Goal: Transaction & Acquisition: Book appointment/travel/reservation

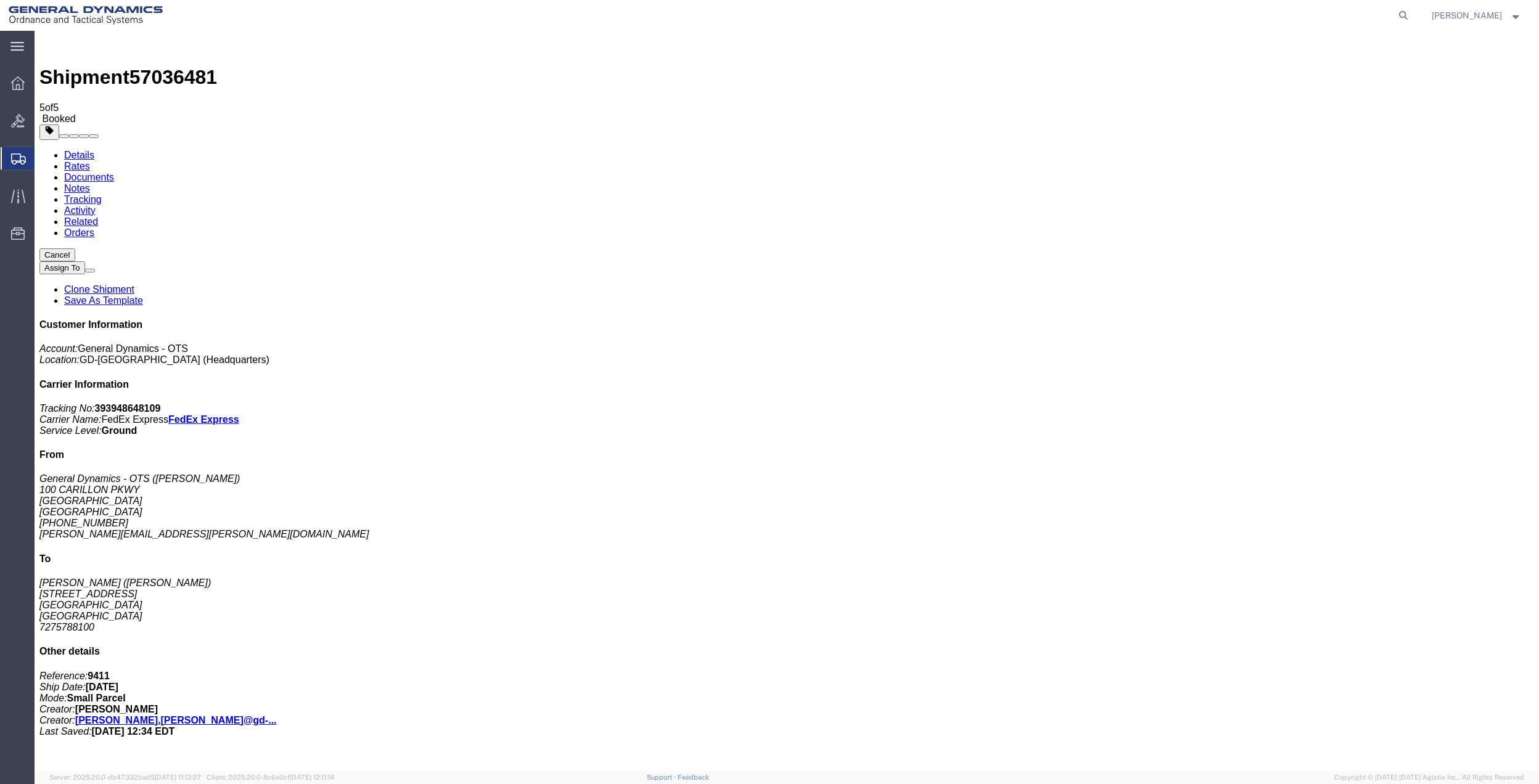
click at [0, 0] on span "Create Shipment" at bounding box center [0, 0] width 0 height 0
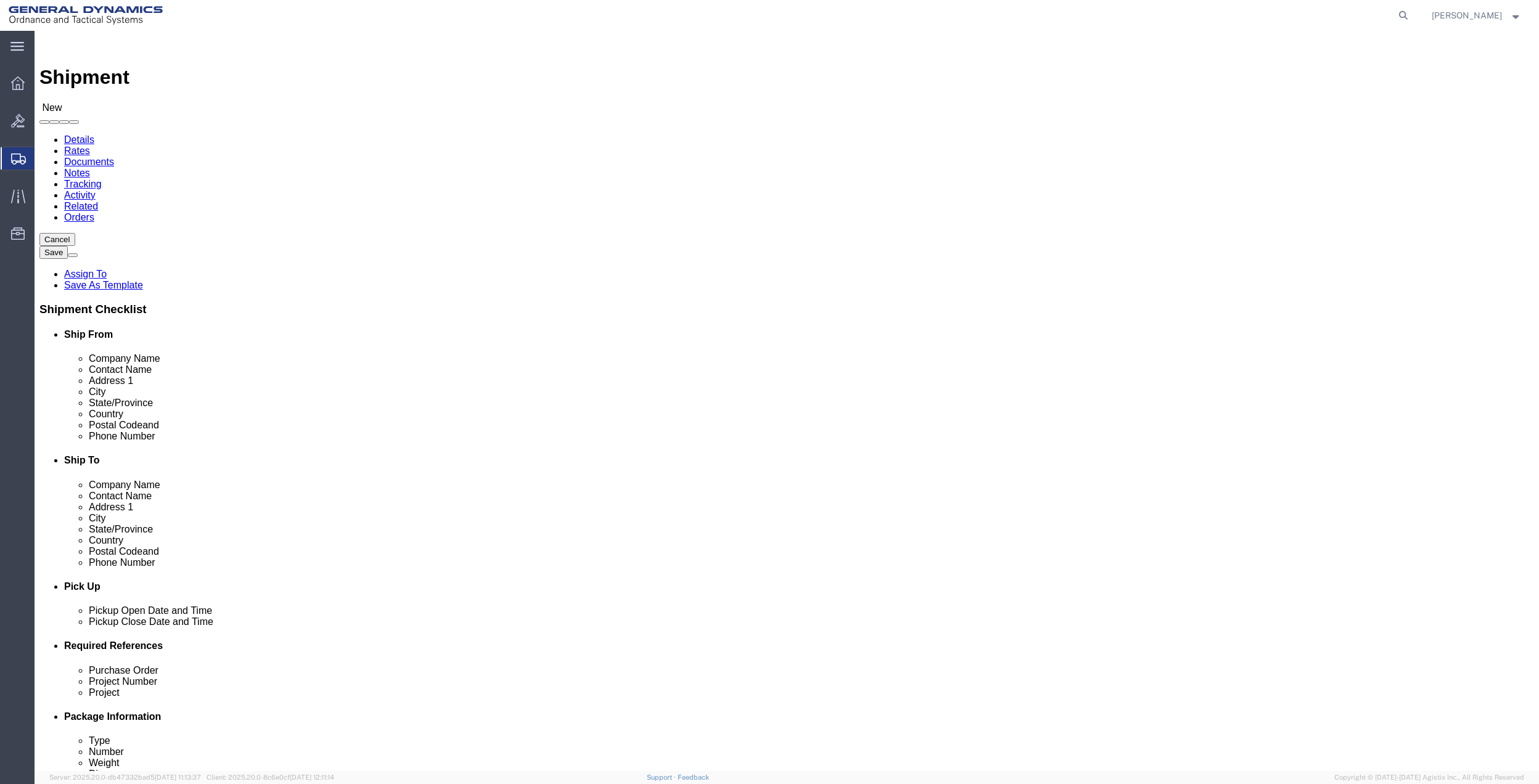
click input "text"
type input "KEIS"
click p "- General Dynamics - OTS - ([PERSON_NAME]) [STREET_ADDRESS]"
select select "FL"
type input "[PERSON_NAME]"
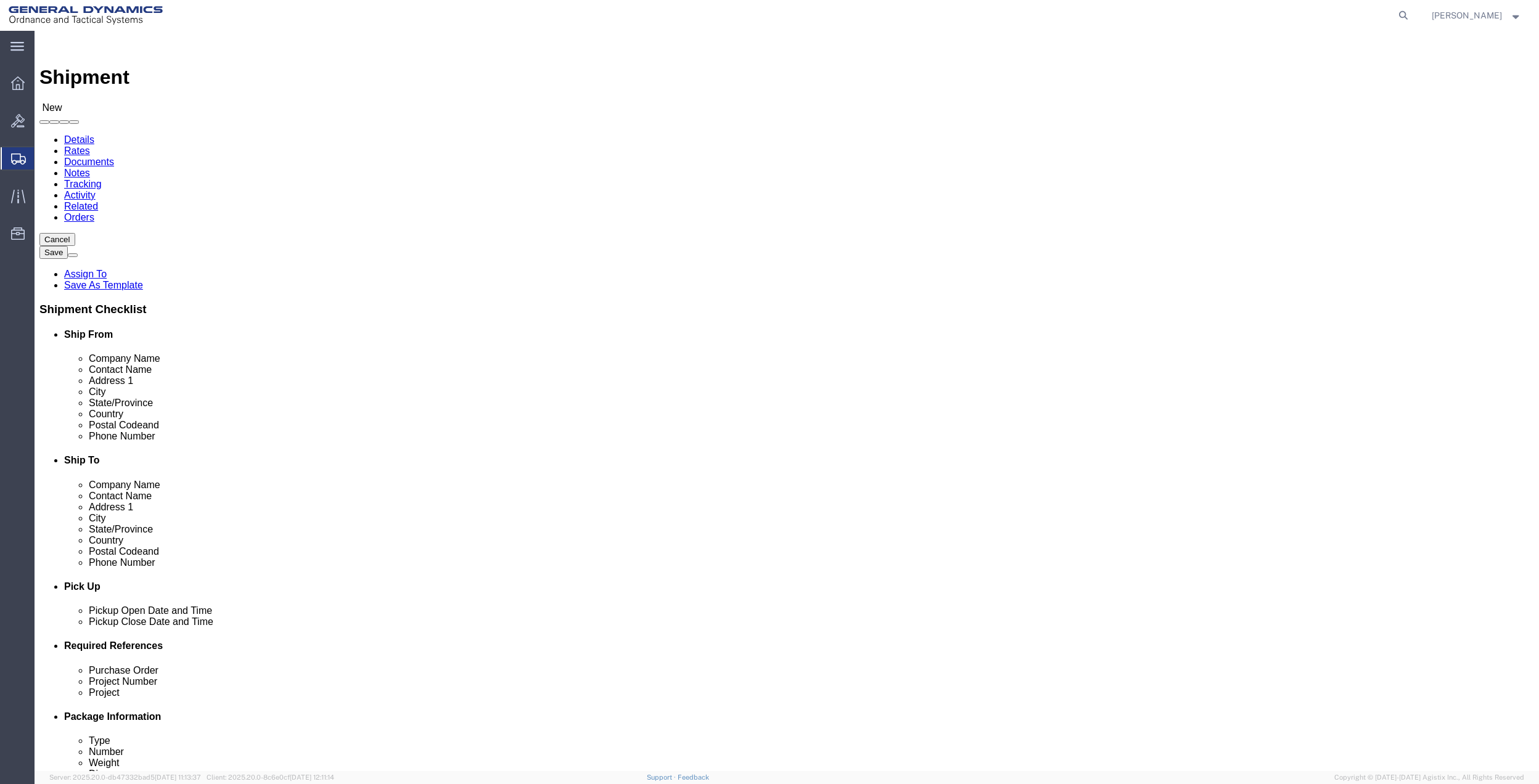
click input "text"
type input "[PERSON_NAME]"
click input "text"
type input "[GEOGRAPHIC_DATA]"
type input "M"
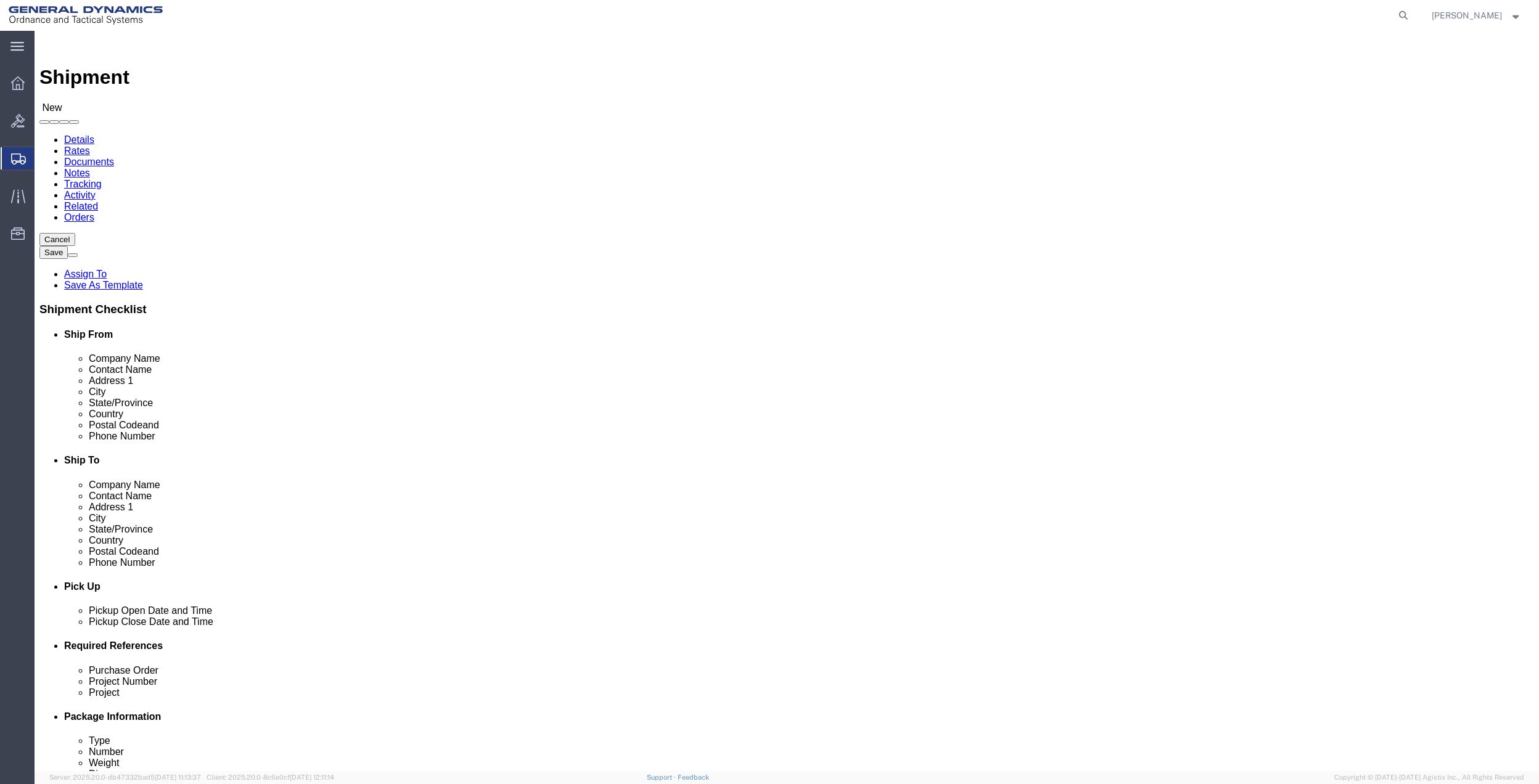
type input "M"
type input "MI"
type input "48444"
click input "[PERSON_NAME]"
type input "[PERSON_NAME]"
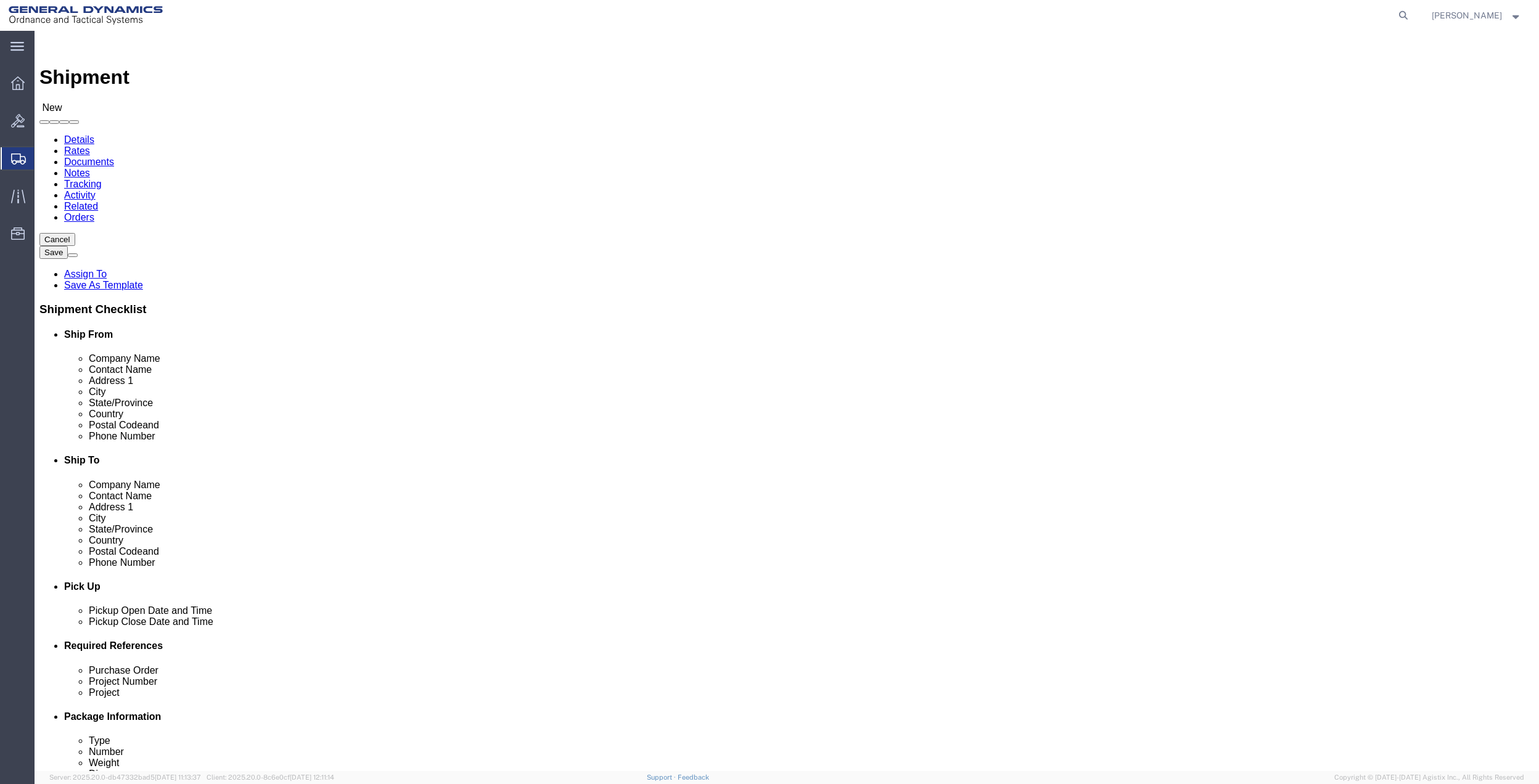
click input "text"
paste input "[PERSON_NAME]"
type input "[PERSON_NAME]"
click input "text"
type input "[STREET_ADDRESS][PERSON_NAME]"
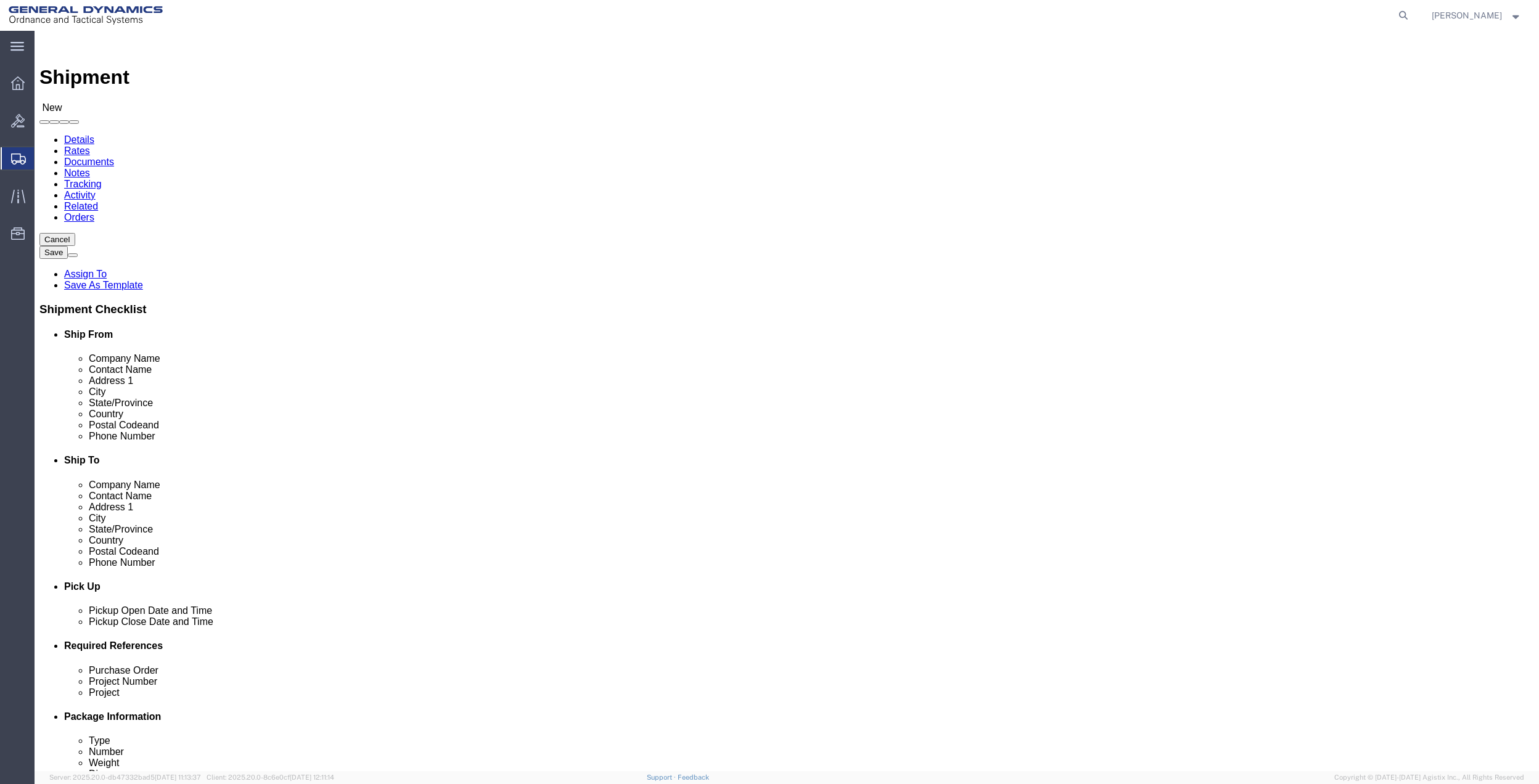
click input "text"
paste input "[PHONE_NUMBER]"
type input "[PHONE_NUMBER]"
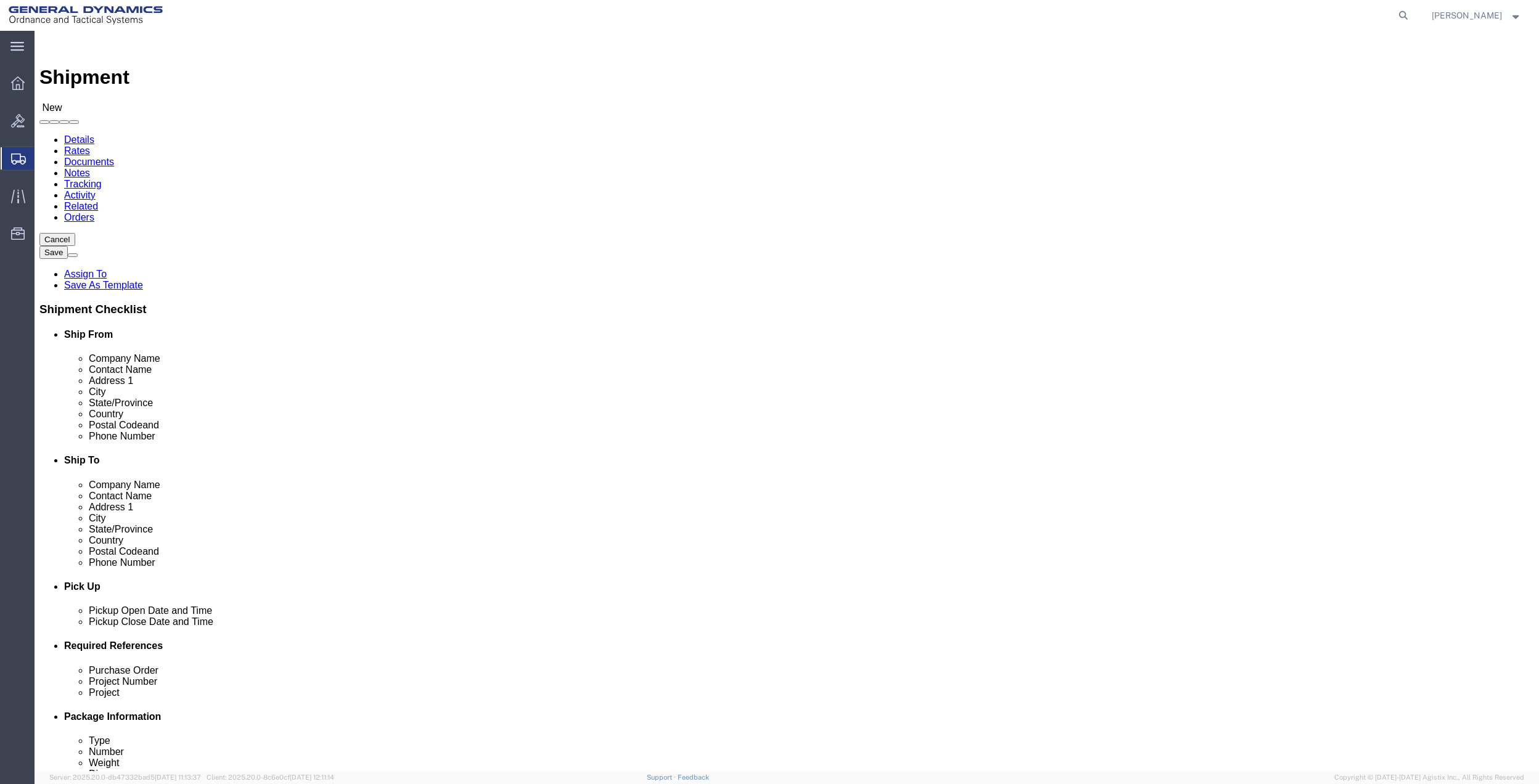
click span
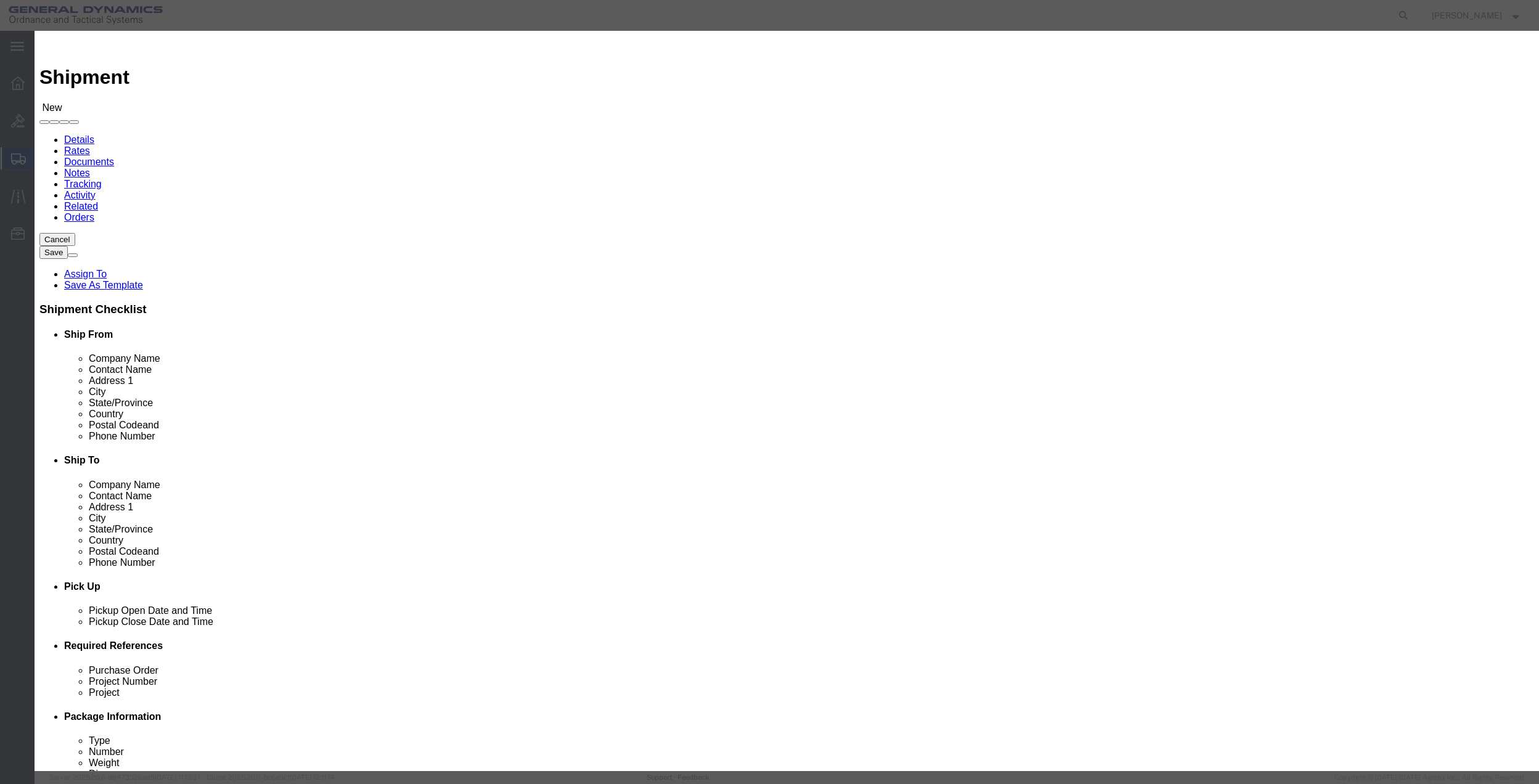
drag, startPoint x: 429, startPoint y: 88, endPoint x: 847, endPoint y: 145, distance: 421.9
click input "checkbox"
checkbox input "true"
click button "Save"
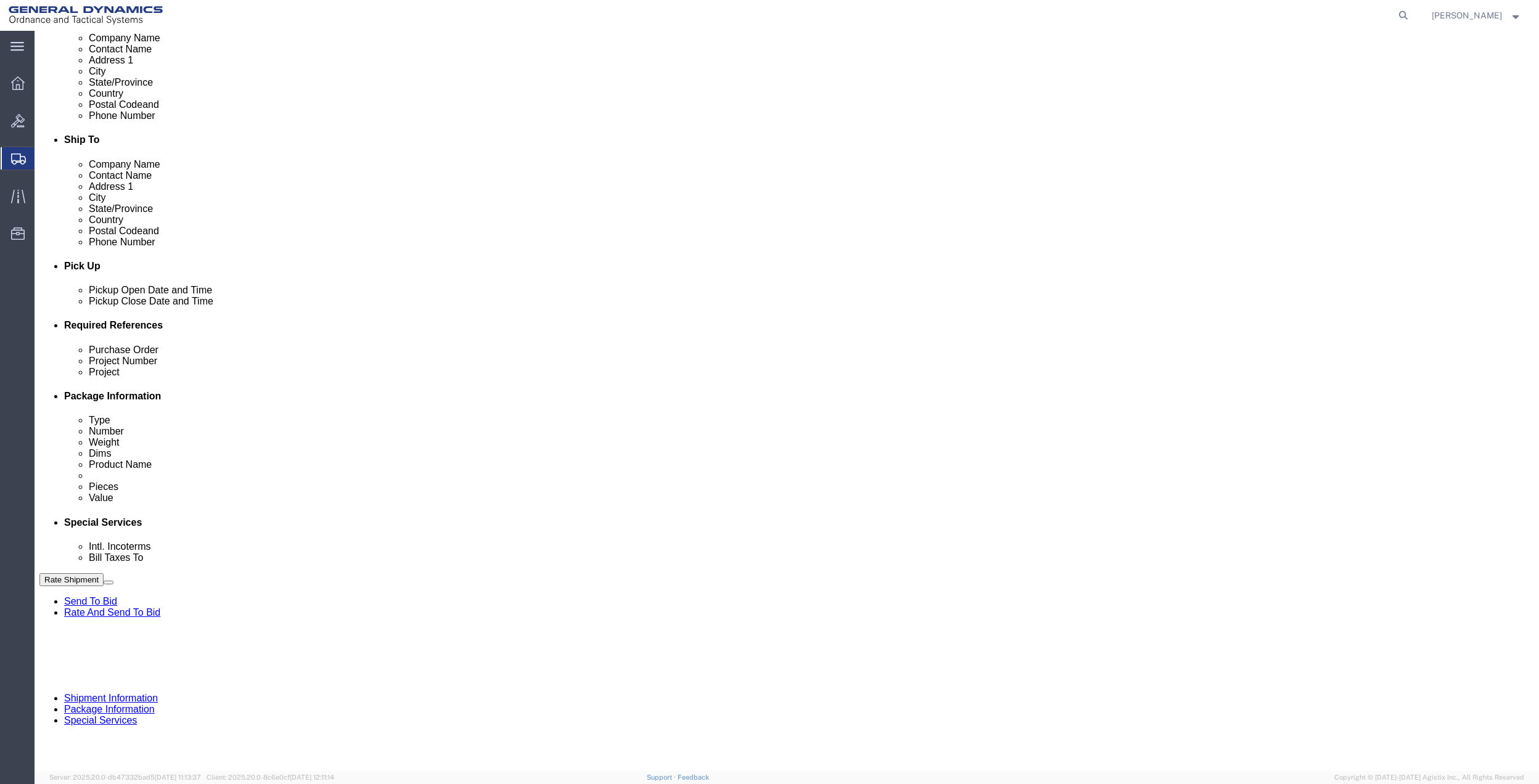
scroll to position [322, 0]
drag, startPoint x: 1176, startPoint y: 394, endPoint x: 1162, endPoint y: 403, distance: 16.6
click button "Add reference"
click input "text"
type input "9402"
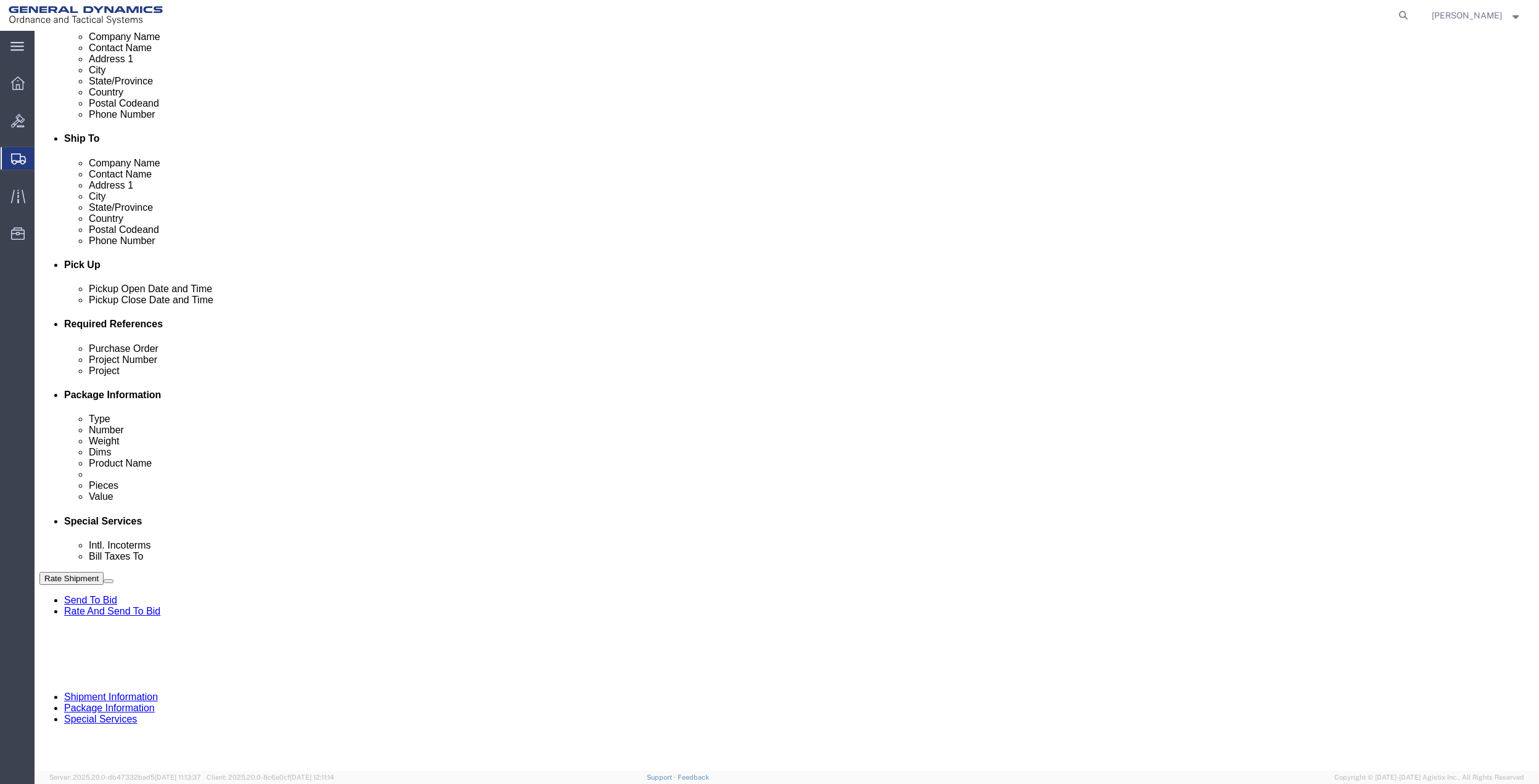
click input "text"
paste input "9402"
type input "9402"
click input "text"
paste input "9402"
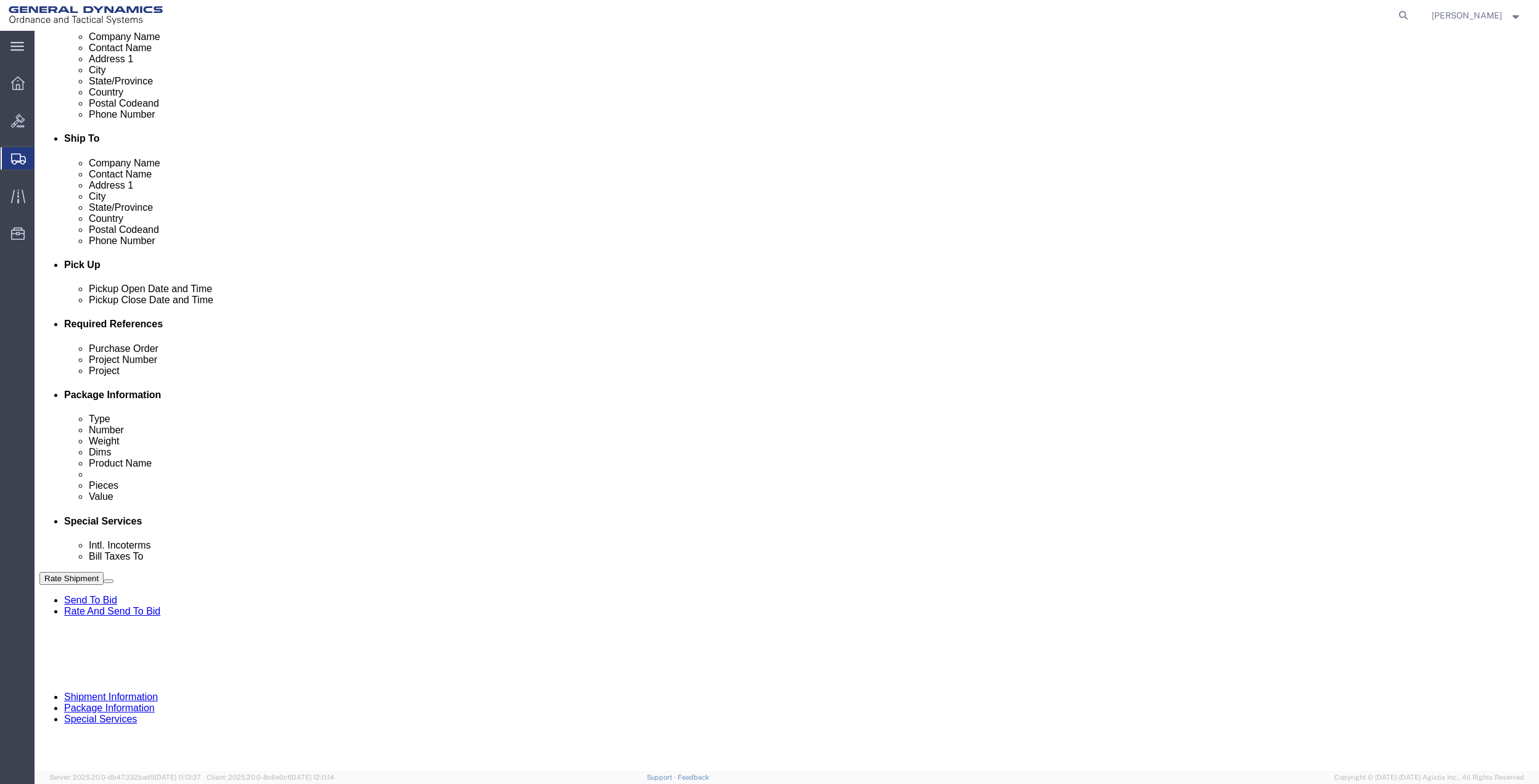
type input "9402"
drag, startPoint x: 284, startPoint y: 470, endPoint x: 278, endPoint y: 463, distance: 9.2
click input "text"
paste input "9402"
type input "9402"
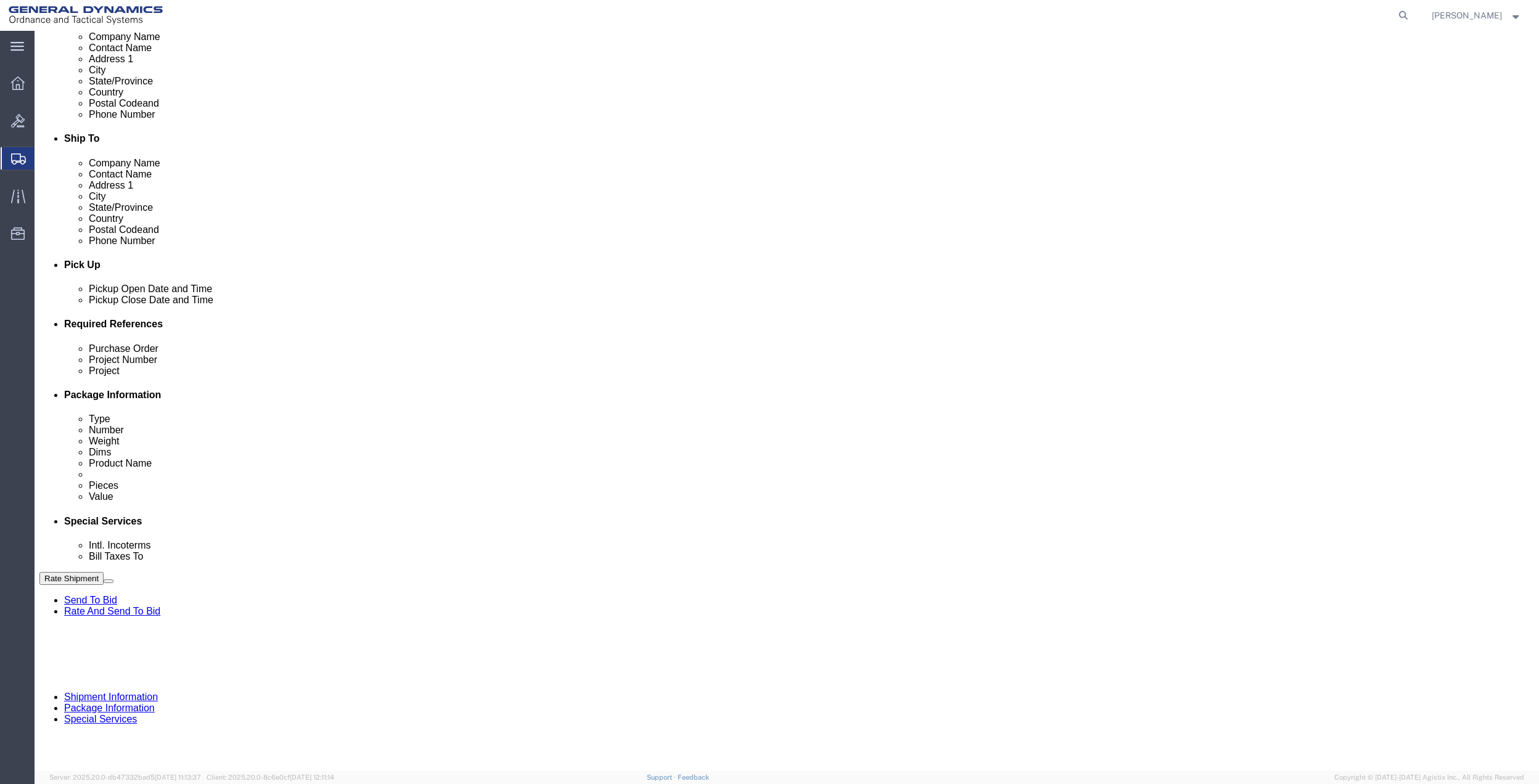
click select "Select Account Type Activity ID Airline Appointment Number ASN Batch Request # …"
select select "DEPT"
click select "Select Account Type Activity ID Airline Appointment Number ASN Batch Request # …"
click icon
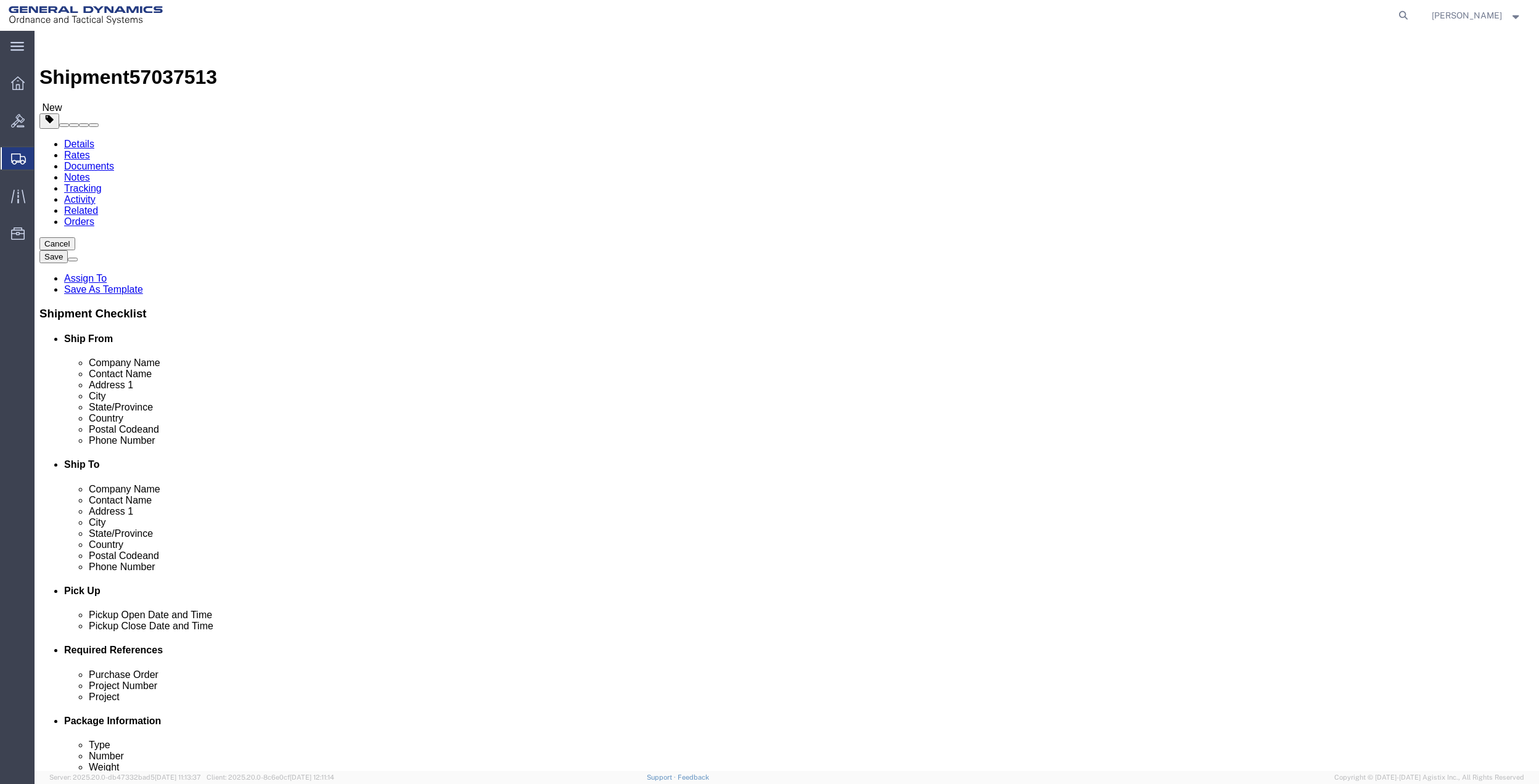
click select "Select Bale(s) Basket(s) Bolt(s) Bottle(s) Buckets Bulk Bundle(s) Can(s) Cardbo…"
select select "ENV"
click select "Select Bale(s) Basket(s) Bolt(s) Bottle(s) Buckets Bulk Bundle(s) Can(s) Cardbo…"
type input "9.50"
type input "12.50"
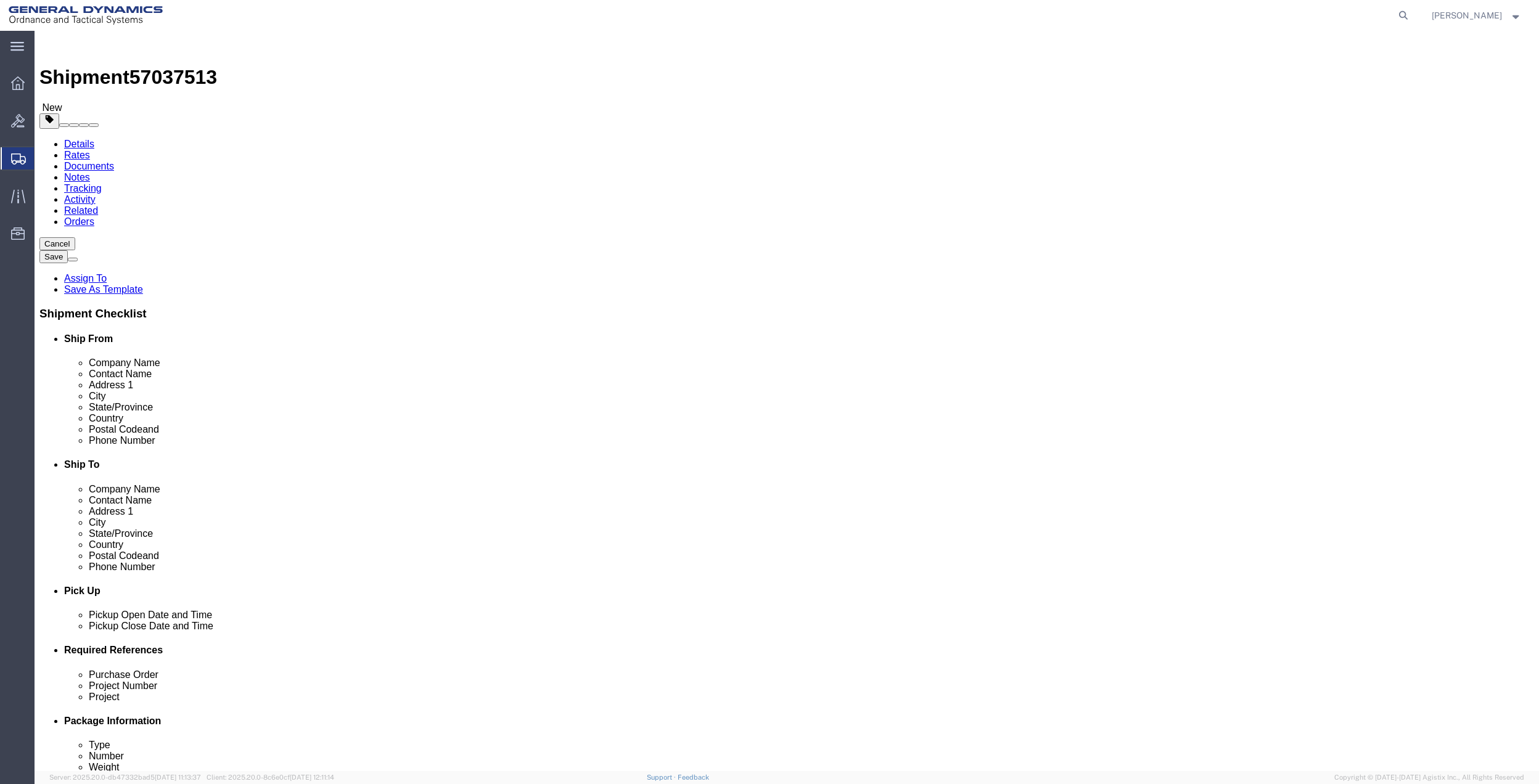
type input "0.25"
type input "1"
click link "Add Content"
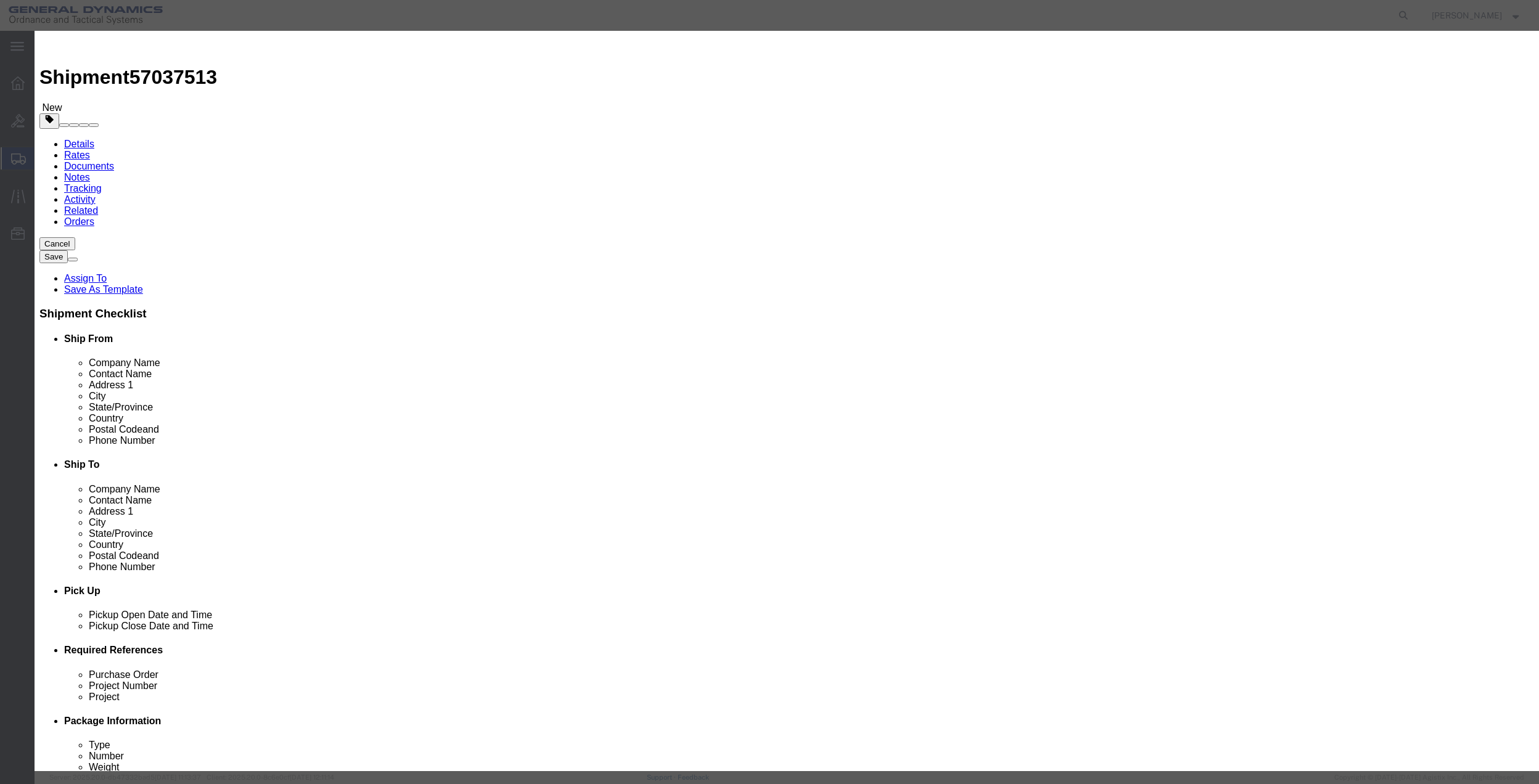
click input "text"
type input "misc"
type input "100"
click input "0"
type input "01"
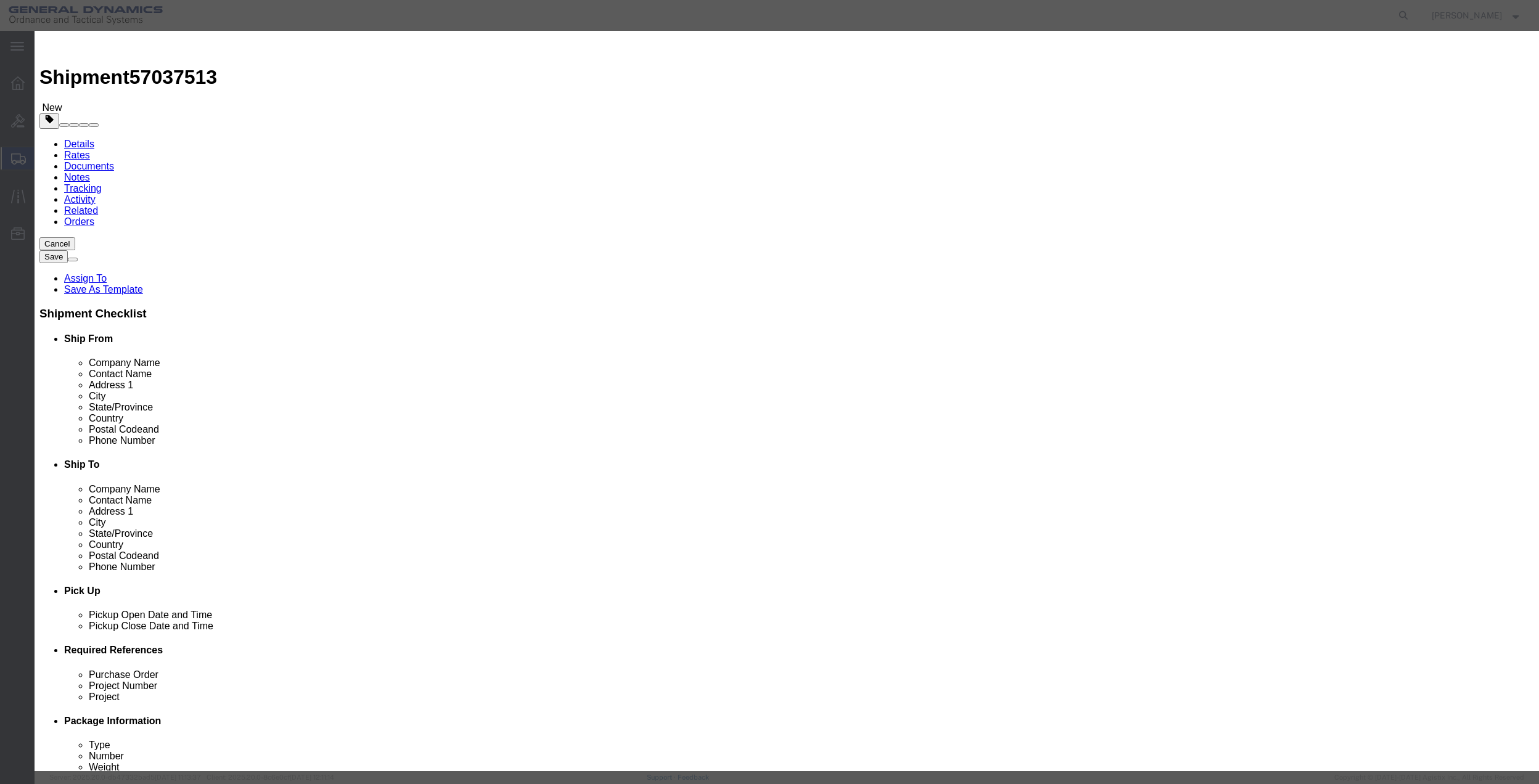
click select "Select 50 55 60 65 70 85 92.5 100 125 175 250 300 400"
select select "70"
click select "Select 50 55 60 65 70 85 92.5 100 125 175 250 300 400"
click button "Save & Close"
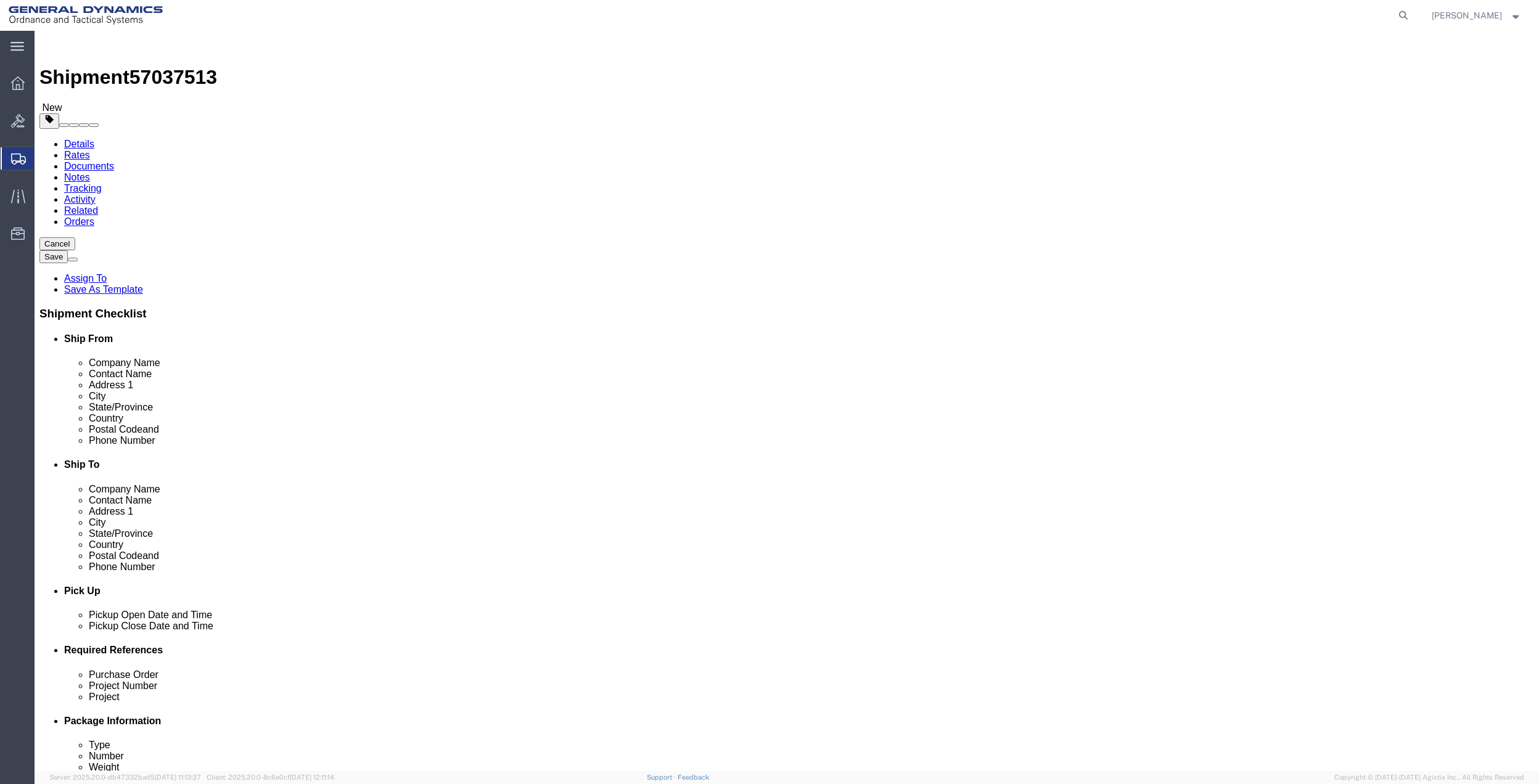
click icon
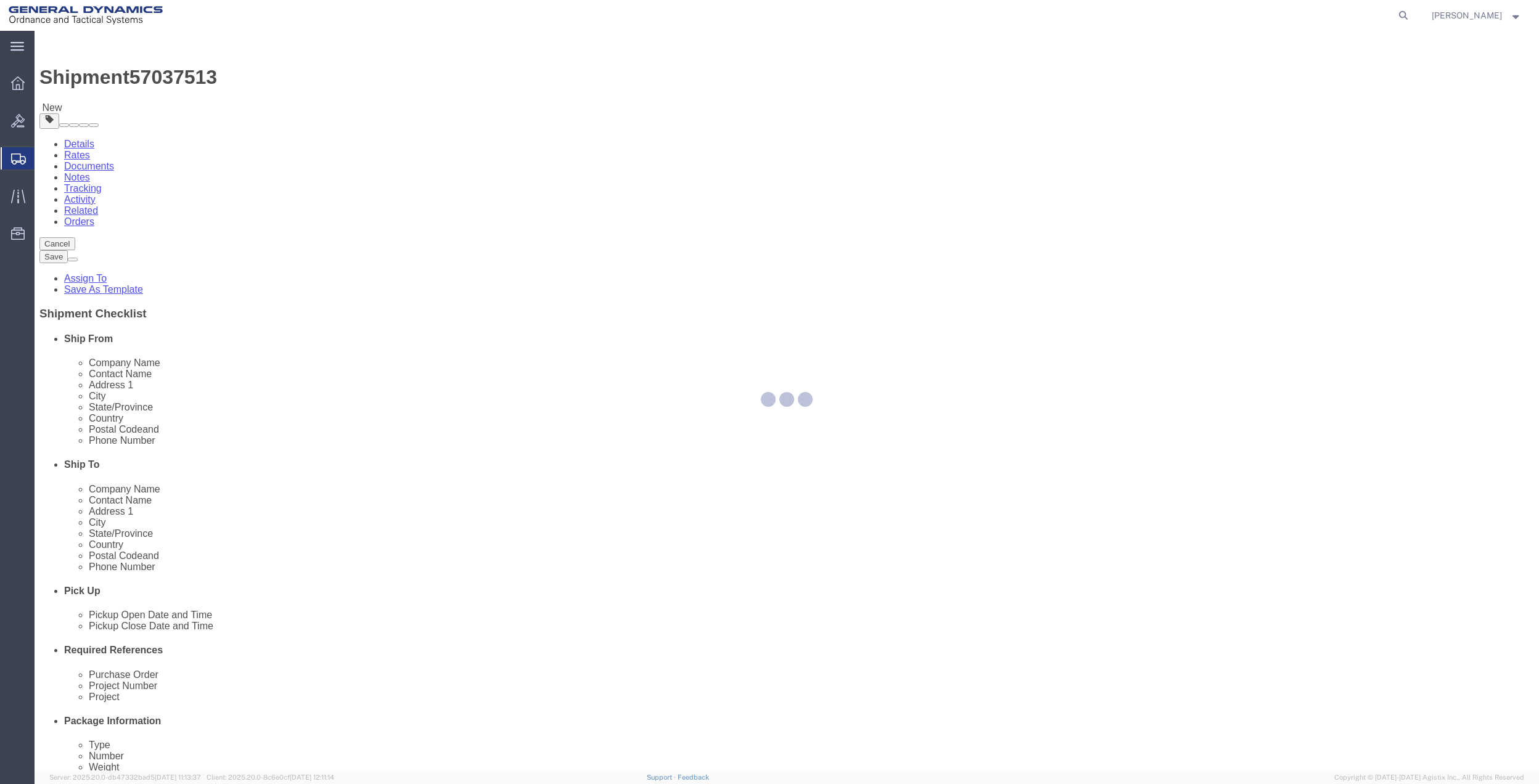
select select
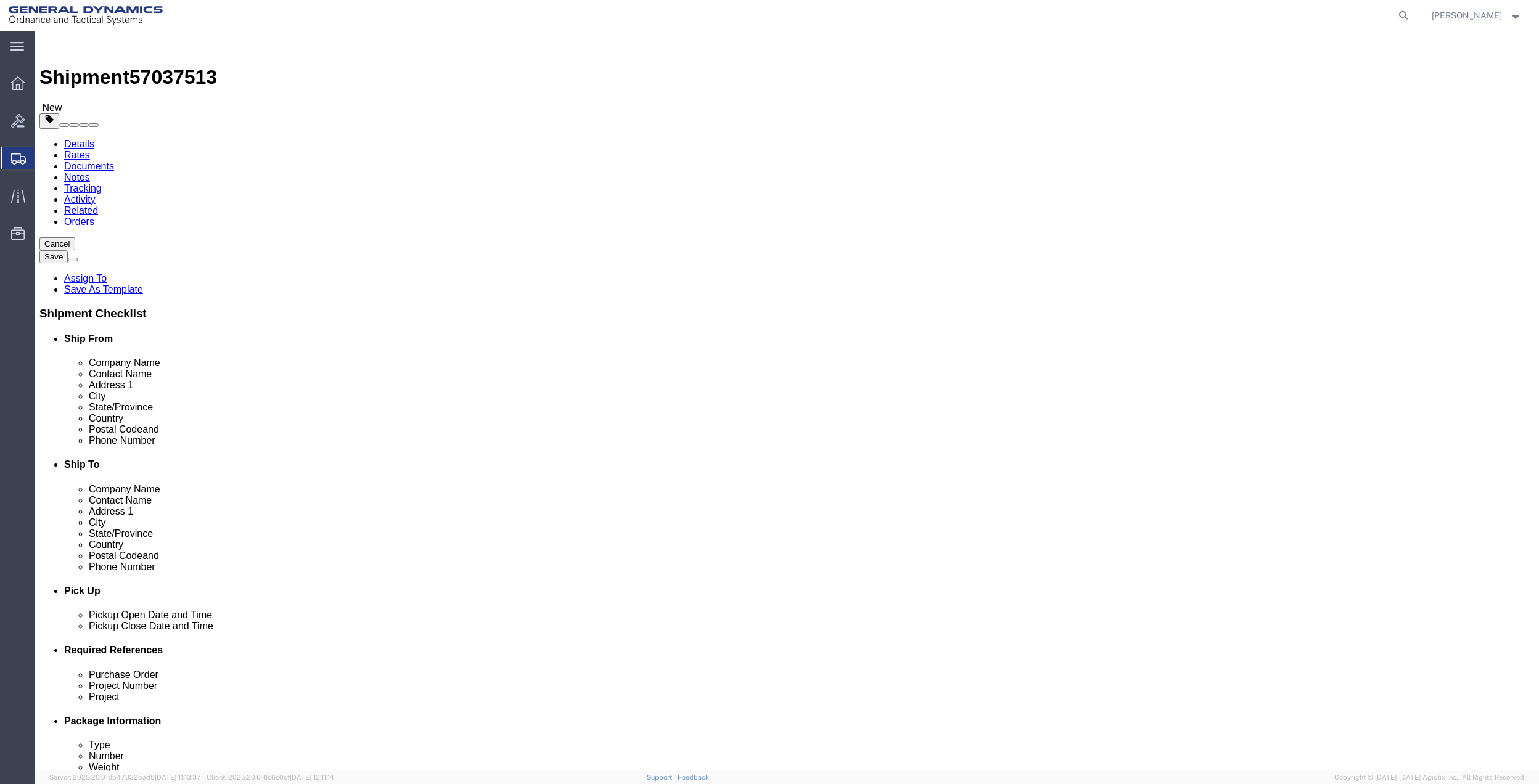
drag, startPoint x: 297, startPoint y: 720, endPoint x: 299, endPoint y: 712, distance: 8.2
click select "Select Buyer Cost Center Department Operations Number Order Number Sales Person"
select select "DEPARTMENT"
click select "Select Buyer Cost Center Department Operations Number Order Number Sales Person"
drag, startPoint x: 542, startPoint y: 713, endPoint x: 542, endPoint y: 702, distance: 11.0
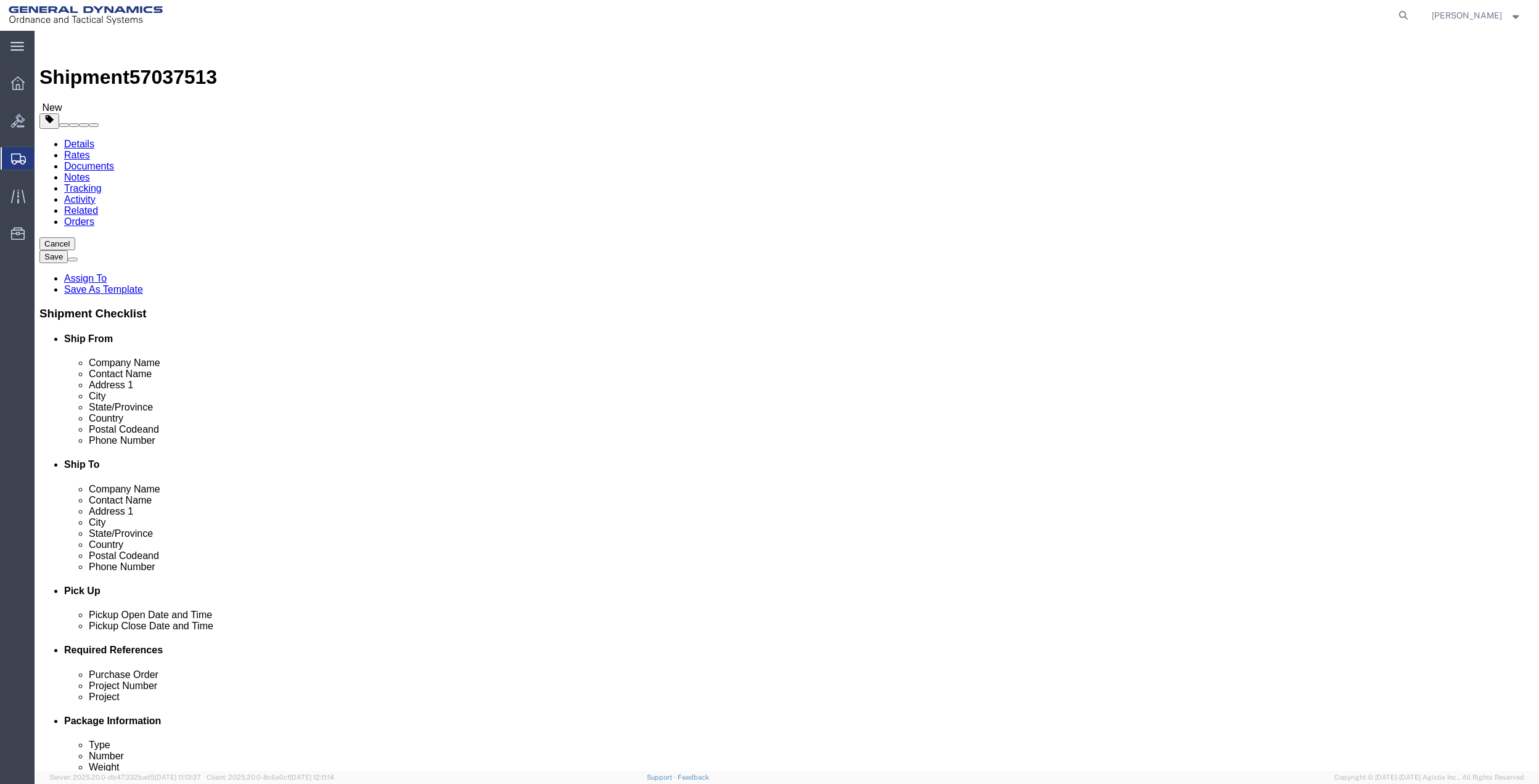
click select "Select [GEOGRAPHIC_DATA] [GEOGRAPHIC_DATA] [GEOGRAPHIC_DATA] [GEOGRAPHIC_DATA] …"
select select "1763983"
click select "Select [GEOGRAPHIC_DATA] [GEOGRAPHIC_DATA] [GEOGRAPHIC_DATA] [GEOGRAPHIC_DATA] …"
click select "Select 10AFM 10GAG 10GAH 10GFL 10GFO 10GIE 10GIS 30MABS St [PERSON_NAME] Program"
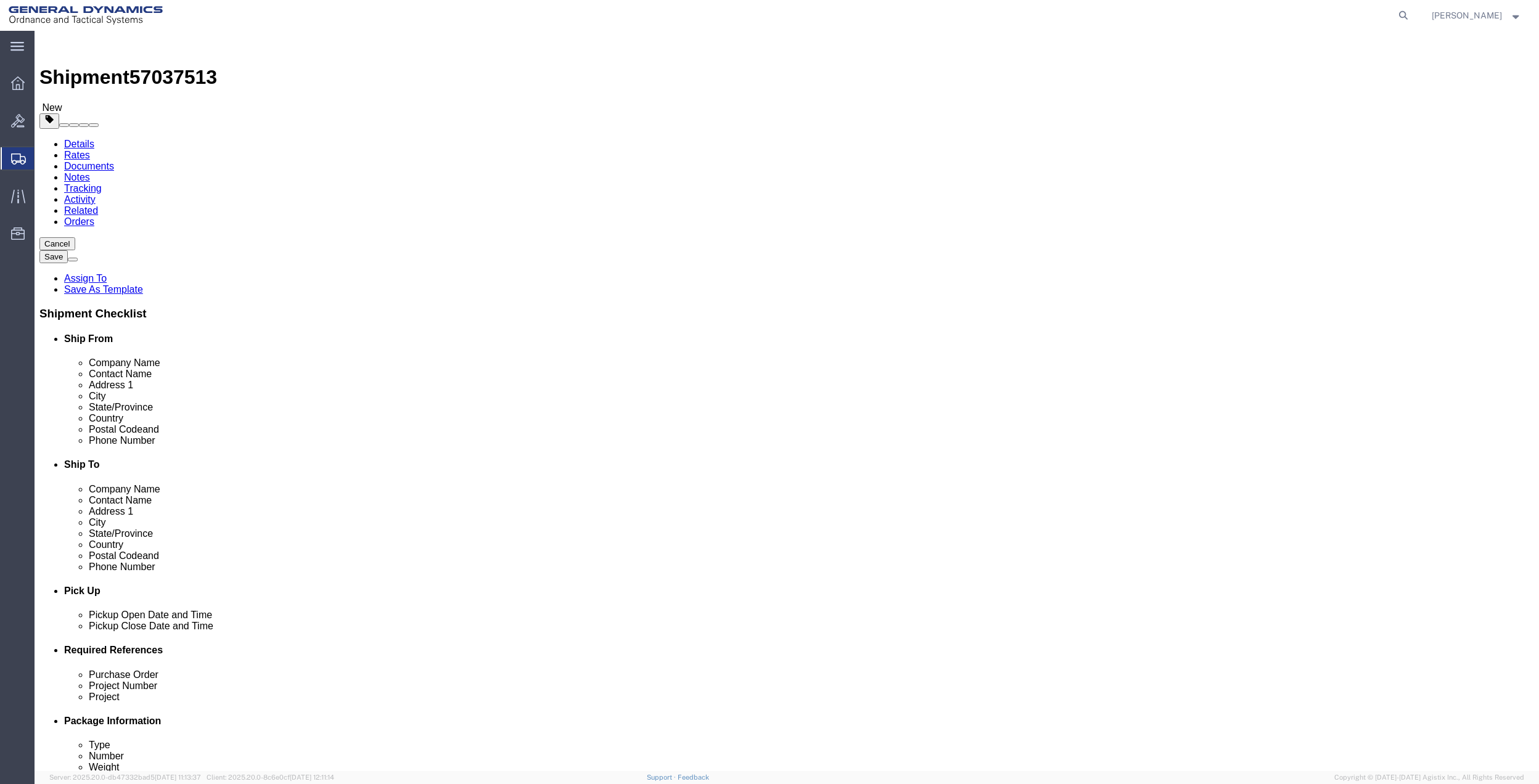
click div "Cost Center Select Buyer Cost Center Department Operations Number Order Number …"
click select "Select 10AFM 10GAG 10GAH 10GFL 10GFO 10GIE 10GIS 30MABS St [PERSON_NAME] Program"
select select "214681"
click select "Select 10AFM 10GAG 10GAH 10GFL 10GFO 10GIE 10GIS 30MABS St [PERSON_NAME] Program"
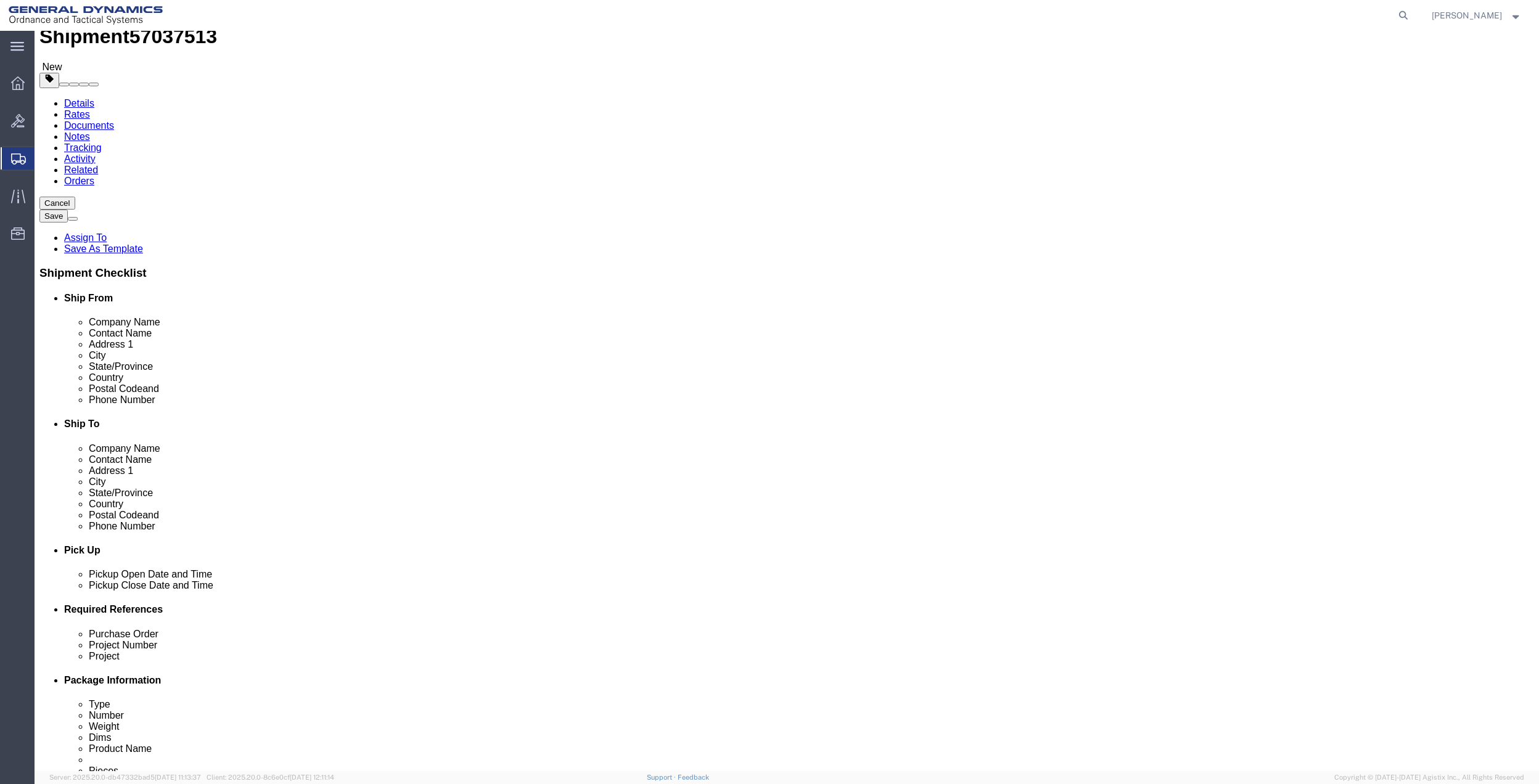
scroll to position [329, 0]
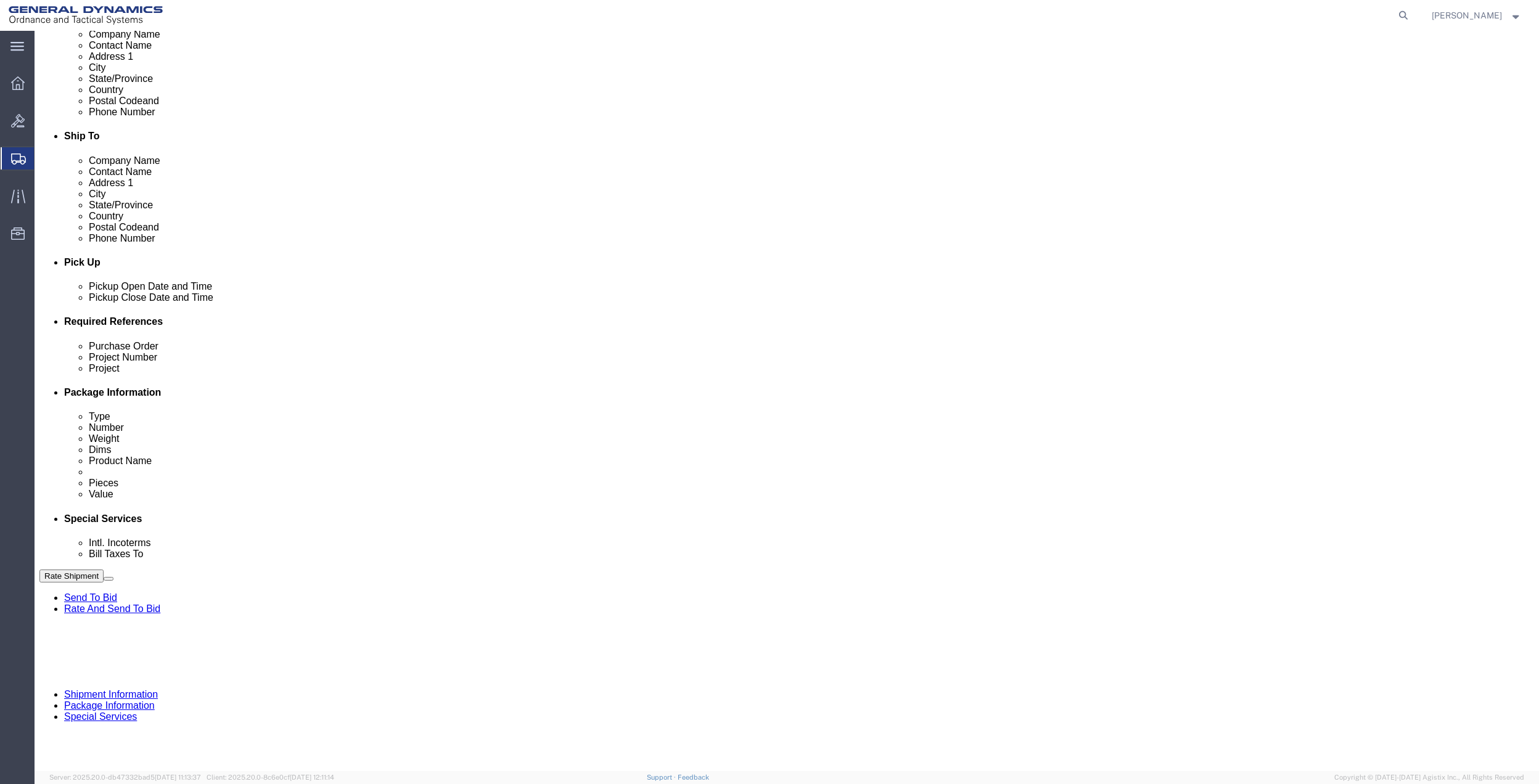
click input "General Dynamics OTS % Data2Logistics"
click p "- GEDOTS %DATA 2 LOGISTICS - (GEDOTS %DATA 2 LOGISTICS) [GEOGRAPHIC_DATA][PERSO…"
type input "GEDOTS %DATA 2 LOGISTICS"
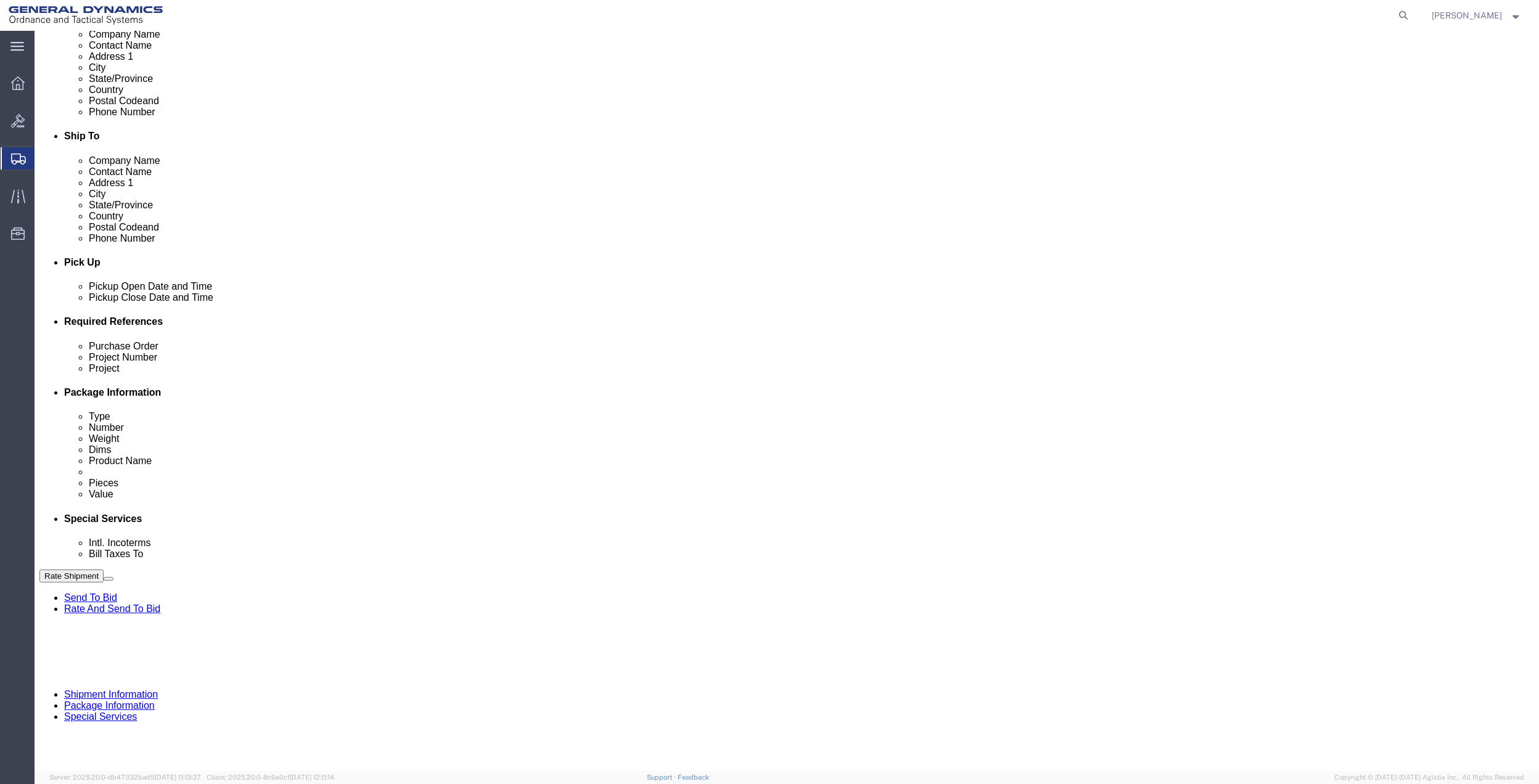
type input "PO BOX 61050"
type input "GEDOTS %DATA 2 LOGISTICS"
type input "FORT [PERSON_NAME]"
type input "33906"
select select "FL"
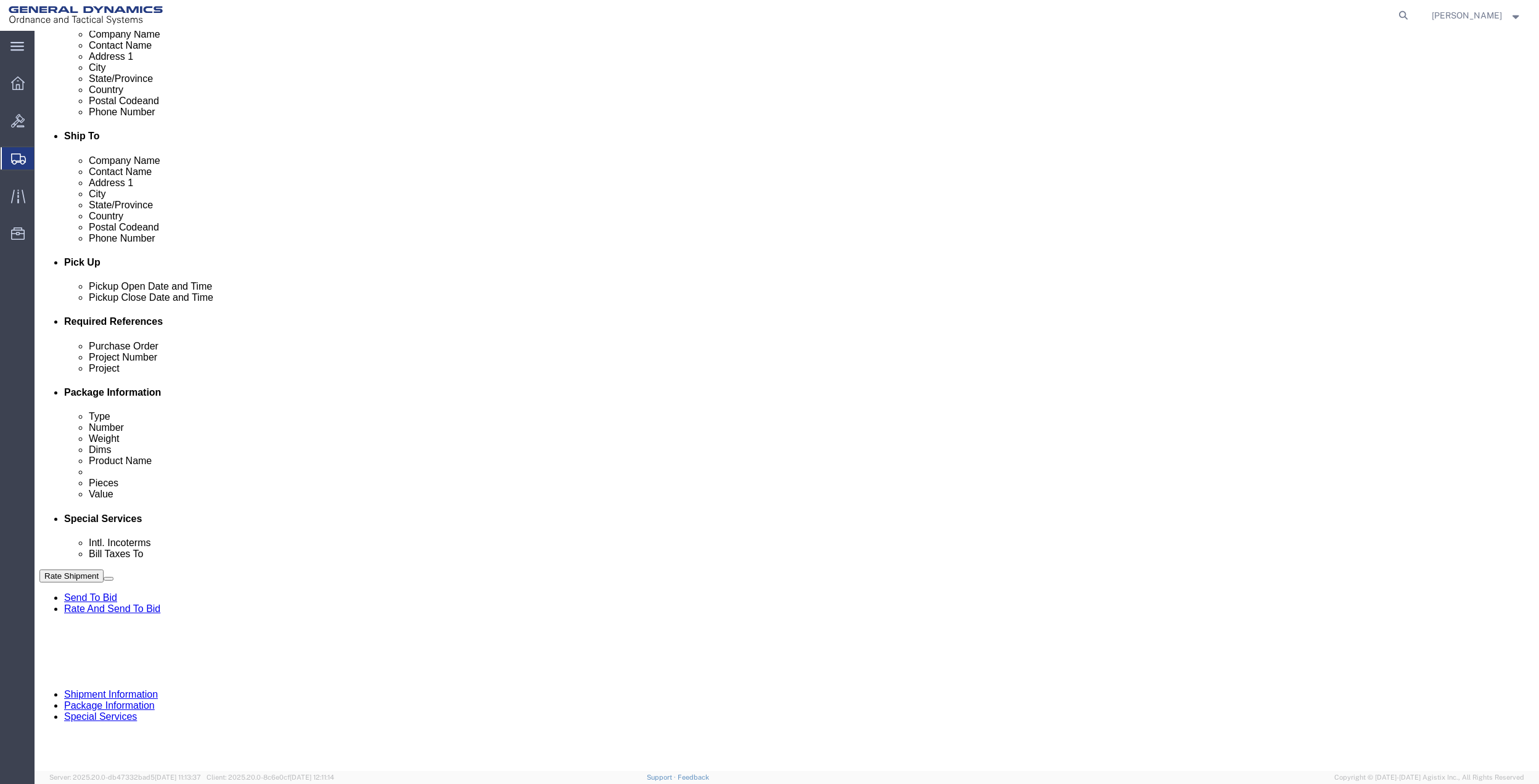
type input "GEDOTS %DATA 2 LOGISTICS"
click button "Rate Shipment"
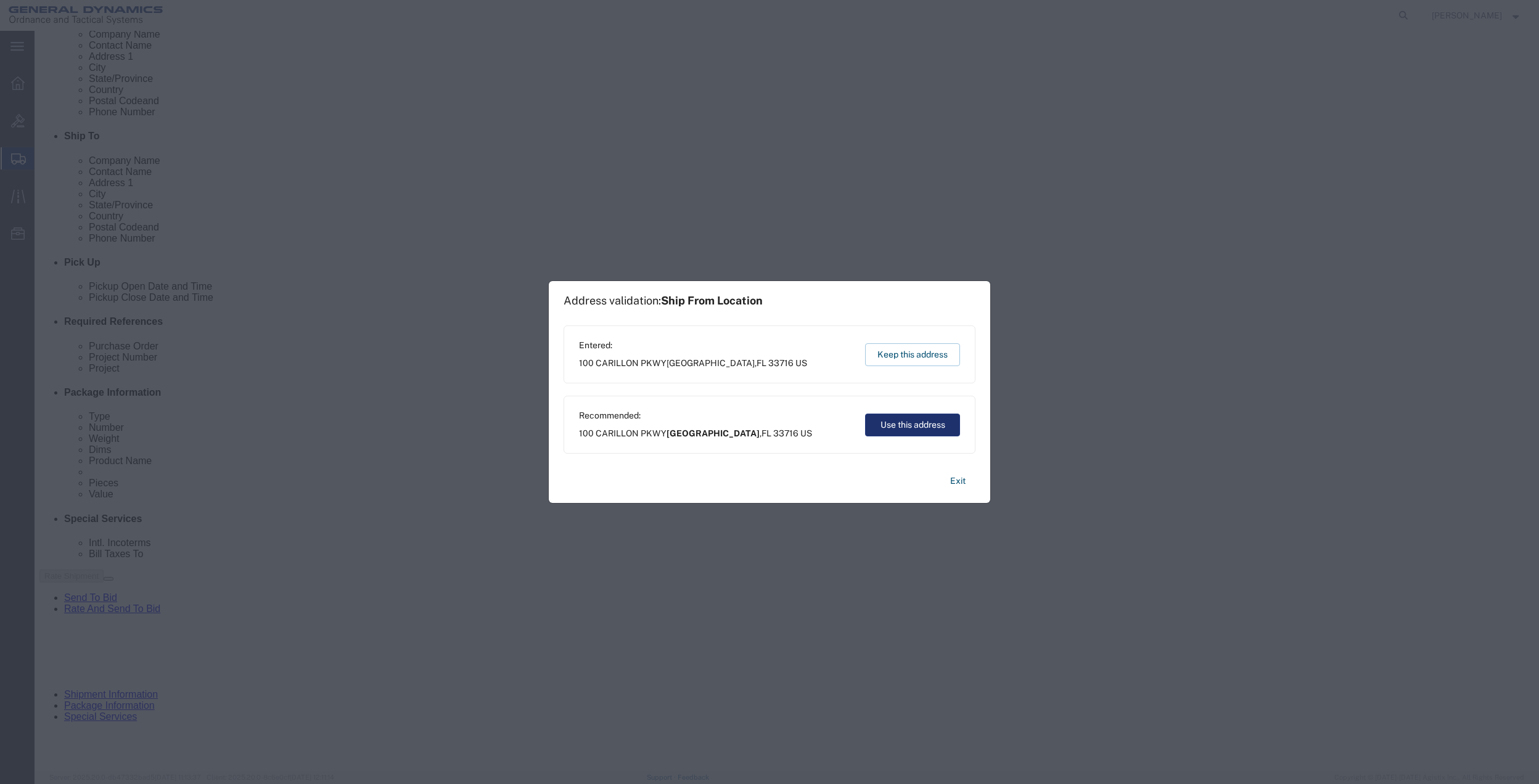
click at [875, 428] on button "Use this address" at bounding box center [913, 424] width 95 height 23
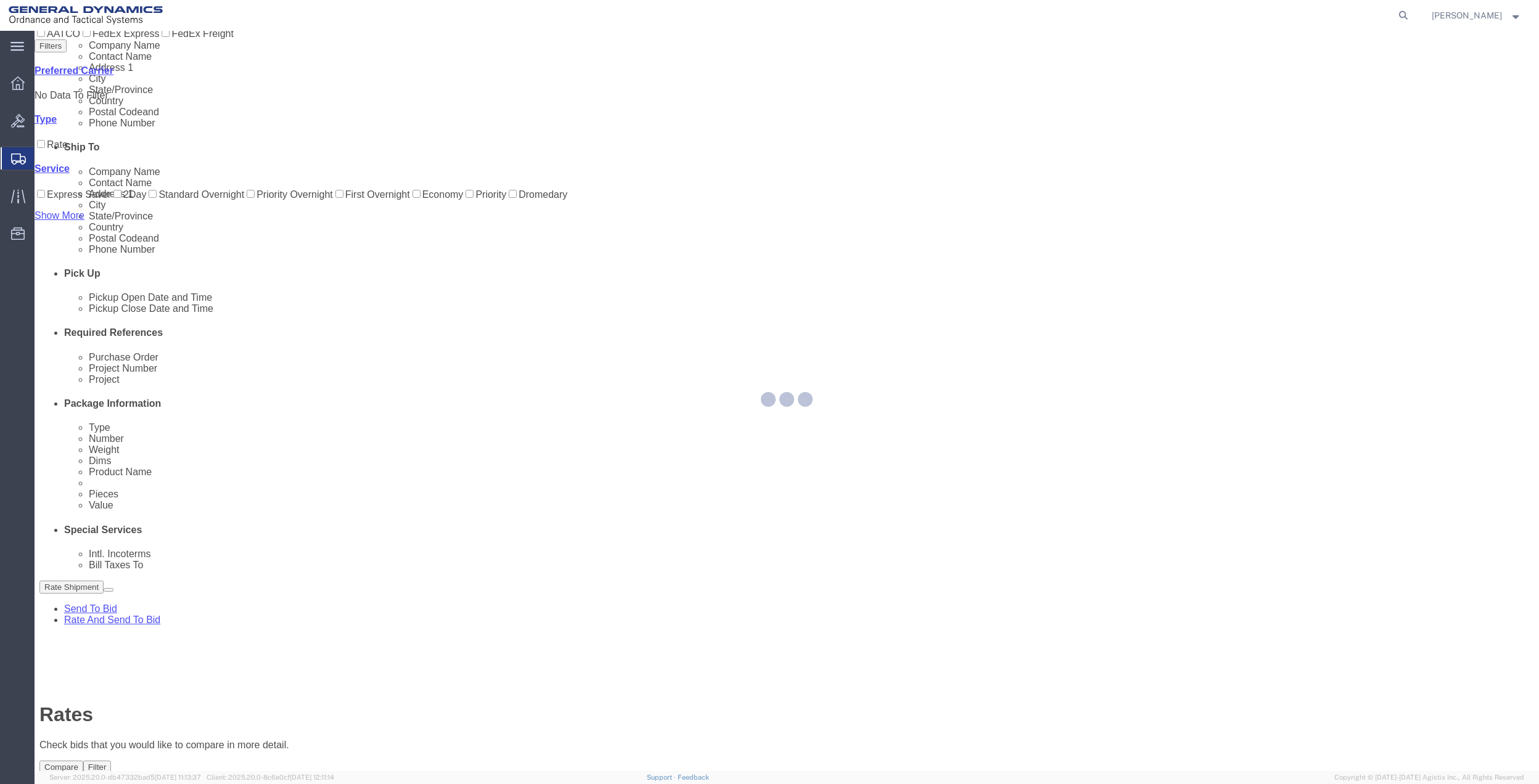
scroll to position [0, 0]
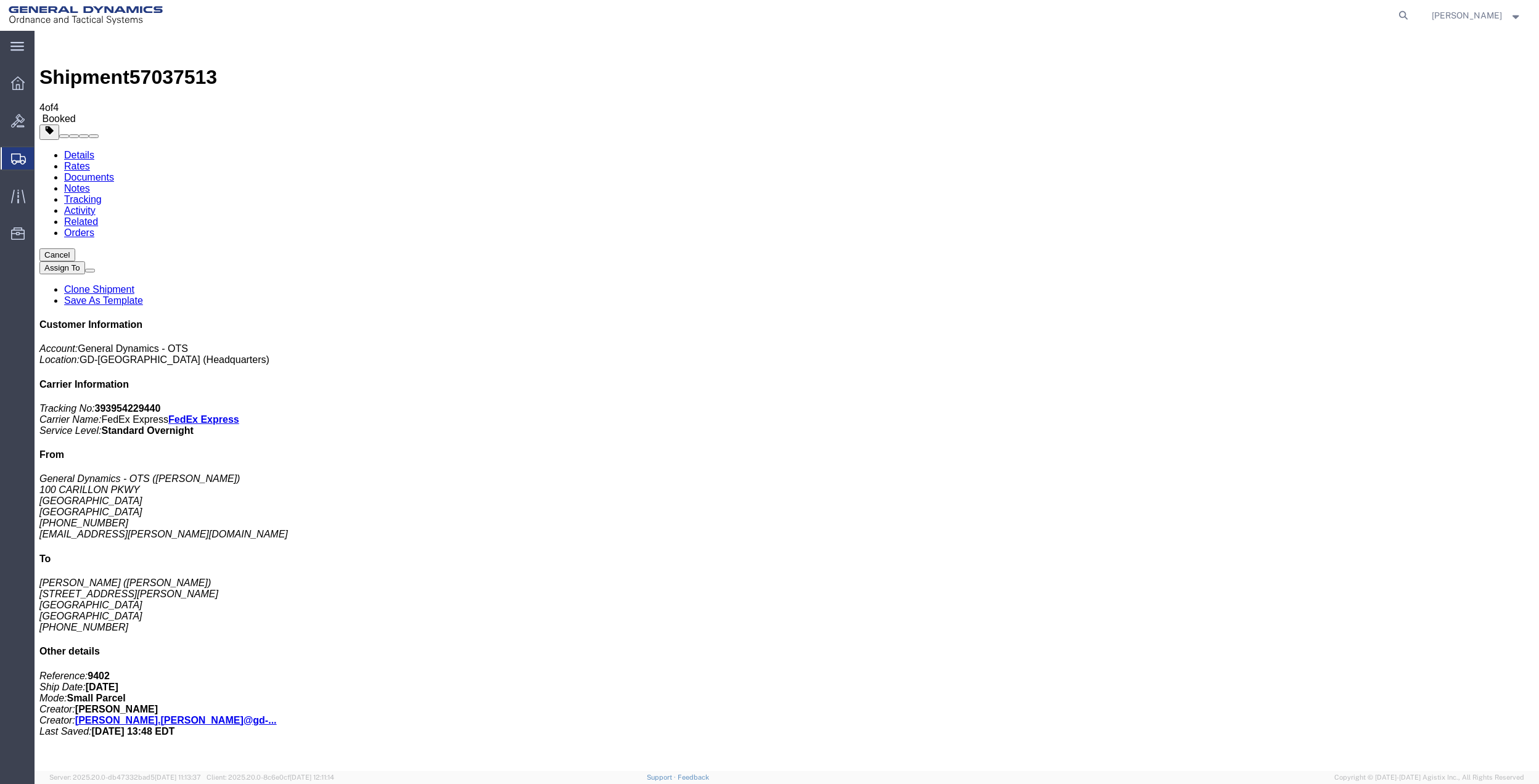
click at [0, 0] on span "Create Shipment" at bounding box center [0, 0] width 0 height 0
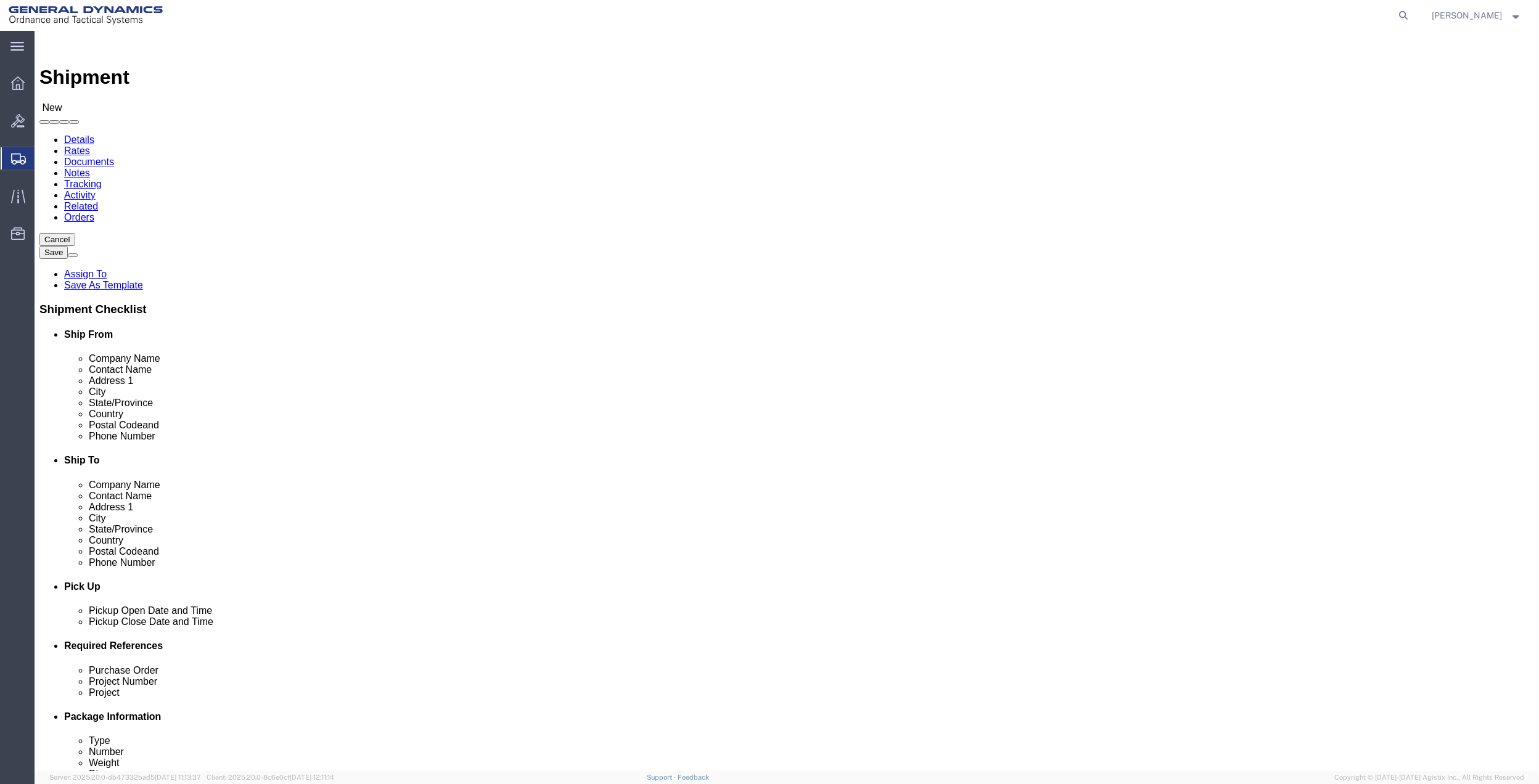
click input "text"
type input "KEIS"
click p "- General Dynamics - OTS - ([PERSON_NAME]) [STREET_ADDRESS]"
select select "FL"
type input "[PERSON_NAME]"
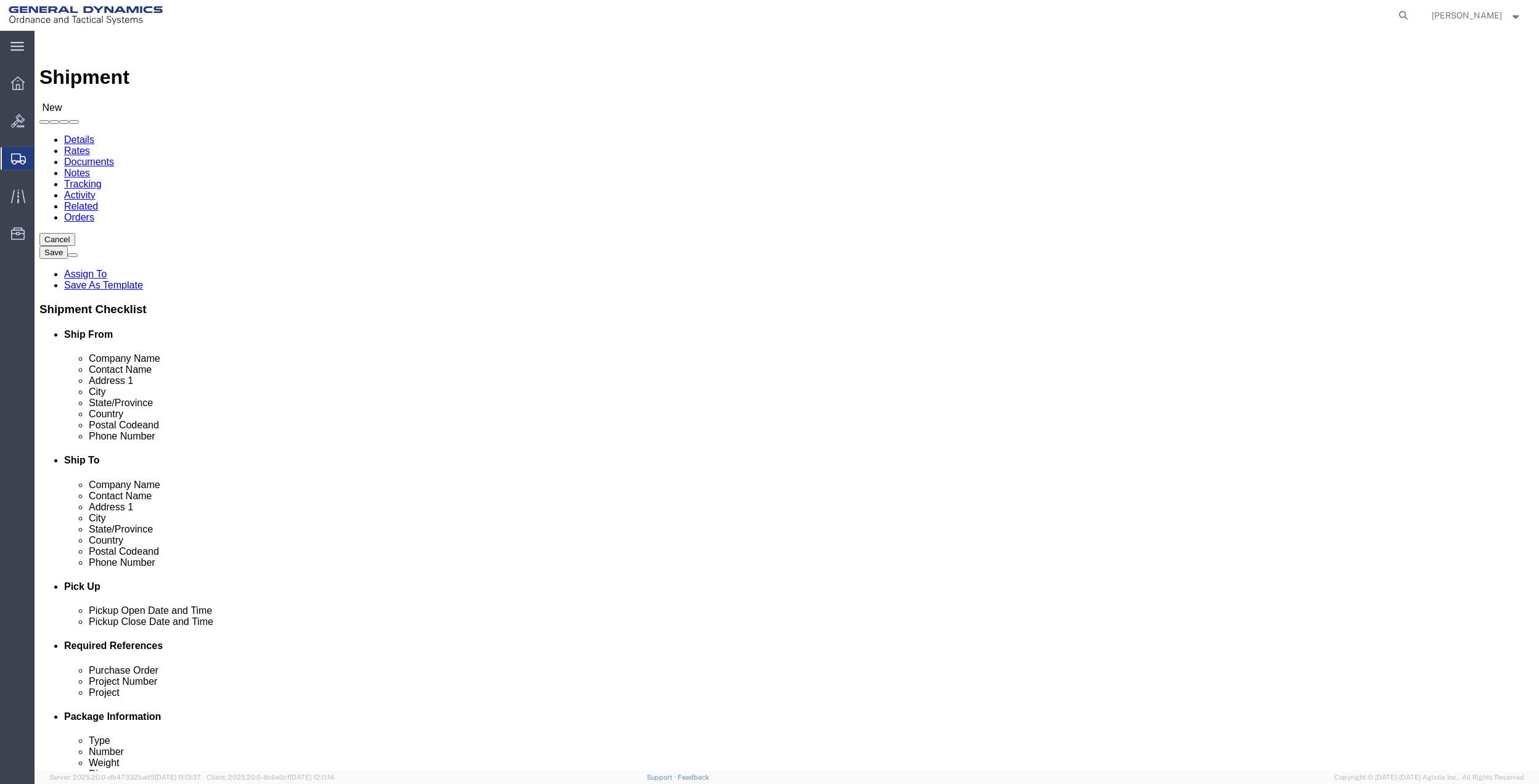
drag, startPoint x: 1000, startPoint y: 250, endPoint x: 994, endPoint y: 256, distance: 8.5
click input "text"
type input "[PERSON_NAME]"
click input "text"
paste input "[PERSON_NAME]"
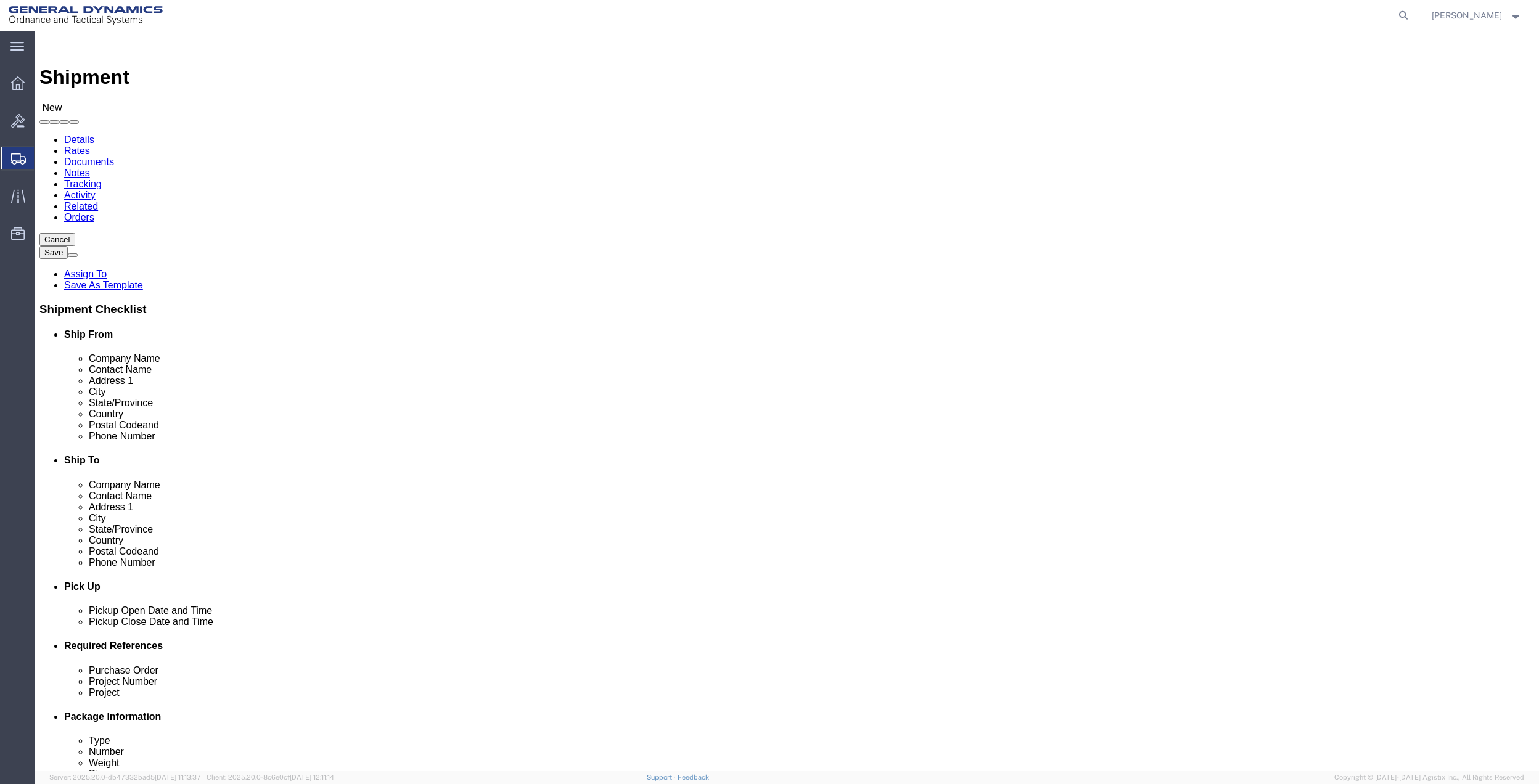
type input "[PERSON_NAME]"
click input "text"
type input "[STREET_ADDRESS]"
type input "ORLANDO"
type input "F"
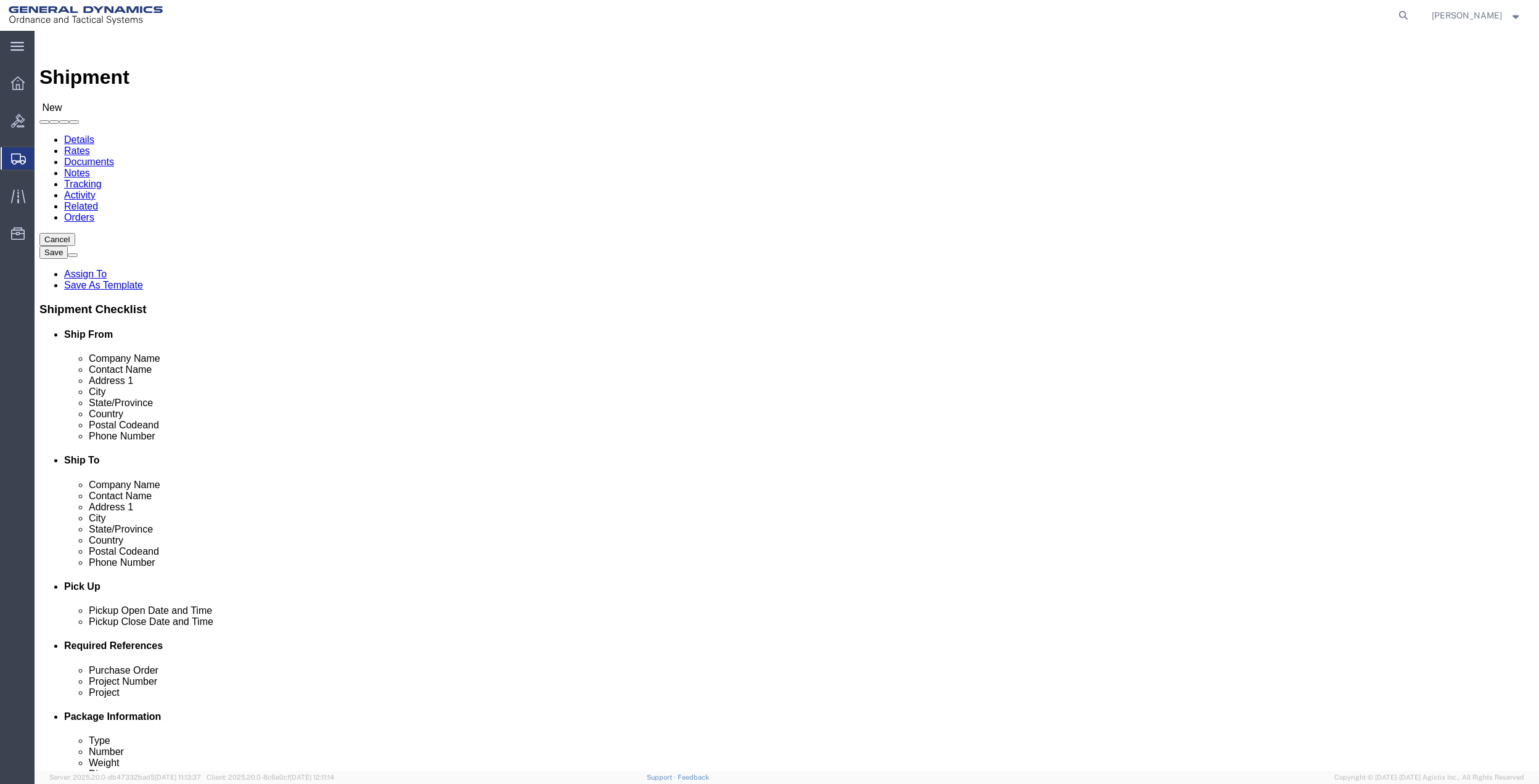
type input "FL"
type input "32836"
click input "text"
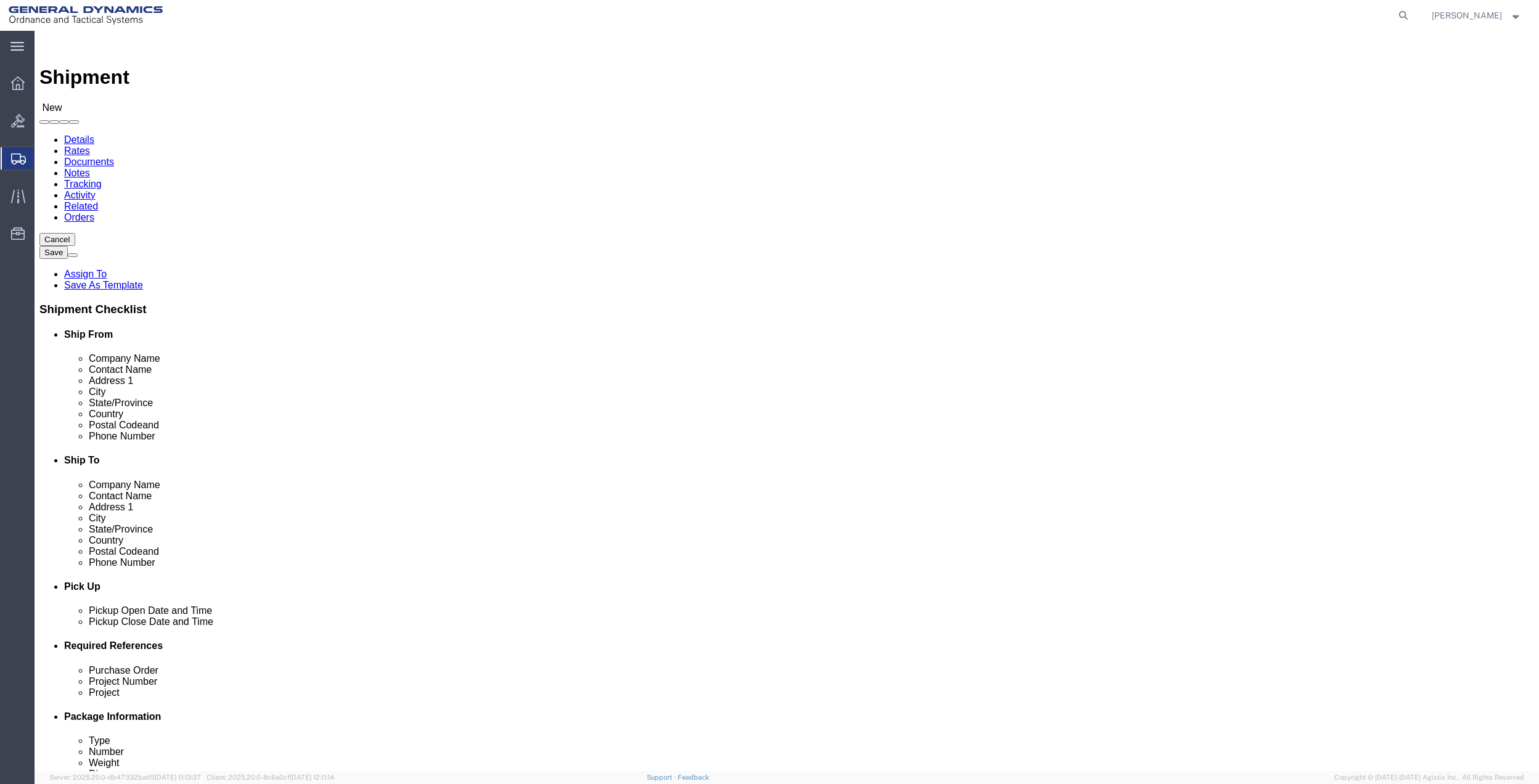
paste input "[PHONE_NUMBER]"
type input "[PHONE_NUMBER]"
click span
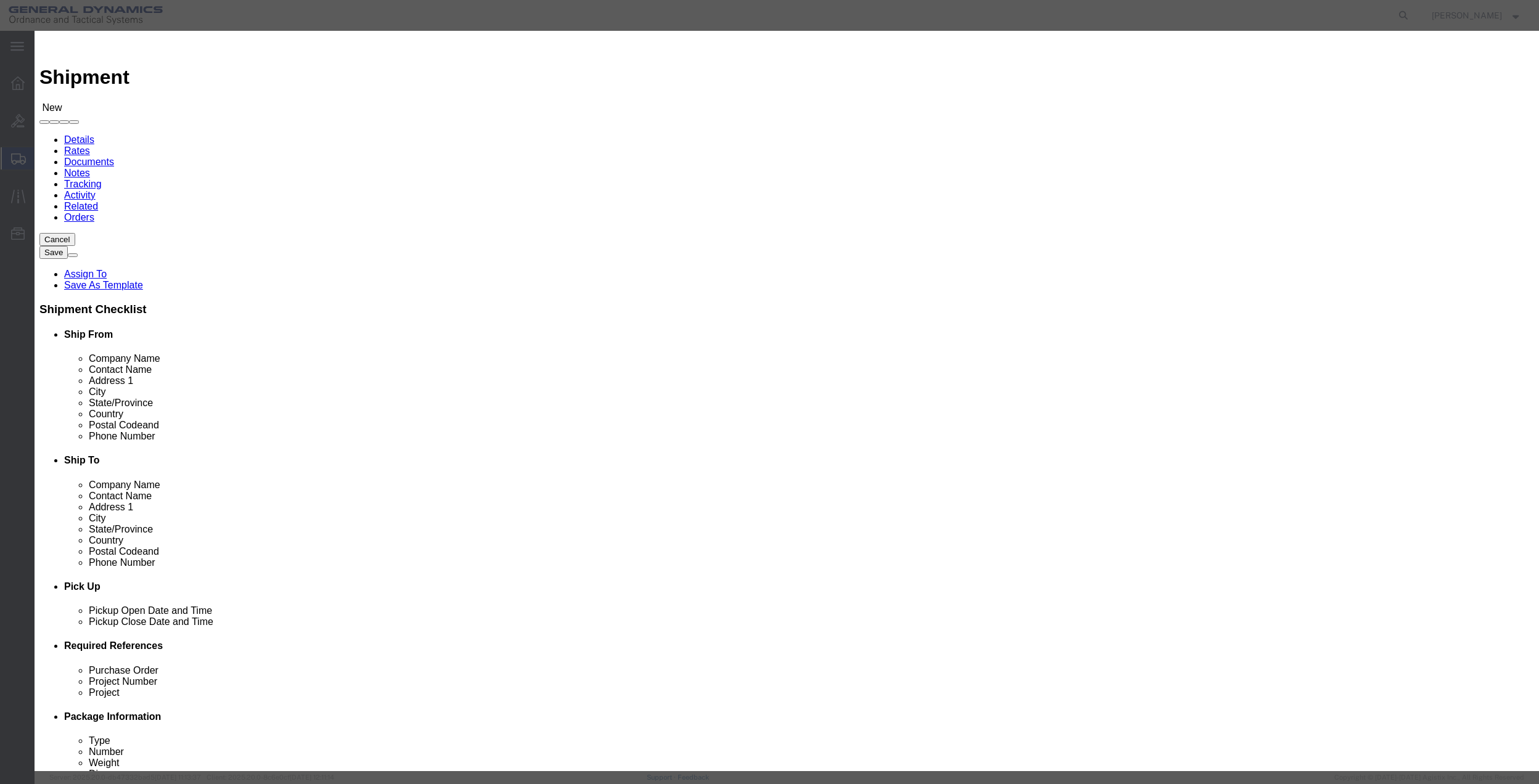
click input "checkbox"
checkbox input "true"
click button "Save"
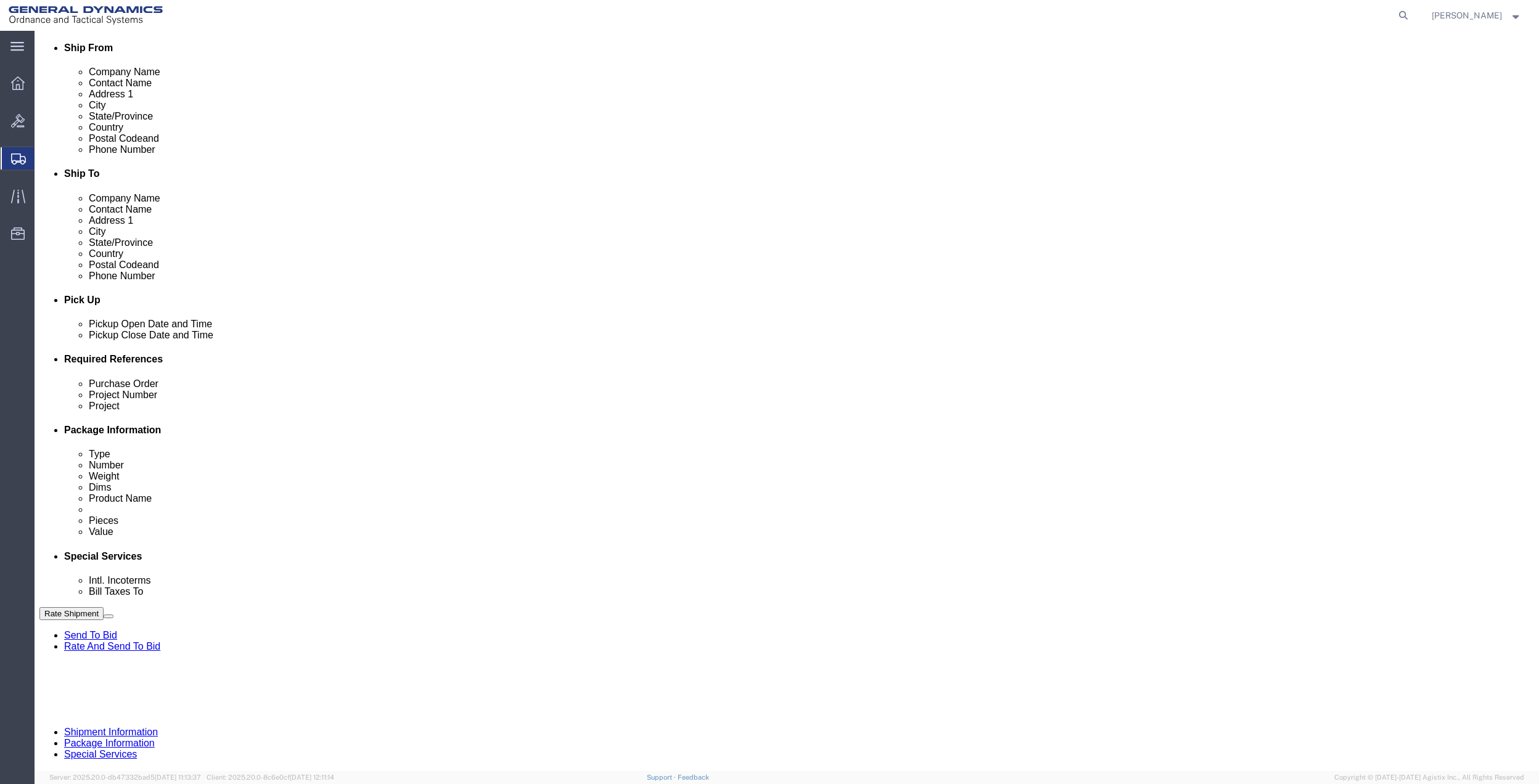
scroll to position [322, 0]
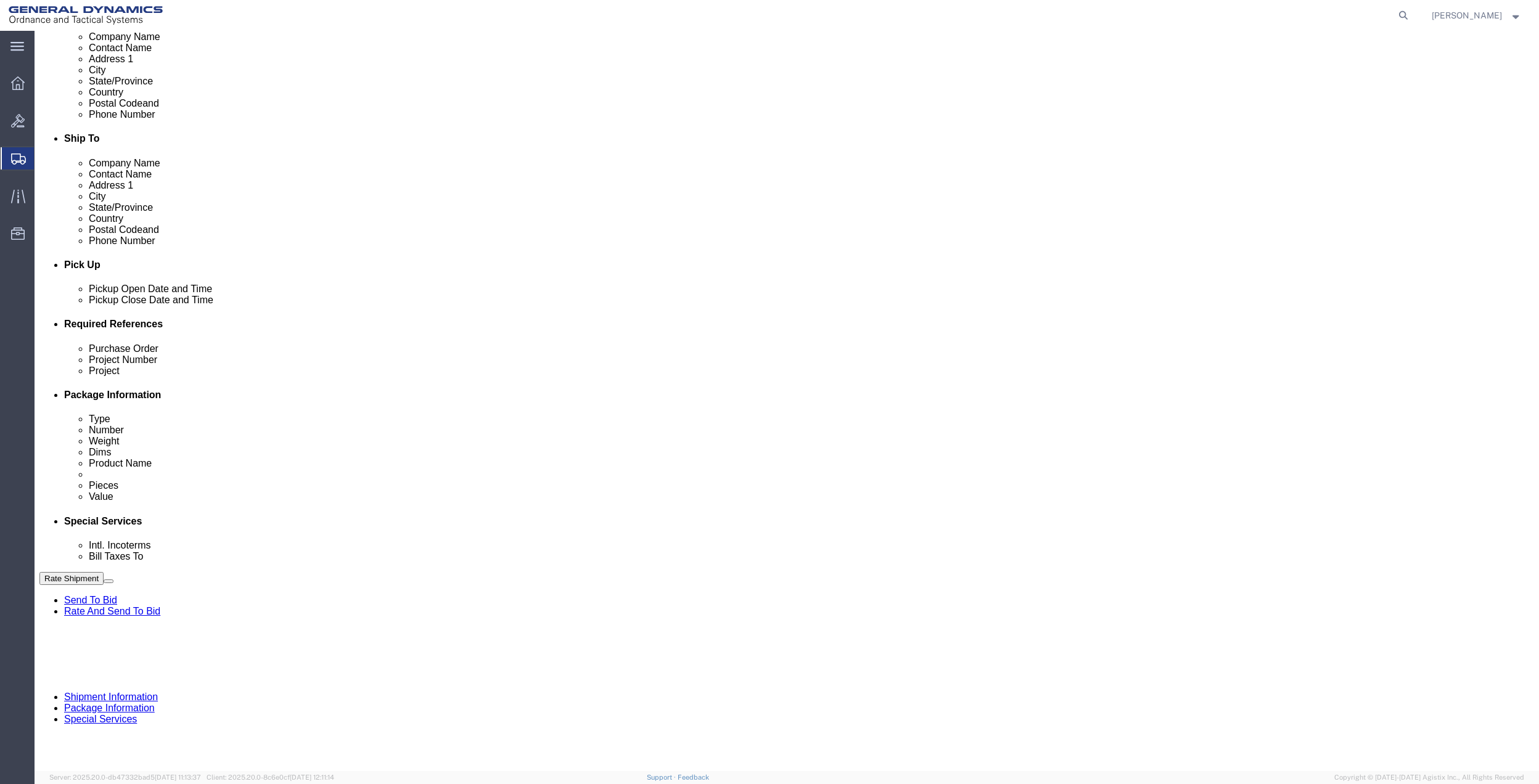
click button "Add reference"
click input "text"
type input "9402"
click input "text"
paste input "9402"
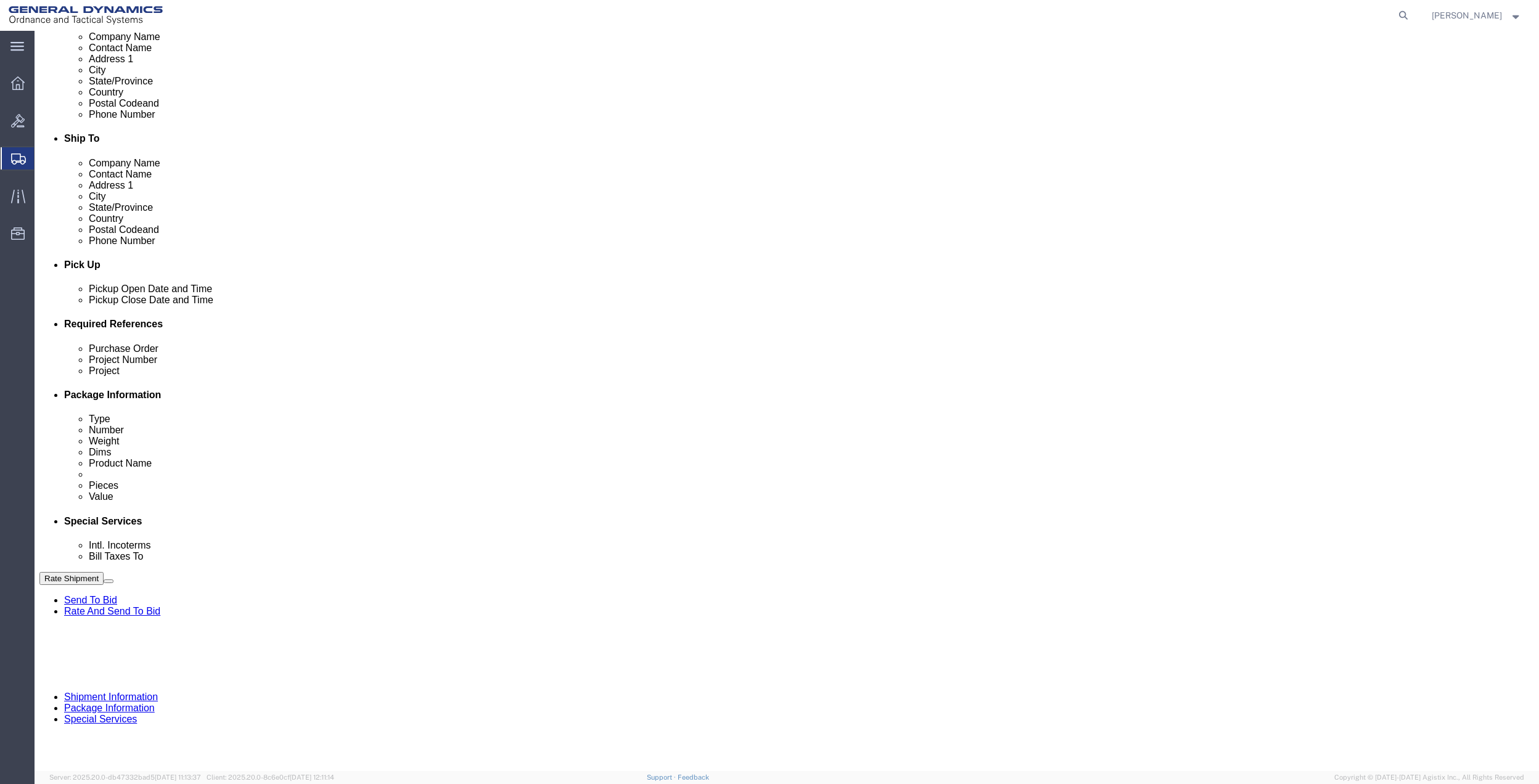
type input "9402"
click input "text"
paste input "9402"
type input "9402"
click input "text"
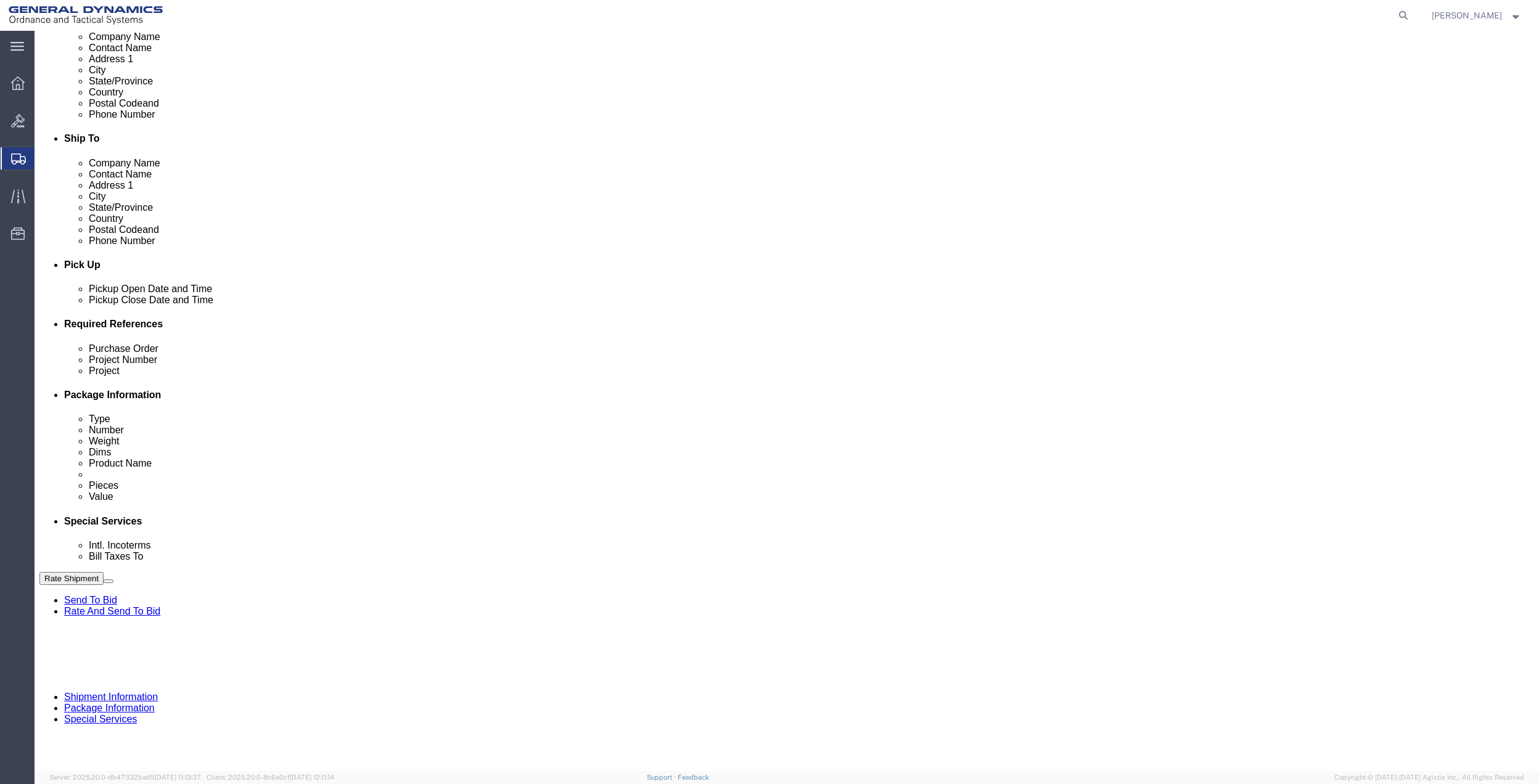
paste input "9402"
type input "9402"
click select "Select Account Type Activity ID Airline Appointment Number ASN Batch Request # …"
select select "DEPT"
click select "Select Account Type Activity ID Airline Appointment Number ASN Batch Request # …"
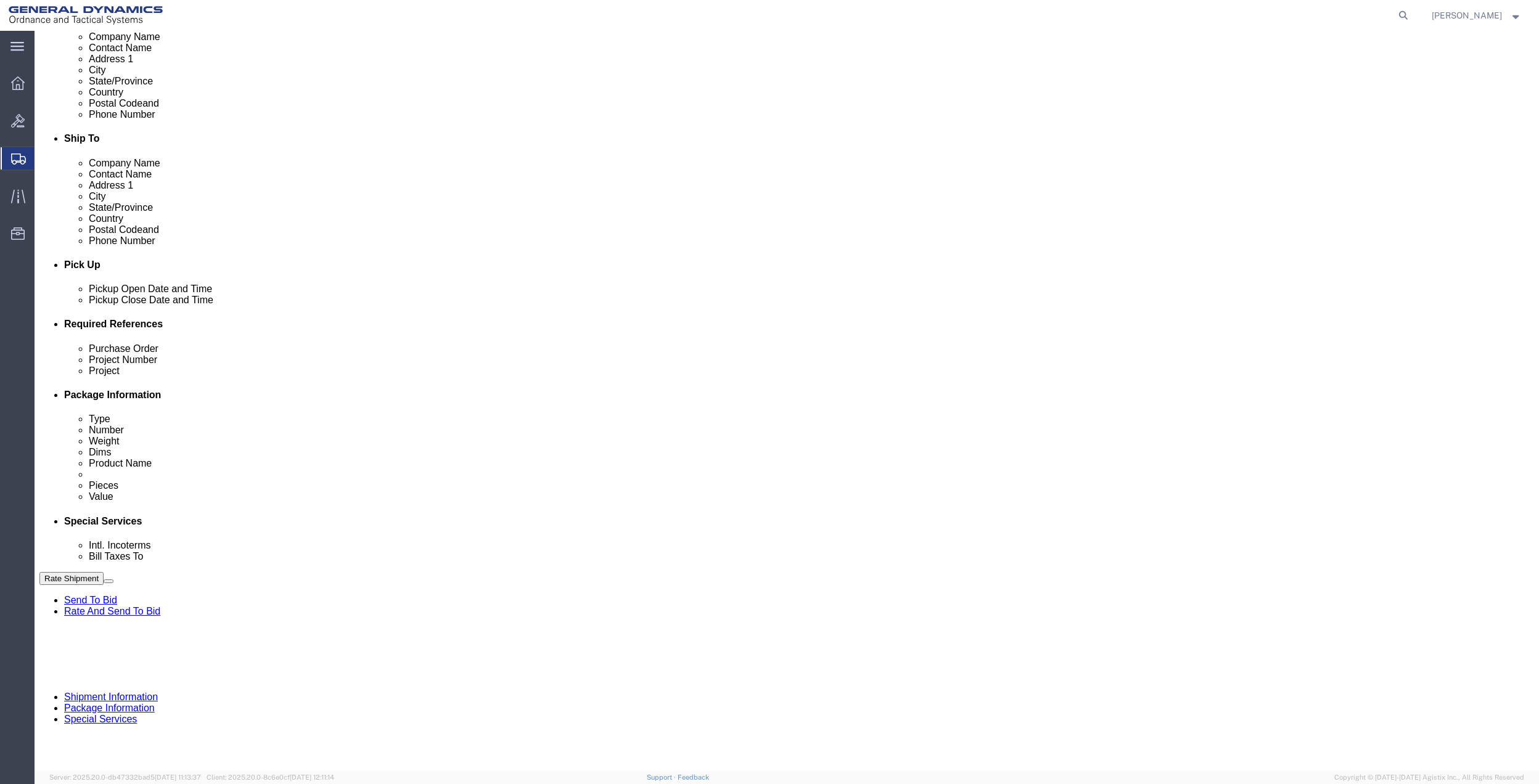
click link "Package Information"
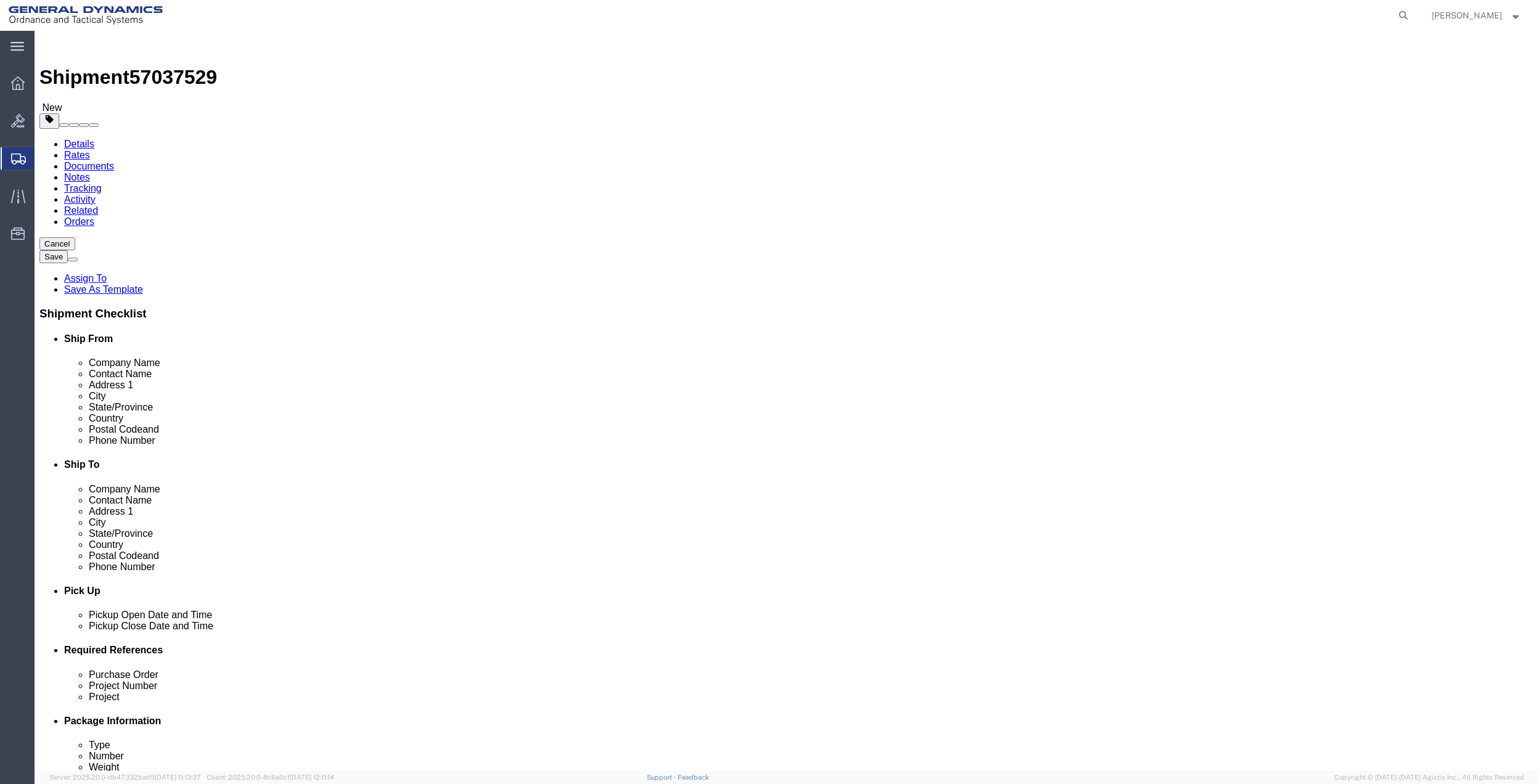
drag, startPoint x: 317, startPoint y: 208, endPoint x: 317, endPoint y: 215, distance: 7.0
click select "Select Bale(s) Basket(s) Bolt(s) Bottle(s) Buckets Bulk Bundle(s) Can(s) Cardbo…"
click div "Shipment 57037529 New Details Rates Documents Notes Tracking Activity Related O…"
drag, startPoint x: 321, startPoint y: 207, endPoint x: 320, endPoint y: 227, distance: 20.0
click select "Select Bale(s) Basket(s) Bolt(s) Bottle(s) Buckets Bulk Bundle(s) Can(s) Cardbo…"
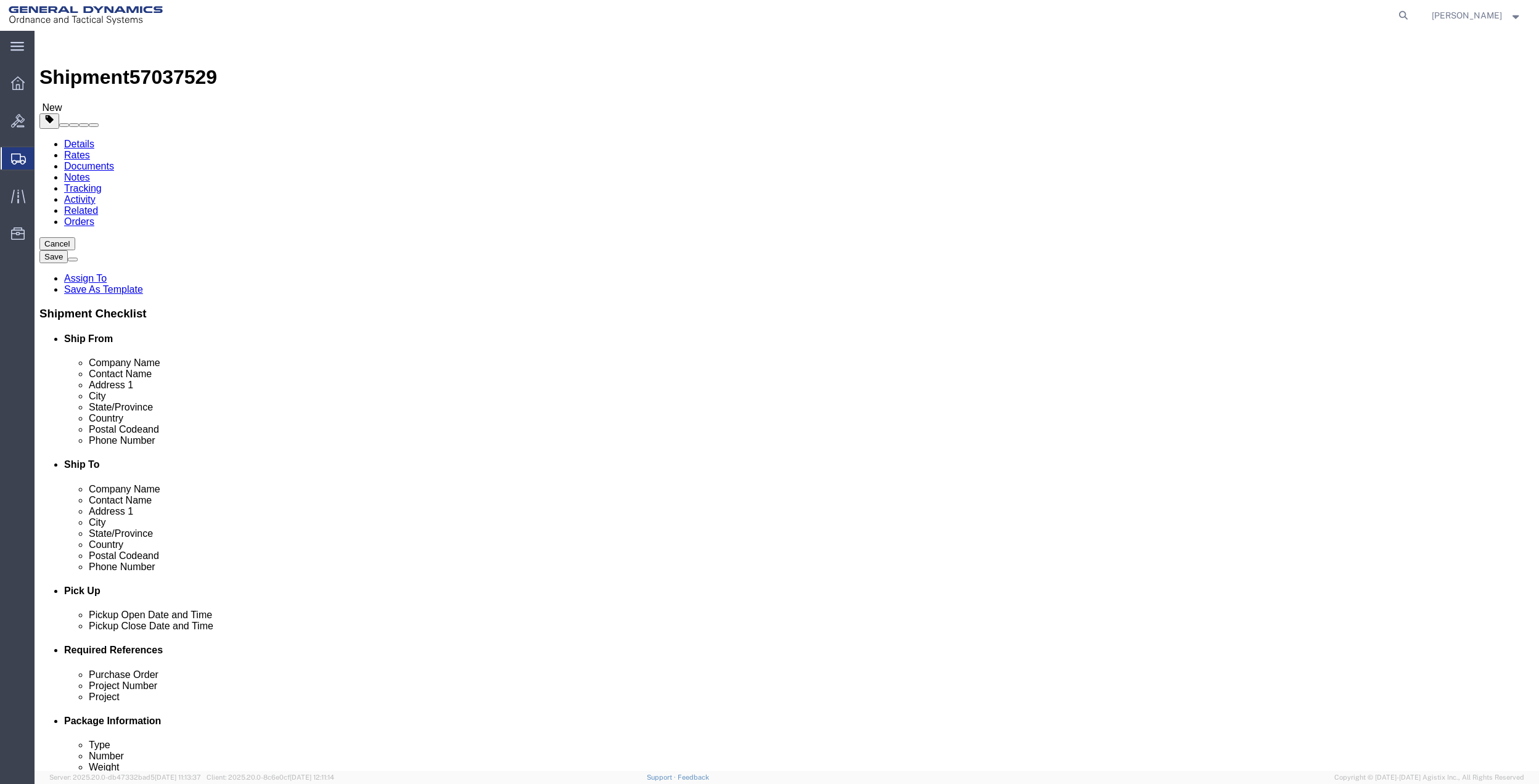
select select "ENV"
click select "Select Bale(s) Basket(s) Bolt(s) Bottle(s) Buckets Bulk Bundle(s) Can(s) Cardbo…"
type input "9.50"
type input "12.50"
type input "0.25"
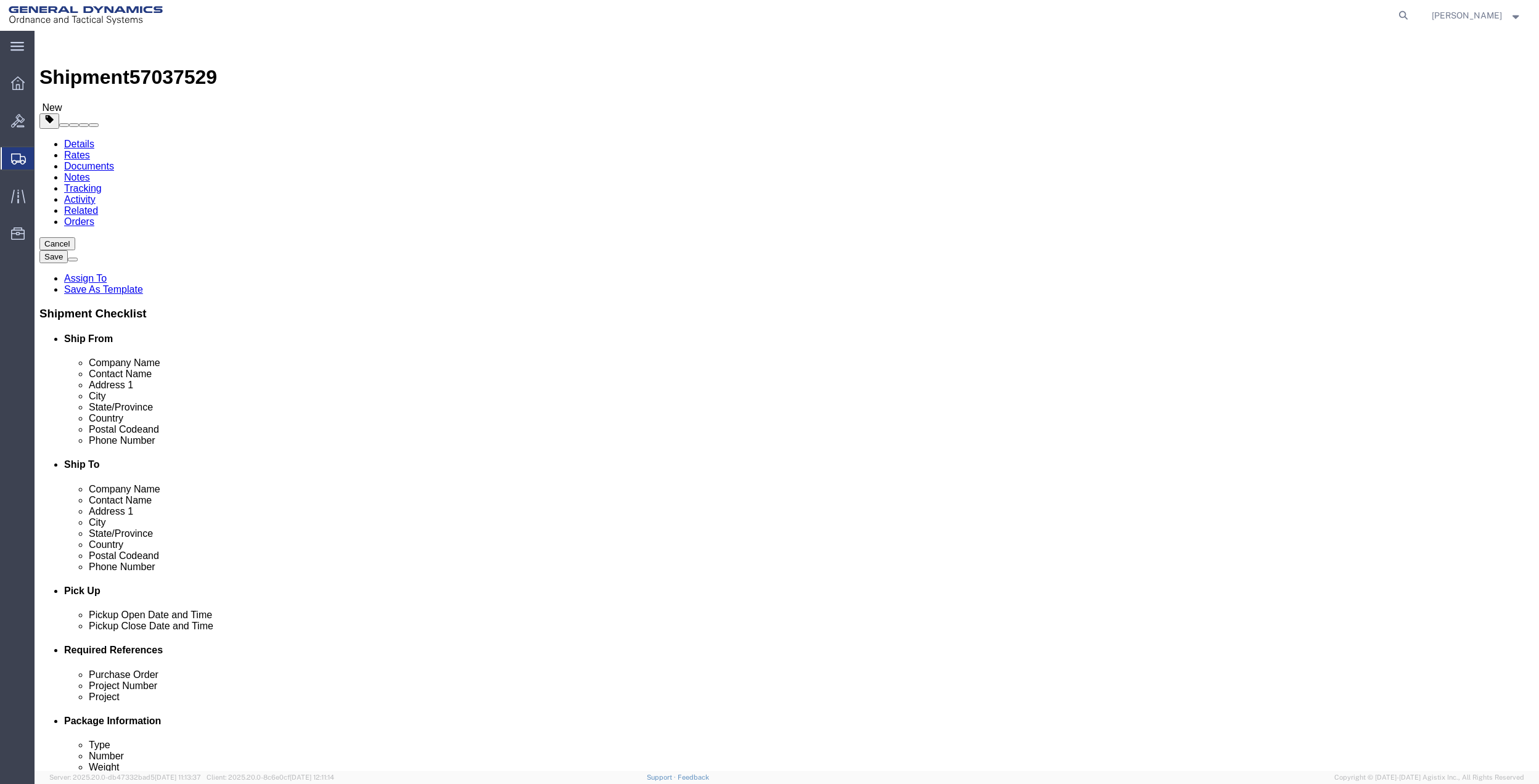
type input "1"
click link "Add Content"
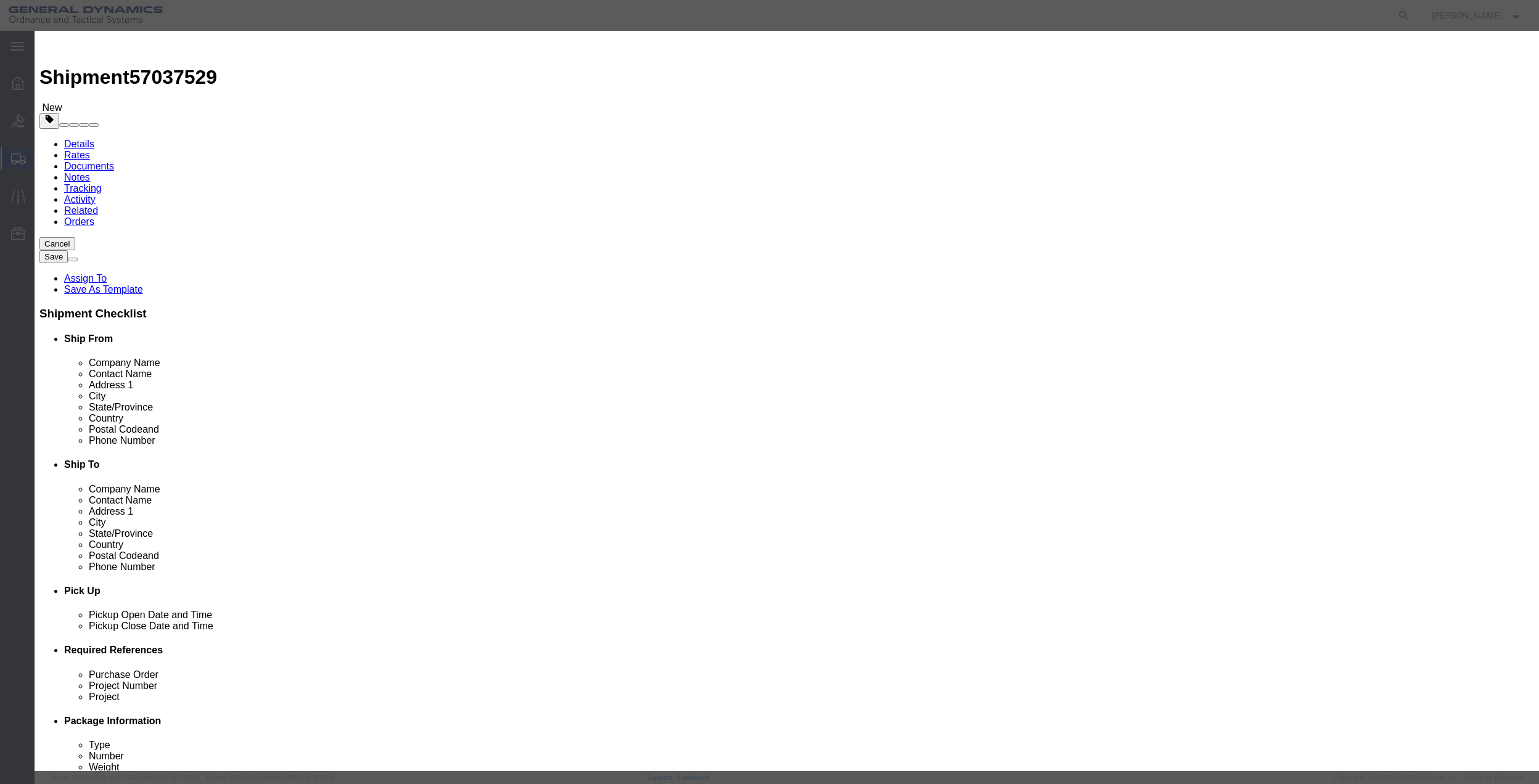
click input "text"
type input "misc"
type input "100"
click input "0"
type input "01"
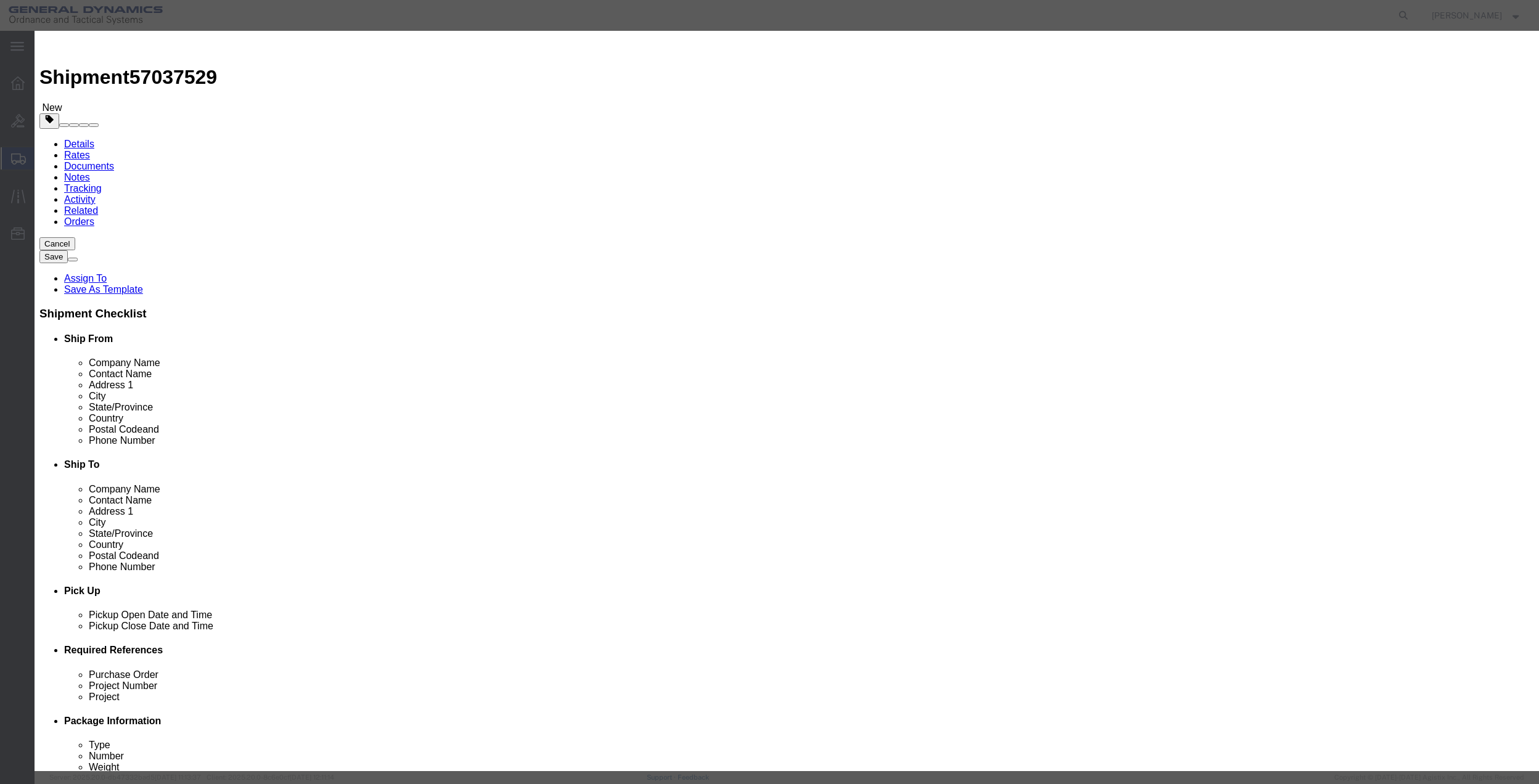
click select "Select 50 55 60 65 70 85 92.5 100 125 175 250 300 400"
select select "70"
click select "Select 50 55 60 65 70 85 92.5 100 125 175 250 300 400"
click button "Save & Close"
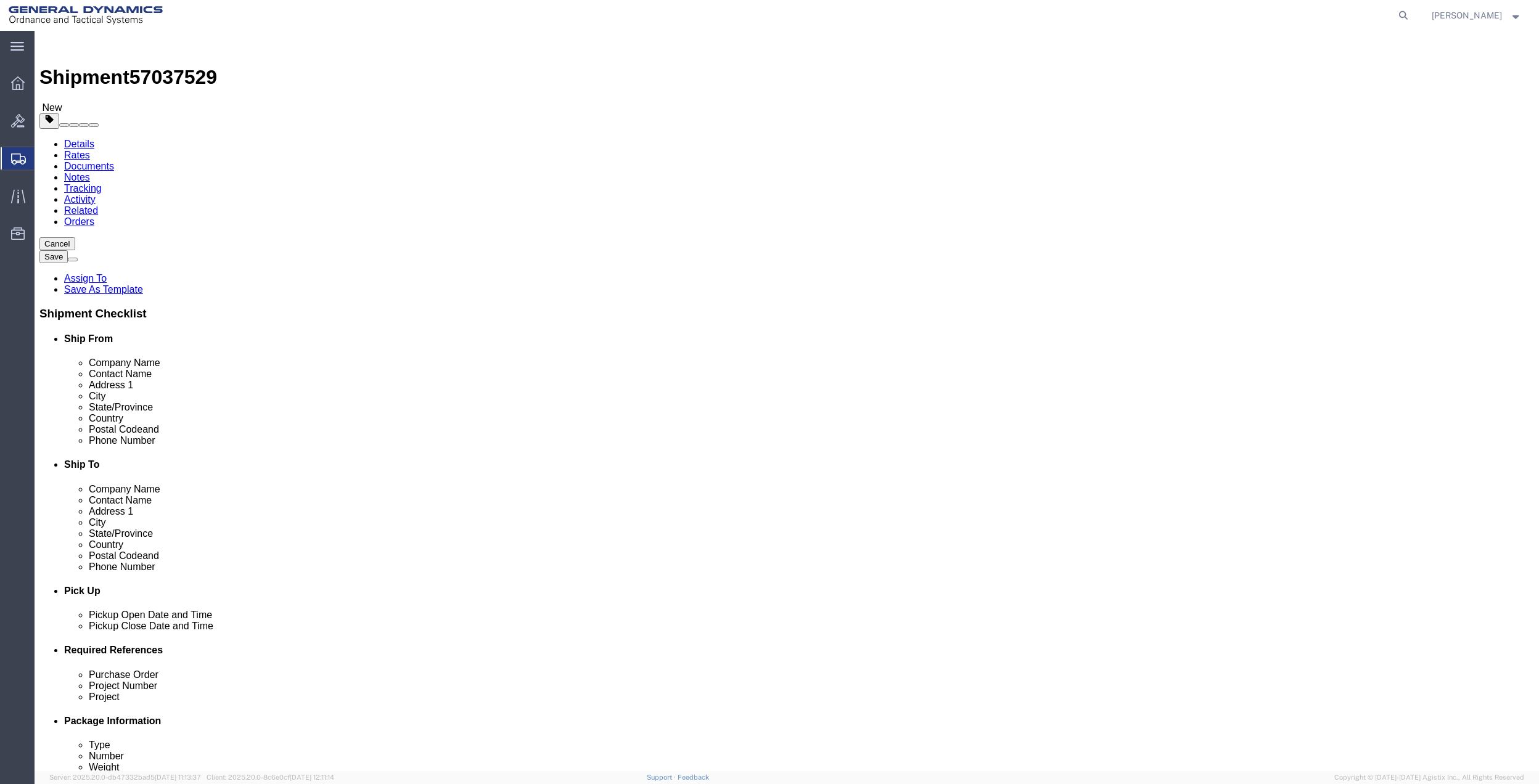
click div "Shipment Information Package Information Special Services"
click icon
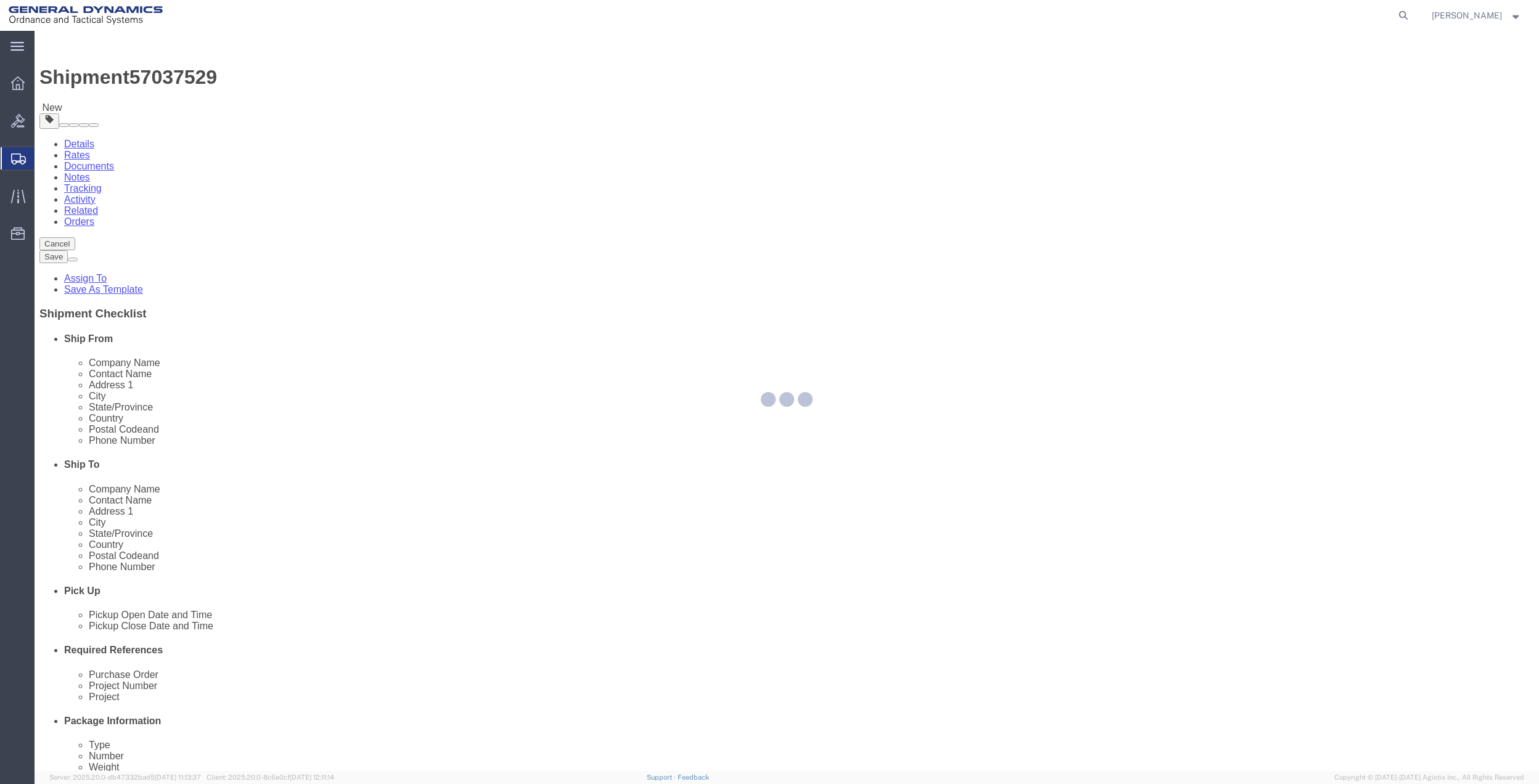
select select
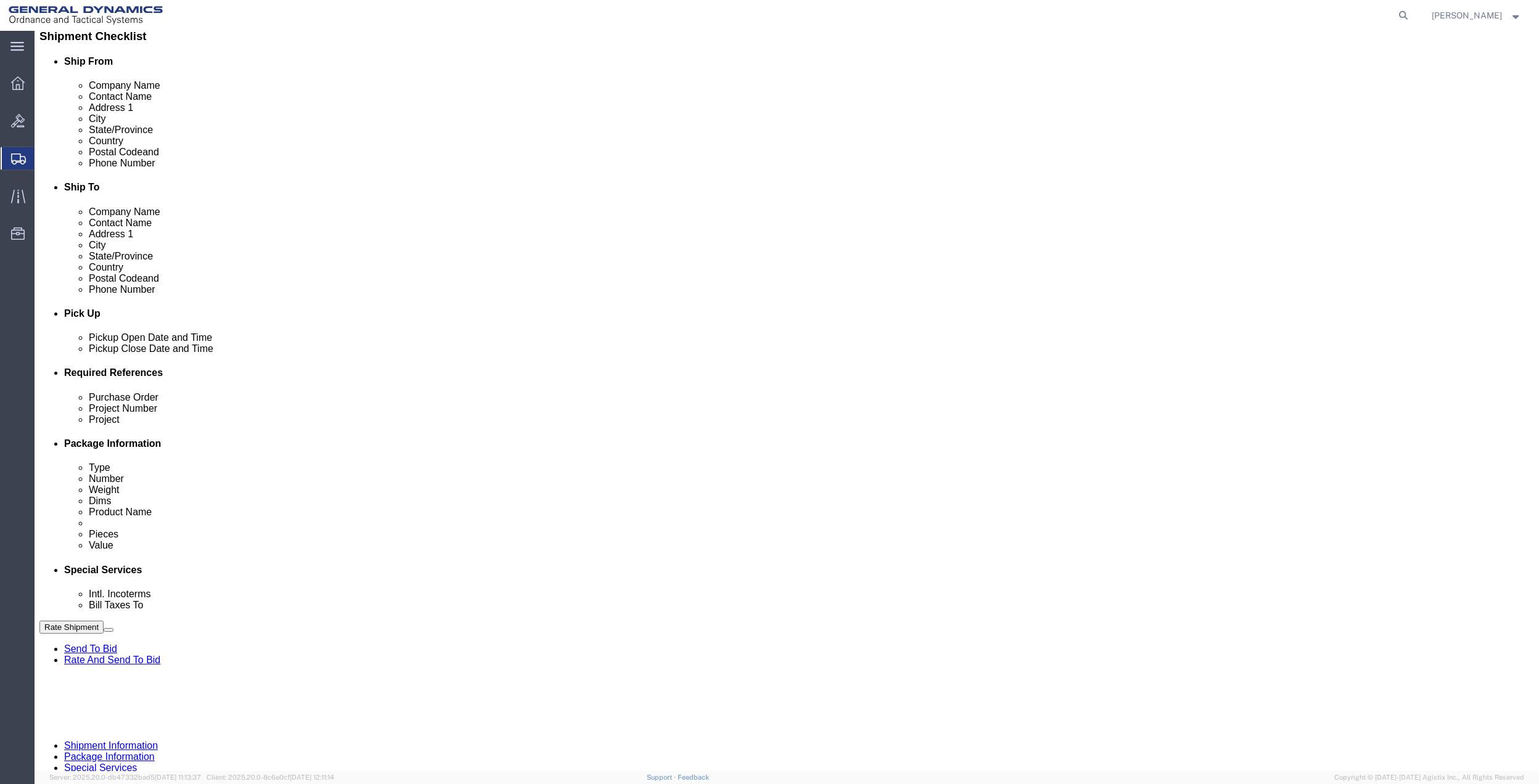
scroll to position [329, 0]
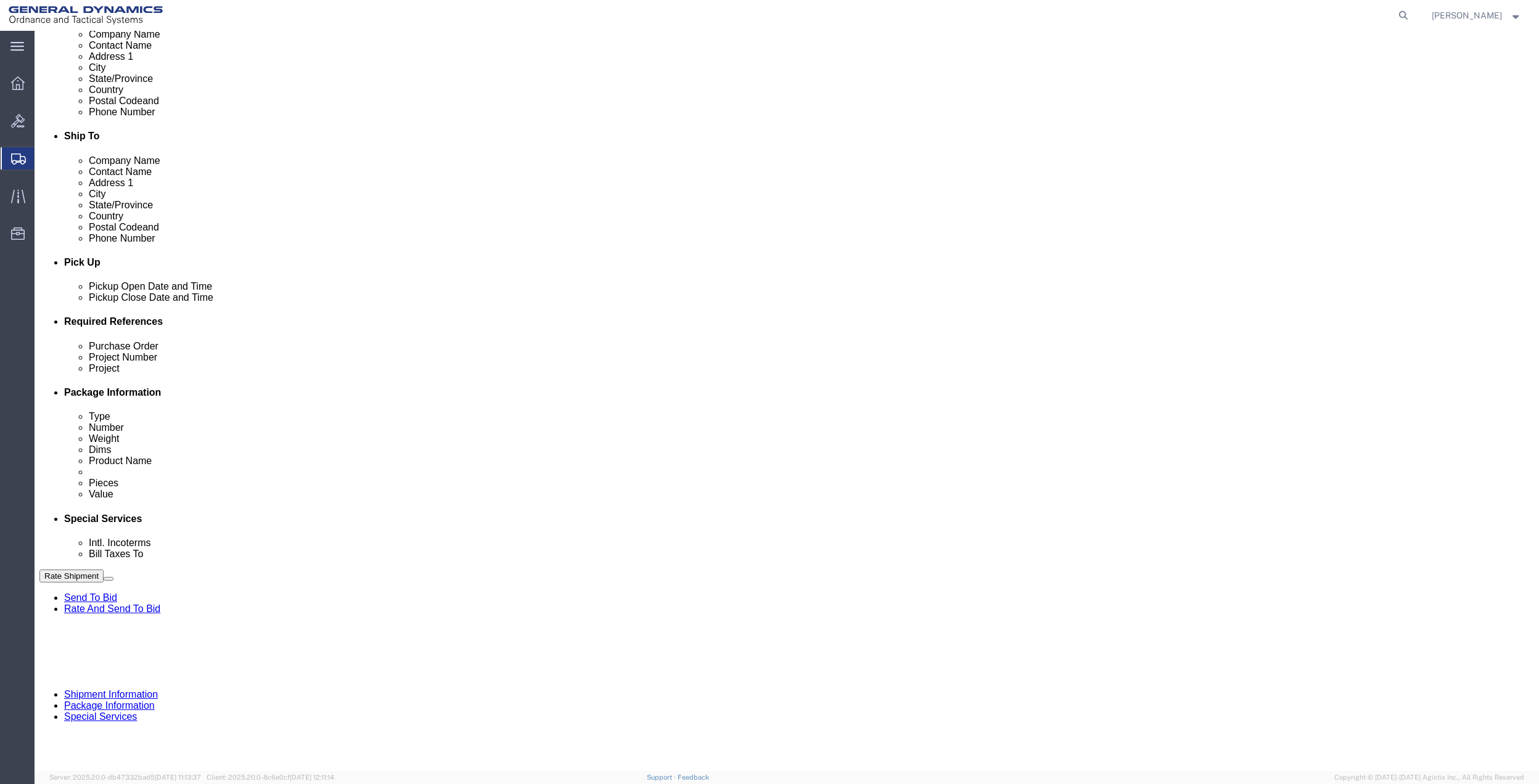
click select "Select Buyer Cost Center Department Operations Number Order Number Sales Person"
select select "DEPARTMENT"
click select "Select Buyer Cost Center Department Operations Number Order Number Sales Person"
click select "Select [GEOGRAPHIC_DATA] [GEOGRAPHIC_DATA] [GEOGRAPHIC_DATA] [GEOGRAPHIC_DATA] …"
select select "1763983"
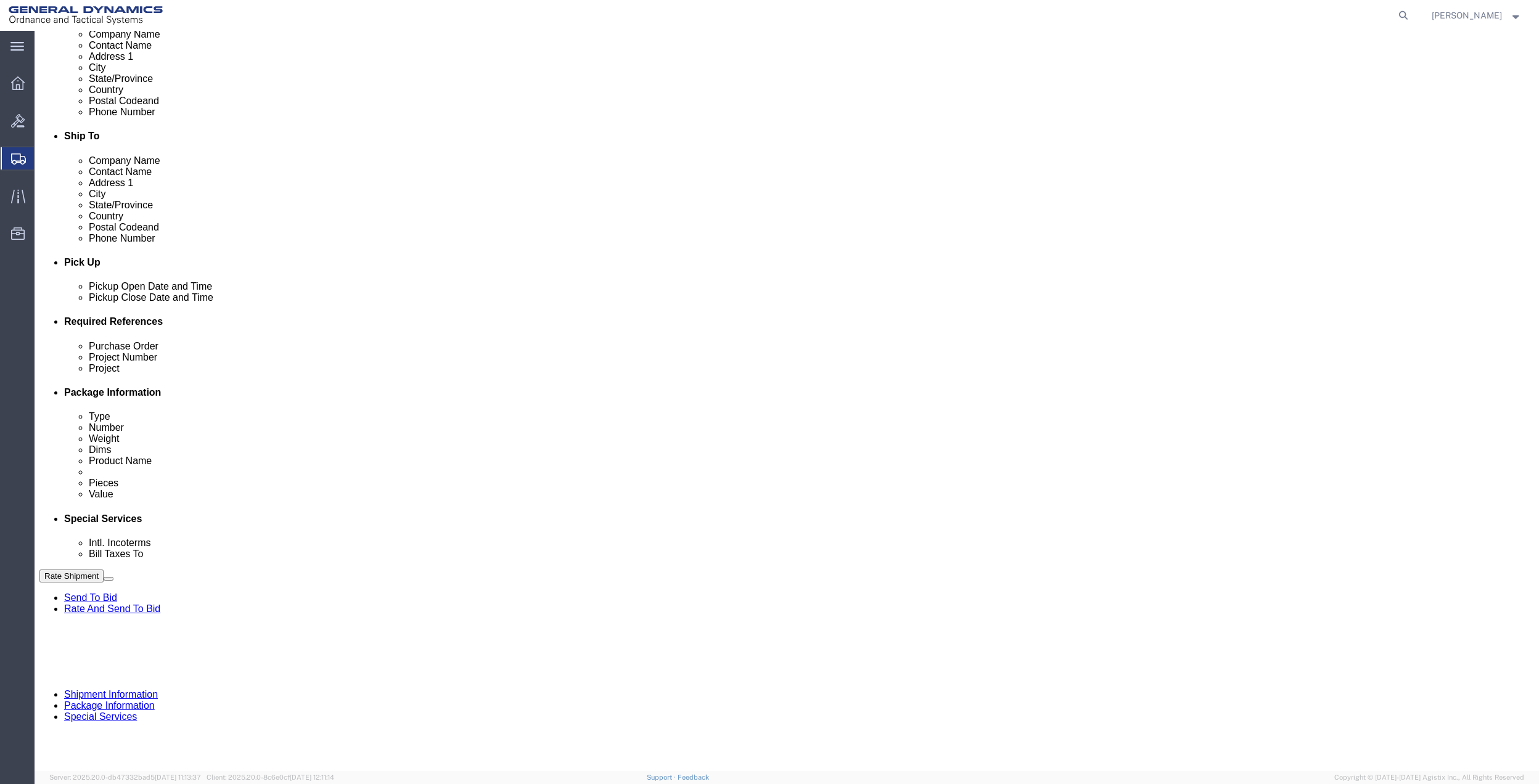
click select "Select [GEOGRAPHIC_DATA] [GEOGRAPHIC_DATA] [GEOGRAPHIC_DATA] [GEOGRAPHIC_DATA] …"
click select "Select 10AFM 10GAG 10GAH 10GFL 10GFO 10GIE 10GIS 30MABS St [PERSON_NAME] Program"
select select "214681"
click select "Select 10AFM 10GAG 10GAH 10GFL 10GFO 10GIE 10GIS 30MABS St [PERSON_NAME] Program"
click input "General Dynamics OTS % Data2Logistics"
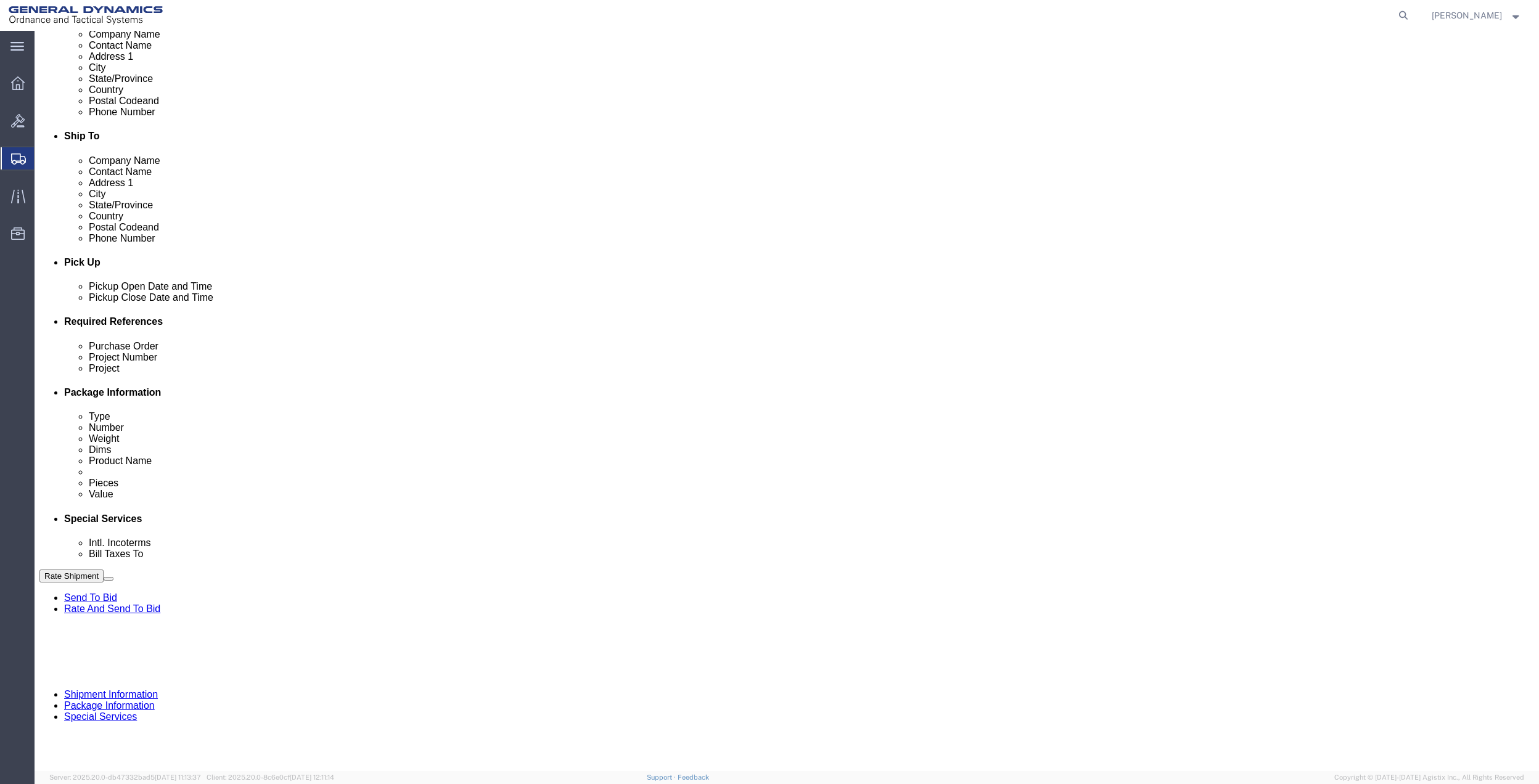
click input "General Dynamics OTS % Data2Logistics"
click div "- GEDOTS %DATA 2 LOGISTICS - (GEDOTS %DATA 2 LOGISTICS) [GEOGRAPHIC_DATA][PERSO…"
type input "GEDOTS %DATA 2 LOGISTICS"
type input "PO BOX 61050"
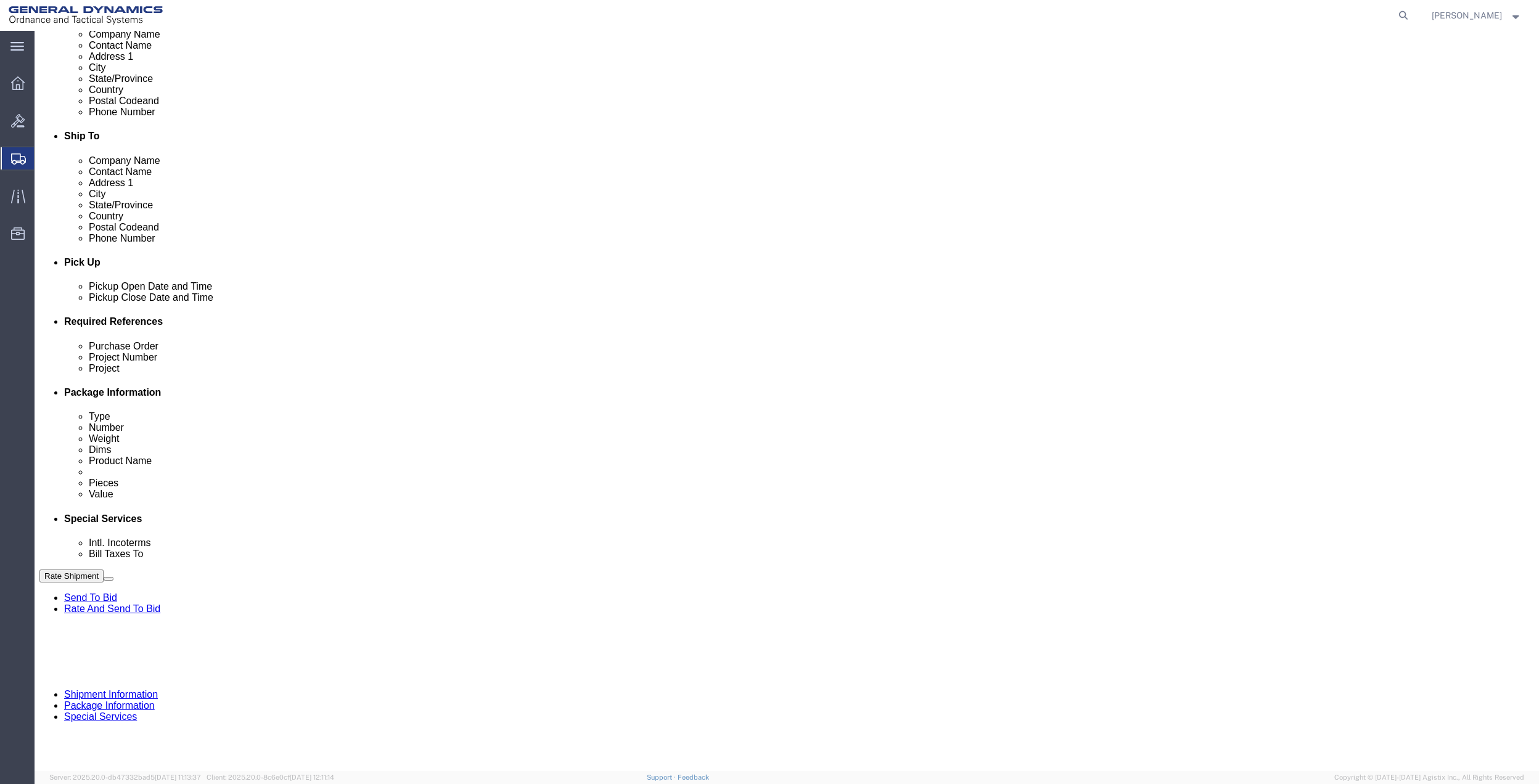
type input "GEDOTS %DATA 2 LOGISTICS"
type input "FORT [PERSON_NAME]"
type input "33906"
select select "FL"
type input "GEDOTS %DATA 2 LOGISTICS"
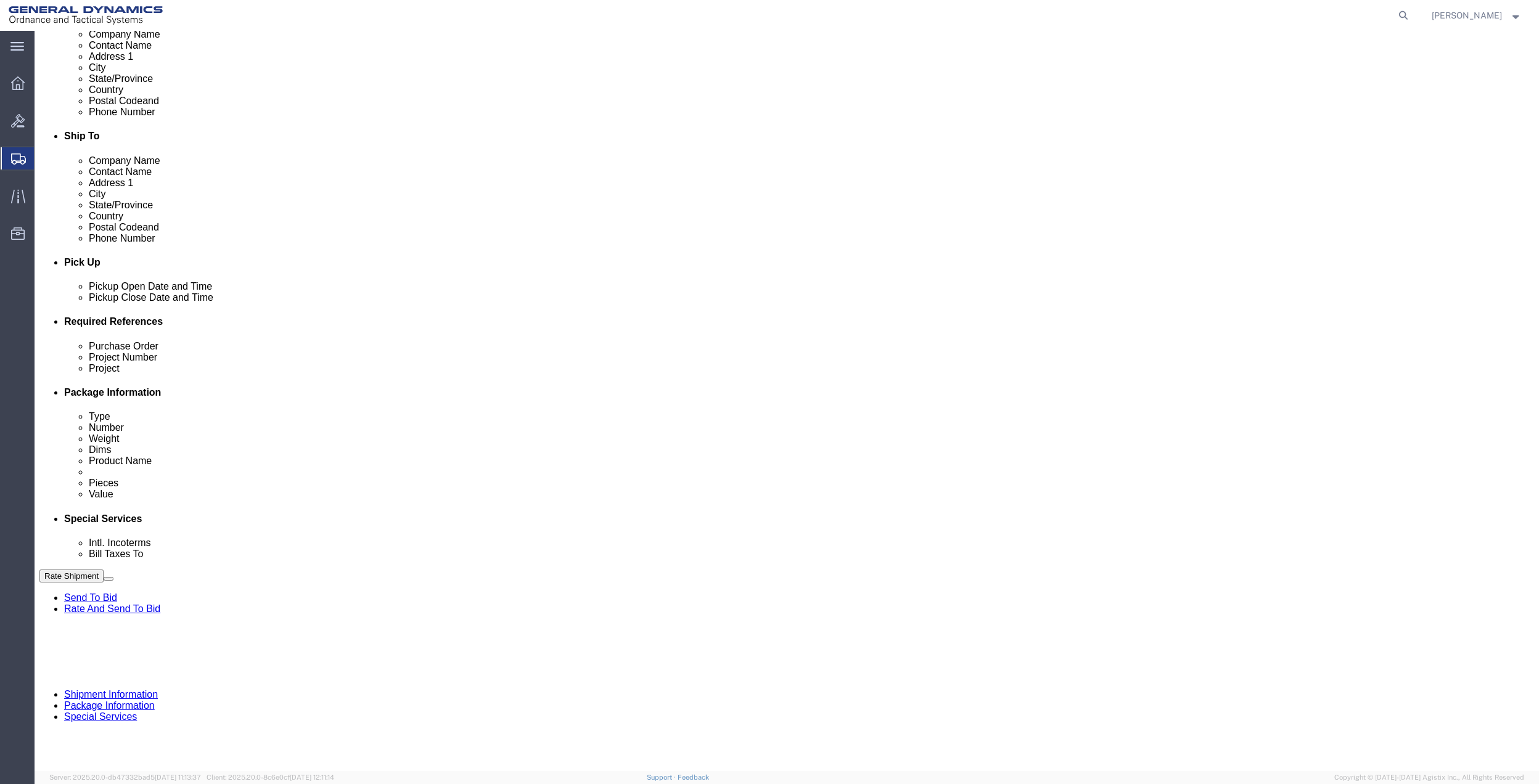
click button "Rate Shipment"
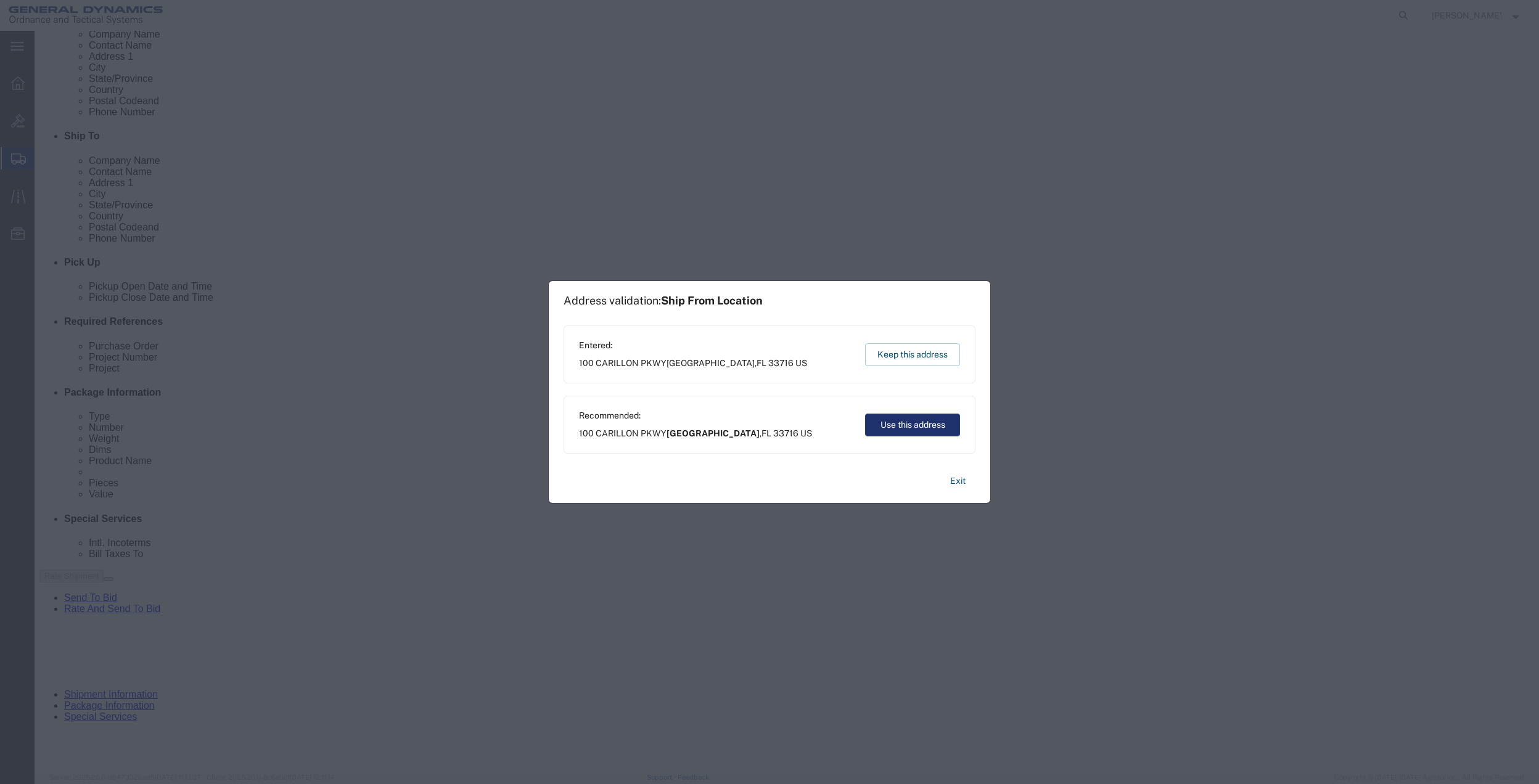
click at [889, 427] on button "Use this address" at bounding box center [913, 424] width 95 height 23
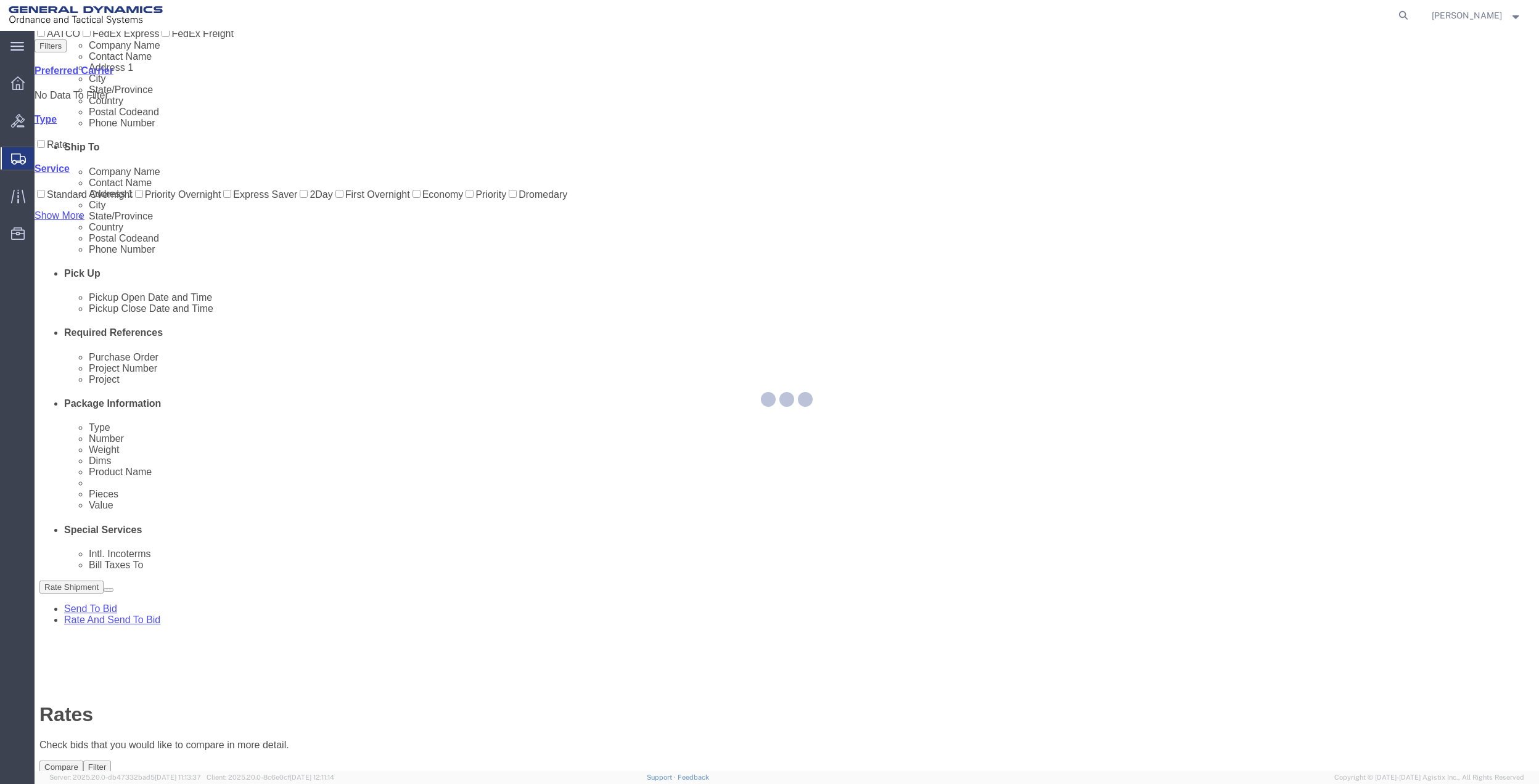
scroll to position [0, 0]
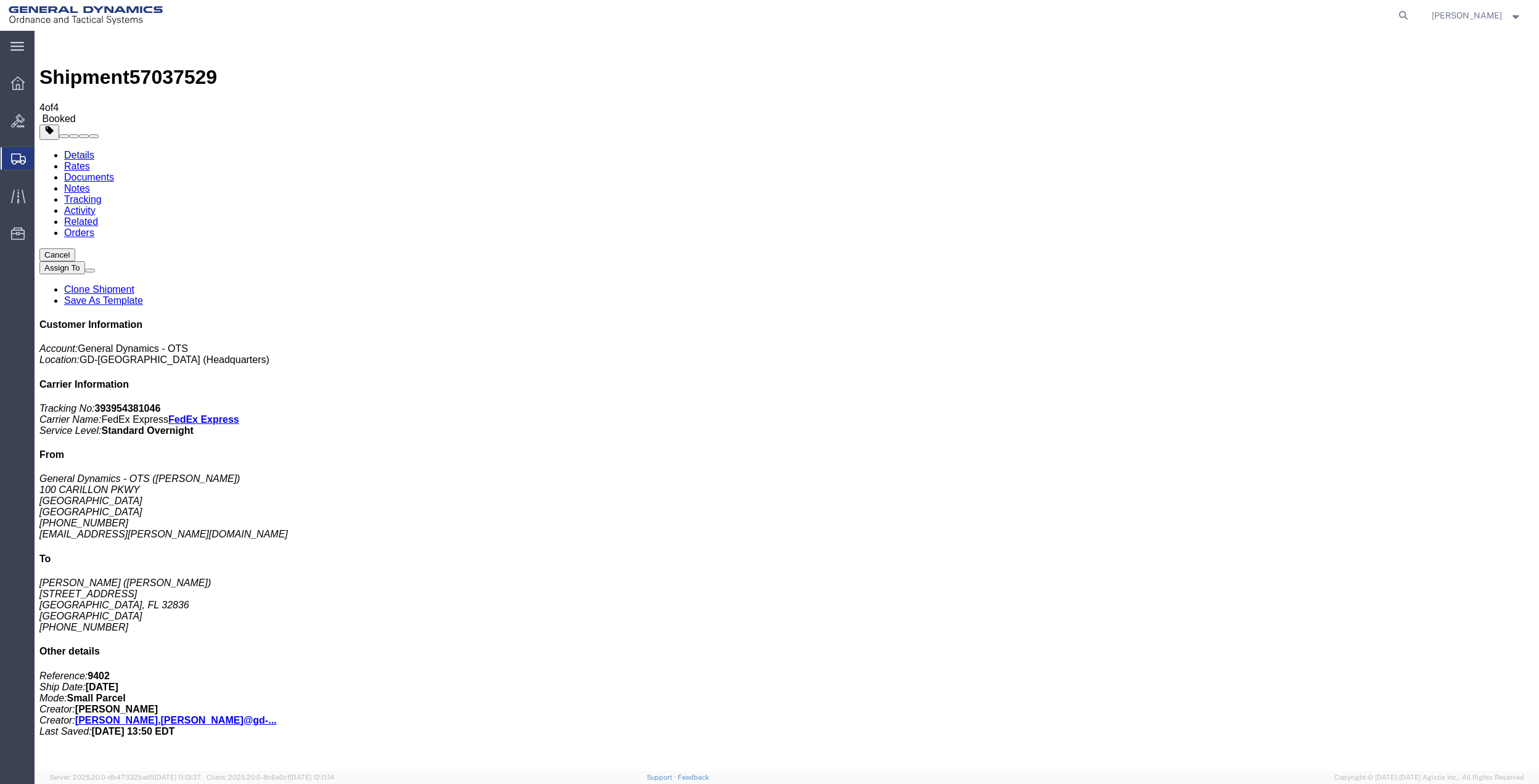
drag, startPoint x: 173, startPoint y: 242, endPoint x: 619, endPoint y: 278, distance: 447.5
click at [0, 0] on span "Create Shipment" at bounding box center [0, 0] width 0 height 0
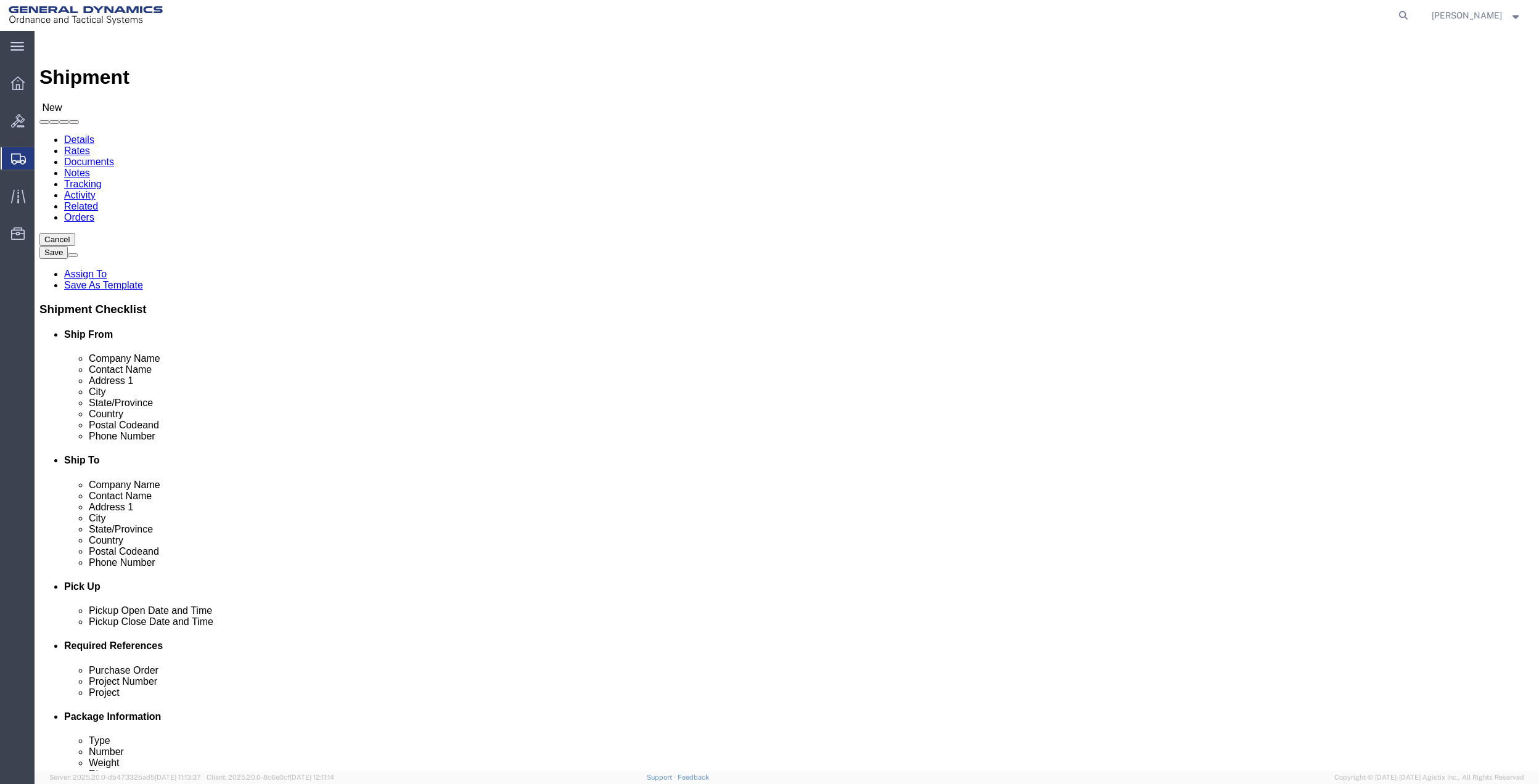
click input "text"
type input "[PERSON_NAME]"
click div "- General Dynamics - OTS - ([PERSON_NAME]) [STREET_ADDRESS]"
select select "FL"
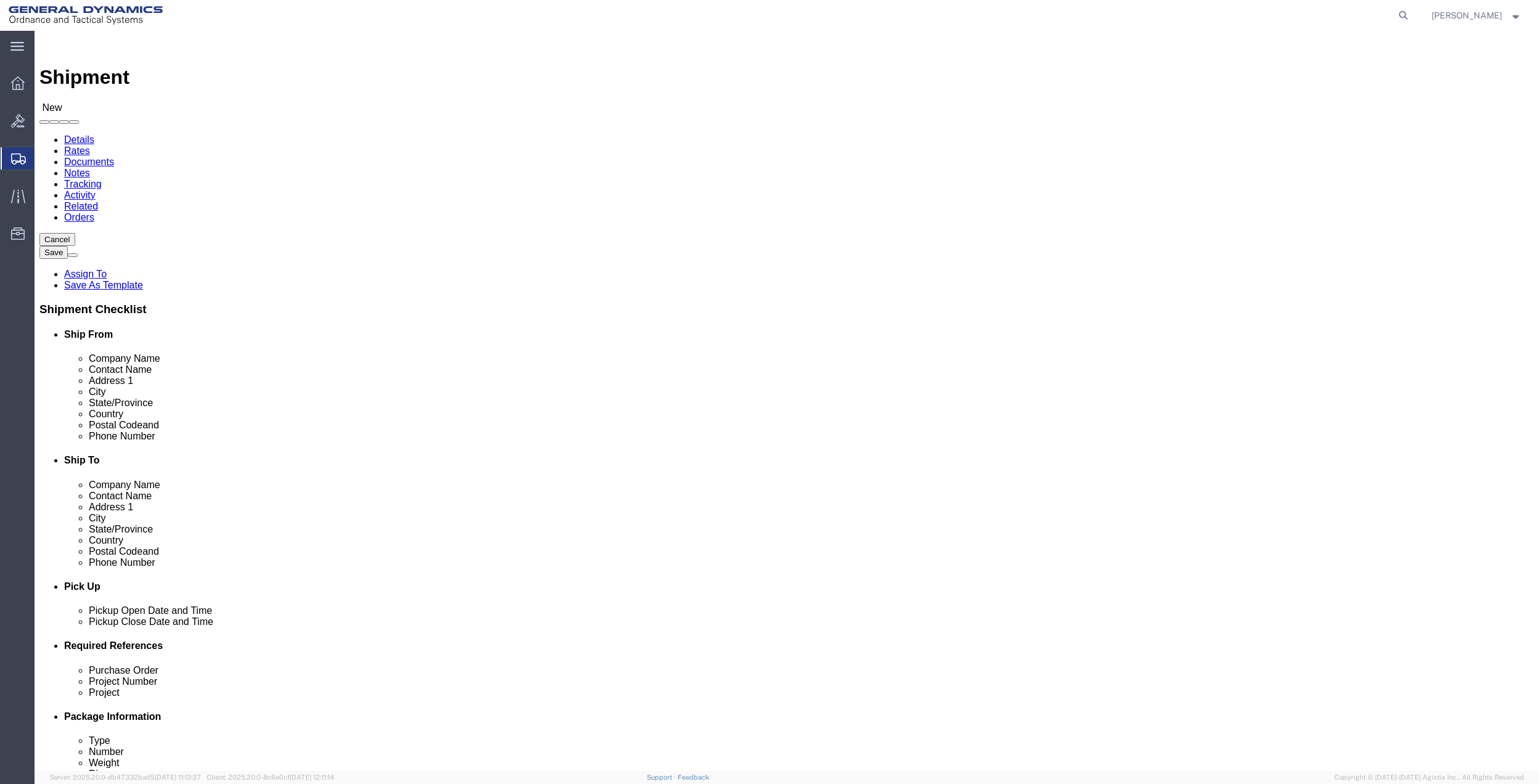
type input "[PERSON_NAME]"
paste input "[PERSON_NAME][EMAIL_ADDRESS][DOMAIN_NAME]"
type input "[PERSON_NAME][EMAIL_ADDRESS][DOMAIN_NAME]"
click input "[PERSON_NAME]"
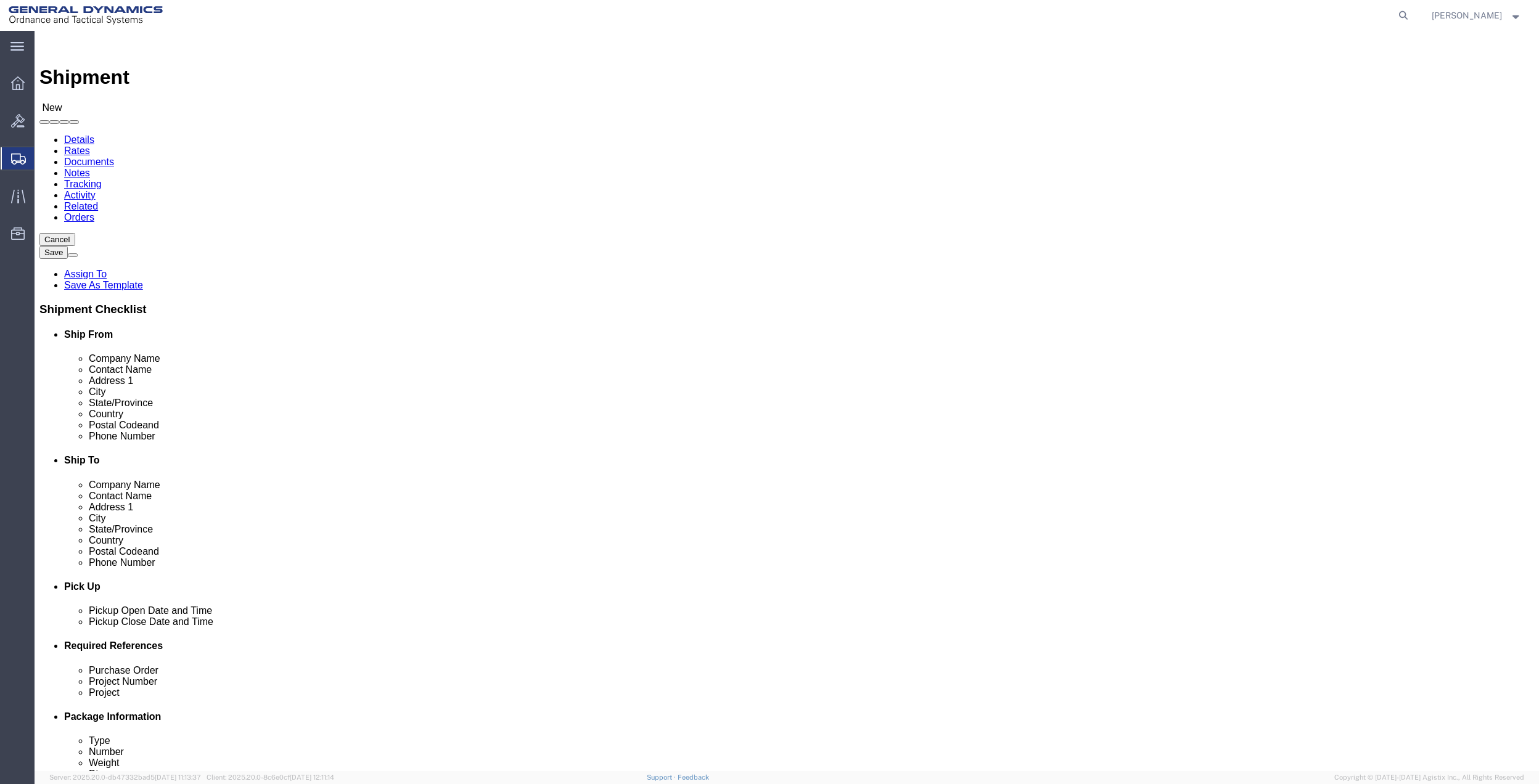
click input "[PERSON_NAME]"
paste input "[PERSON_NAME][EMAIL_ADDRESS][DOMAIN_NAME]"
drag, startPoint x: 337, startPoint y: 256, endPoint x: 315, endPoint y: 252, distance: 22.4
click input "[PERSON_NAME][EMAIL_ADDRESS][DOMAIN_NAME]"
drag, startPoint x: 315, startPoint y: 252, endPoint x: 284, endPoint y: 252, distance: 31.0
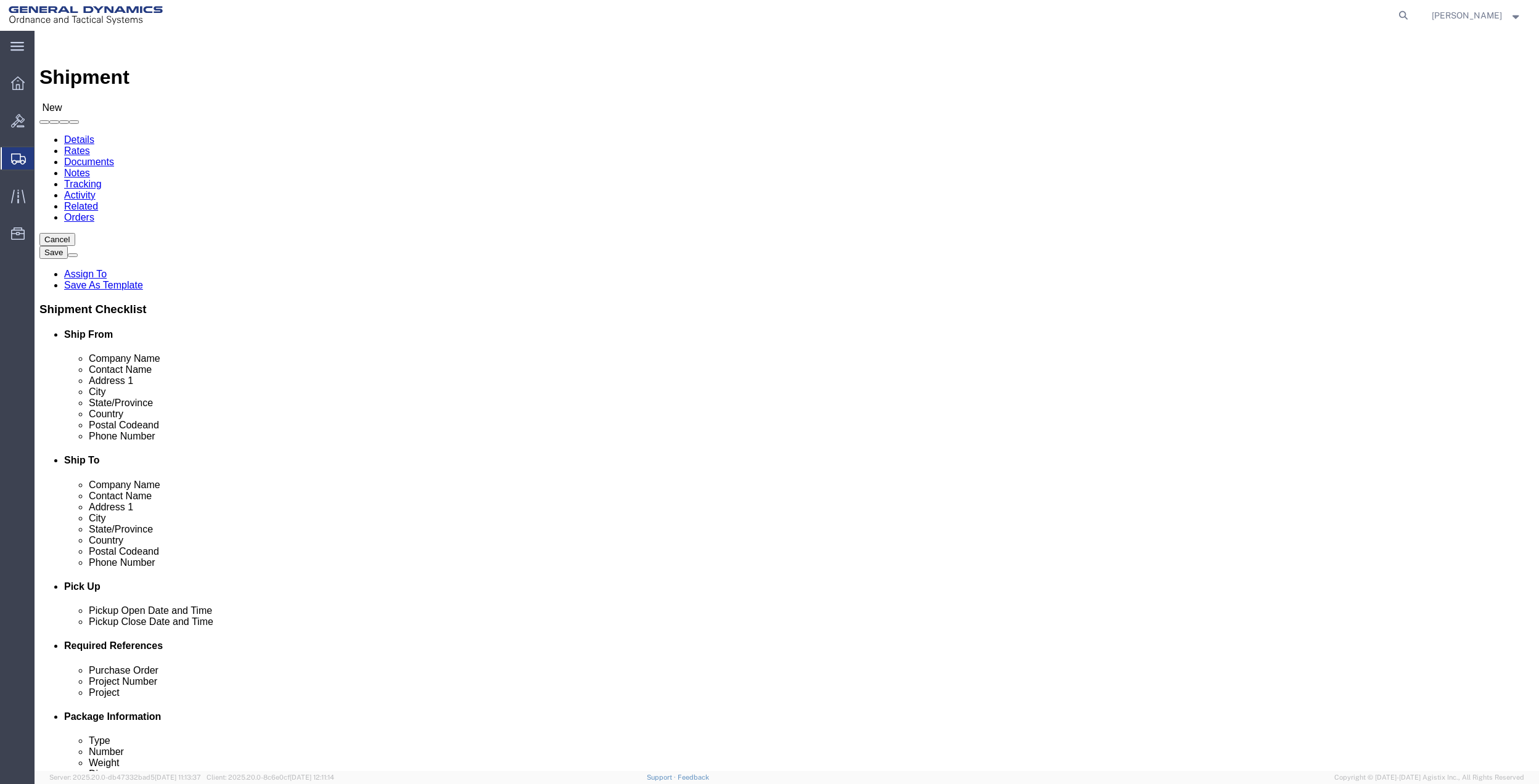
click input "[PERSON_NAME][EMAIL_ADDRESS][DOMAIN_NAME]"
type input "[PERSON_NAME]"
paste input "[PHONE_NUMBER]"
type input "[PHONE_NUMBER]"
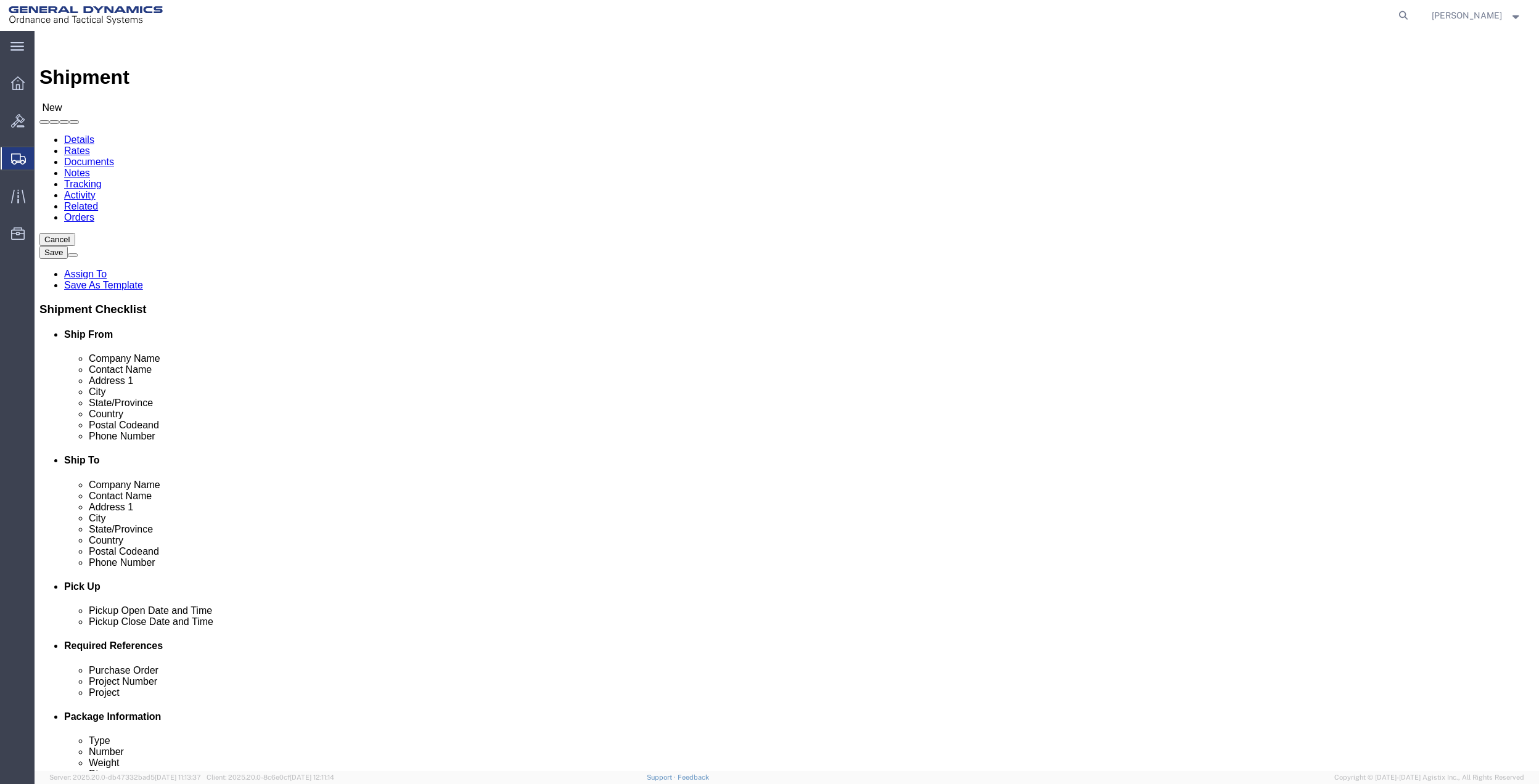
click span
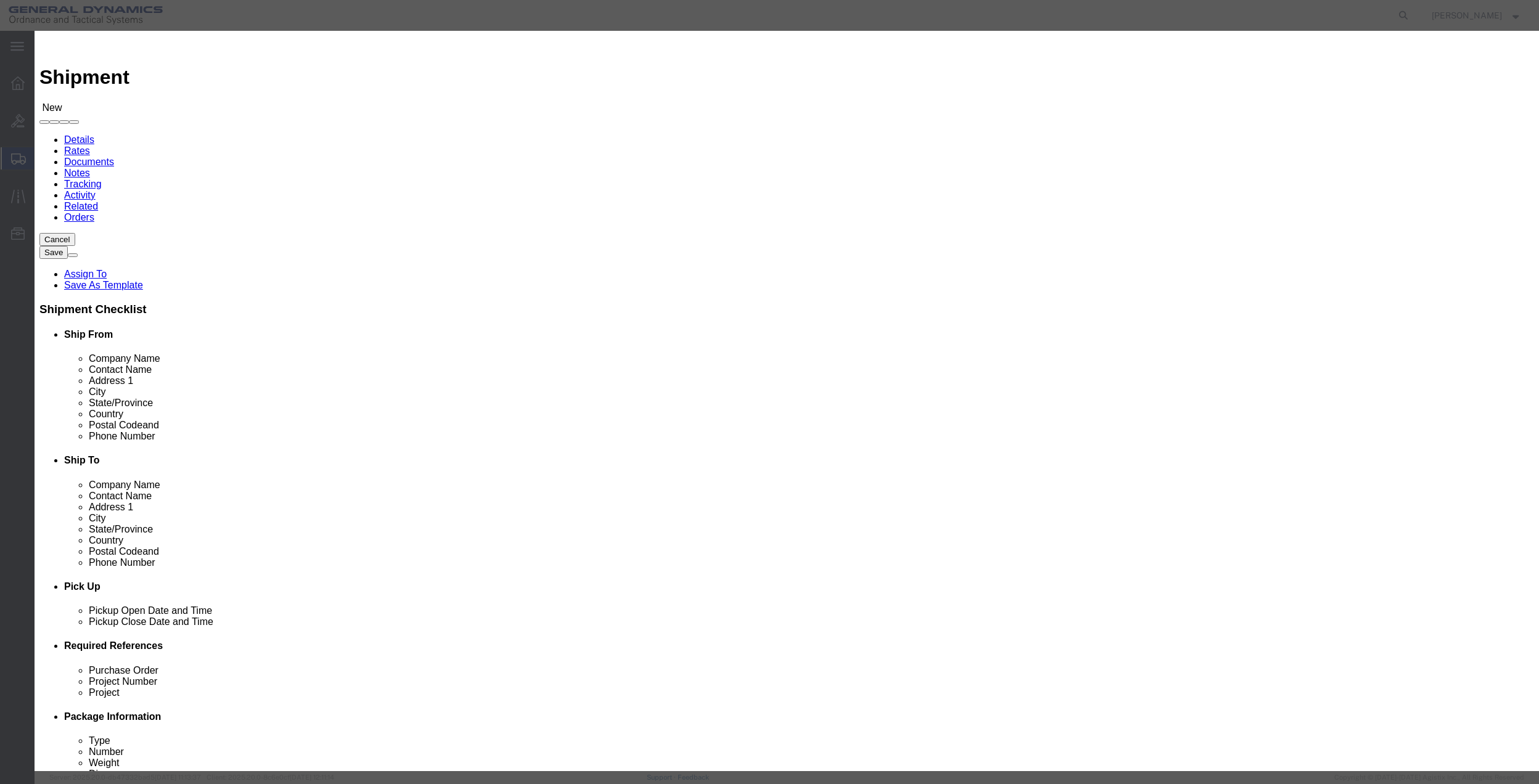
click input "checkbox"
checkbox input "true"
click button "Save"
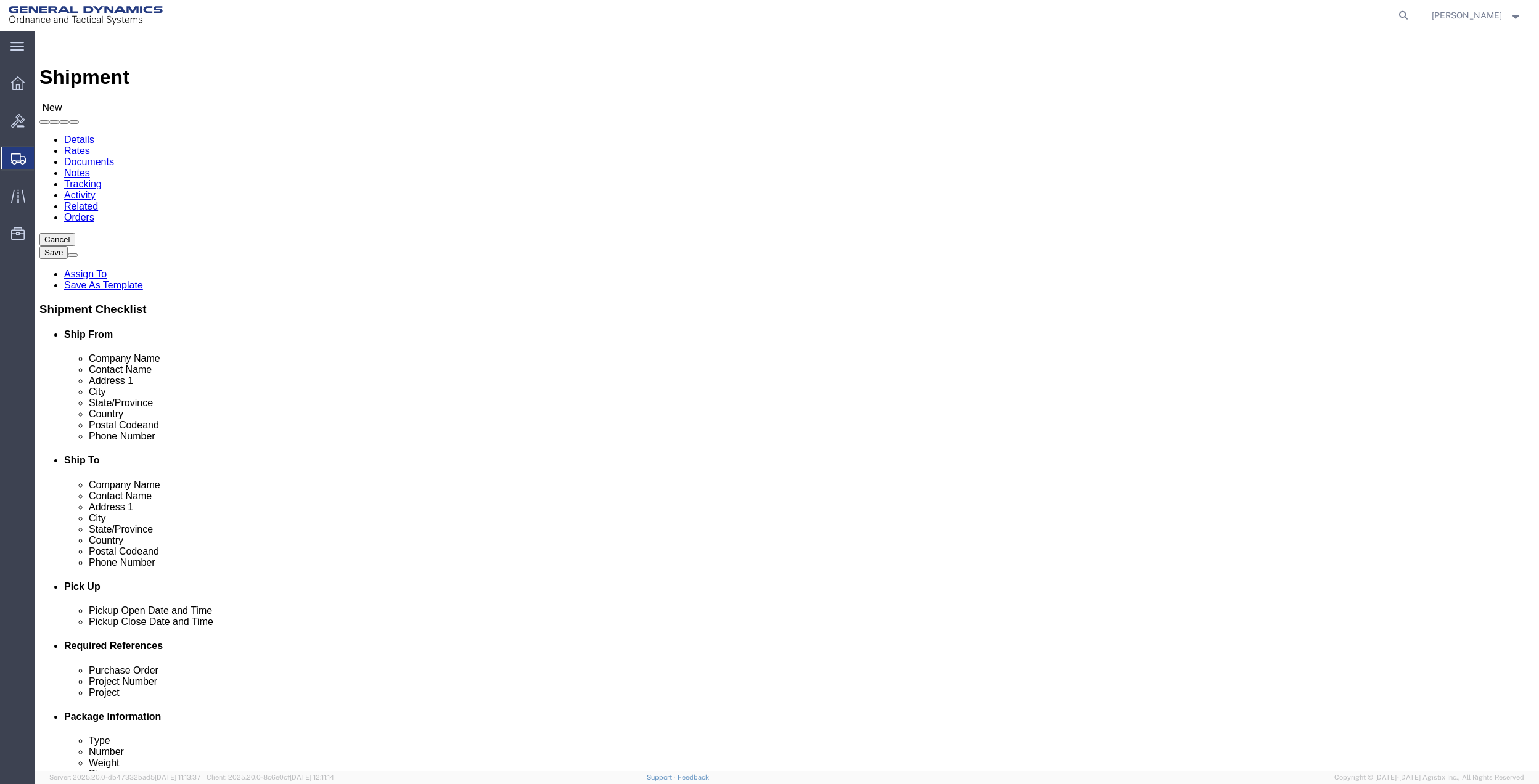
click input "text"
type input "[PERSON_NAME]"
click input "text"
click p "- [PERSON_NAME] - ([PERSON_NAME]) [STREET_ADDRESS]"
type input "[GEOGRAPHIC_DATA]"
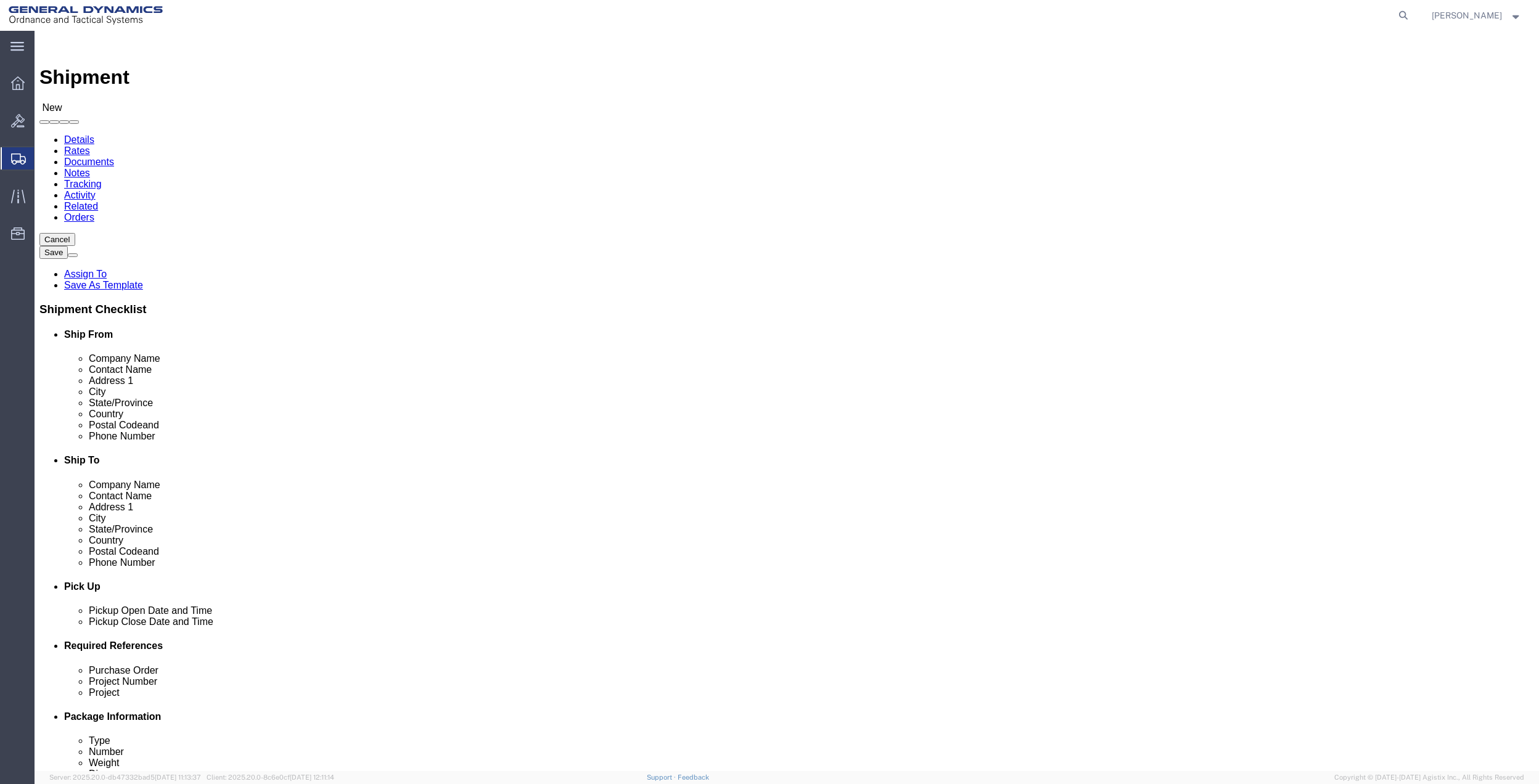
click input "[PERSON_NAME]"
type input "[PERSON_NAME]"
click input "text"
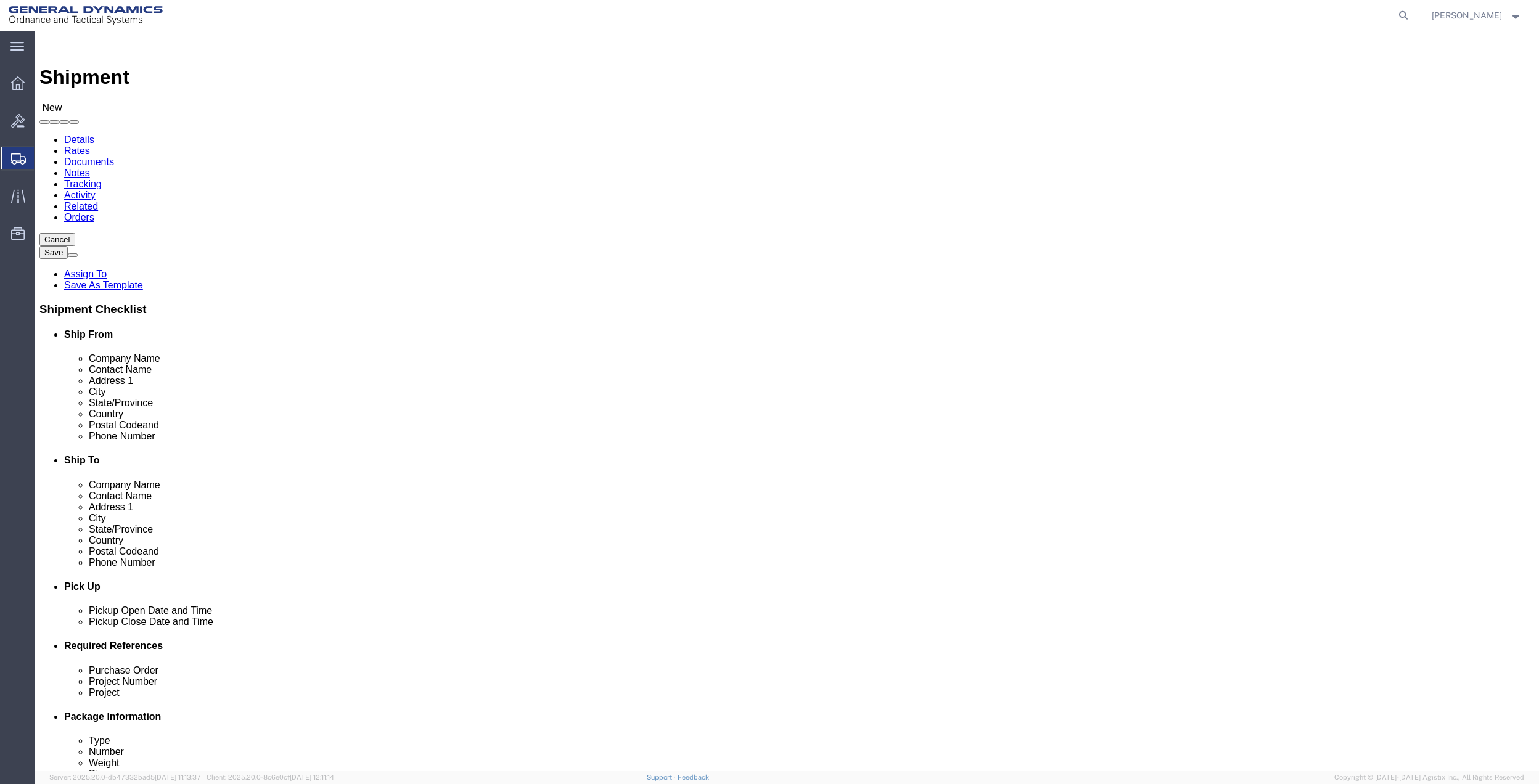
click input "text"
paste input "[PERSON_NAME]"
type input "[PERSON_NAME]"
click input "text"
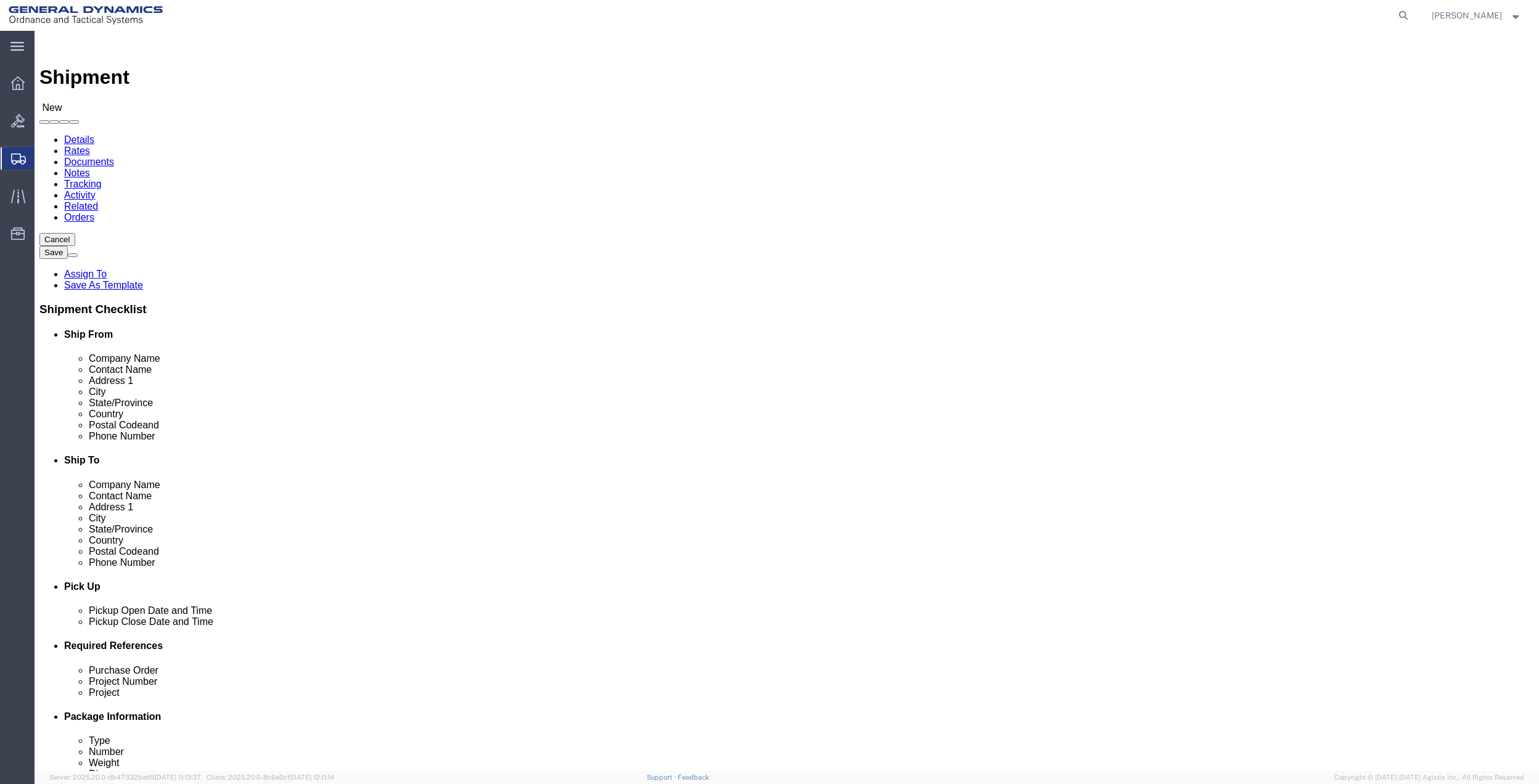
click input "text"
type input "593 QUAKING ASPEN LN"
click input "Postal Code"
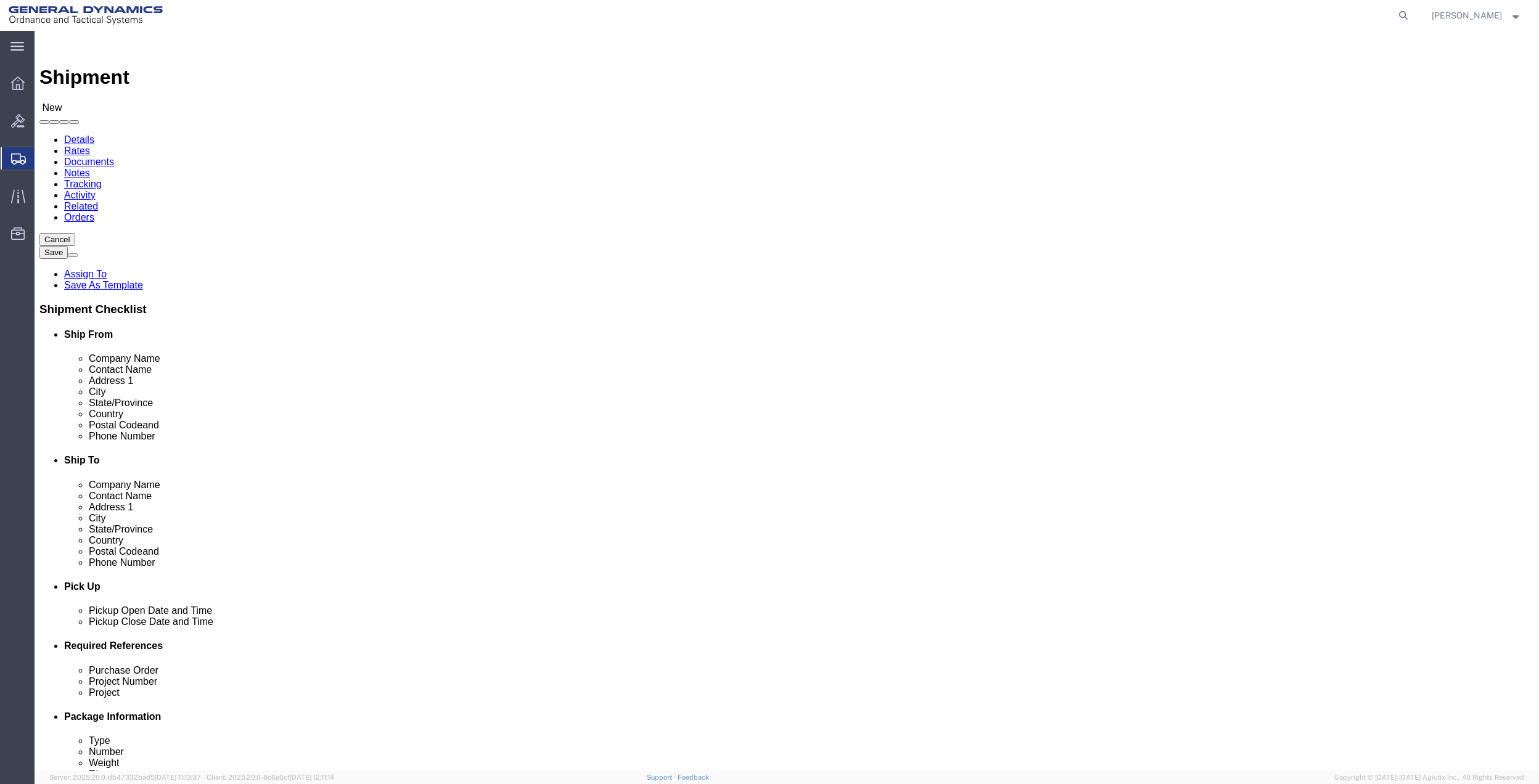
click input "Postal Code"
type input "95492"
click input "[PHONE_NUMBER]"
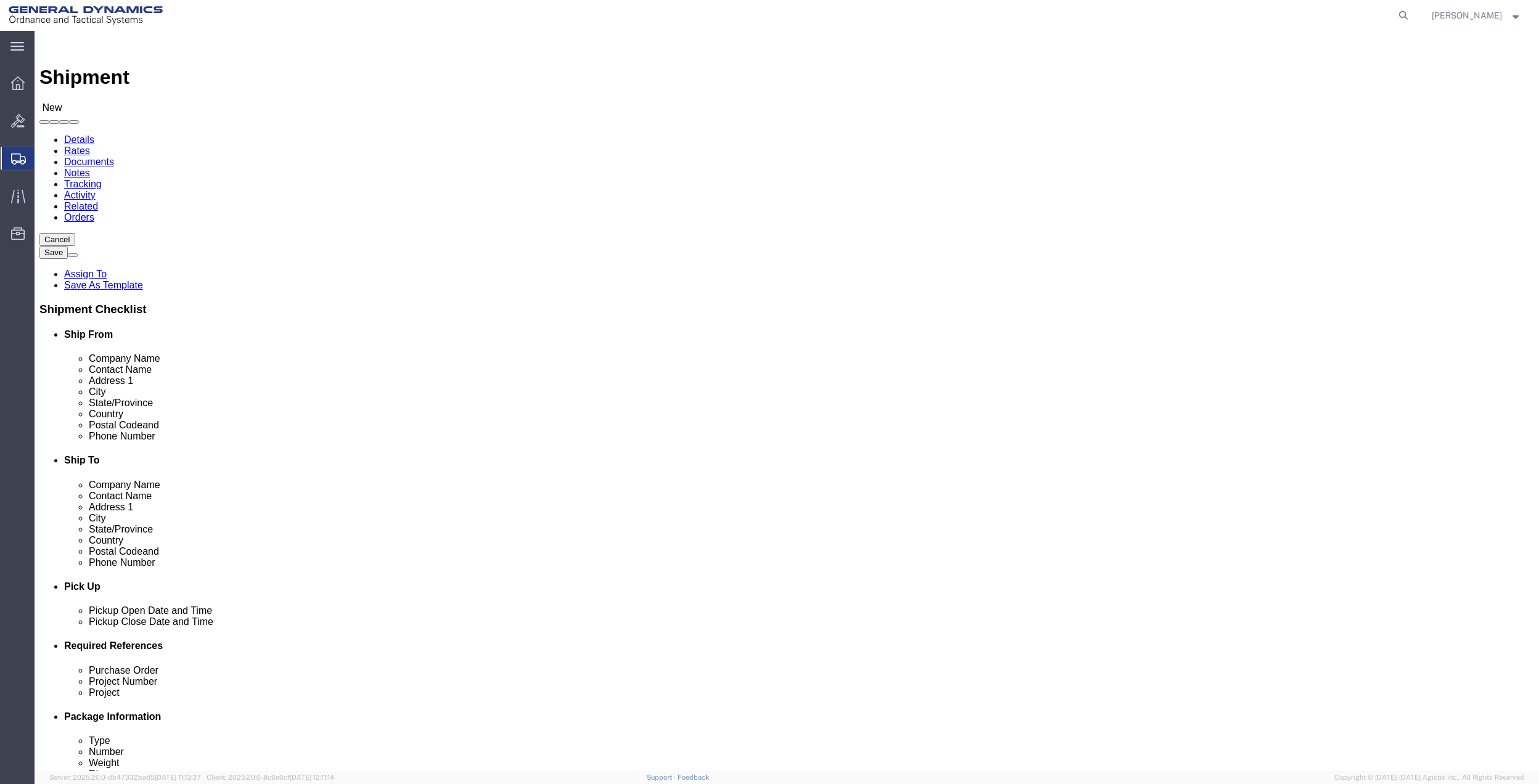
paste input "[PHONE_NUMBER]"
type input "[PHONE_NUMBER]"
click span
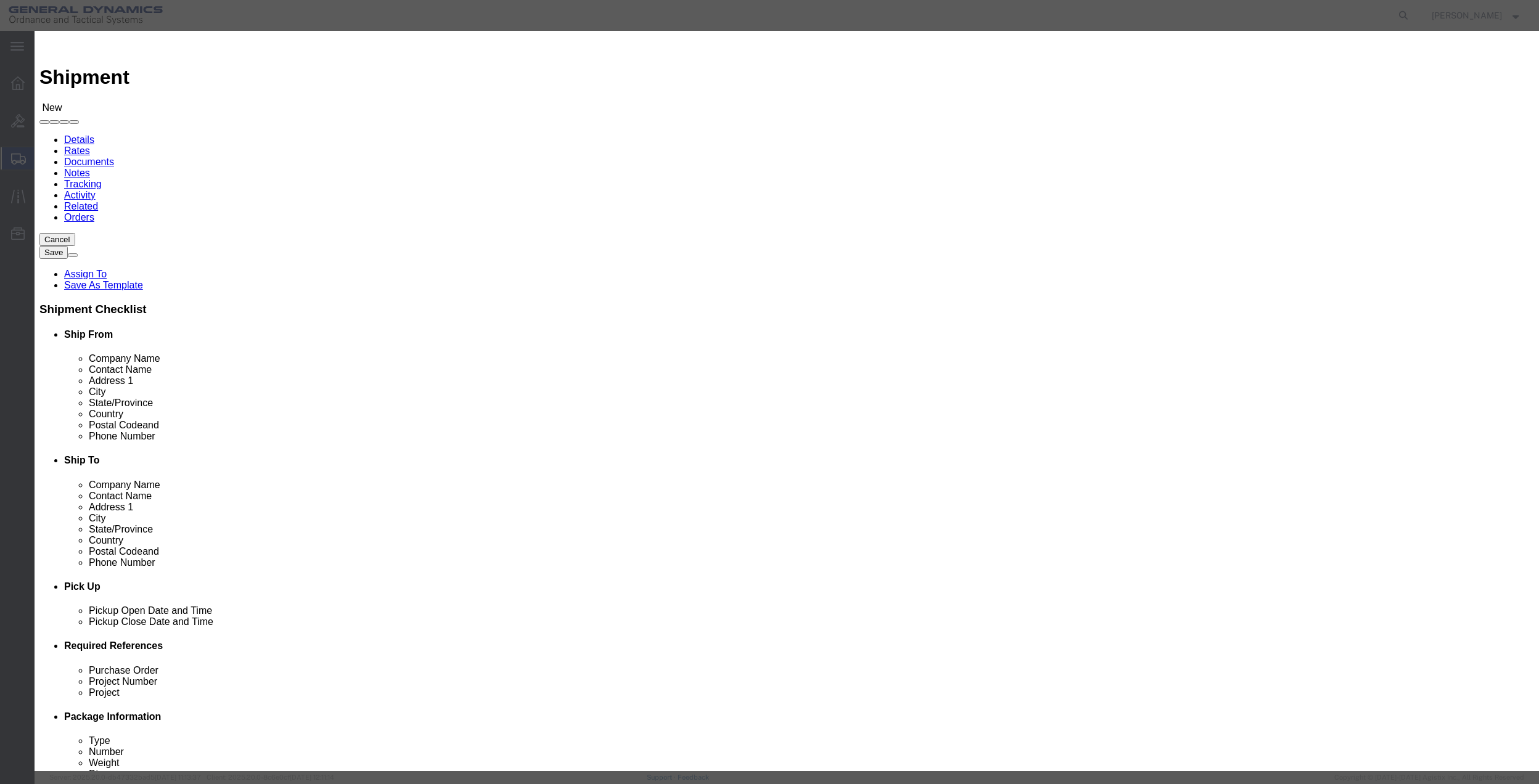
click input "checkbox"
checkbox input "true"
click div "Save Close"
click button "Save"
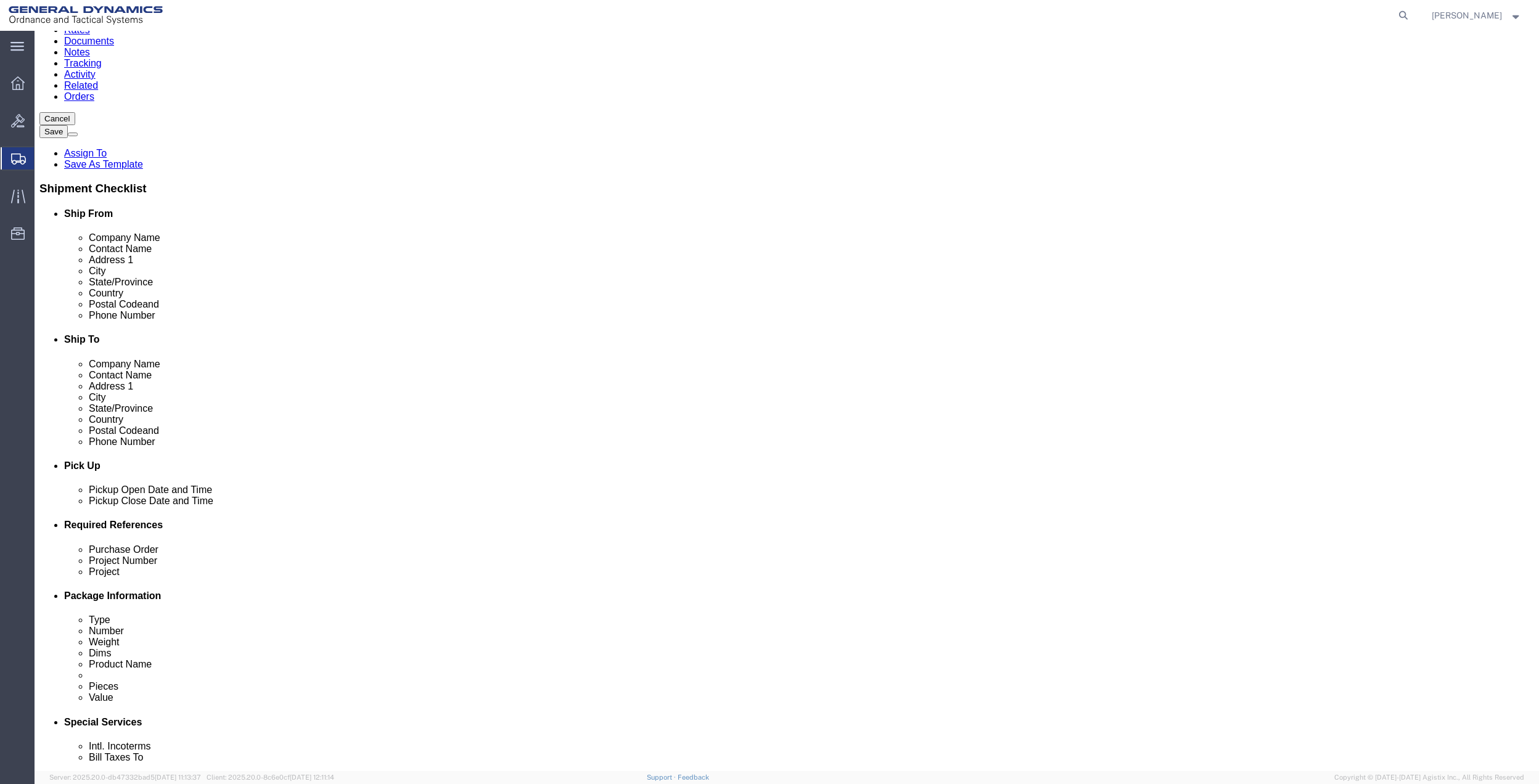
scroll to position [322, 0]
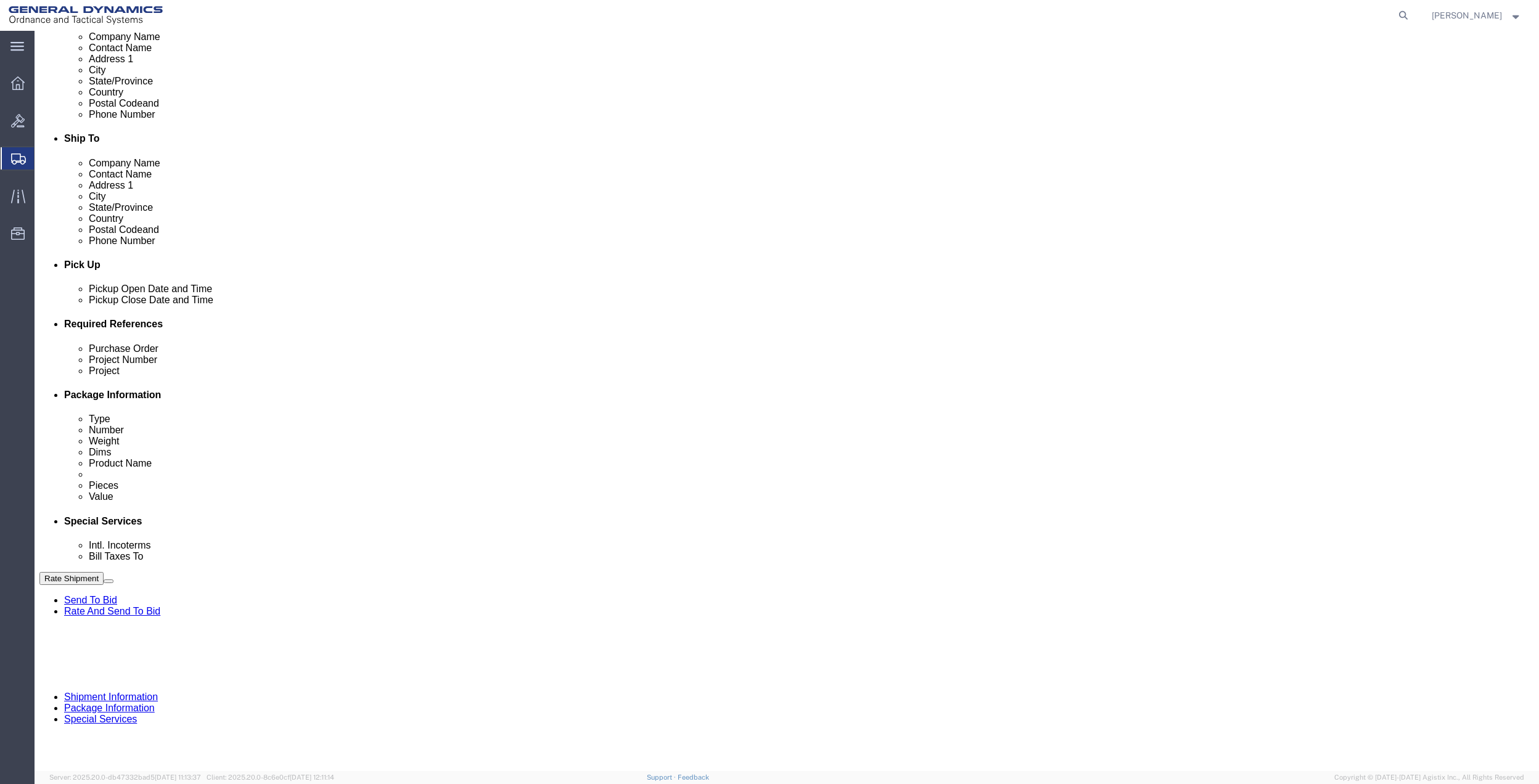
click button "Add reference"
click input "text"
type input "10GAH"
drag, startPoint x: 643, startPoint y: 442, endPoint x: 633, endPoint y: 436, distance: 11.7
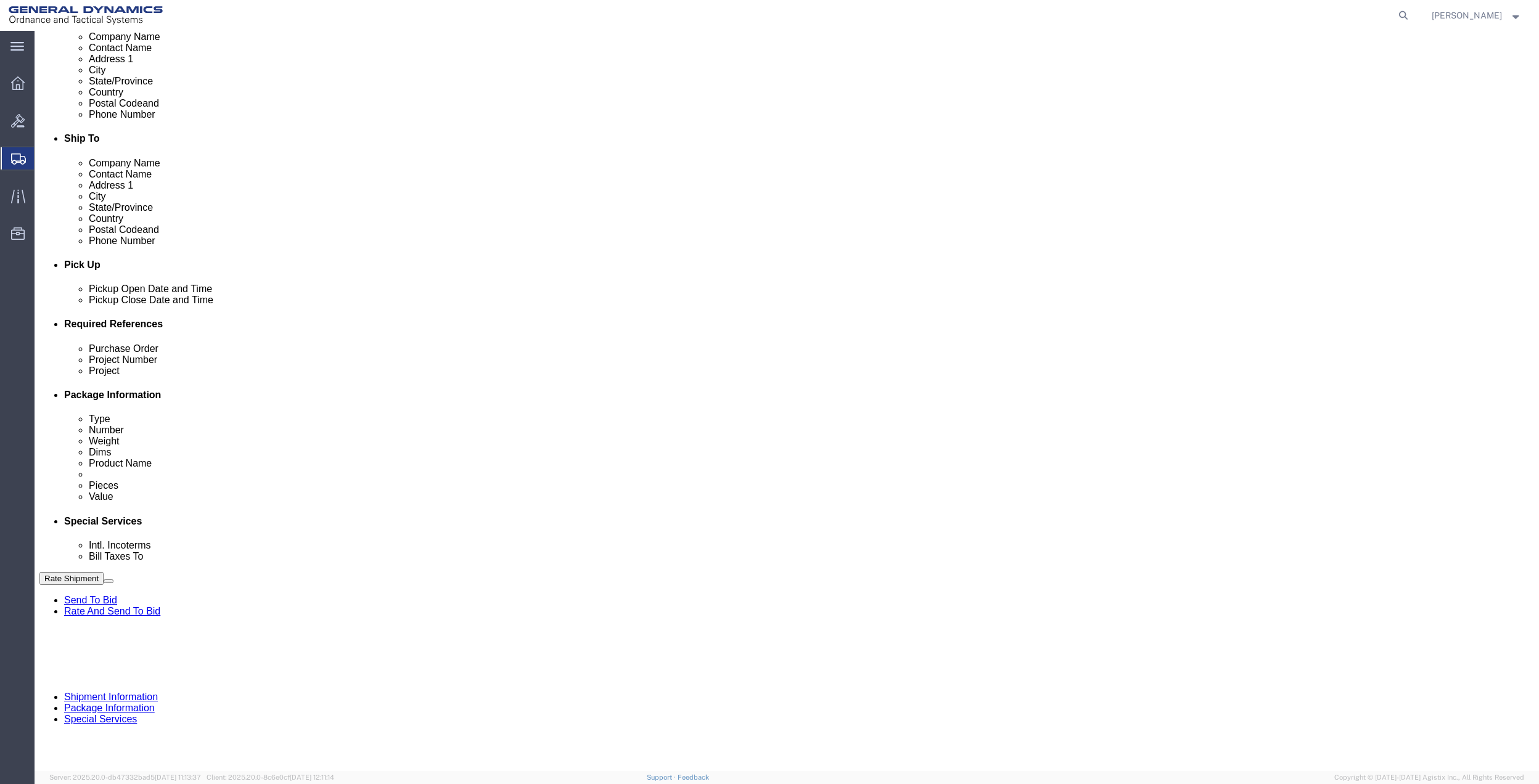
click input "text"
paste input "10GAH"
type input "10GAH"
click input "text"
paste input "10GAH"
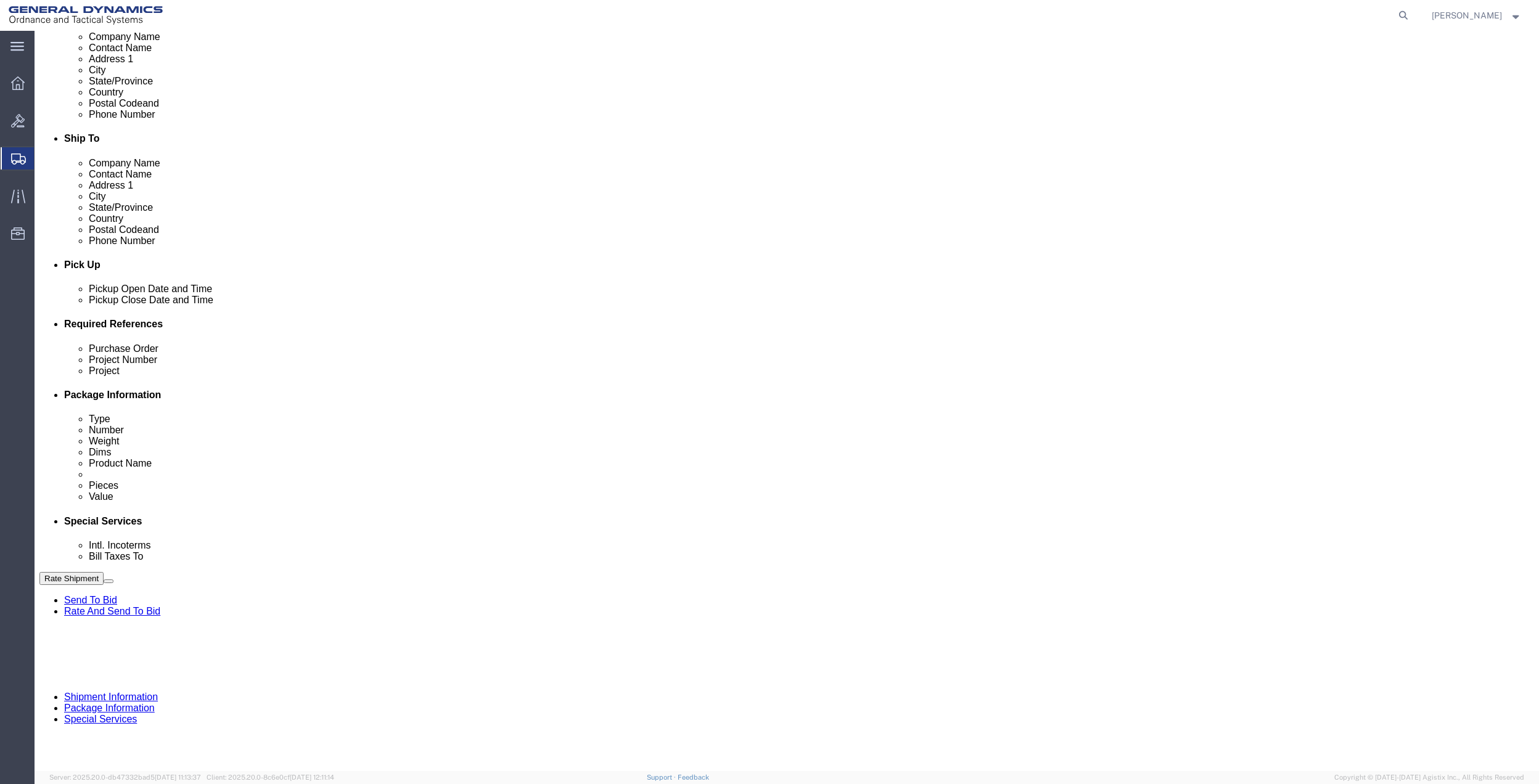
type input "10GAH"
click input "text"
paste input "10GAH"
type input "10GAH"
drag, startPoint x: 183, startPoint y: 464, endPoint x: 183, endPoint y: 455, distance: 9.0
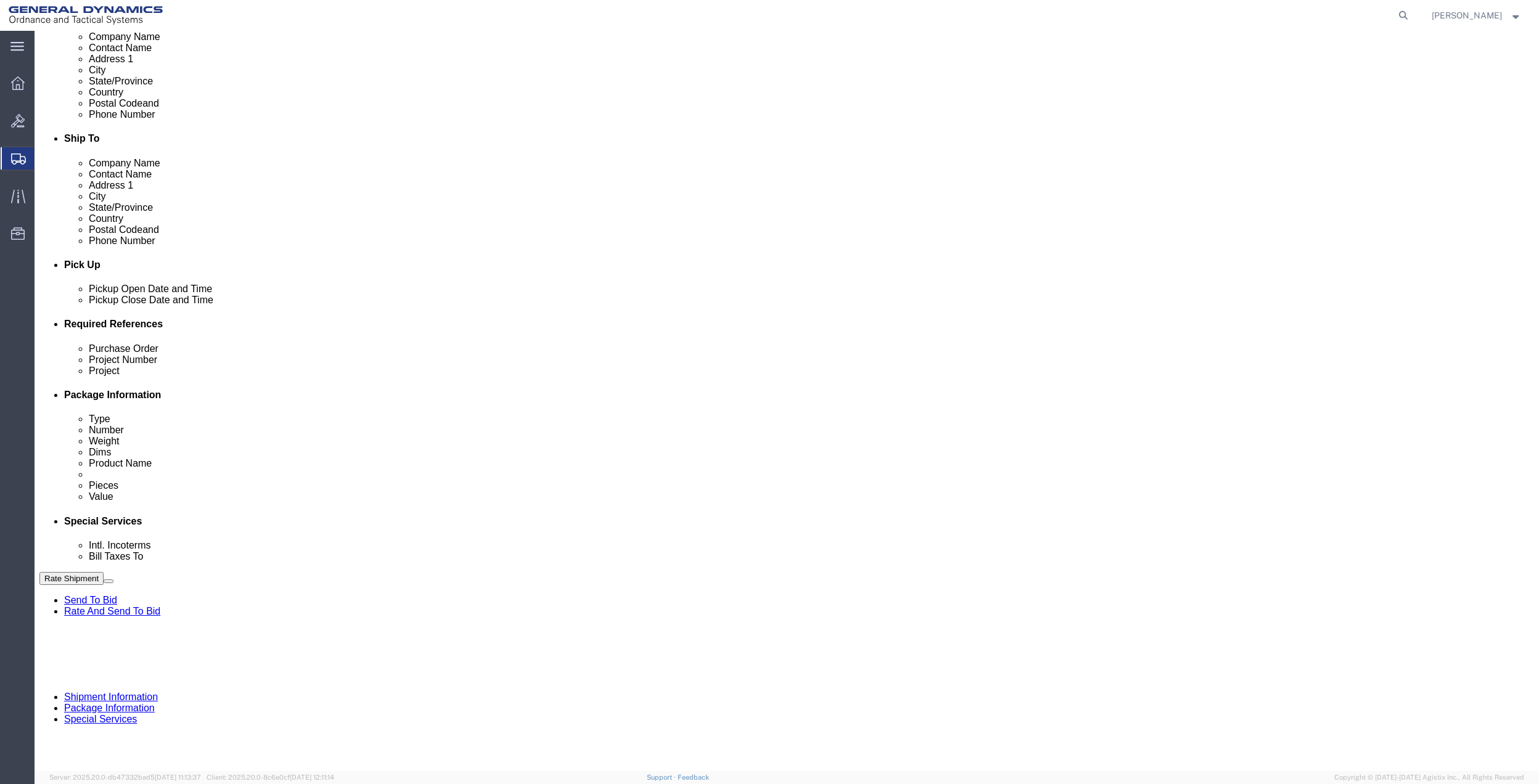
click select "Select Account Type Activity ID Airline Appointment Number ASN Batch Request # …"
select select "DEPT"
click select "Select Account Type Activity ID Airline Appointment Number ASN Batch Request # …"
click icon
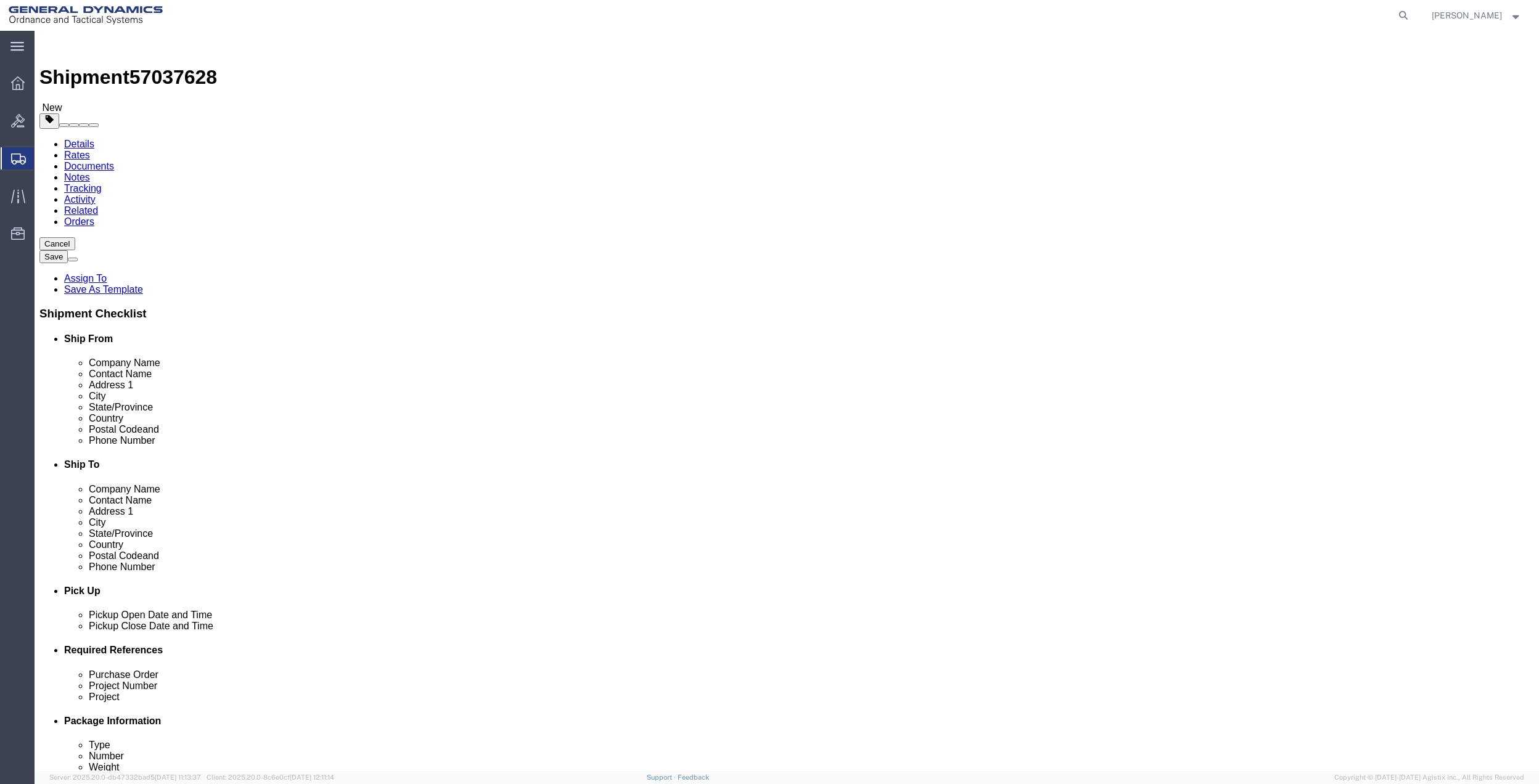
click select "Select Bale(s) Basket(s) Bolt(s) Bottle(s) Buckets Bulk Bundle(s) Can(s) Cardbo…"
select select "ENV"
click select "Select Bale(s) Basket(s) Bolt(s) Bottle(s) Buckets Bulk Bundle(s) Can(s) Cardbo…"
type input "9.50"
type input "12.50"
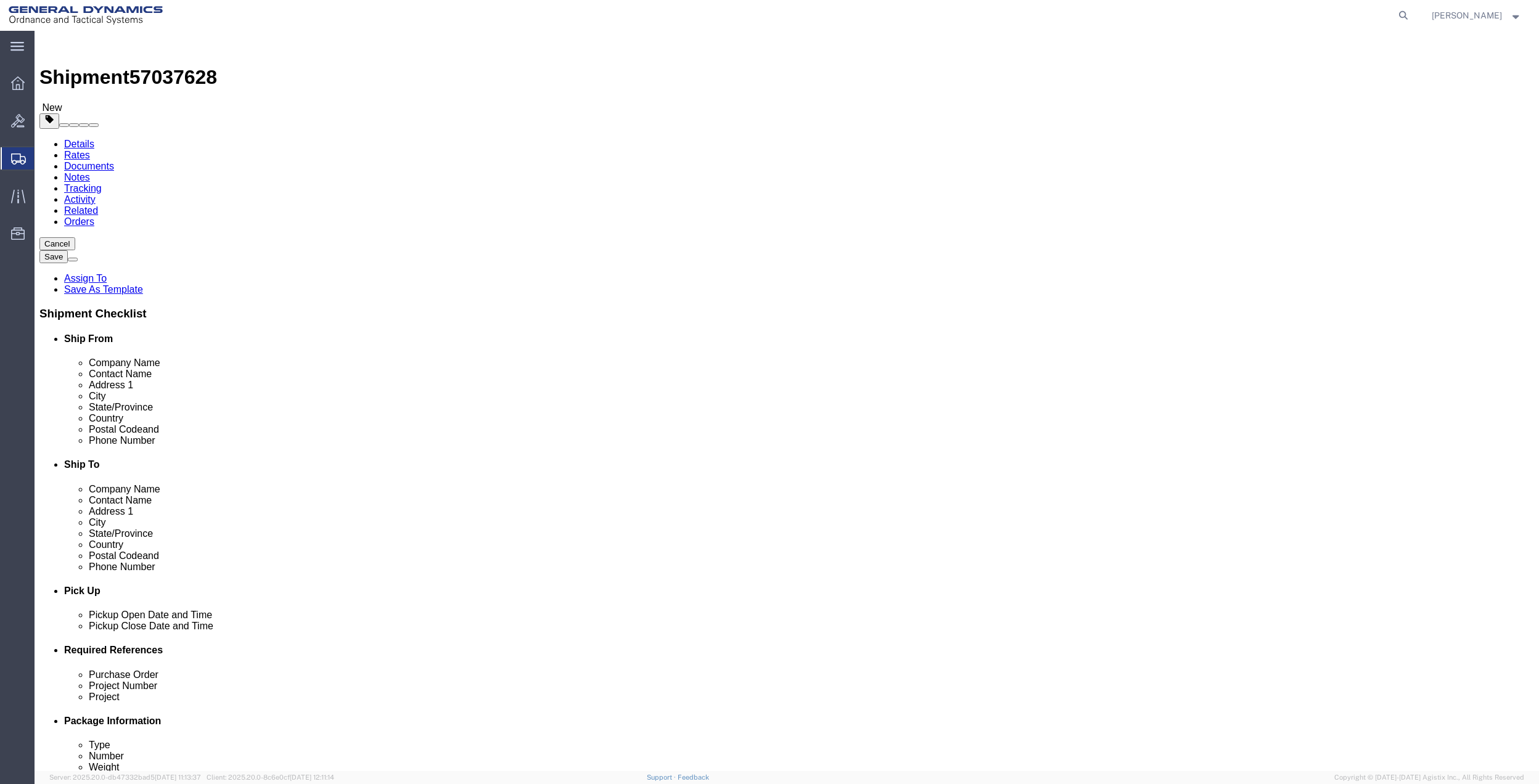
type input "0.25"
type input "1"
click link "Add Content"
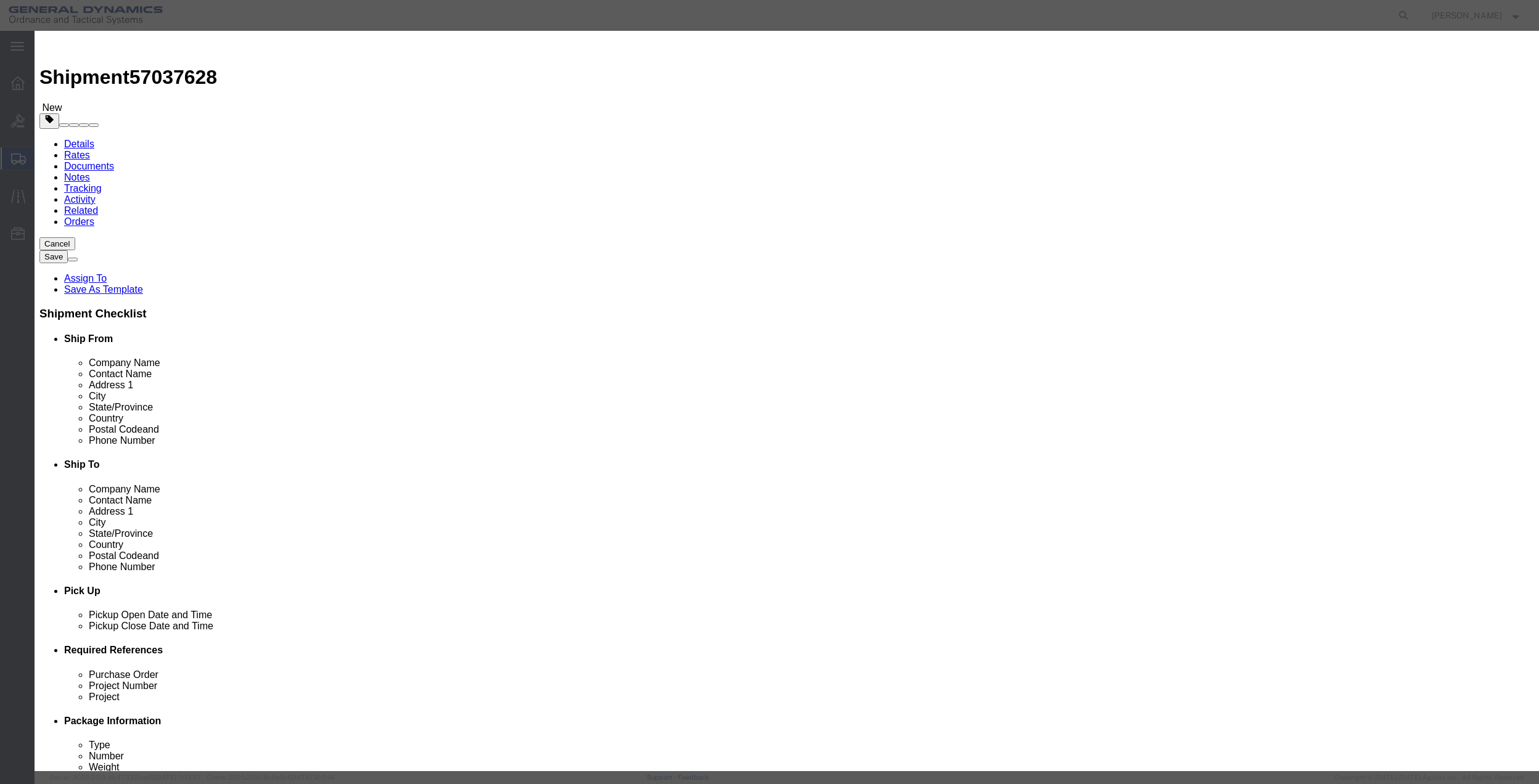
click input "text"
type input "misc"
type input "100"
click input "0"
type input "01"
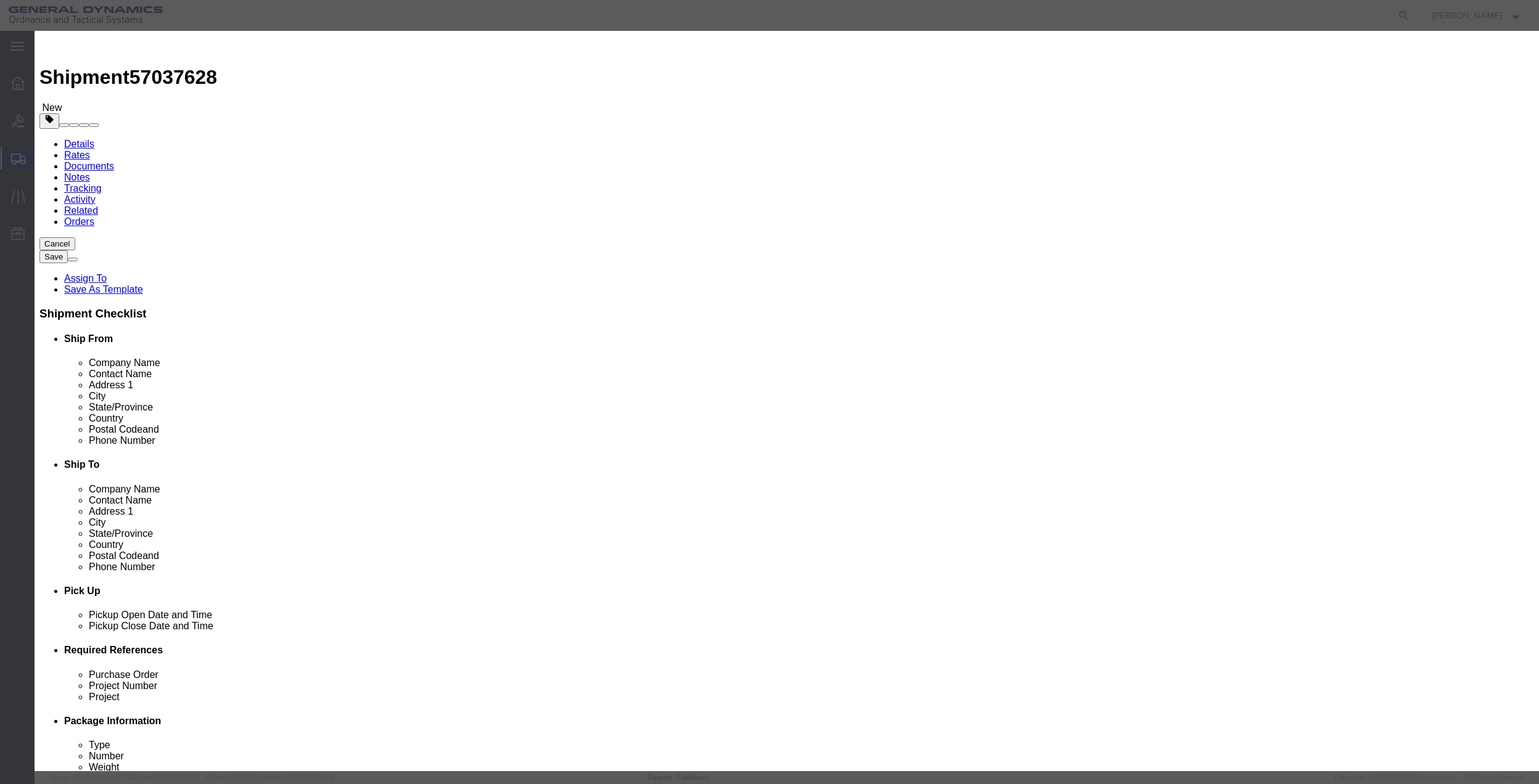
click select "Select 50 55 60 65 70 85 92.5 100 125 175 250 300 400"
select select "70"
click select "Select 50 55 60 65 70 85 92.5 100 125 175 250 300 400"
click button "Save & Close"
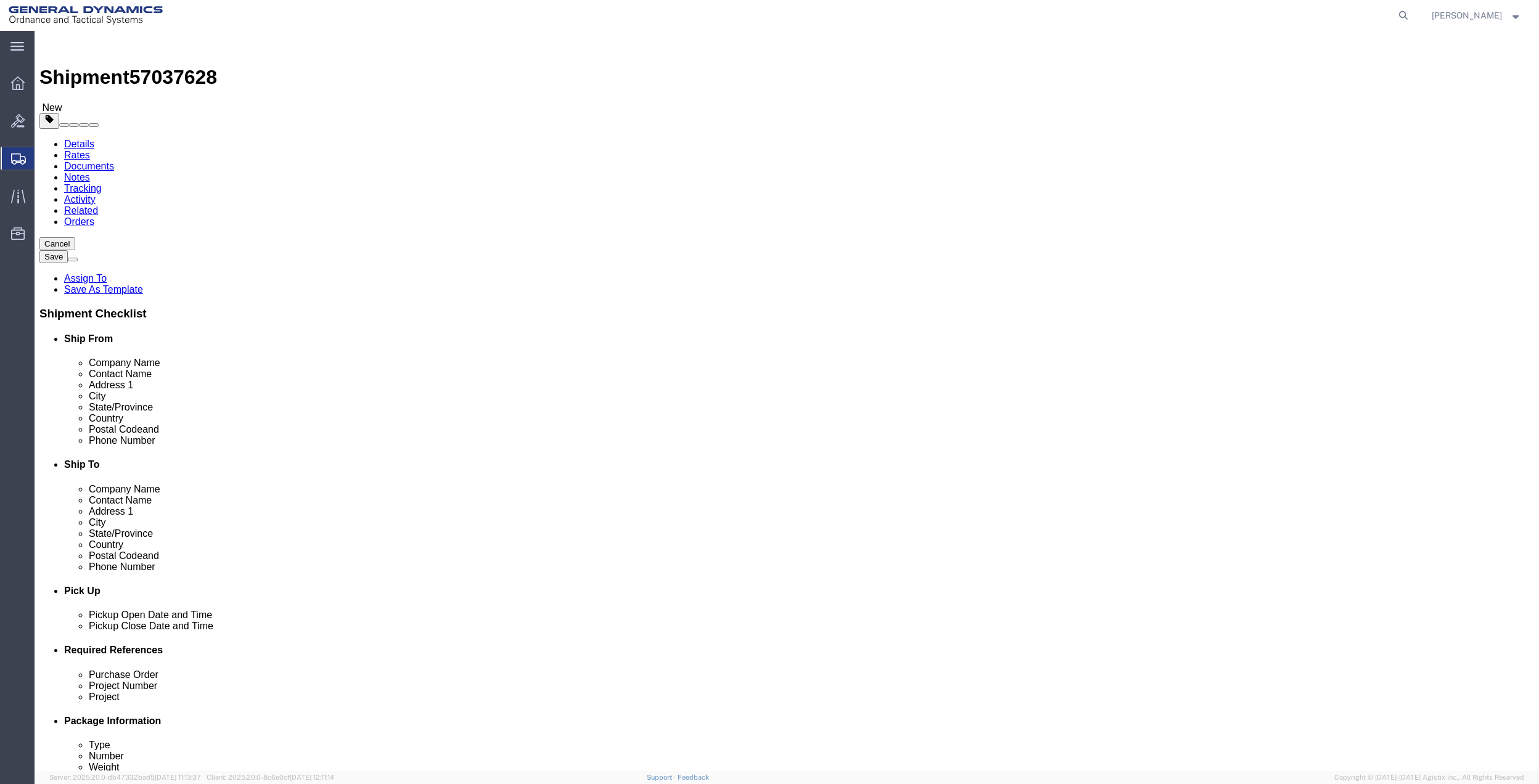
click icon
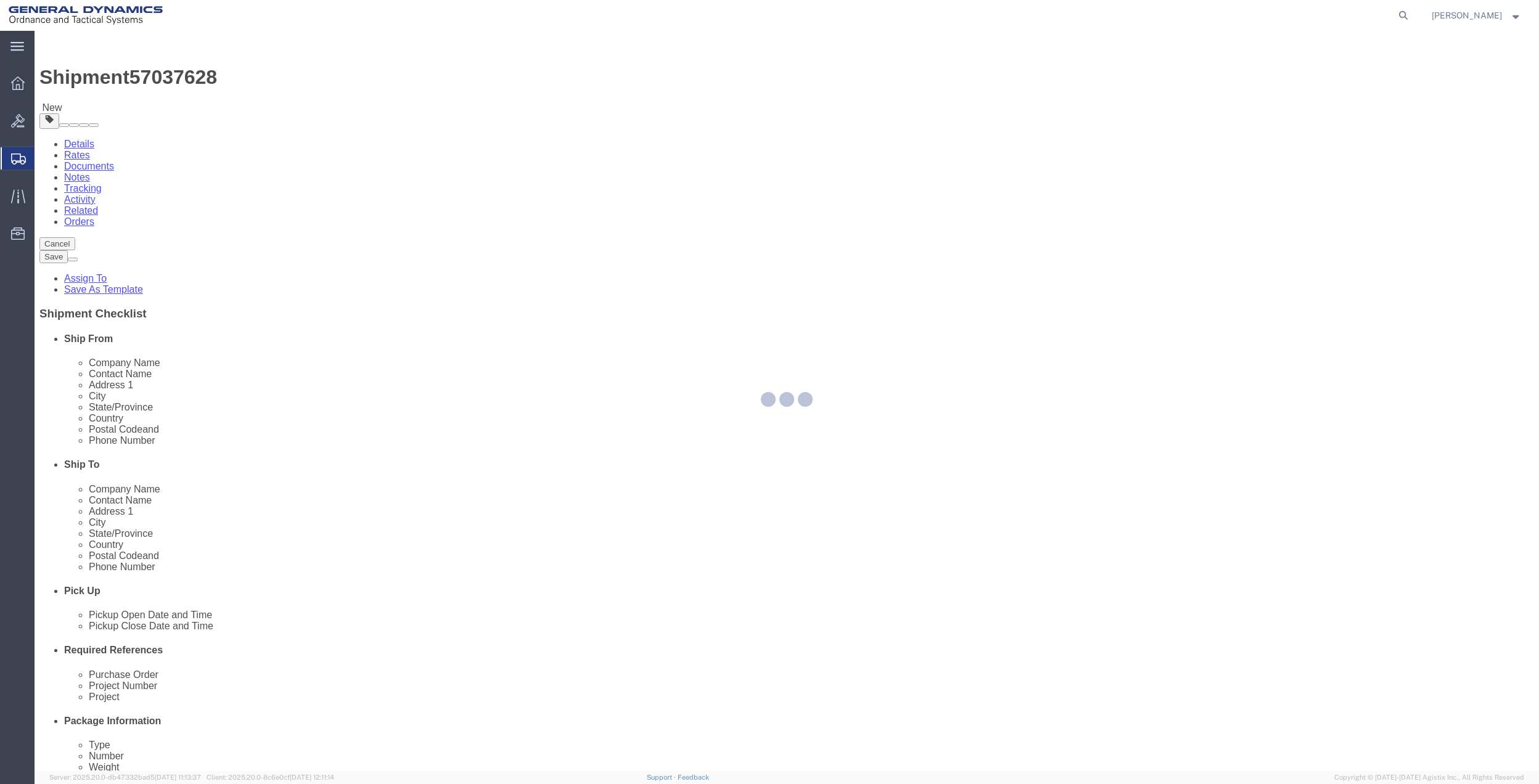
select select
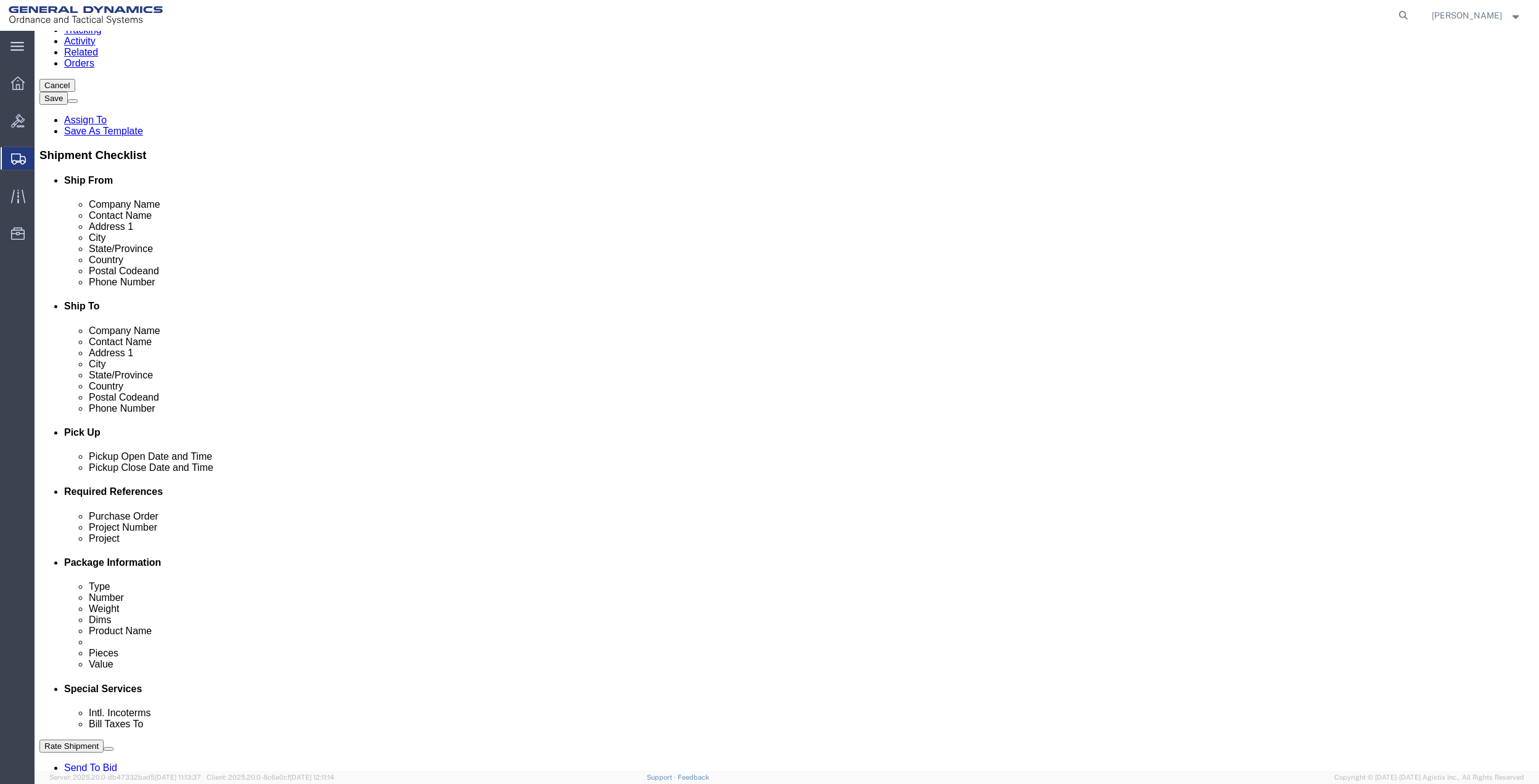
scroll to position [164, 0]
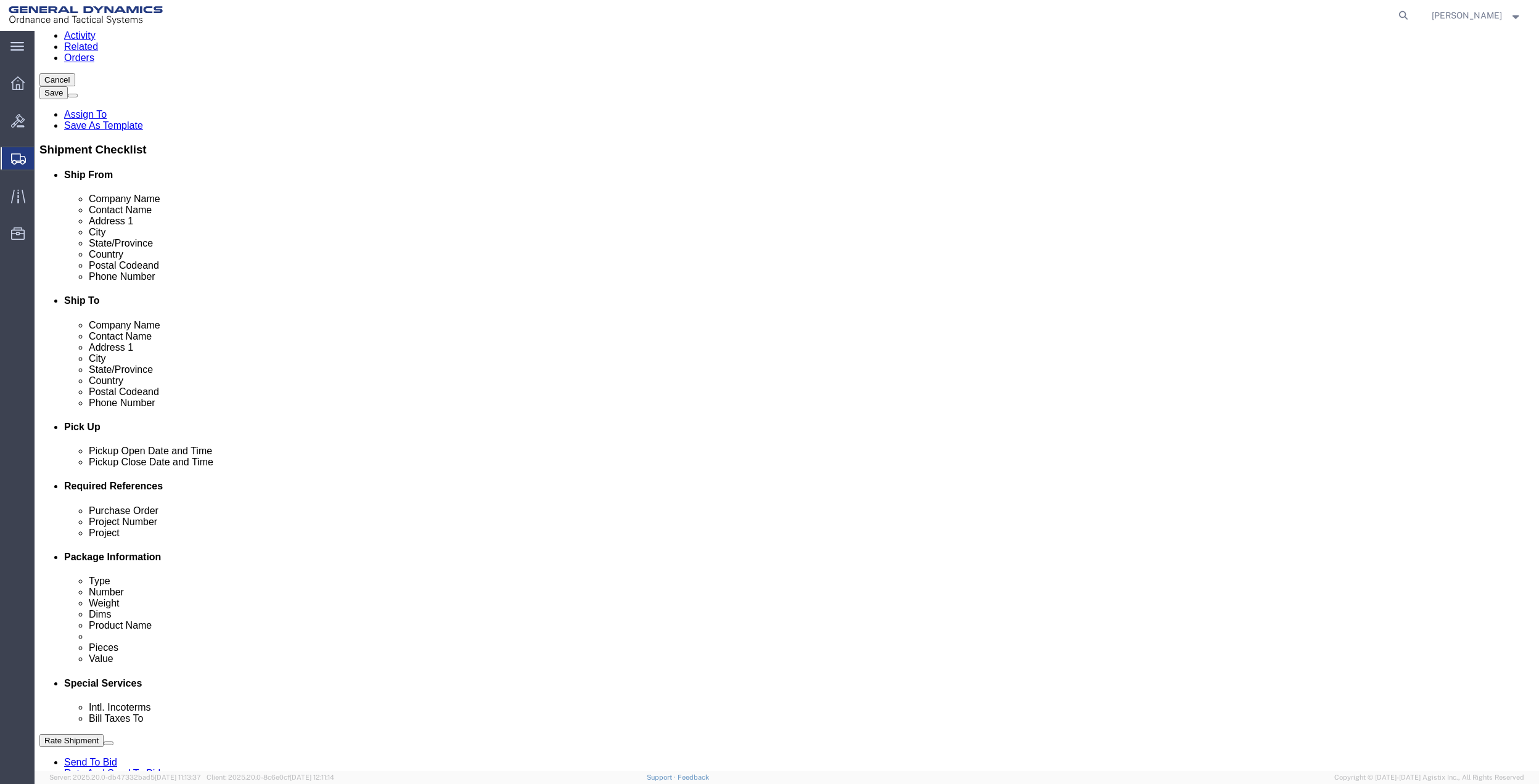
click div "Cost Center Select Buyer Cost Center Department Operations Number Order Number …"
click select "Select Buyer Cost Center Department Operations Number Order Number Sales Person"
select select "DEPARTMENT"
click select "Select Buyer Cost Center Department Operations Number Order Number Sales Person"
click select "Select [GEOGRAPHIC_DATA] [GEOGRAPHIC_DATA] [GEOGRAPHIC_DATA] [GEOGRAPHIC_DATA] …"
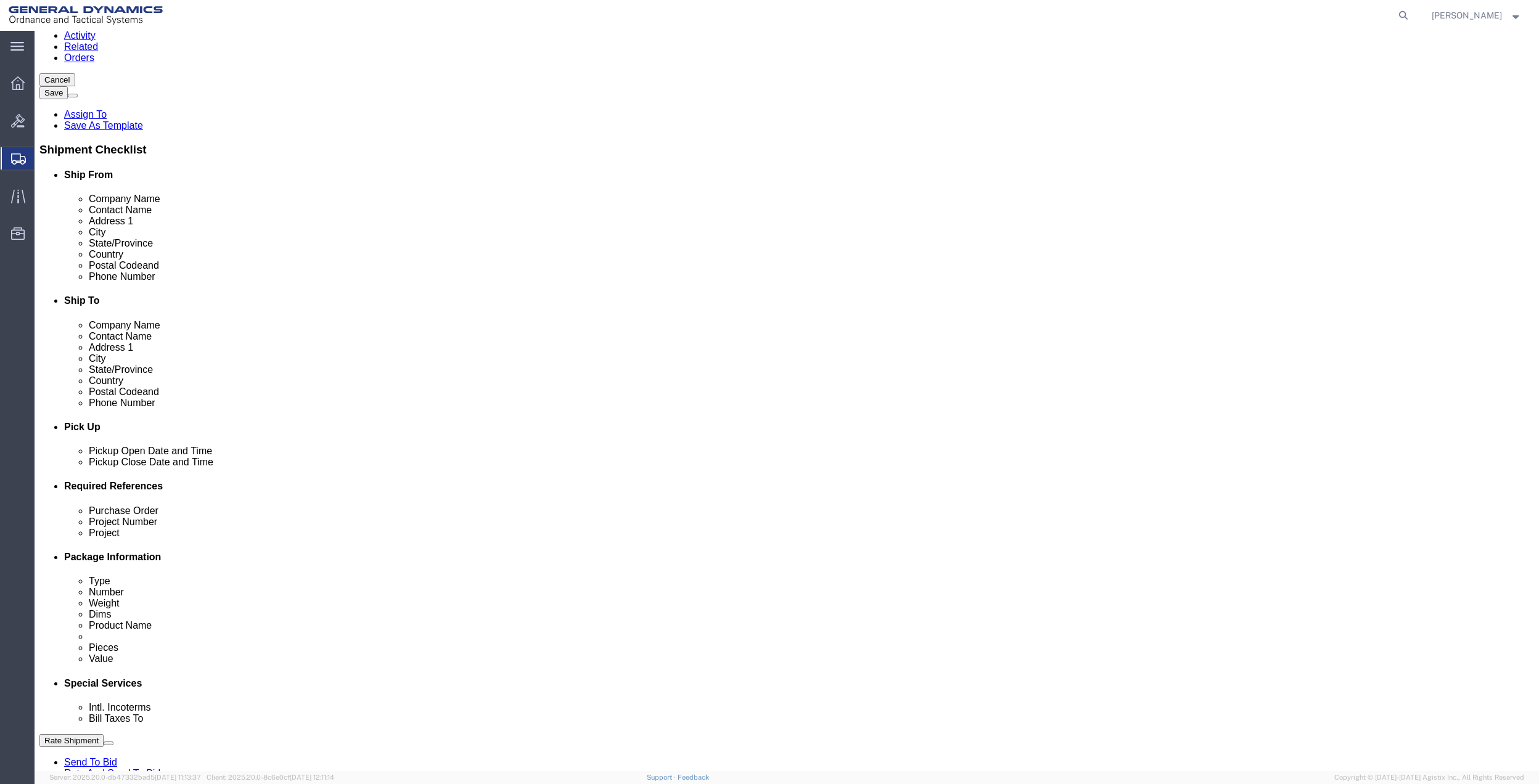
select select "1763983"
click select "Select [GEOGRAPHIC_DATA] [GEOGRAPHIC_DATA] [GEOGRAPHIC_DATA] [GEOGRAPHIC_DATA] …"
click select "Select 10AFM 10GAG 10GAH 10GFL 10GFO 10GIE 10GIS 30MABS St [PERSON_NAME] Program"
select select "214681"
click select "Select 10AFM 10GAG 10GAH 10GFL 10GFO 10GIE 10GIS 30MABS St [PERSON_NAME] Program"
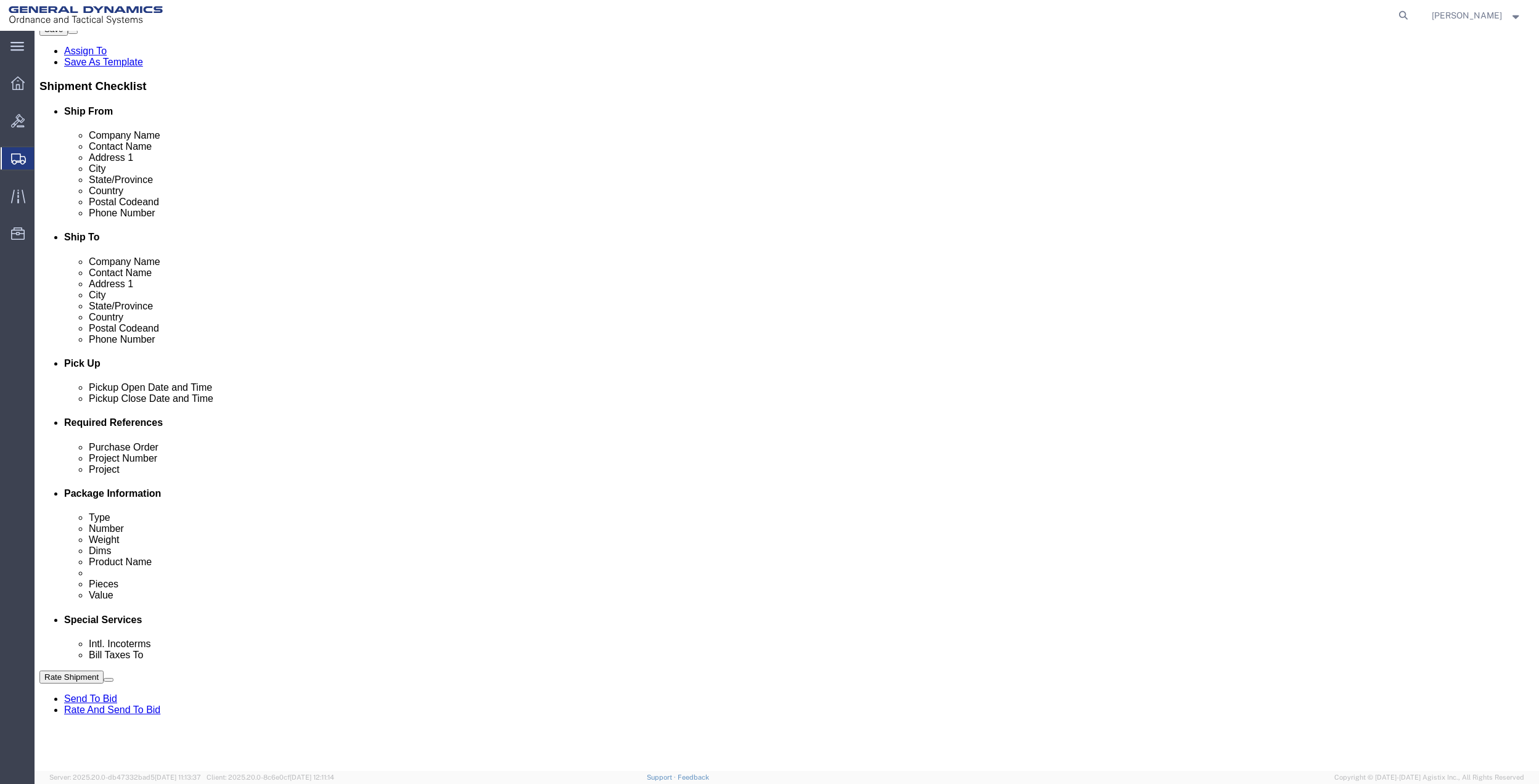
scroll to position [329, 0]
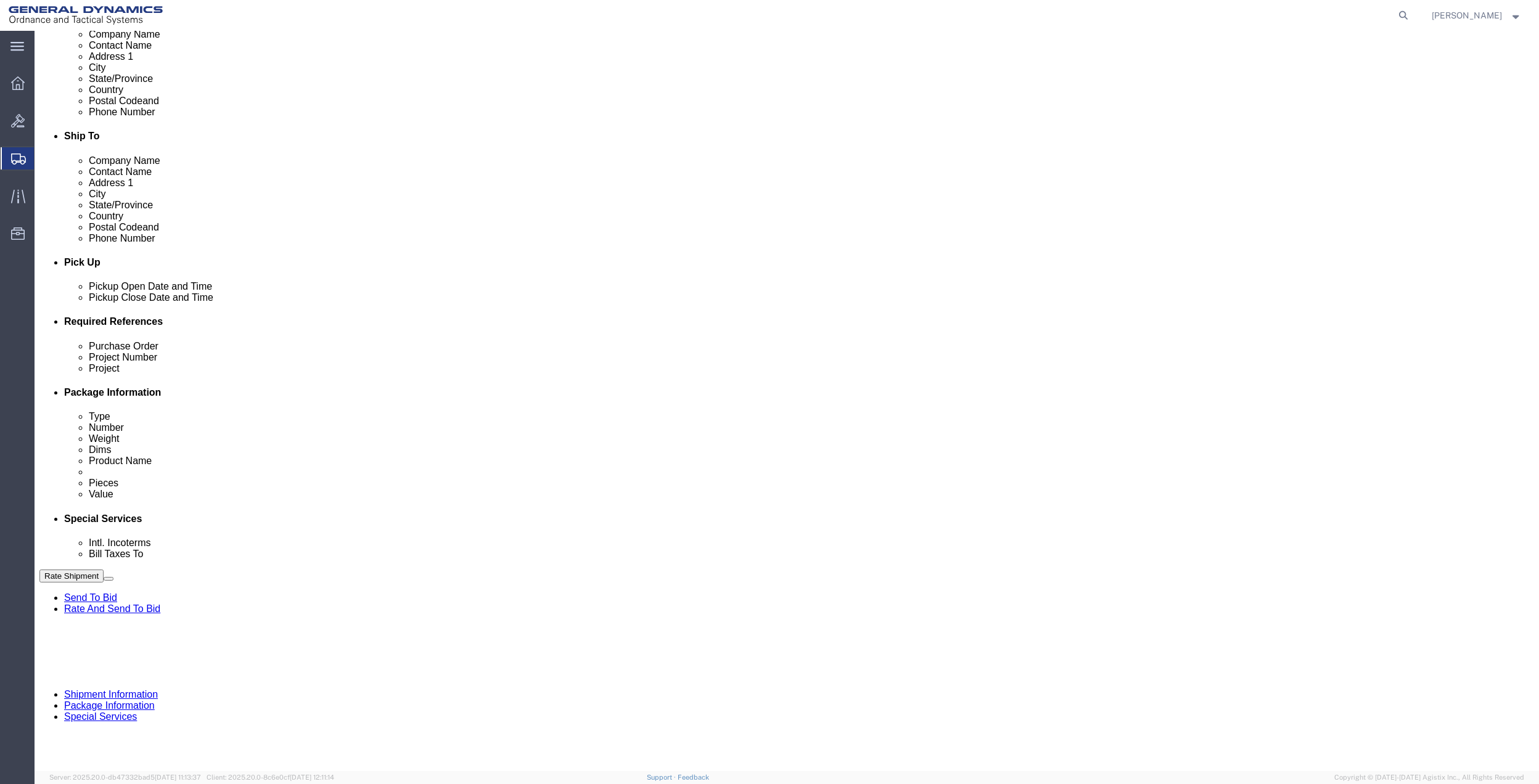
click input "General Dynamics OTS % Data2Logistics"
click p "- GEDOTS %DATA 2 LOGISTICS - (GEDOTS %DATA 2 LOGISTICS) [GEOGRAPHIC_DATA][PERSO…"
type input "GEDOTS %DATA 2 LOGISTICS"
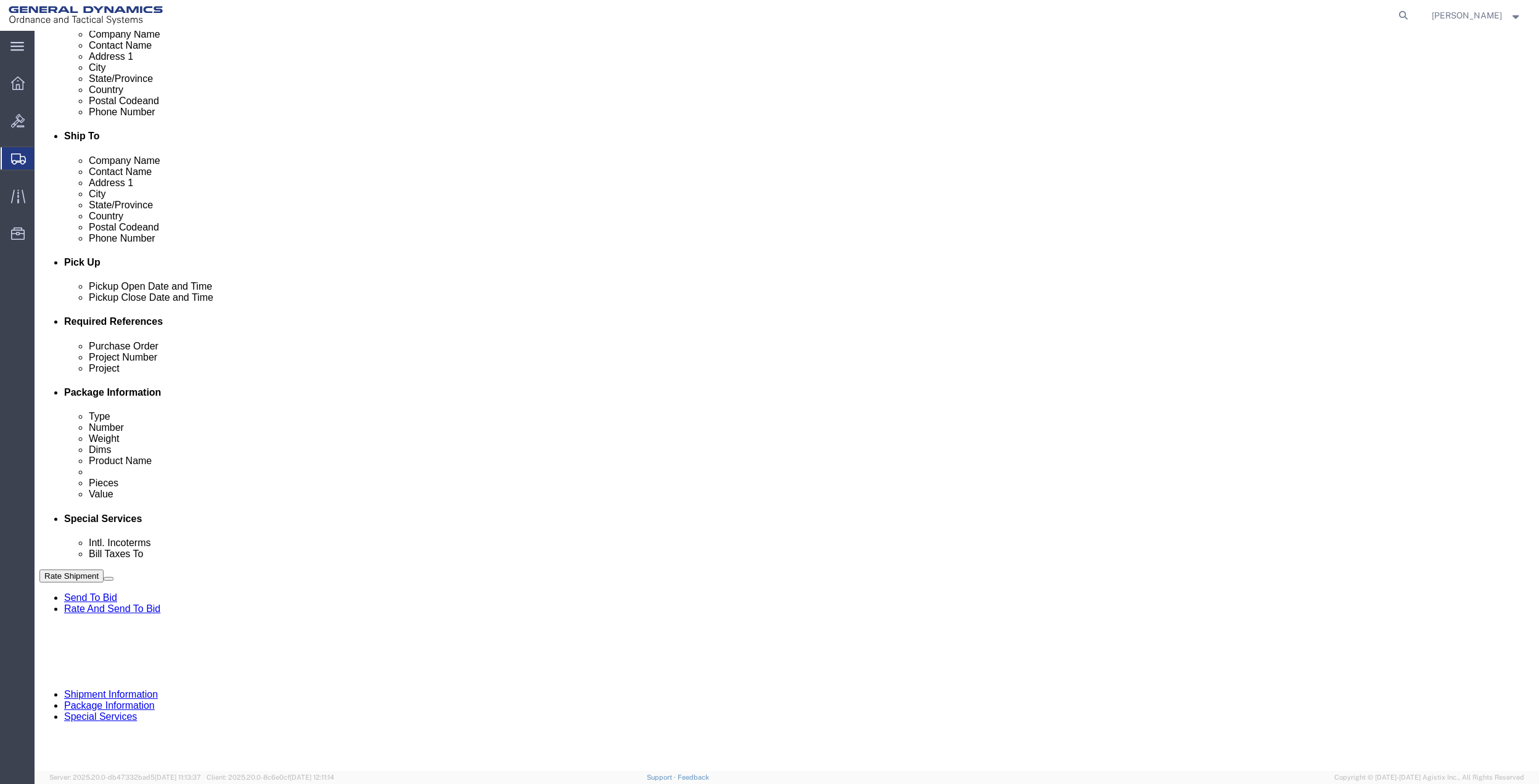
type input "PO BOX 61050"
type input "GEDOTS %DATA 2 LOGISTICS"
type input "FORT [PERSON_NAME]"
type input "33906"
select select "FL"
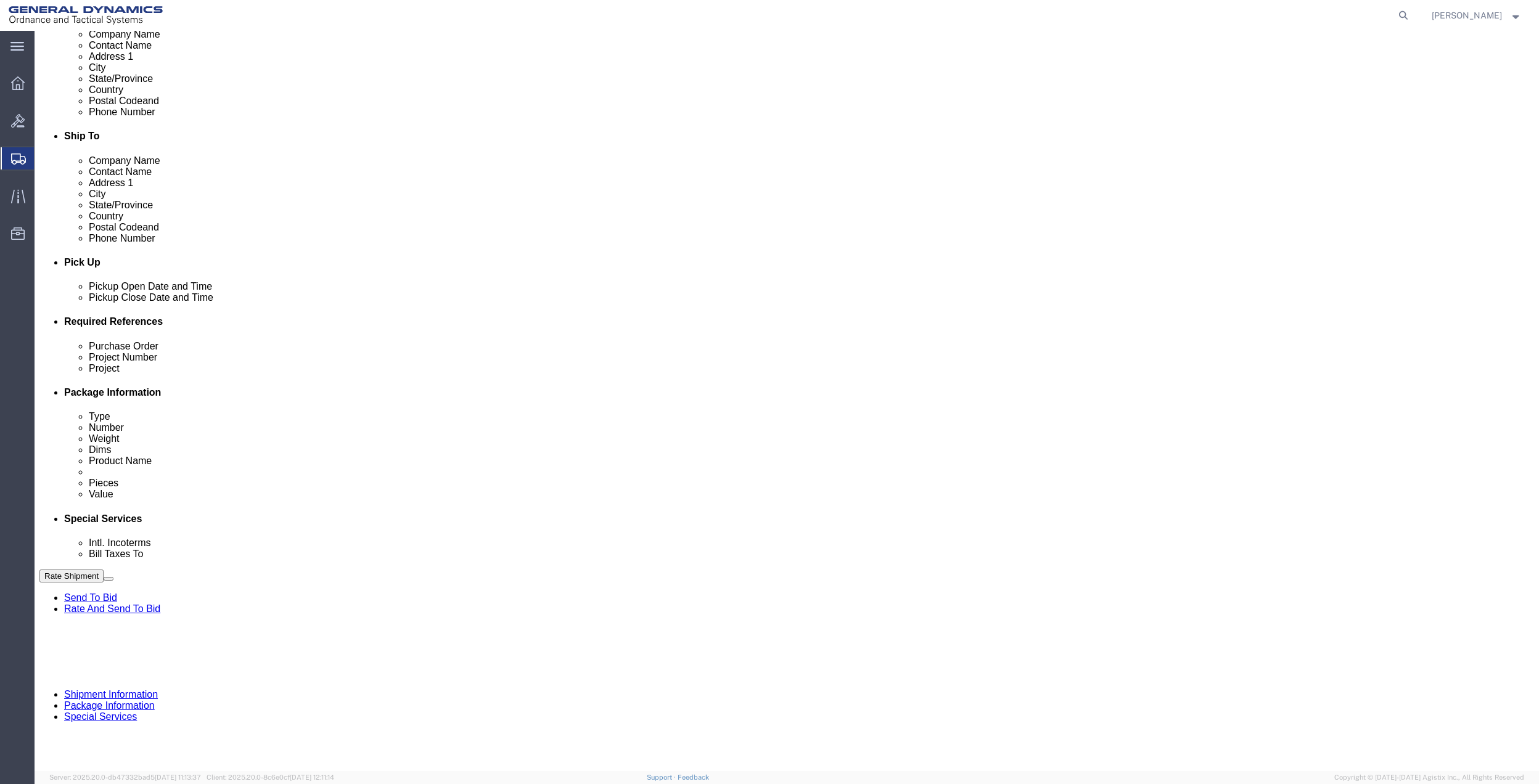
type input "GEDOTS %DATA 2 LOGISTICS"
click button "Rate Shipment"
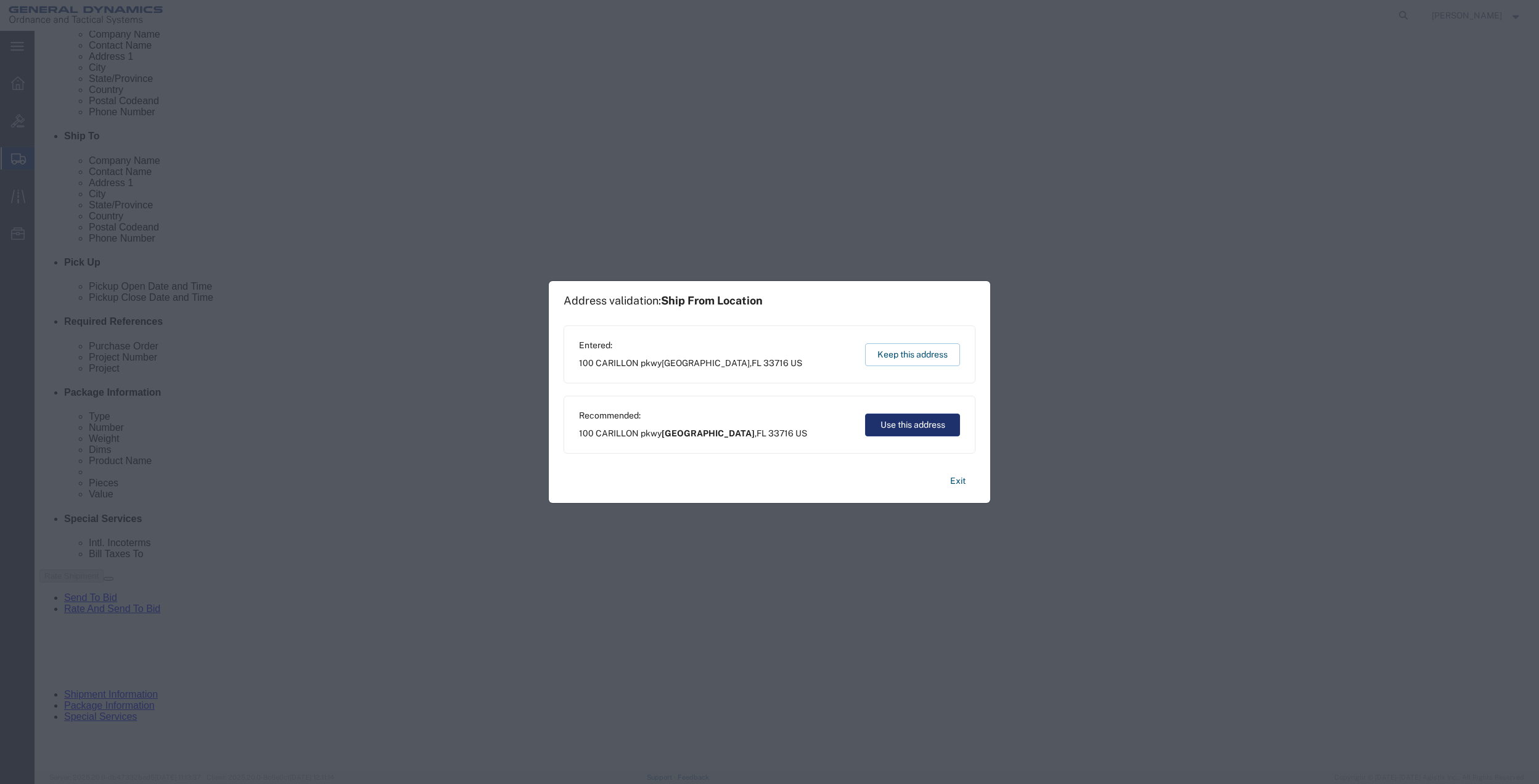
click at [923, 424] on button "Use this address" at bounding box center [913, 424] width 95 height 23
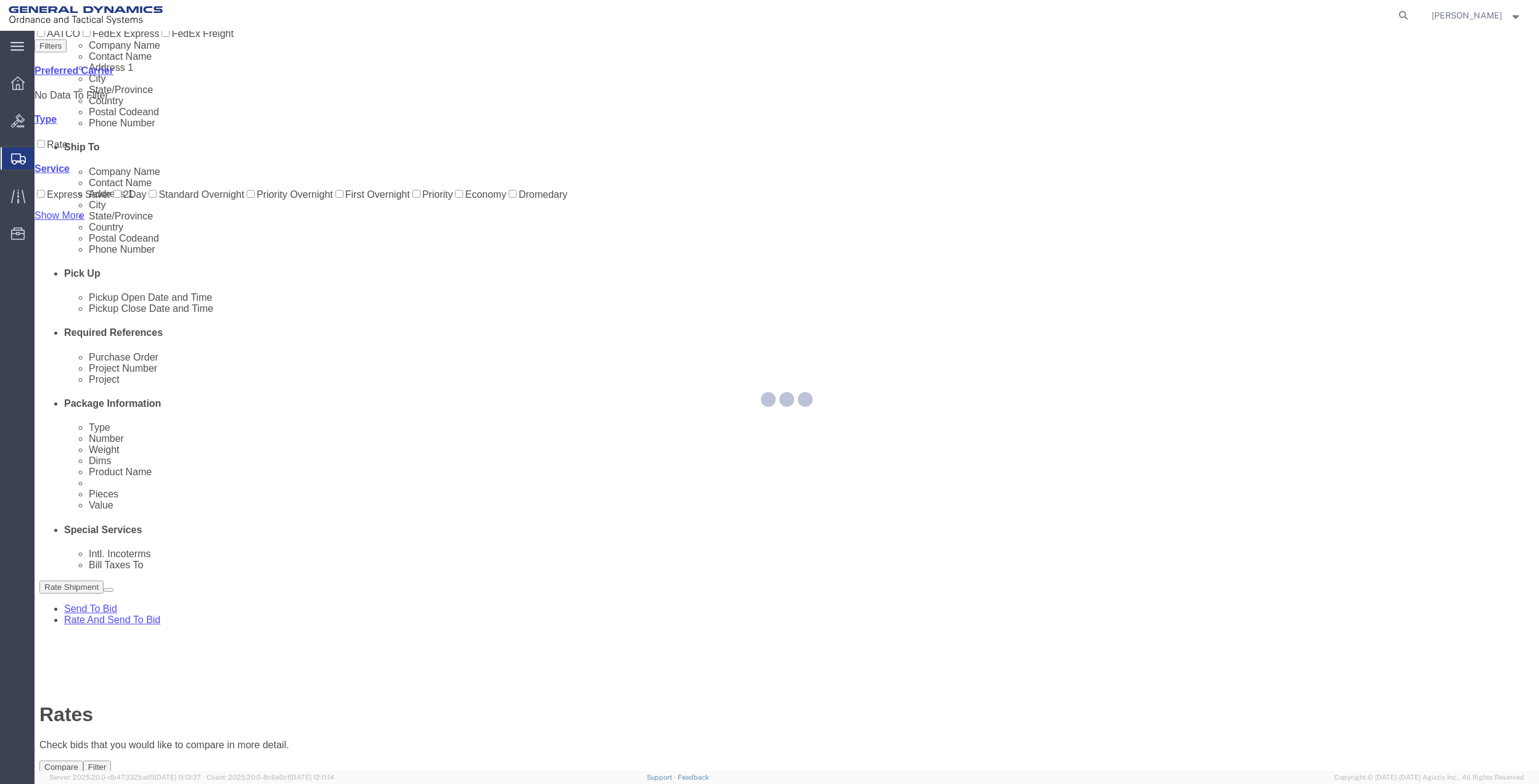
scroll to position [0, 0]
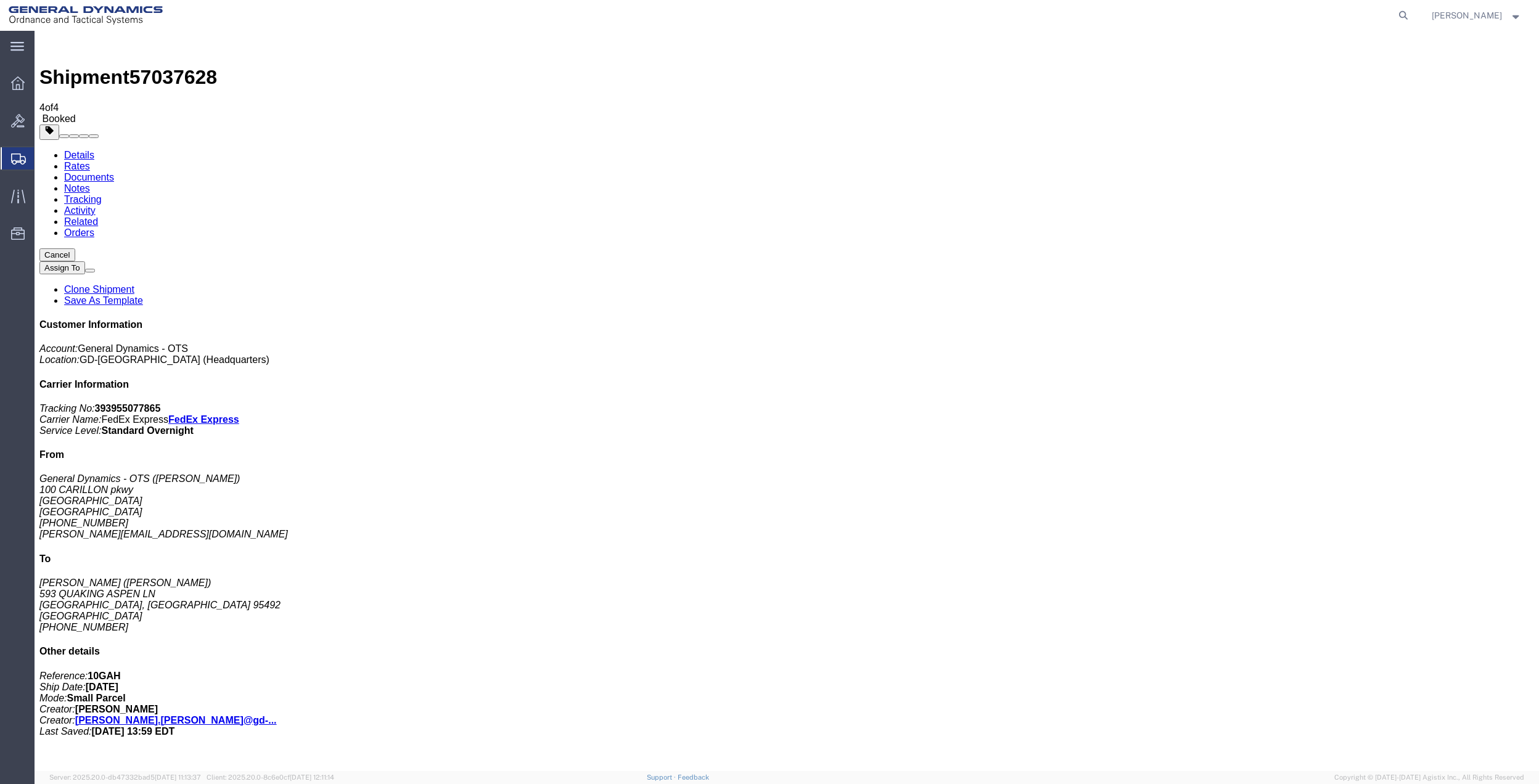
drag, startPoint x: 185, startPoint y: 242, endPoint x: 626, endPoint y: 255, distance: 441.2
click at [0, 0] on span "Create Shipment" at bounding box center [0, 0] width 0 height 0
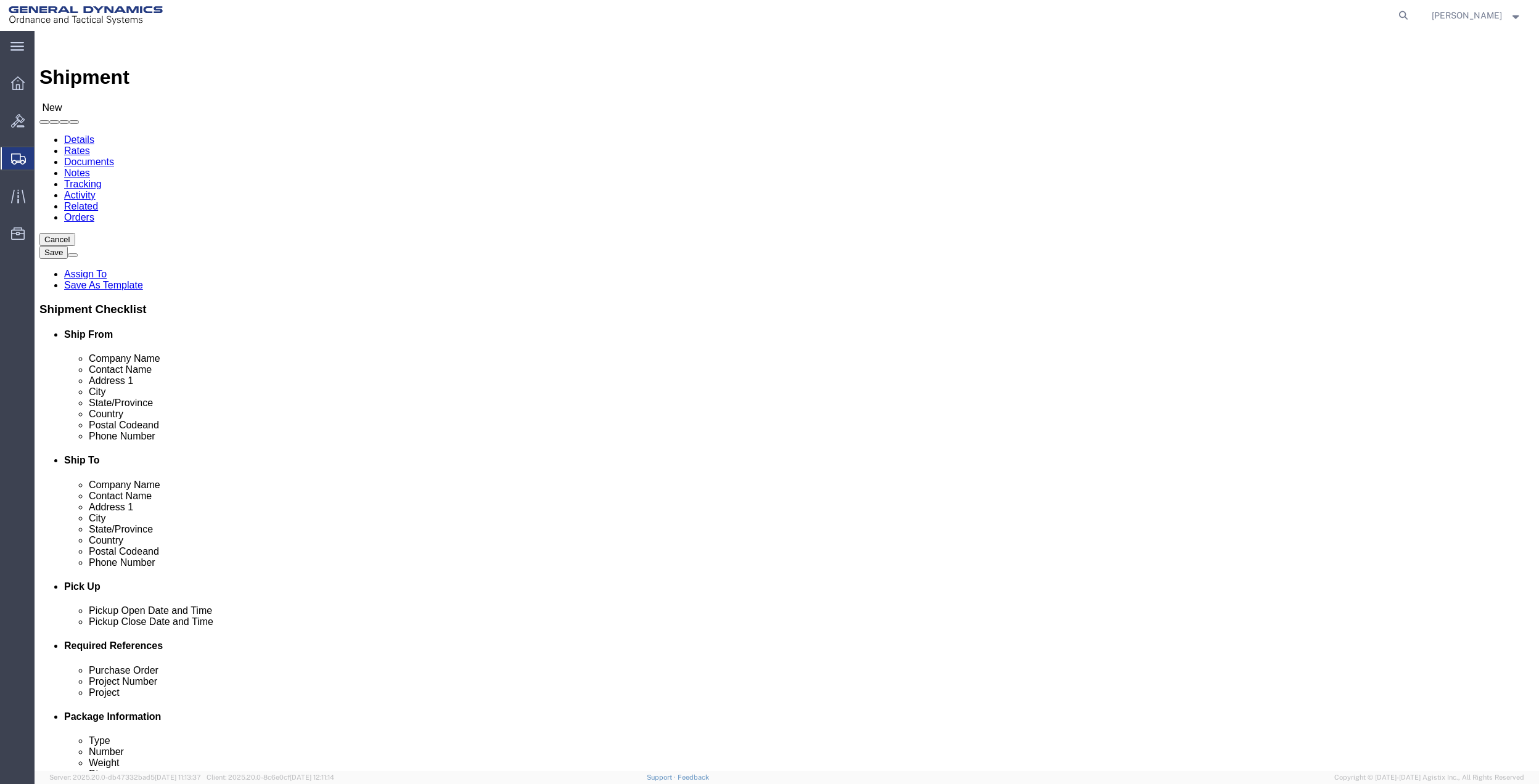
click input "text"
type input "[PERSON_NAME]"
click p "- General Dynamics - OTS - ([PERSON_NAME]) [STREET_ADDRESS]"
select select "FL"
type input "[PERSON_NAME]"
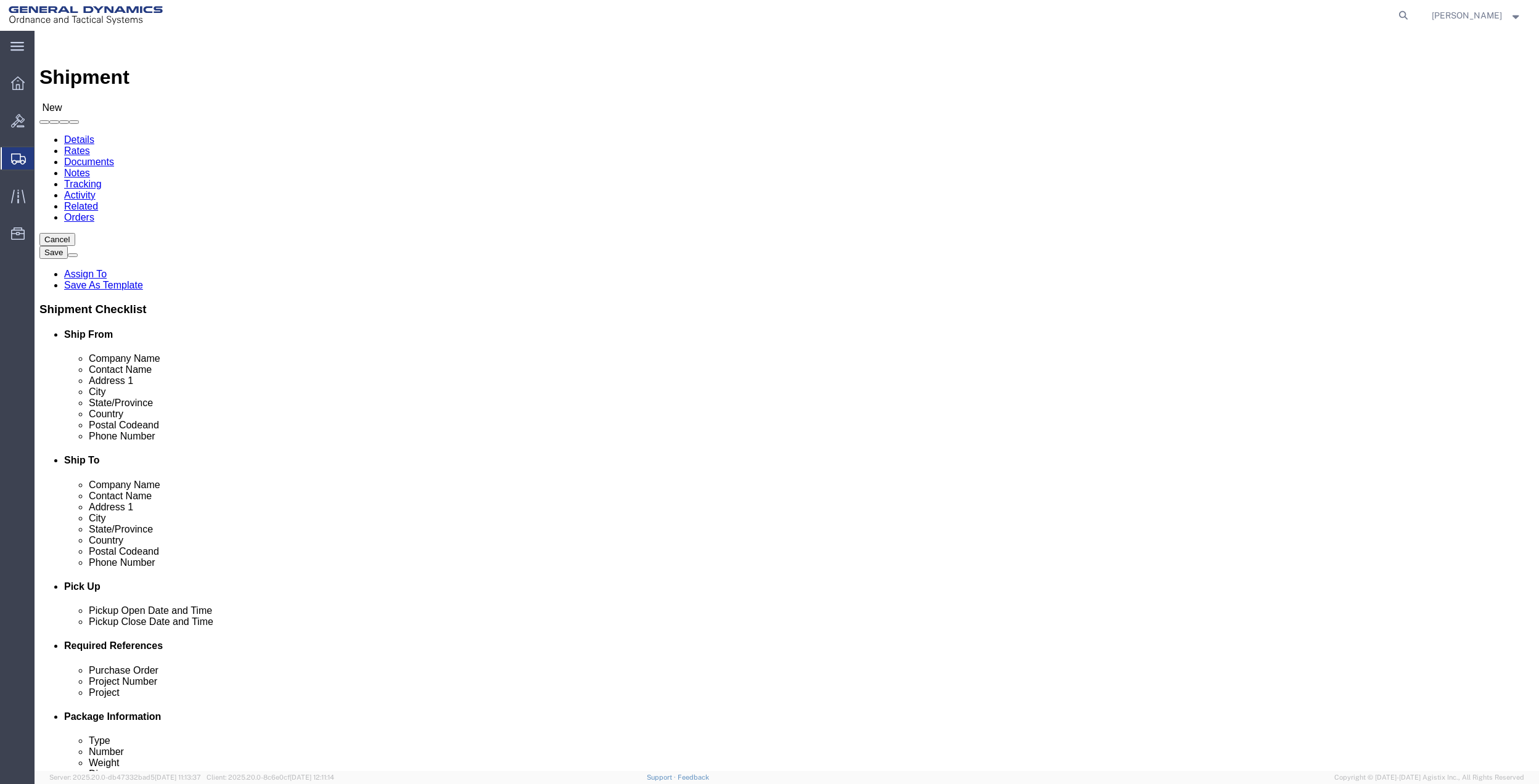
click input "text"
type input "[PERSON_NAME] PRO"
click p "- General Dynamics - OTS - ([PERSON_NAME]) [STREET_ADDRESS]"
select select "AR"
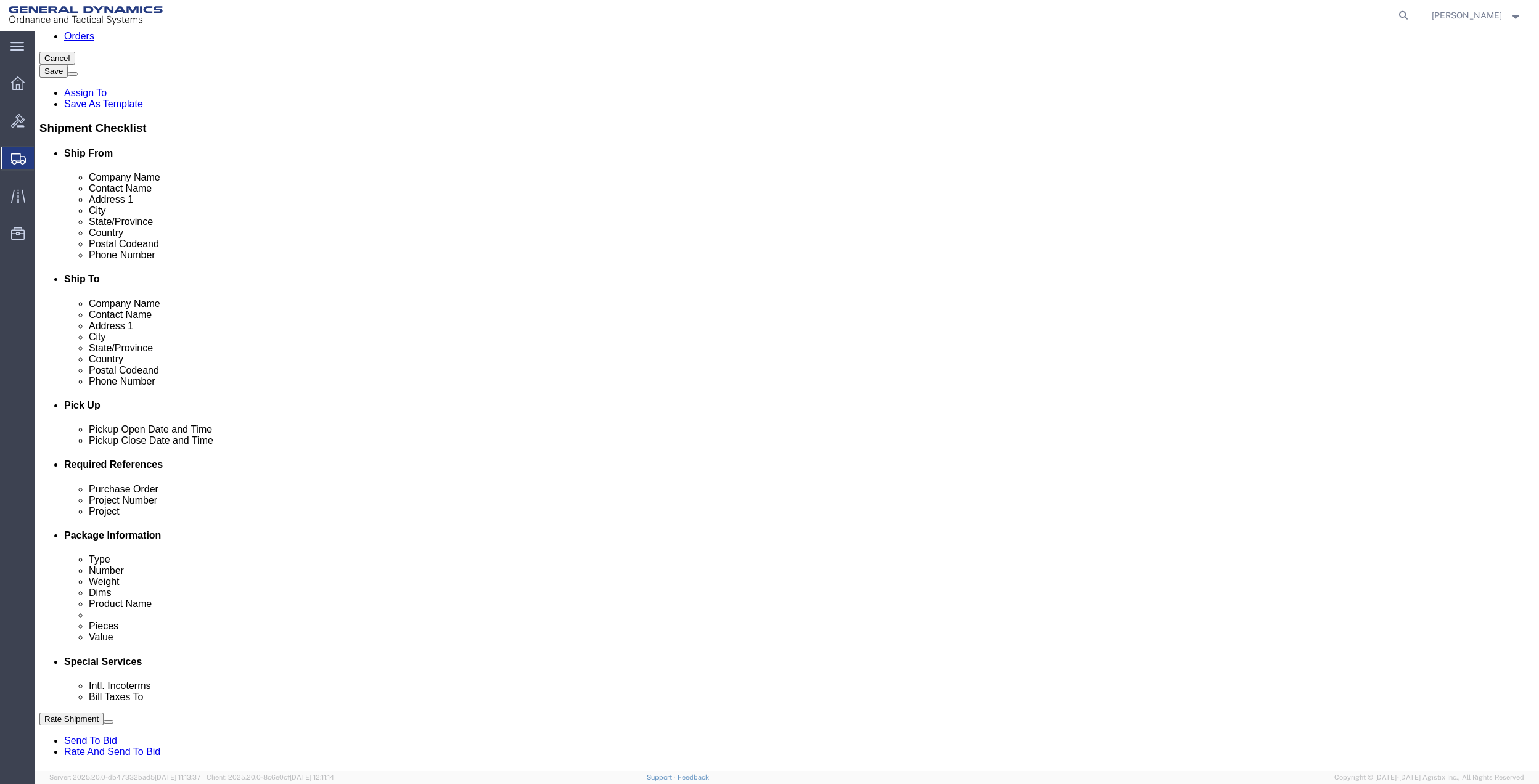
scroll to position [164, 0]
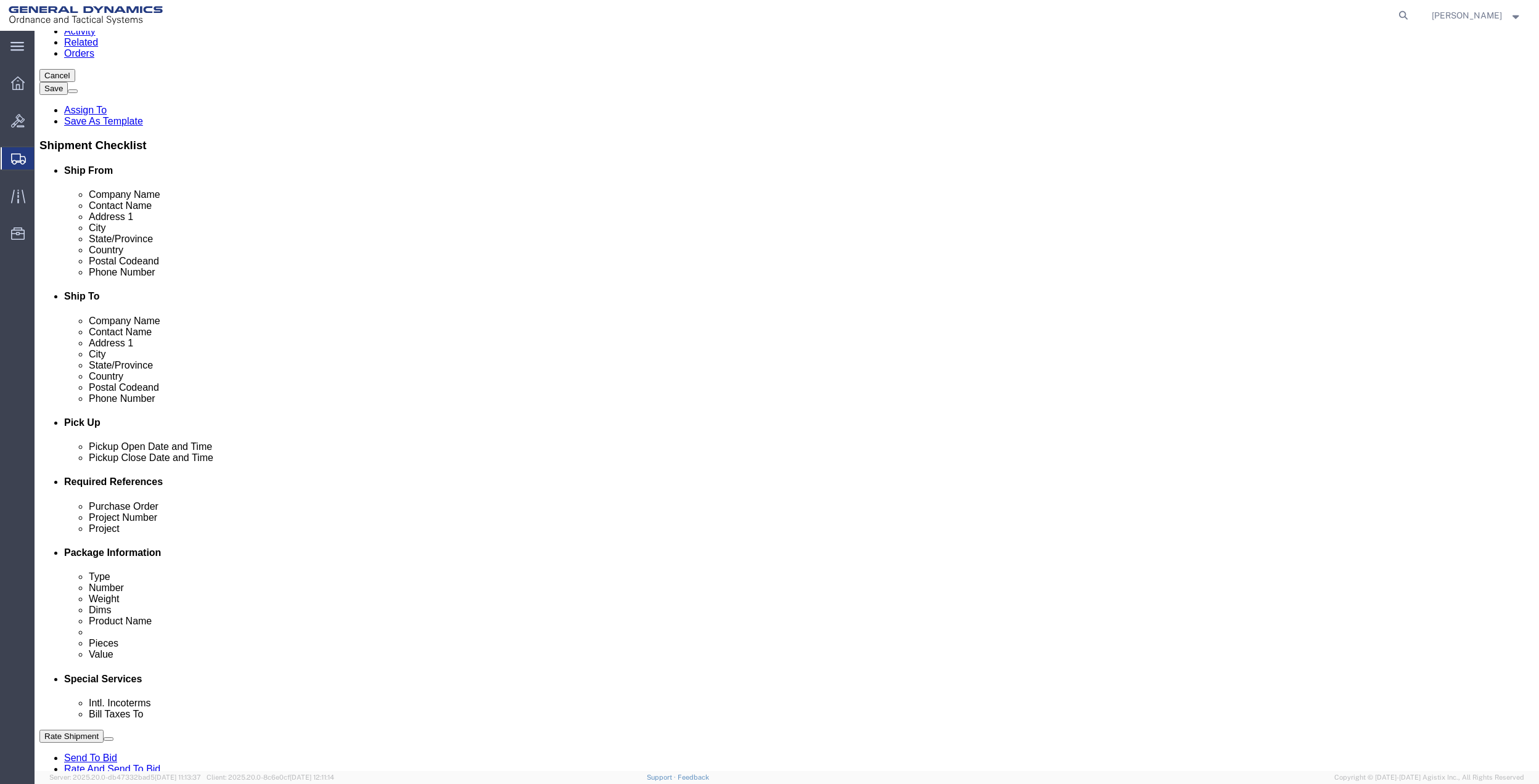
type input "[PERSON_NAME]"
click input "text"
type input "[PERSON_NAME][EMAIL_ADDRESS][PERSON_NAME][DOMAIN_NAME]"
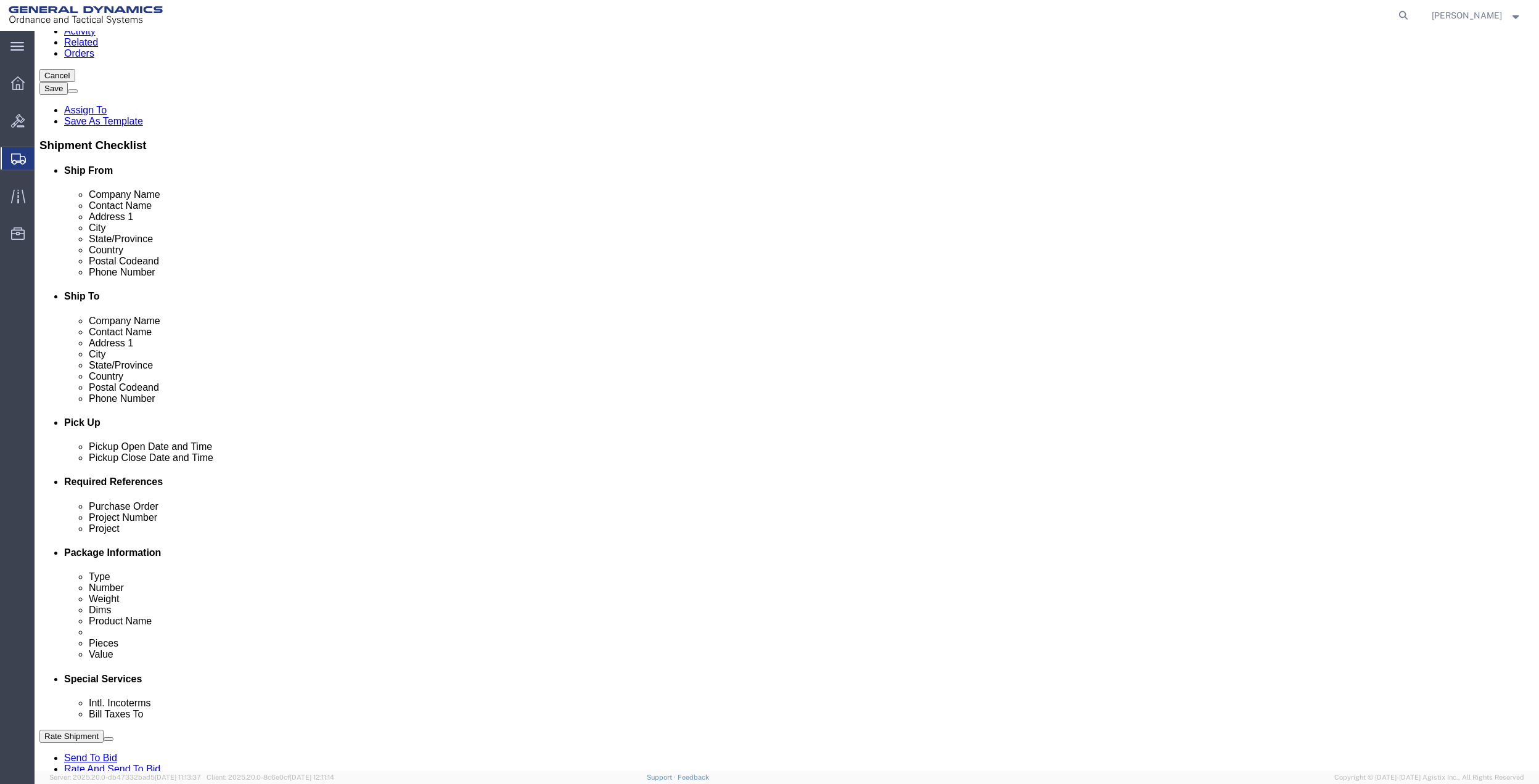
click button "Add reference"
click input "text"
type input "10GAH"
click div "Project Number"
click input "text"
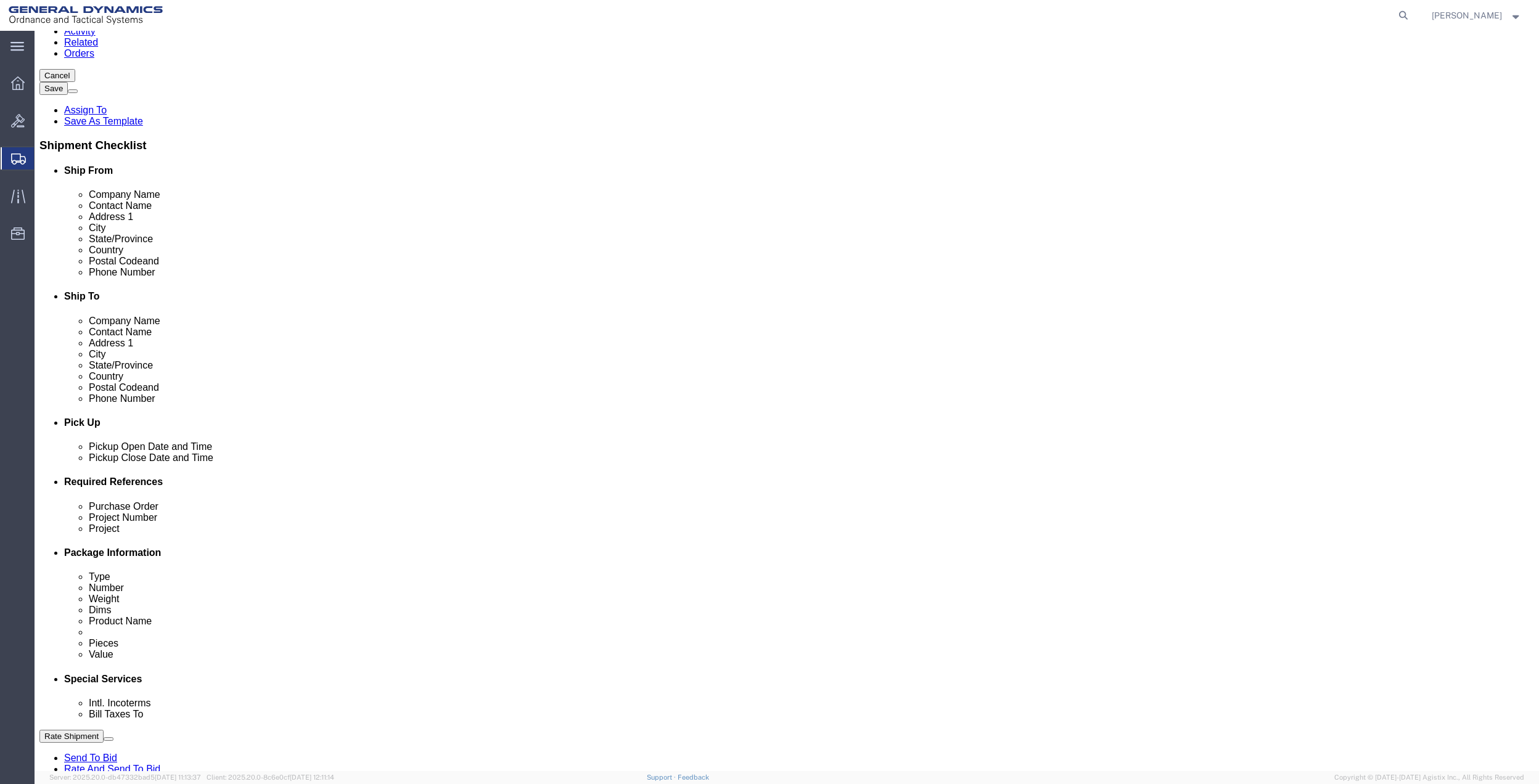
paste input "10GAH"
type input "10GAH"
click input "text"
paste input "10GAH"
type input "10GAH"
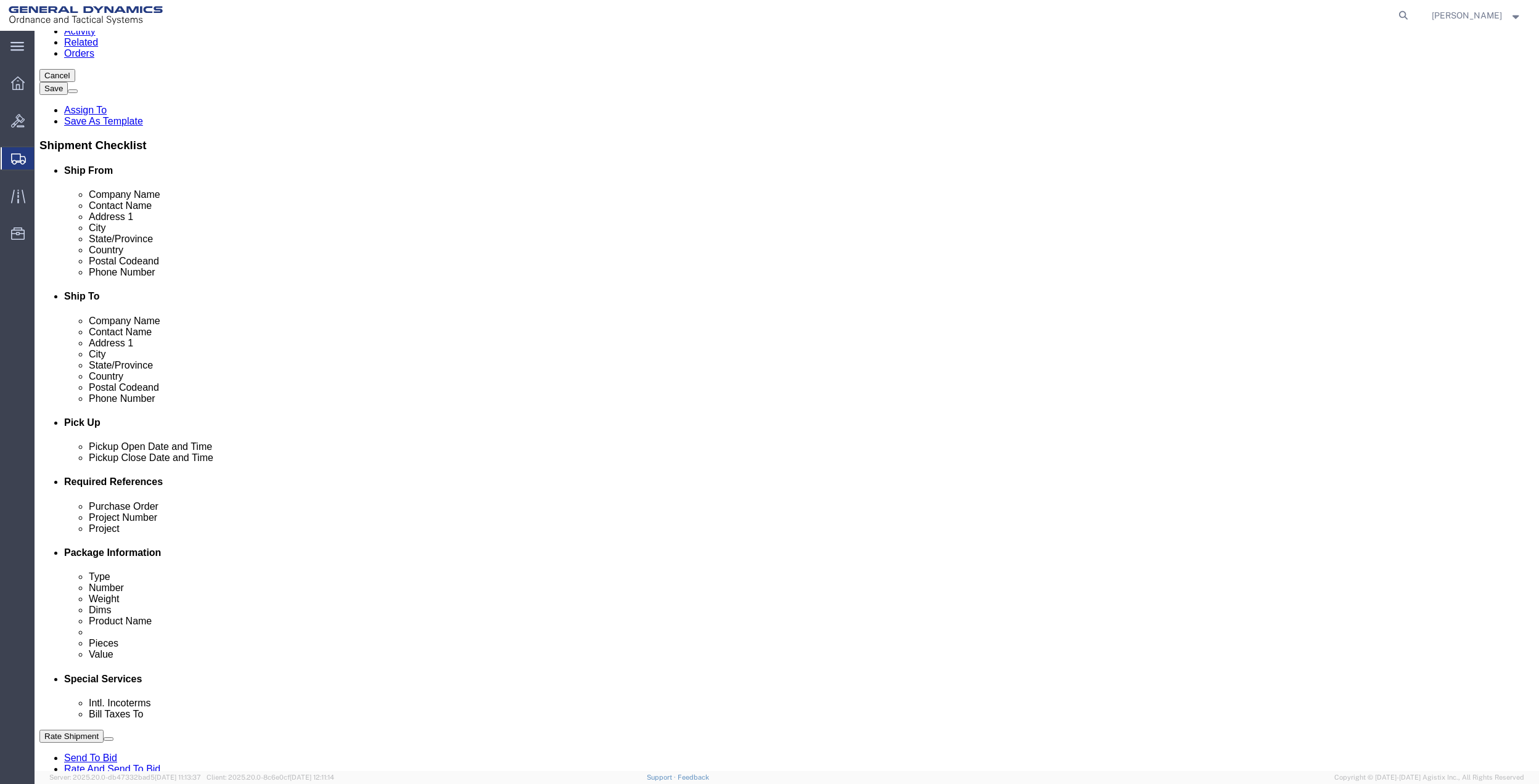
click input "text"
paste input "10GAH"
type input "10GAH"
click select "Select Account Type Activity ID Airline Appointment Number ASN Batch Request # …"
select select "DEPT"
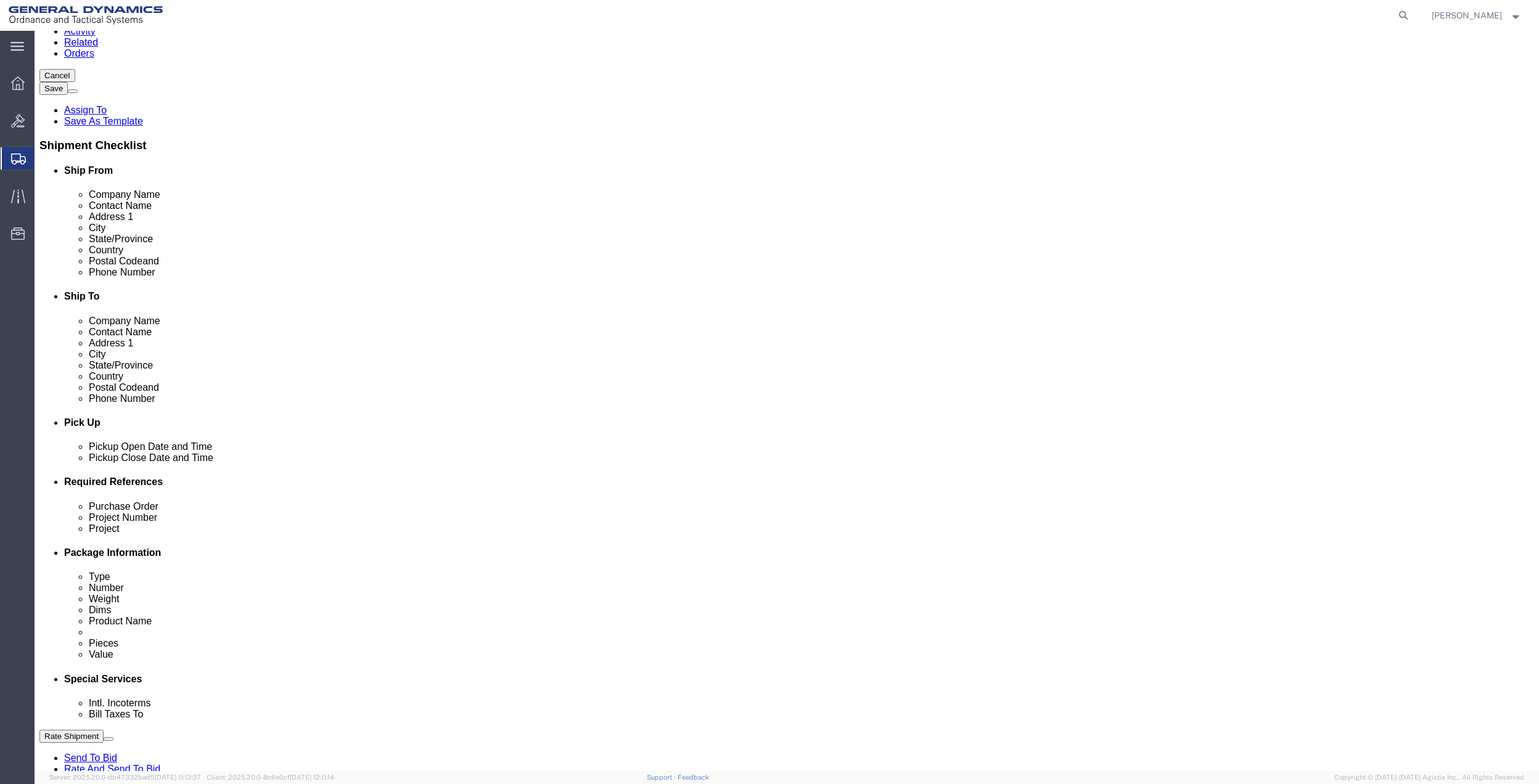
click select "Select Account Type Activity ID Airline Appointment Number ASN Batch Request # …"
click icon
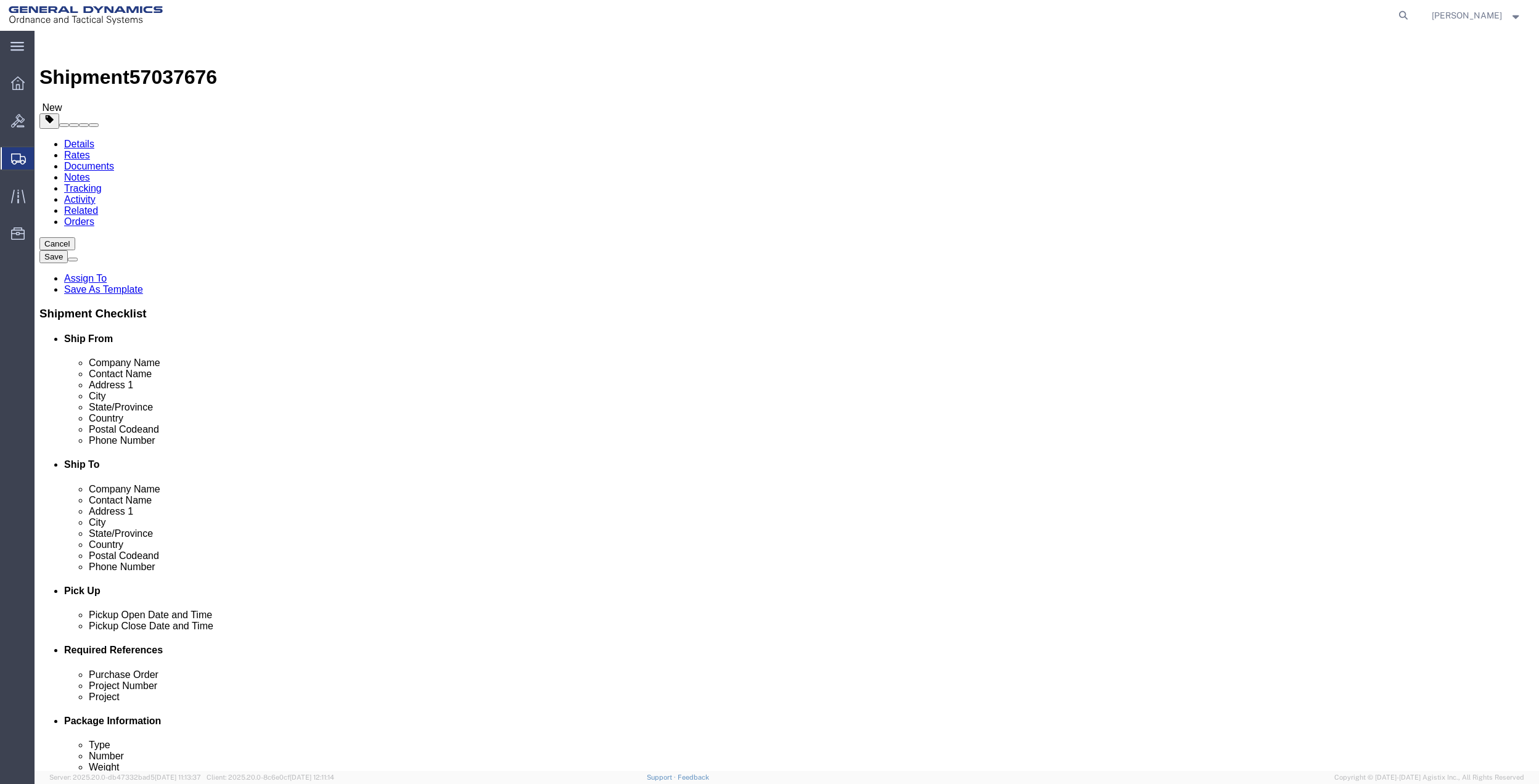
drag, startPoint x: 378, startPoint y: 209, endPoint x: 377, endPoint y: 224, distance: 15.0
click select "Select Bale(s) Basket(s) Bolt(s) Bottle(s) Buckets Bulk Bundle(s) Can(s) Cardbo…"
select select "ENV"
click select "Select Bale(s) Basket(s) Bolt(s) Bottle(s) Buckets Bulk Bundle(s) Can(s) Cardbo…"
type input "9.50"
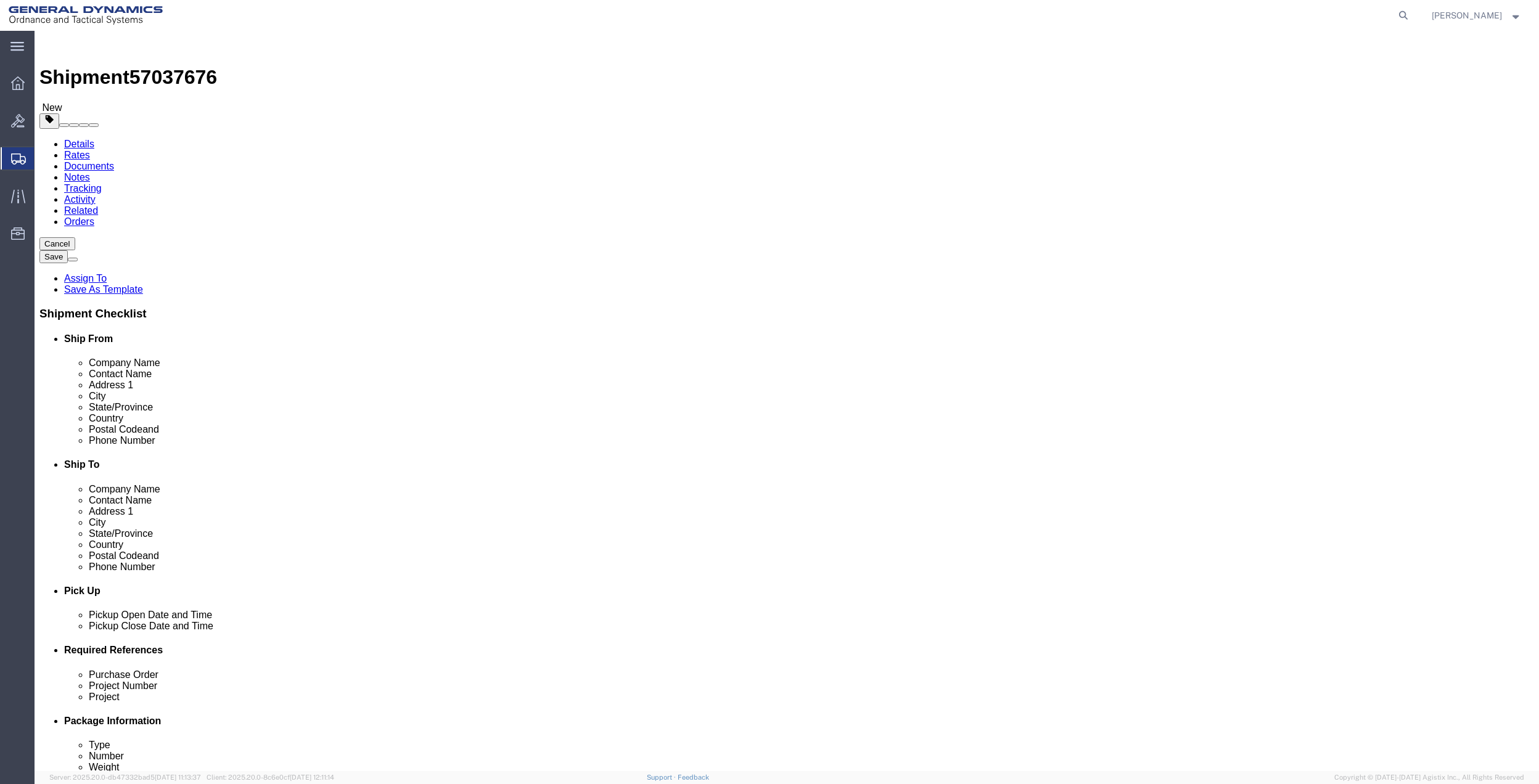
type input "12.50"
type input "0.25"
type input "1"
click link "Add Content"
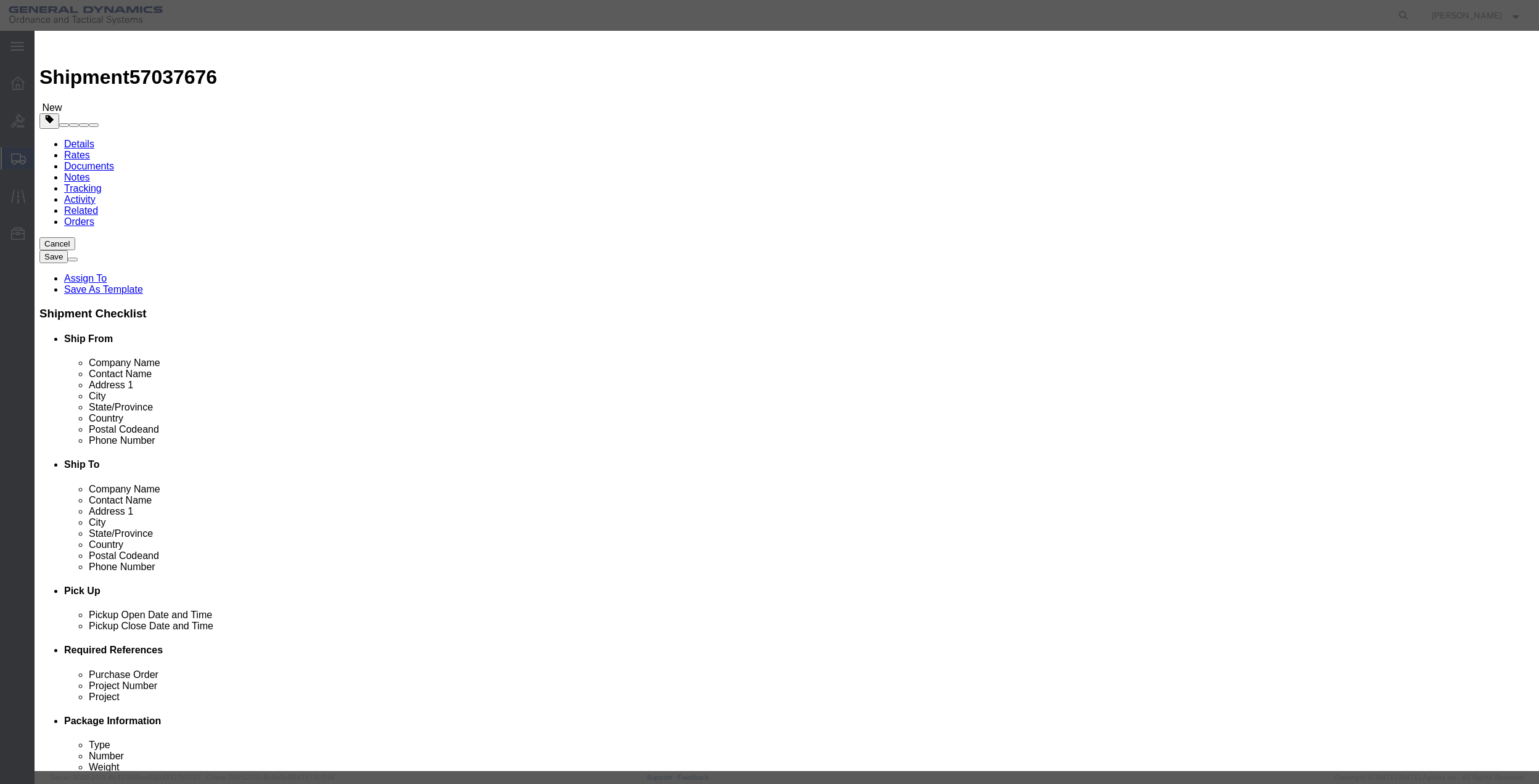
click input "text"
type input "misc"
type input "100"
click input "0"
type input "01"
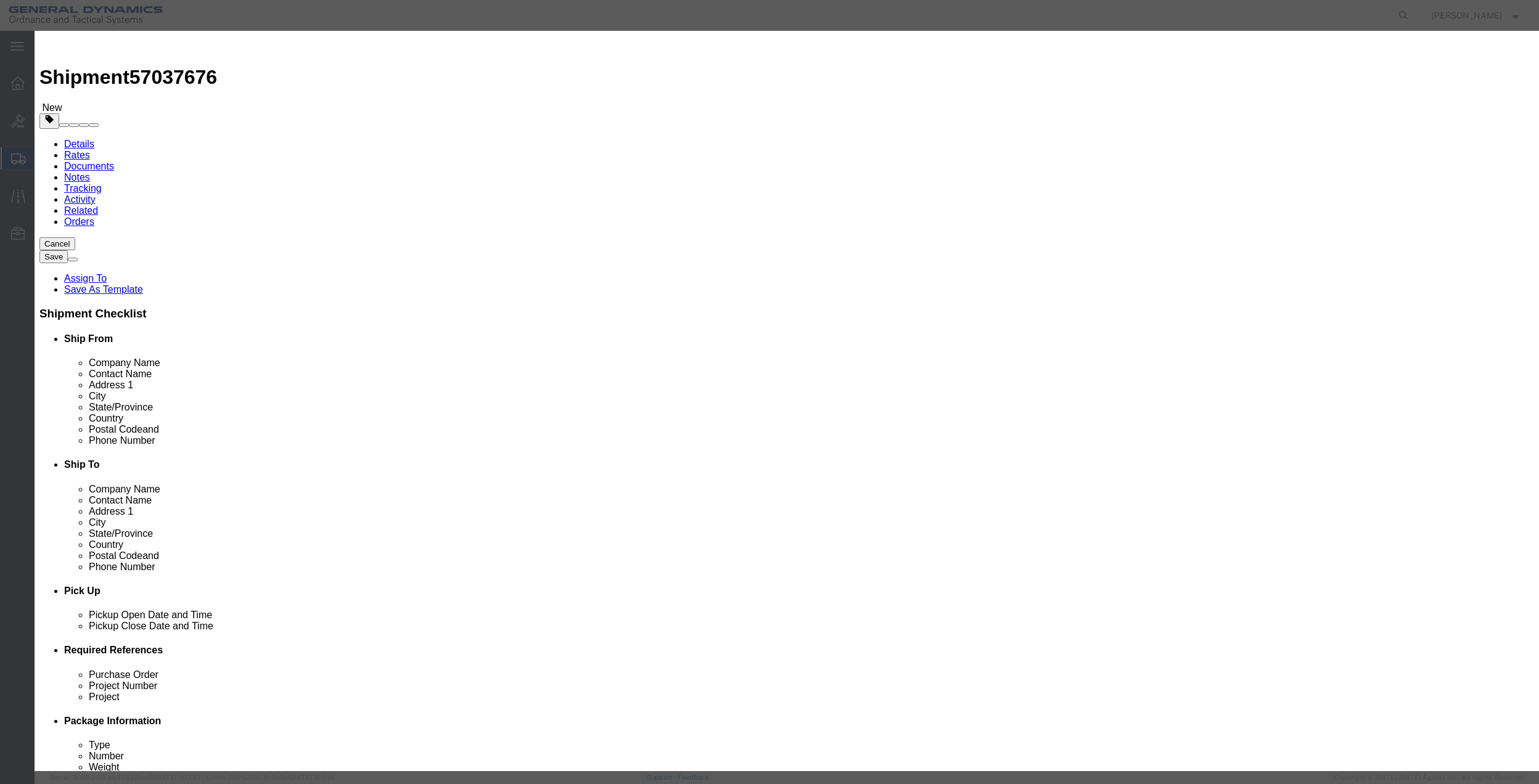
drag, startPoint x: 563, startPoint y: 164, endPoint x: 565, endPoint y: 172, distance: 8.2
click select "Select 50 55 60 65 70 85 92.5 100 125 175 250 300 400"
select select "70"
click select "Select 50 55 60 65 70 85 92.5 100 125 175 250 300 400"
click button "Save & Close"
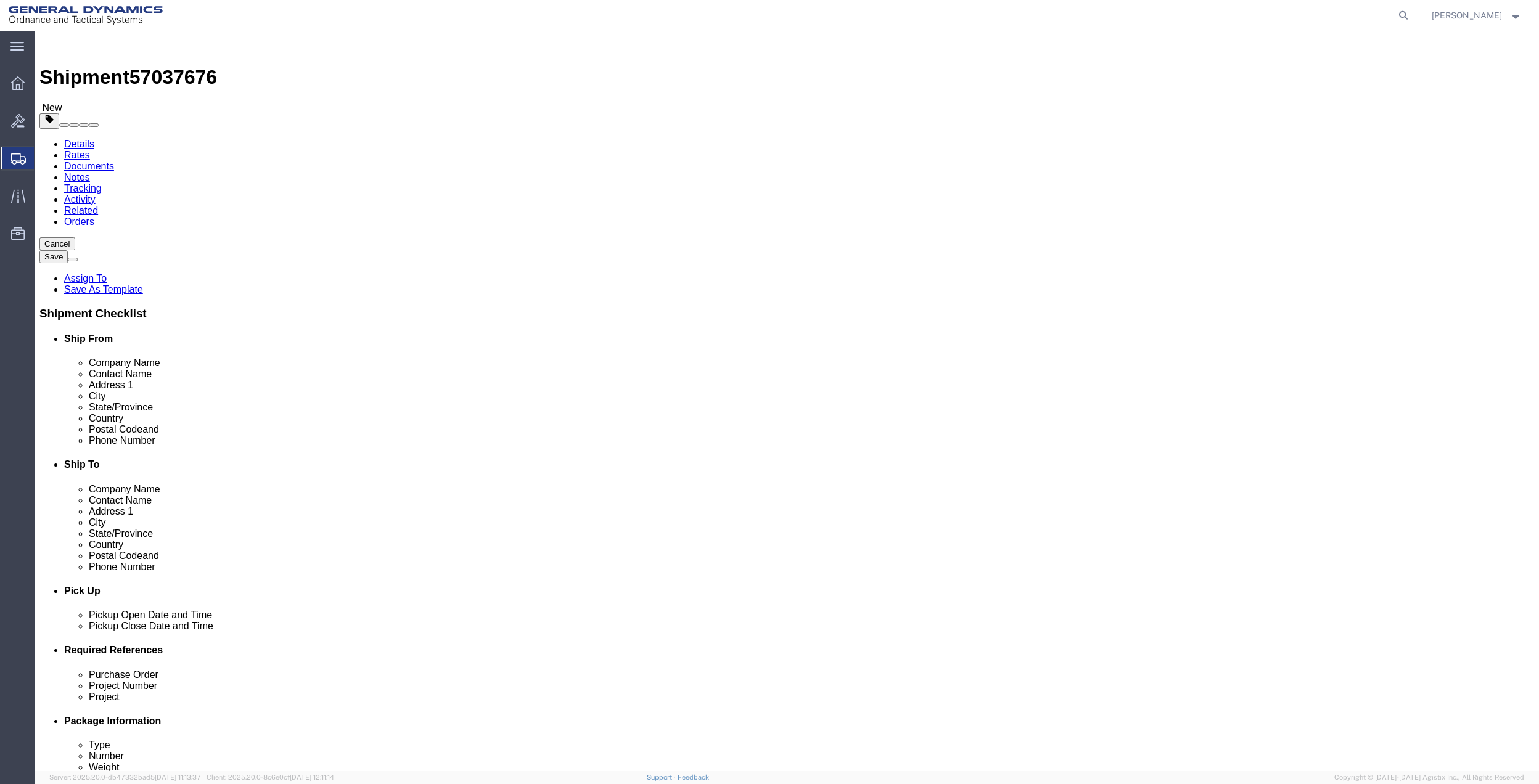
drag, startPoint x: 291, startPoint y: 120, endPoint x: 256, endPoint y: 89, distance: 46.8
click link "Special Services"
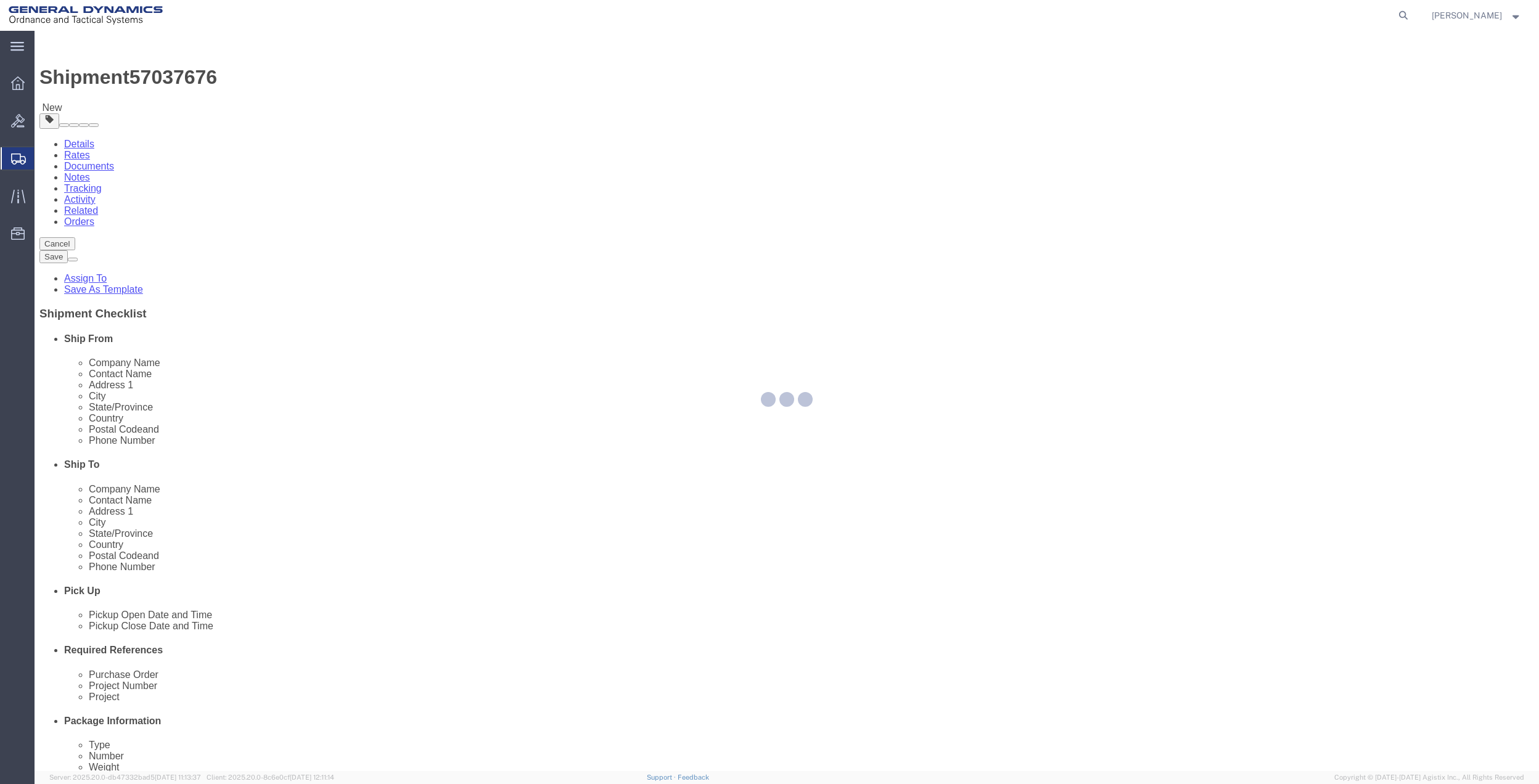
select select
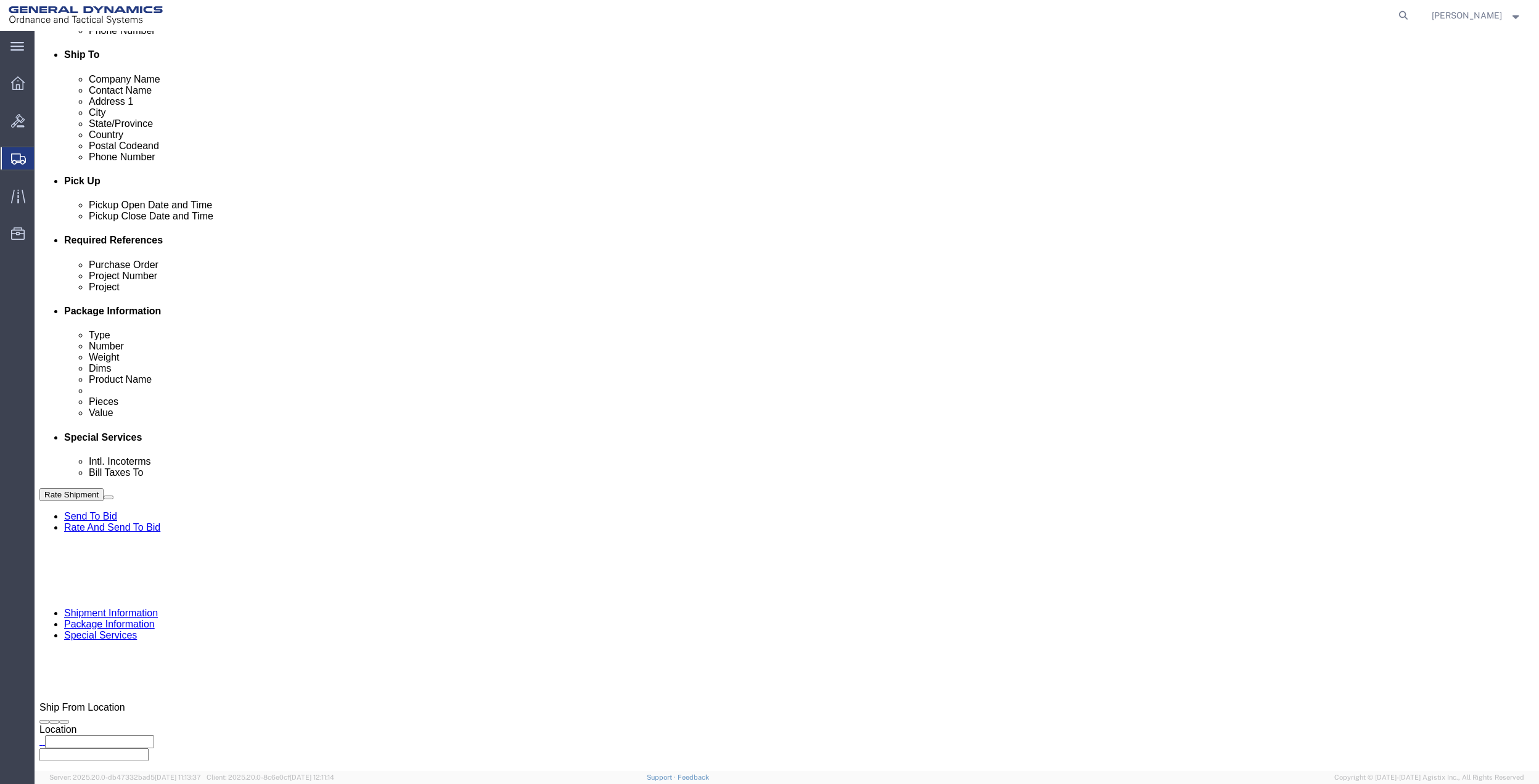
scroll to position [411, 0]
drag, startPoint x: 298, startPoint y: 301, endPoint x: 299, endPoint y: 312, distance: 11.0
click select "Select Buyer Cost Center Department Operations Number Order Number Sales Person"
select select "DEPARTMENT"
click select "Select Buyer Cost Center Department Operations Number Order Number Sales Person"
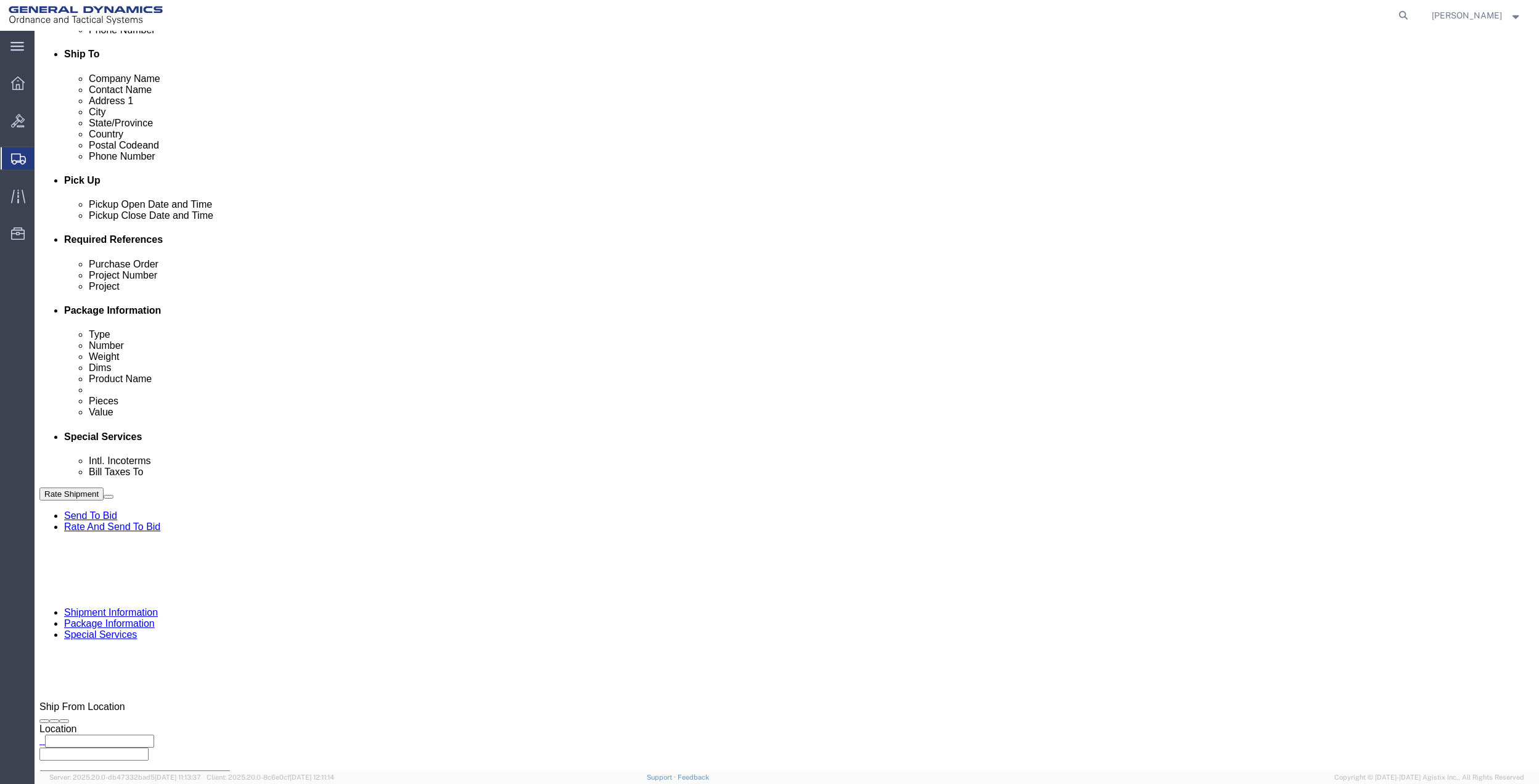
click select "Select [GEOGRAPHIC_DATA] [GEOGRAPHIC_DATA] [GEOGRAPHIC_DATA] [GEOGRAPHIC_DATA] …"
select select "1763983"
click select "Select [GEOGRAPHIC_DATA] [GEOGRAPHIC_DATA] [GEOGRAPHIC_DATA] [GEOGRAPHIC_DATA] …"
click div "Cost Center Select Buyer Cost Center Department Operations Number Order Number …"
drag, startPoint x: 1025, startPoint y: 302, endPoint x: 1026, endPoint y: 313, distance: 11.0
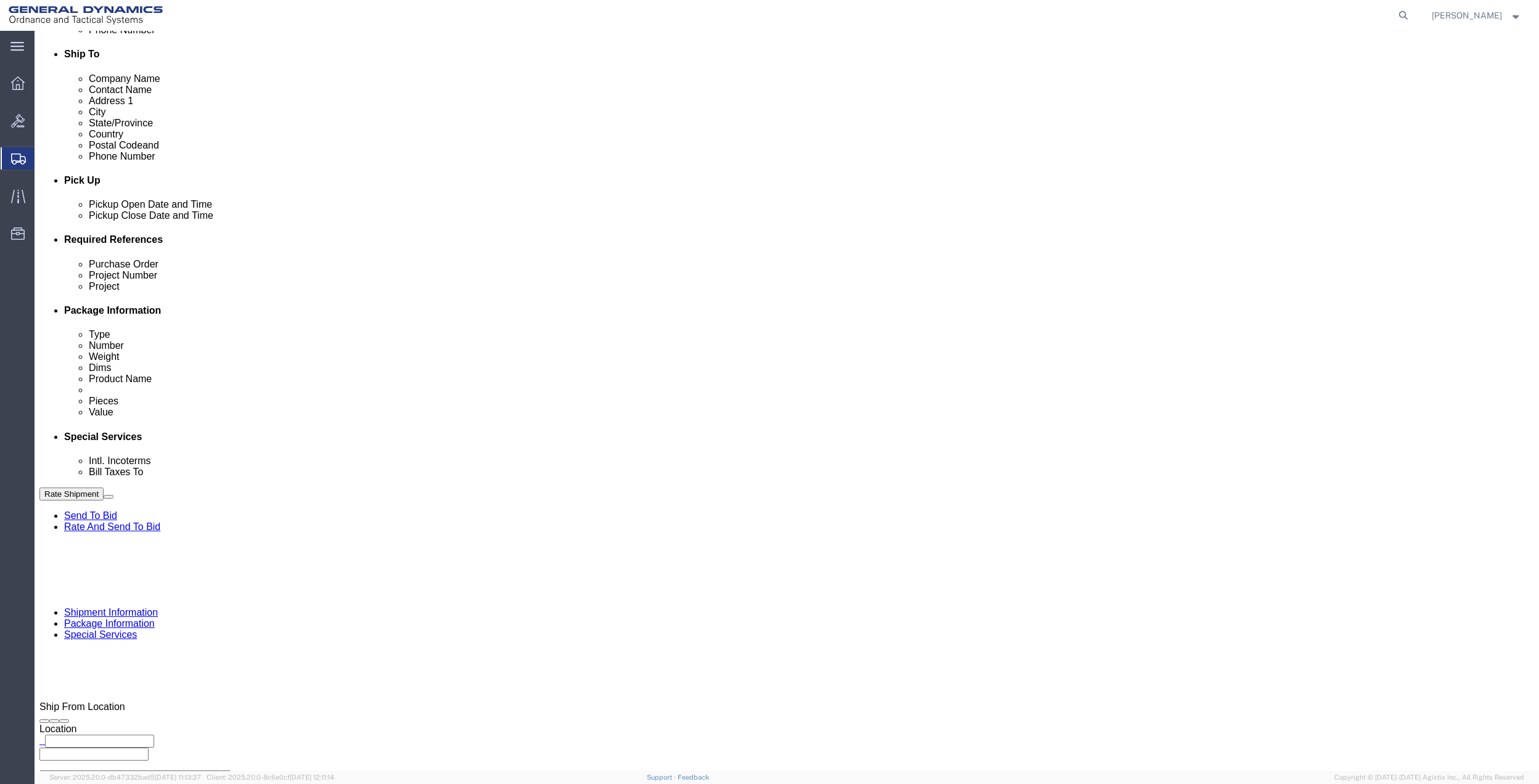
click select "Select 10AFM 10GAG 10GAH 10GFL 10GFO 10GIE 10GIS 30MABS St [PERSON_NAME] Program"
select select "214681"
click select "Select 10AFM 10GAG 10GAH 10GFL 10GFO 10GIE 10GIS 30MABS St [PERSON_NAME] Program"
click input "General Dynamics OTS % Data2Logistics"
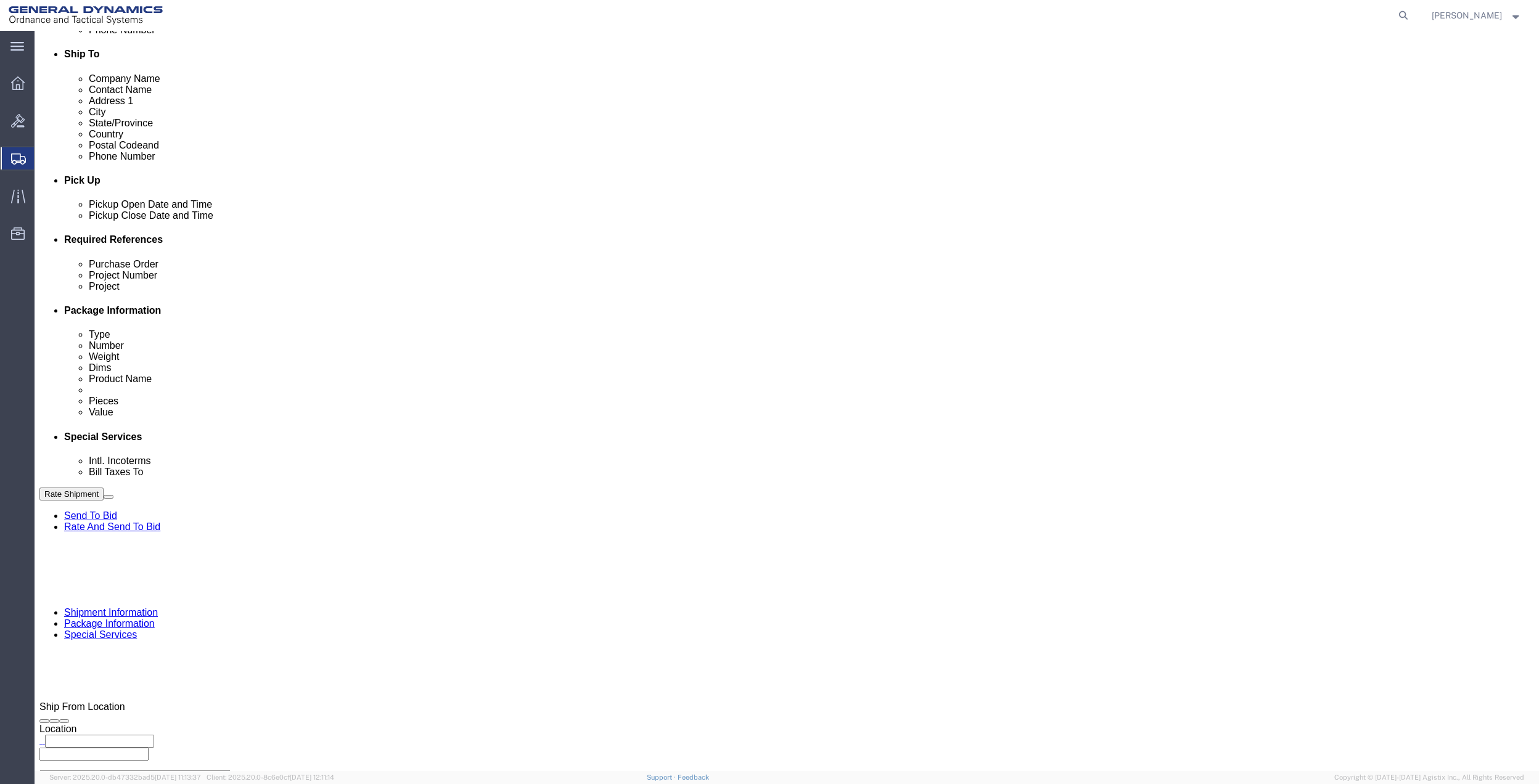
click input "General Dynamics OTS % Data2Logistics"
click p "- GEDOTS %DATA 2 LOGISTICS - (GEDOTS %DATA 2 LOGISTICS) [GEOGRAPHIC_DATA][PERSO…"
type input "GEDOTS %DATA 2 LOGISTICS"
type input "PO BOX 61050"
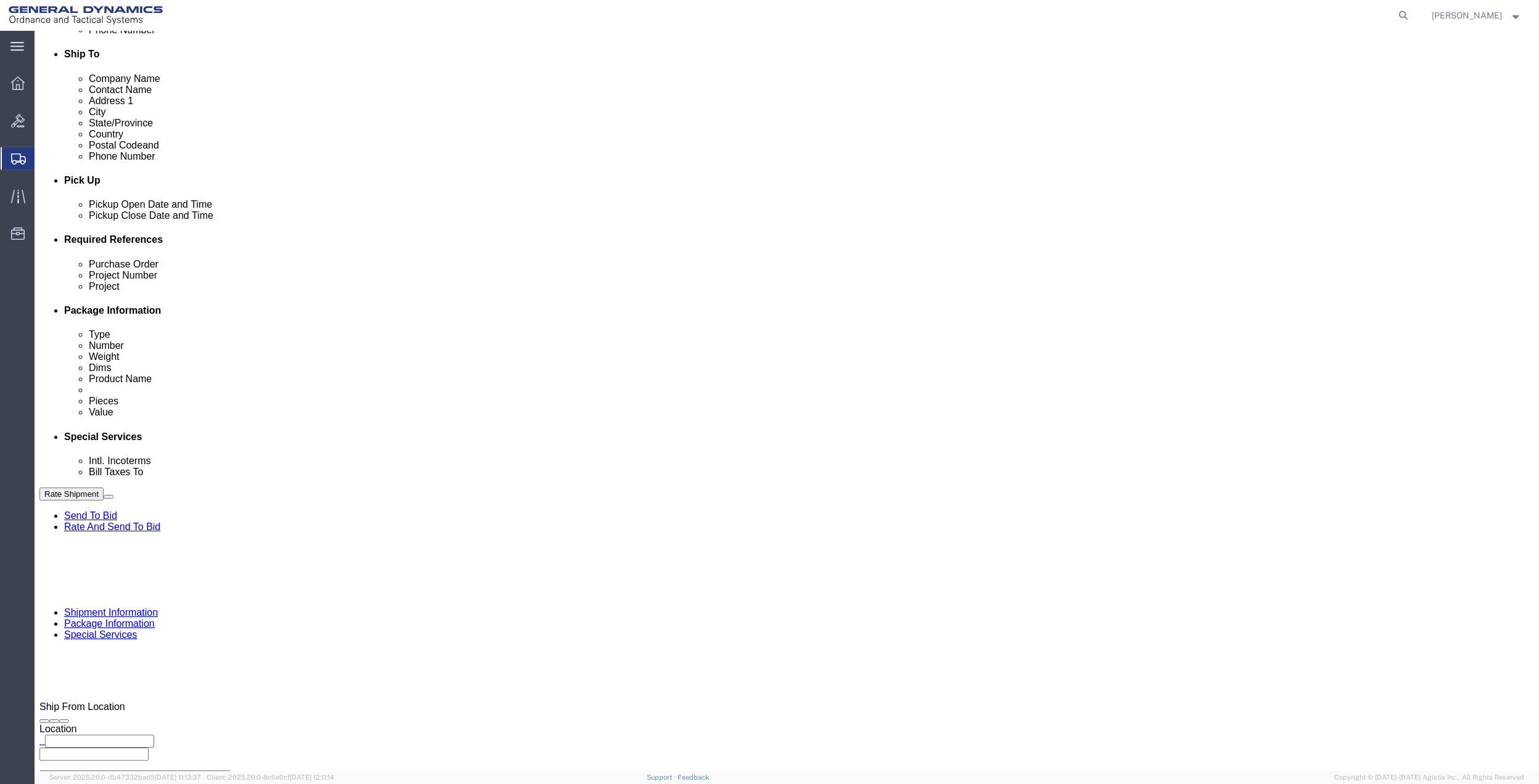
type input "GEDOTS %DATA 2 LOGISTICS"
type input "FORT [PERSON_NAME]"
type input "33906"
select select "FL"
type input "GEDOTS %DATA 2 LOGISTICS"
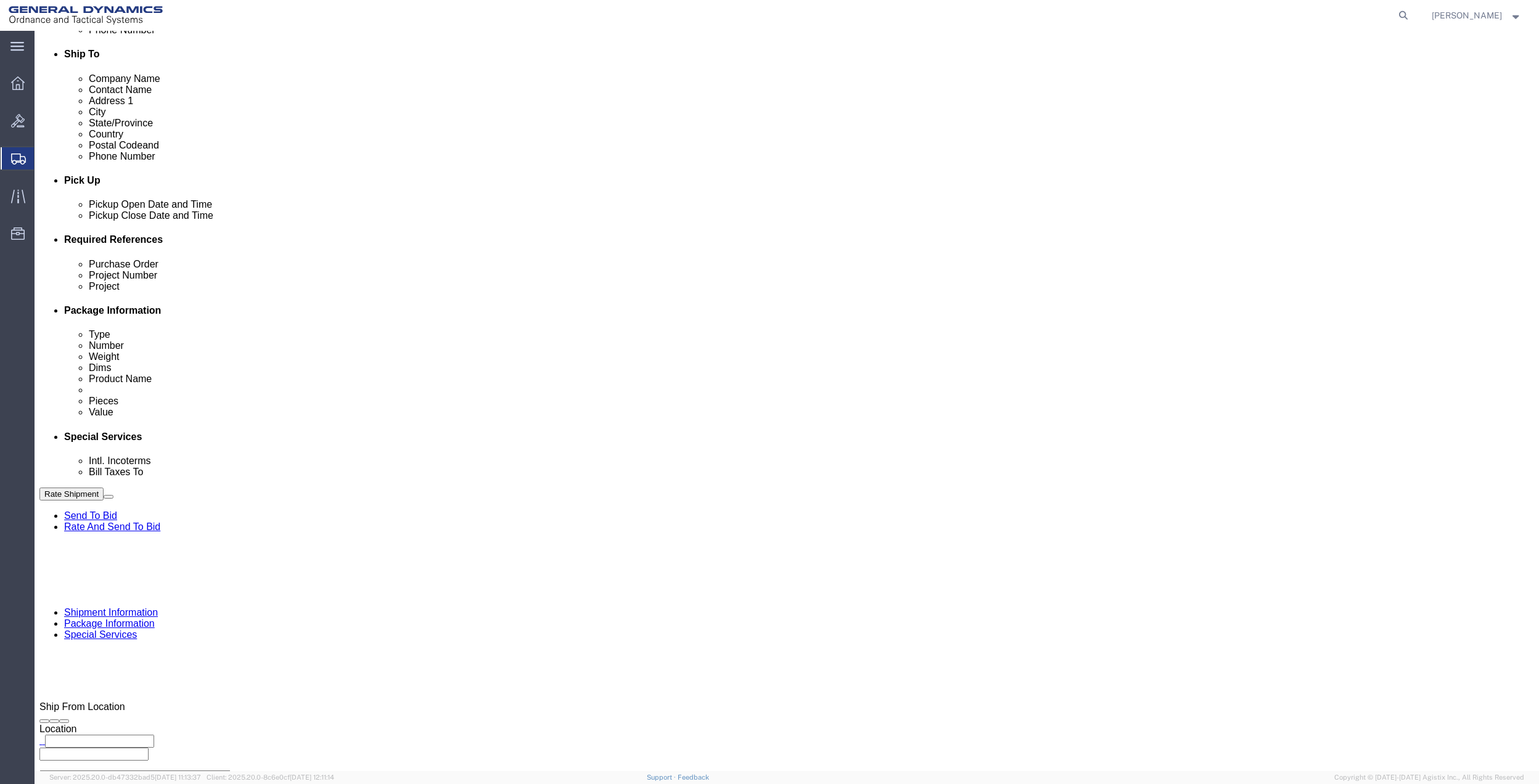
click button "Rate Shipment"
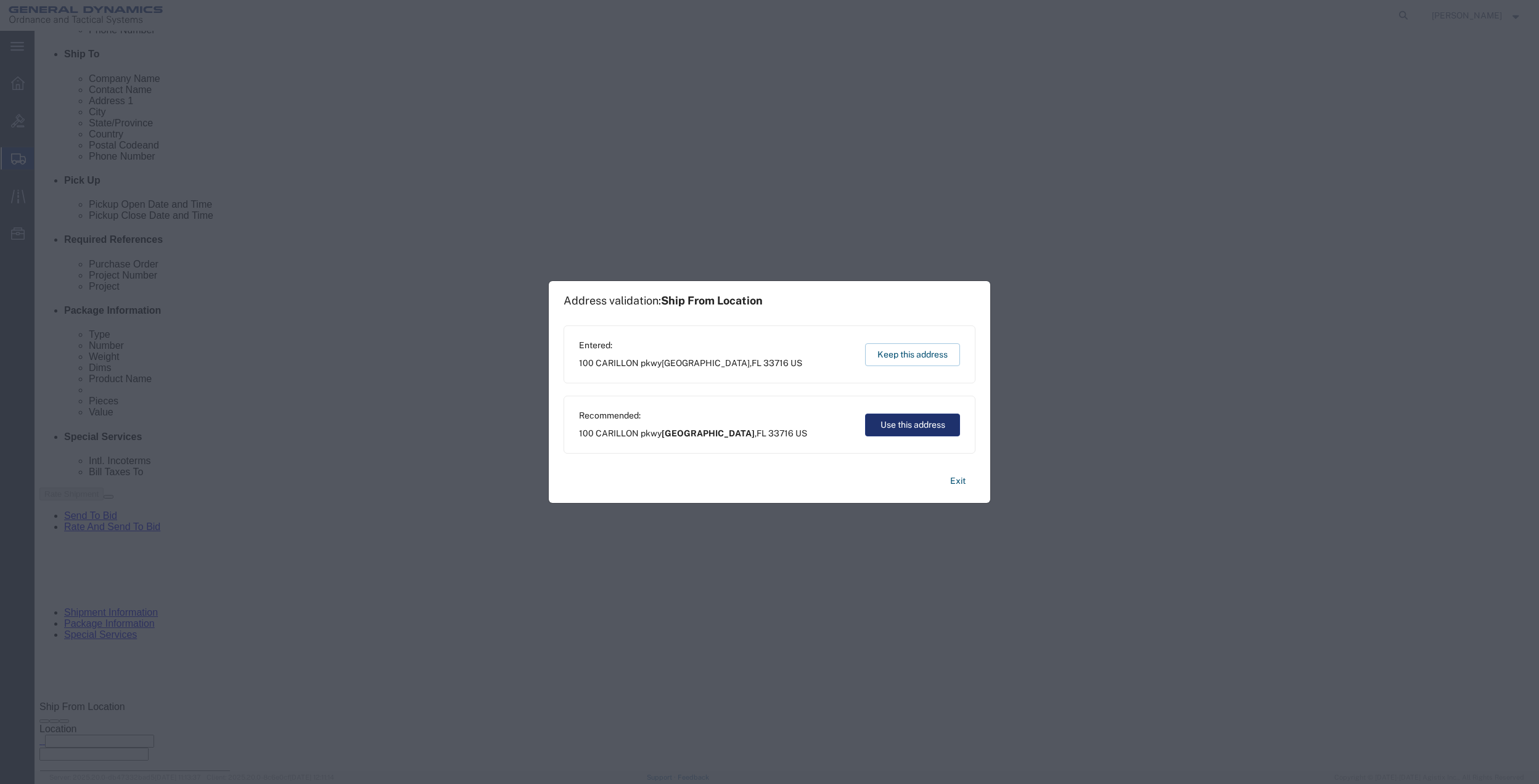
click at [952, 421] on button "Use this address" at bounding box center [913, 424] width 95 height 23
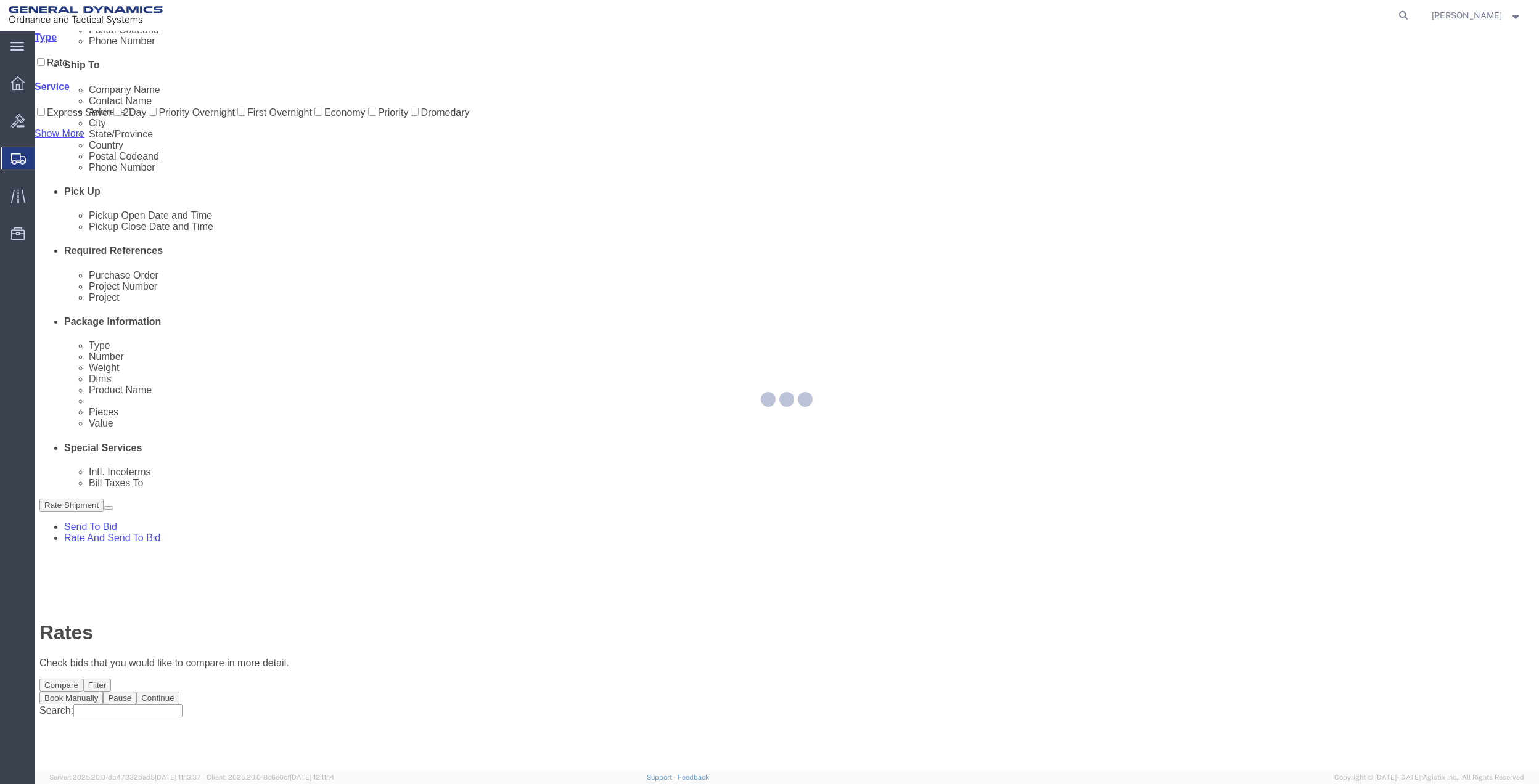
scroll to position [0, 0]
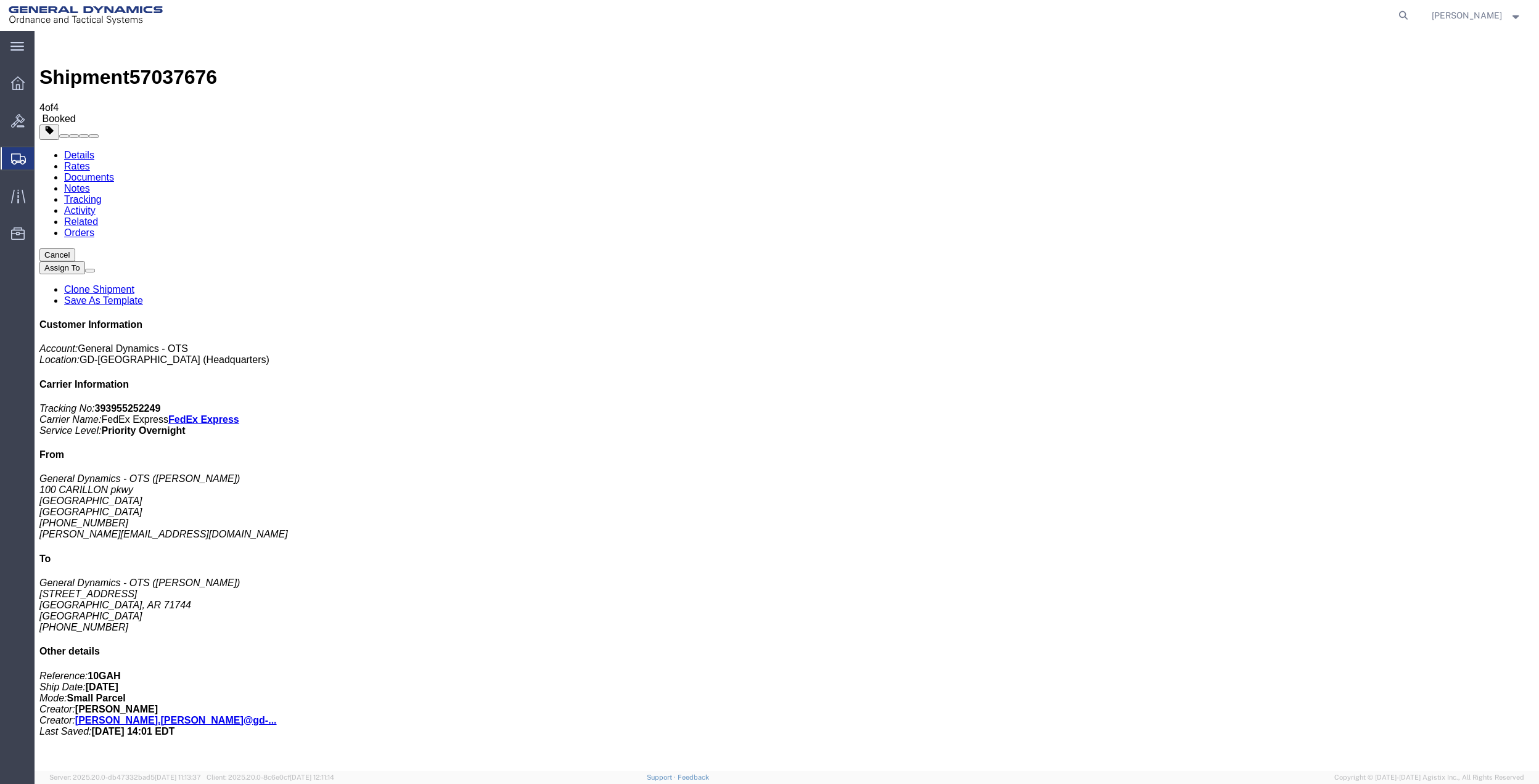
drag, startPoint x: 190, startPoint y: 278, endPoint x: 592, endPoint y: 257, distance: 402.5
click at [0, 0] on span "Create Shipment" at bounding box center [0, 0] width 0 height 0
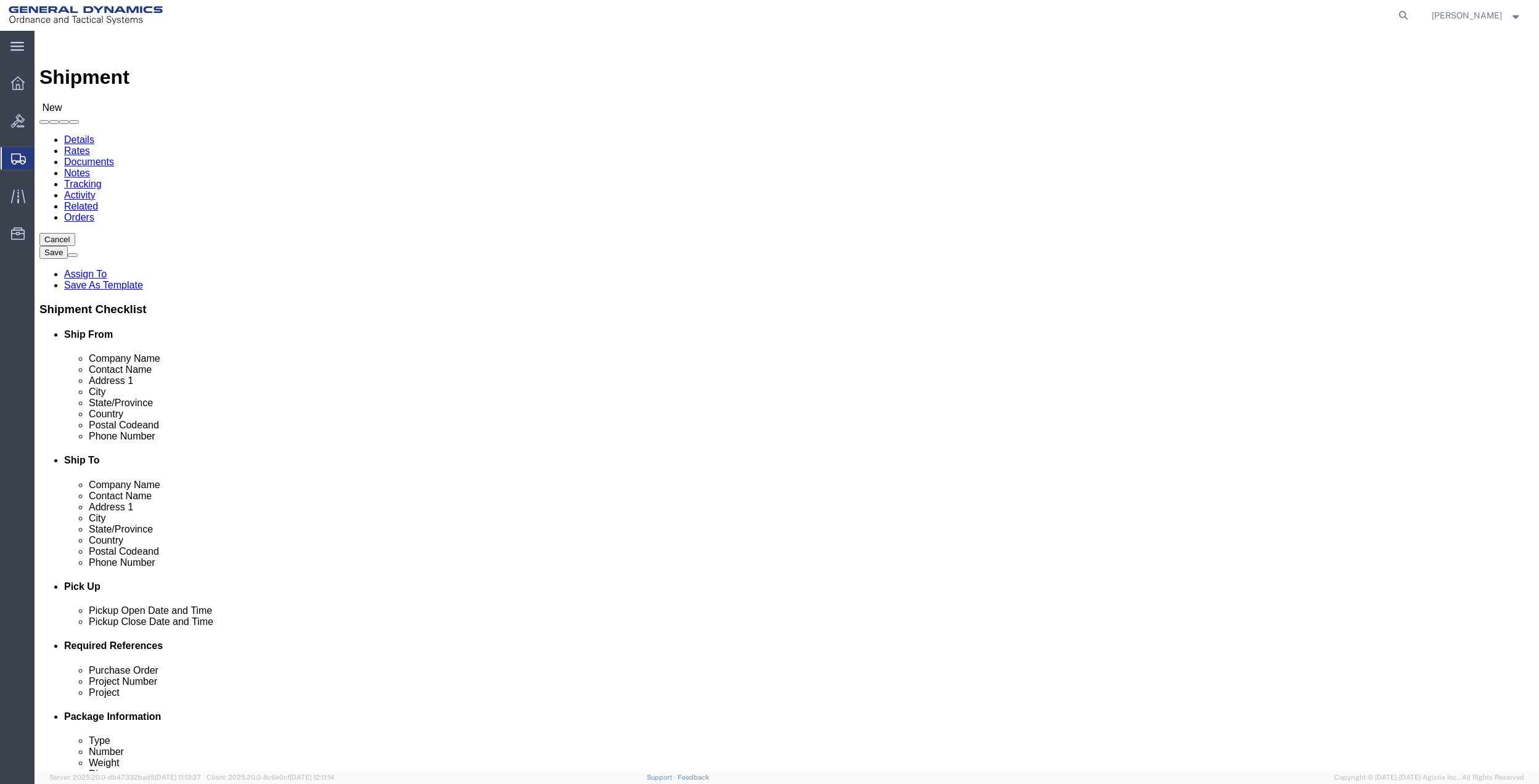
click input "text"
type input "[PERSON_NAME] [PERSON_NAME]"
click p "- General Dynamics - OTS - ([PERSON_NAME]) [STREET_ADDRESS] [GEOGRAPHIC_DATA], …"
select select "FL"
type input "[PERSON_NAME]"
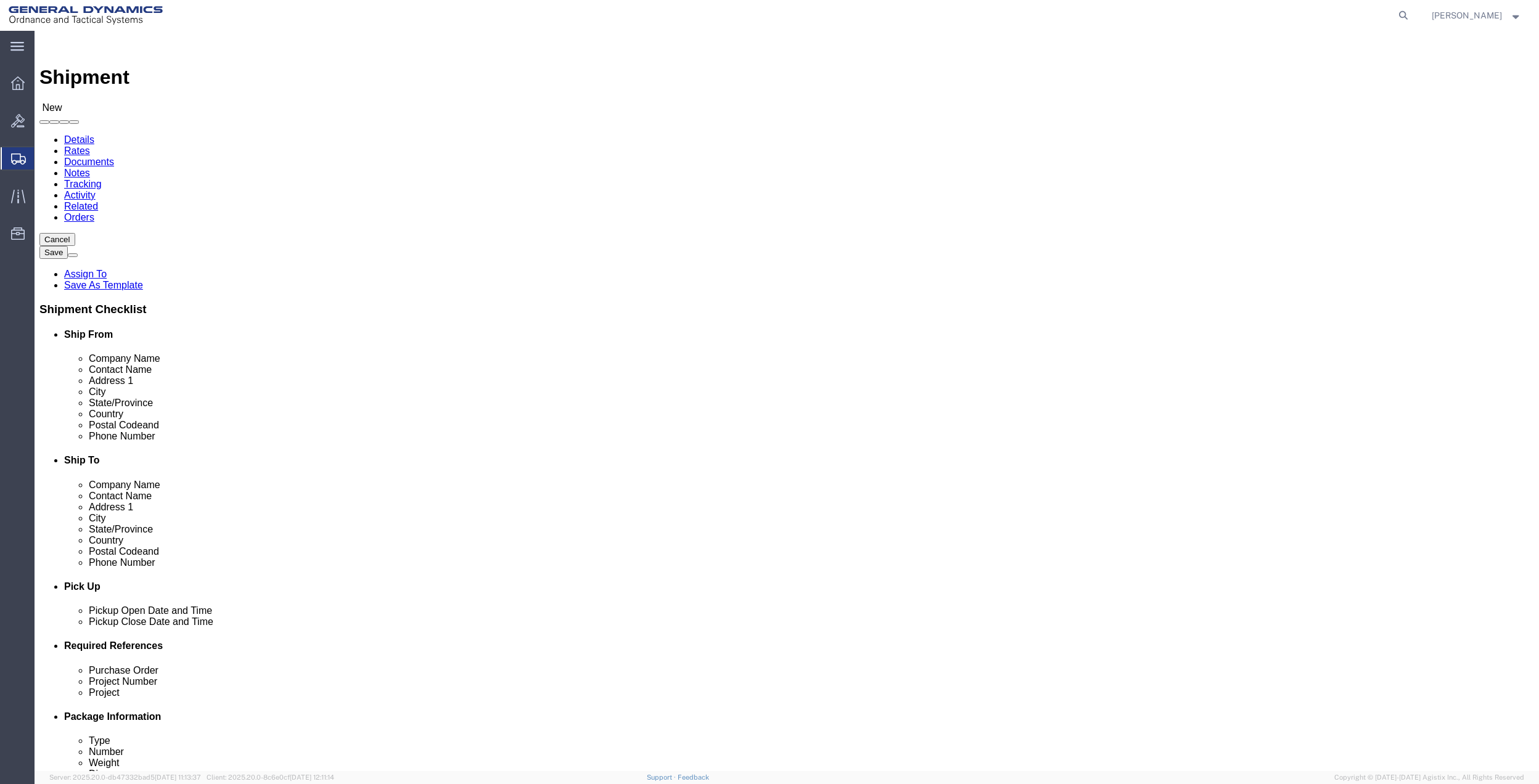
click input "text"
type input "[PERSON_NAME][EMAIL_ADDRESS][PERSON_NAME][DOMAIN_NAME]"
click input "text"
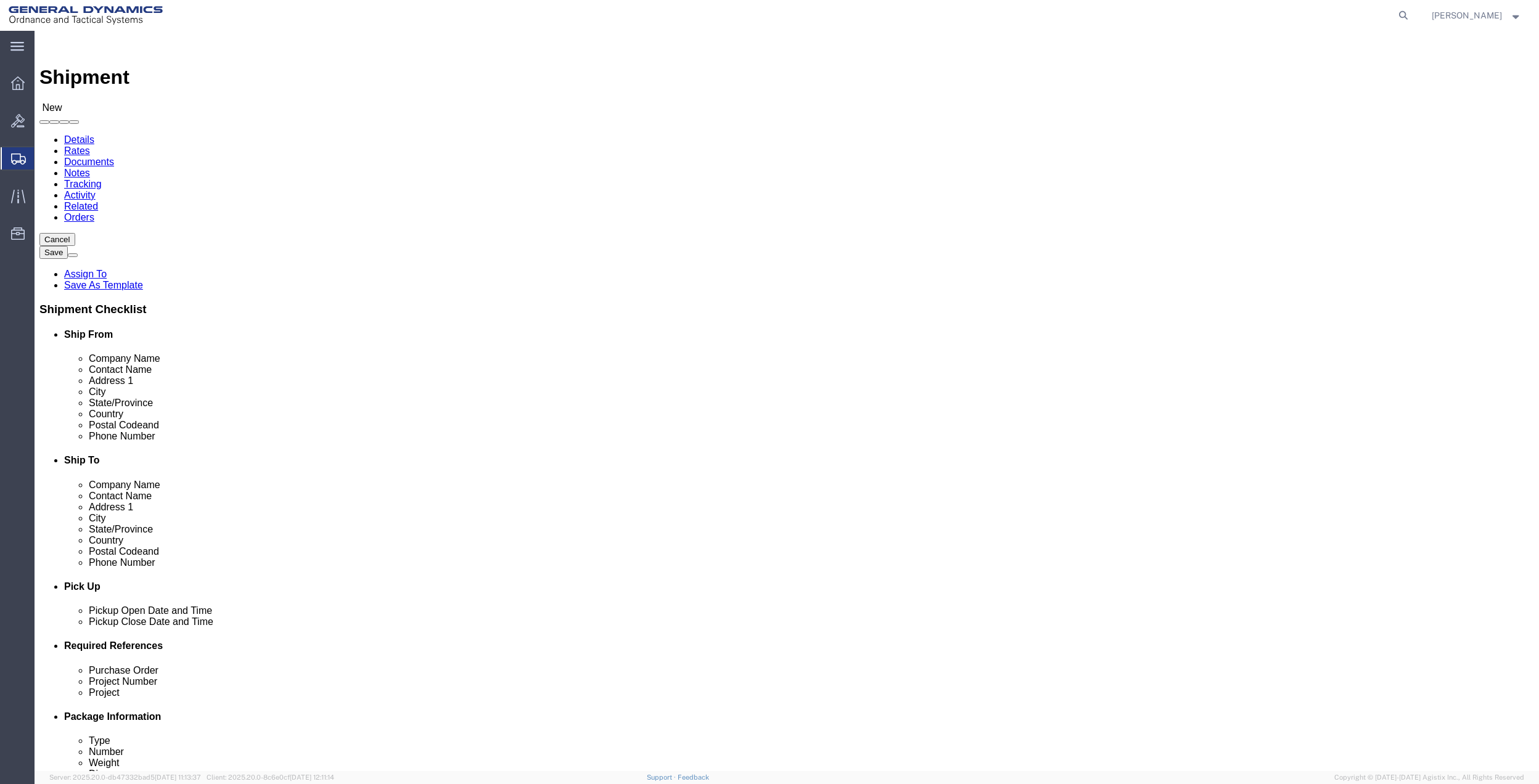
type input "ARCHAMB"
click div "City"
click input "text"
type input "P"
type input "REP"
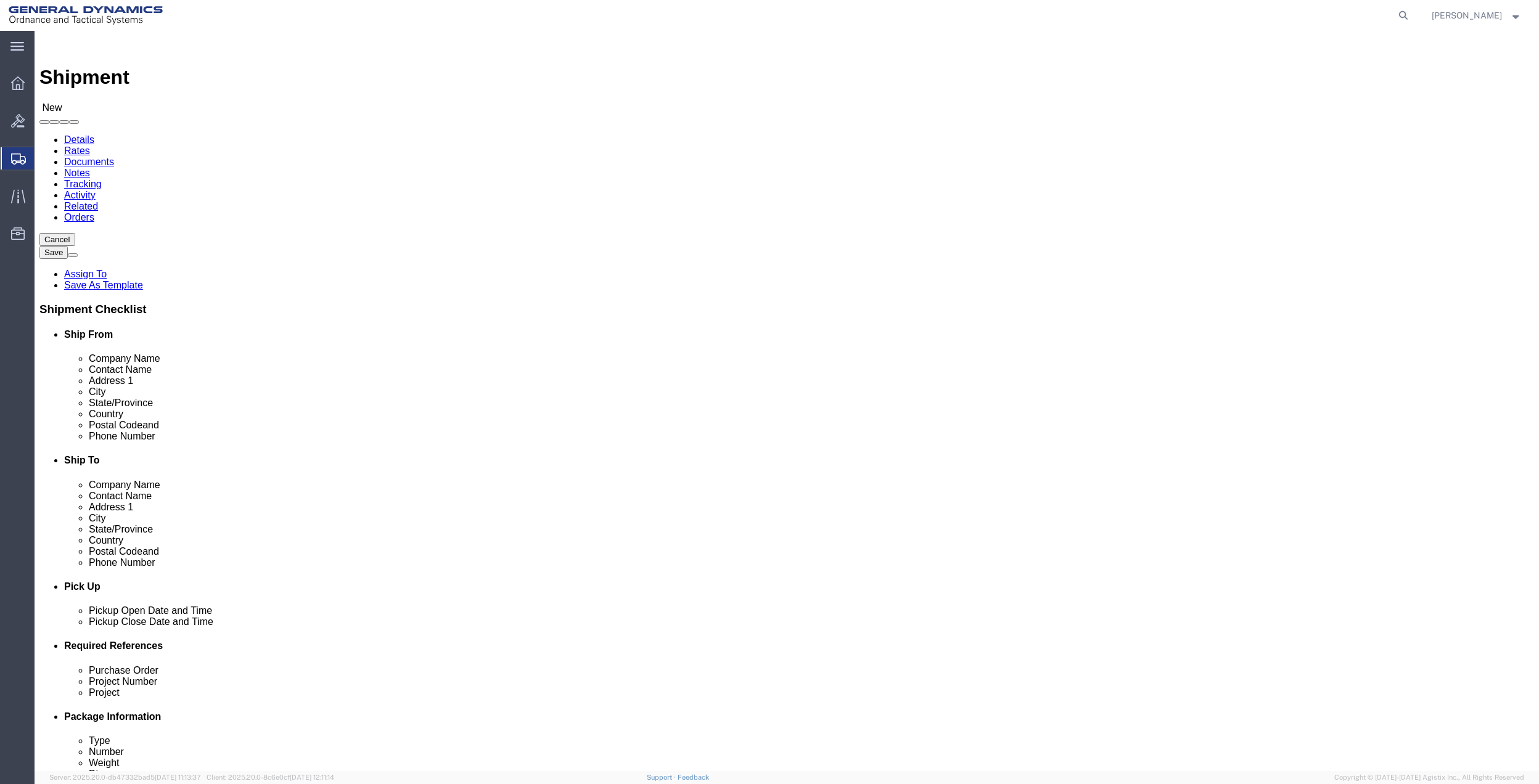
click p "- GD OTS - ([PERSON_NAME]) [STREET_ADDRESS][PERSON_NAME]"
select select "QC"
type input "Repentigny"
click input "ARCHAMB"
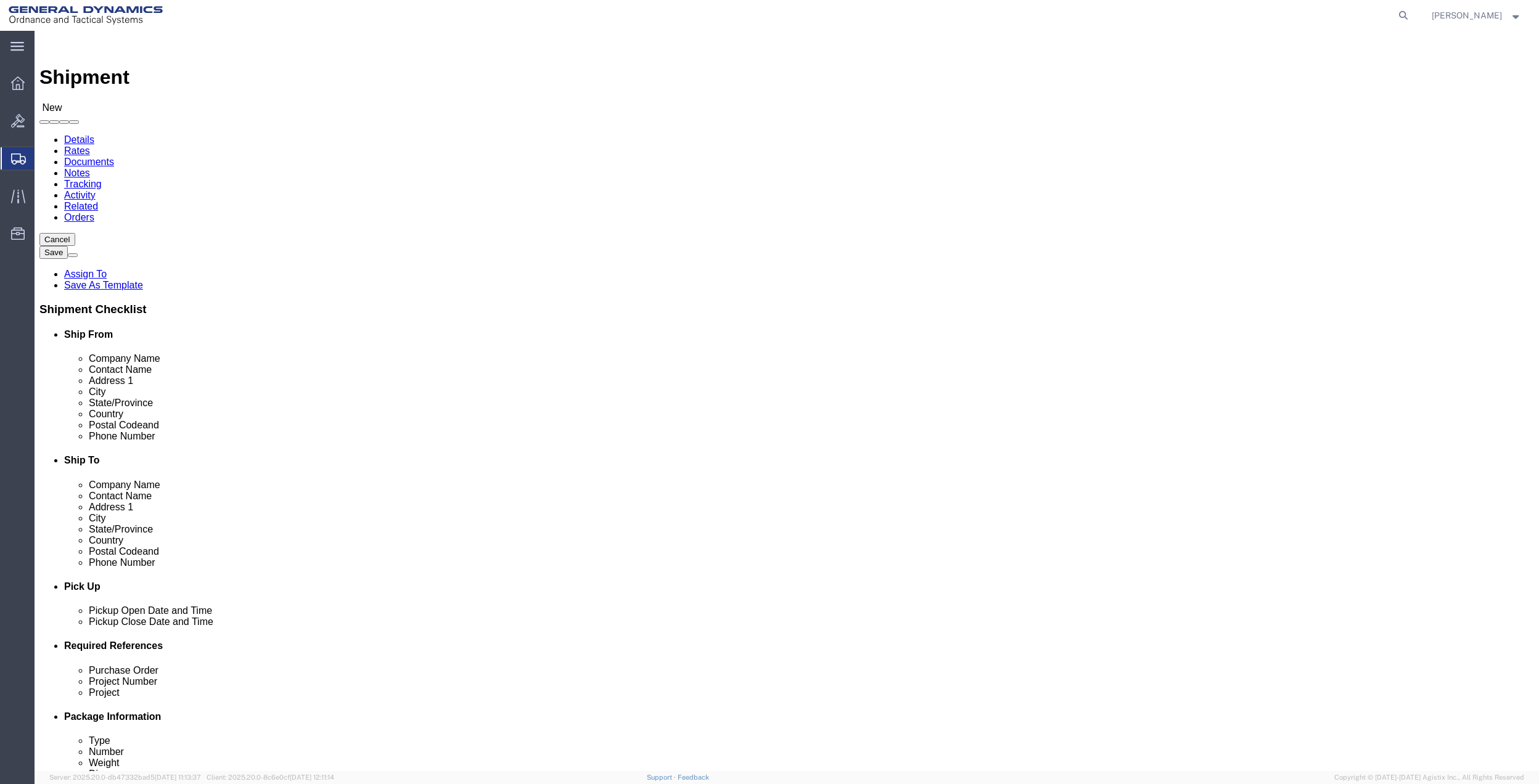
click input "ARCHAMB"
type input "[PERSON_NAME]"
click span
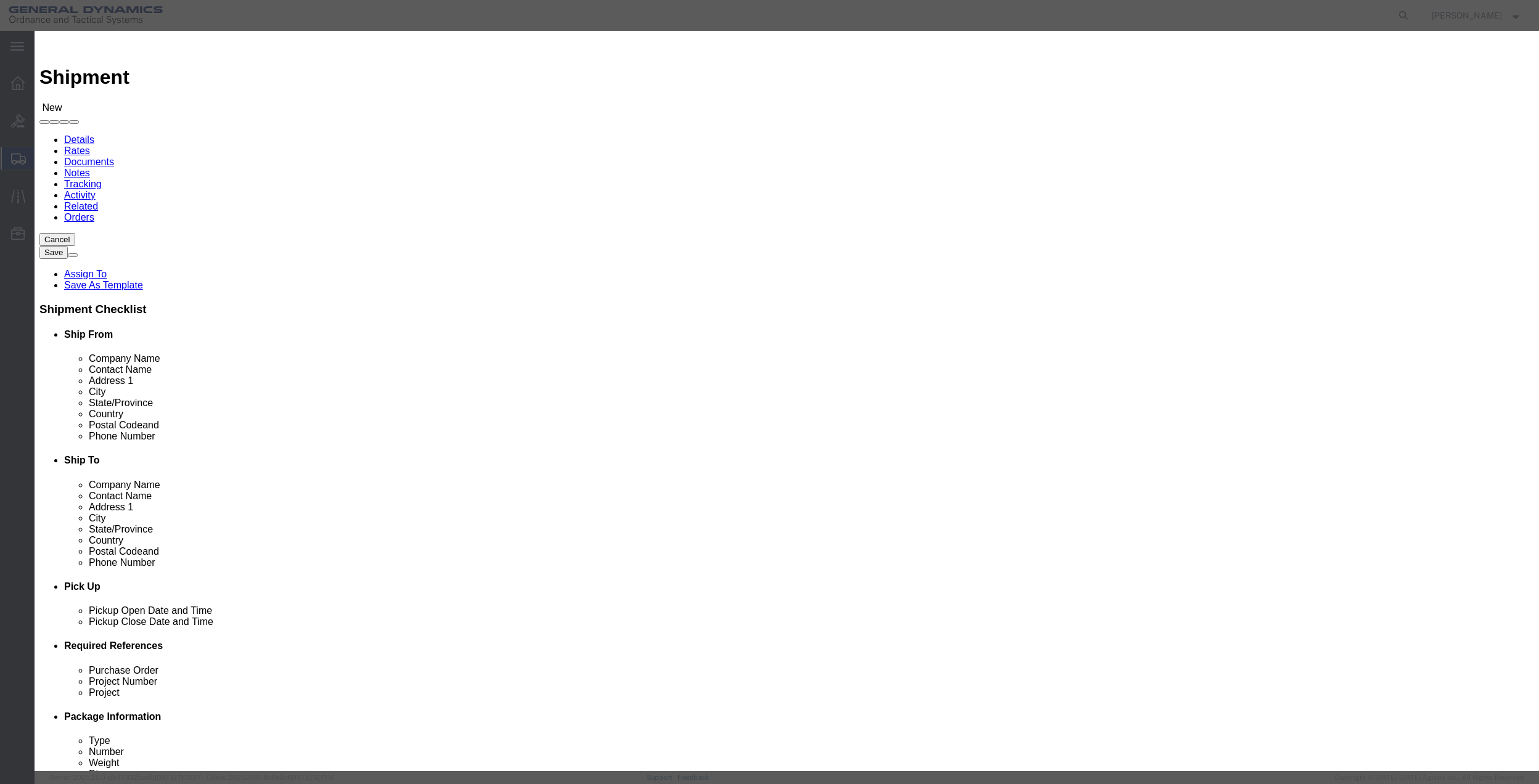
click input "checkbox"
checkbox input "true"
click button "Save"
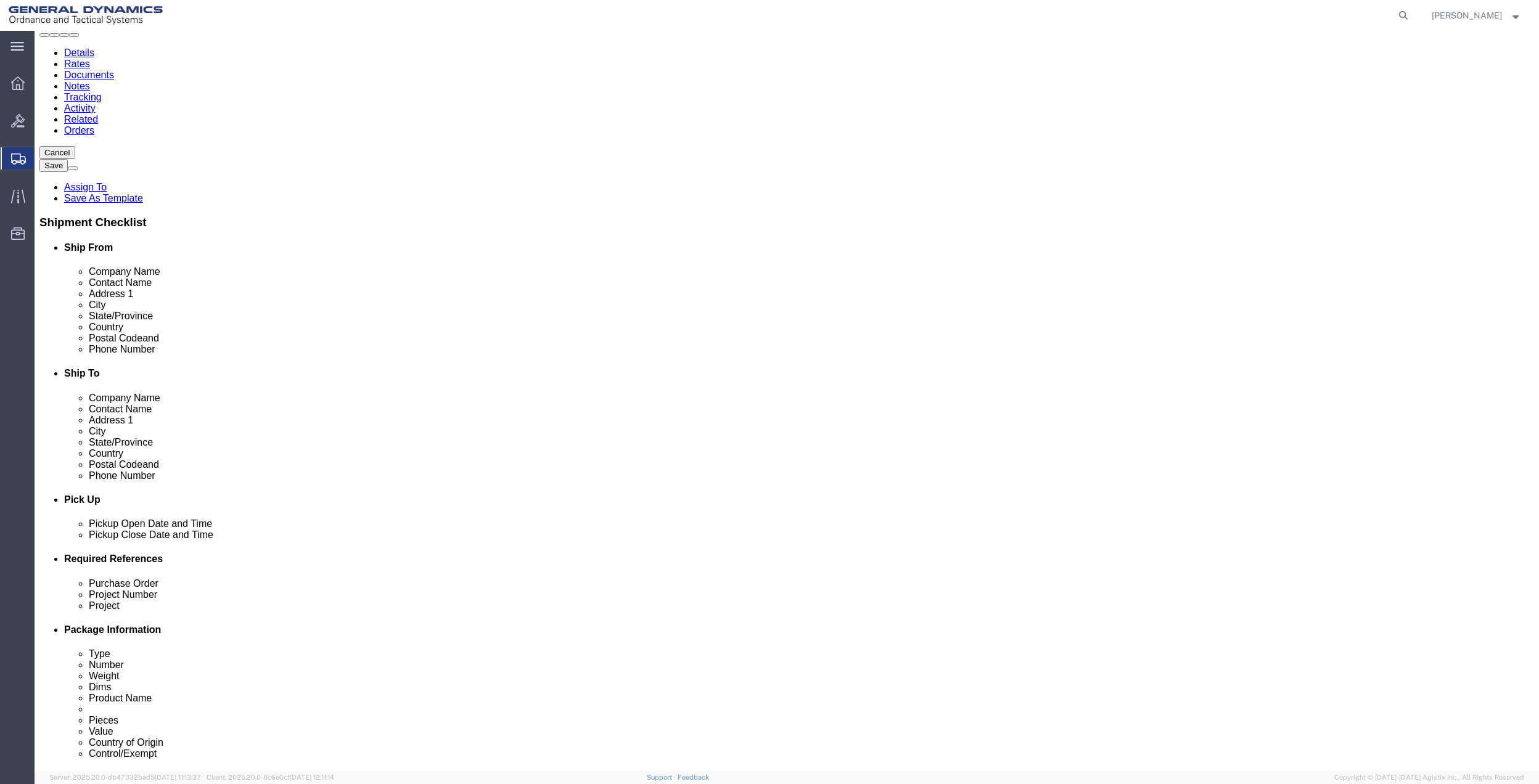
scroll to position [322, 0]
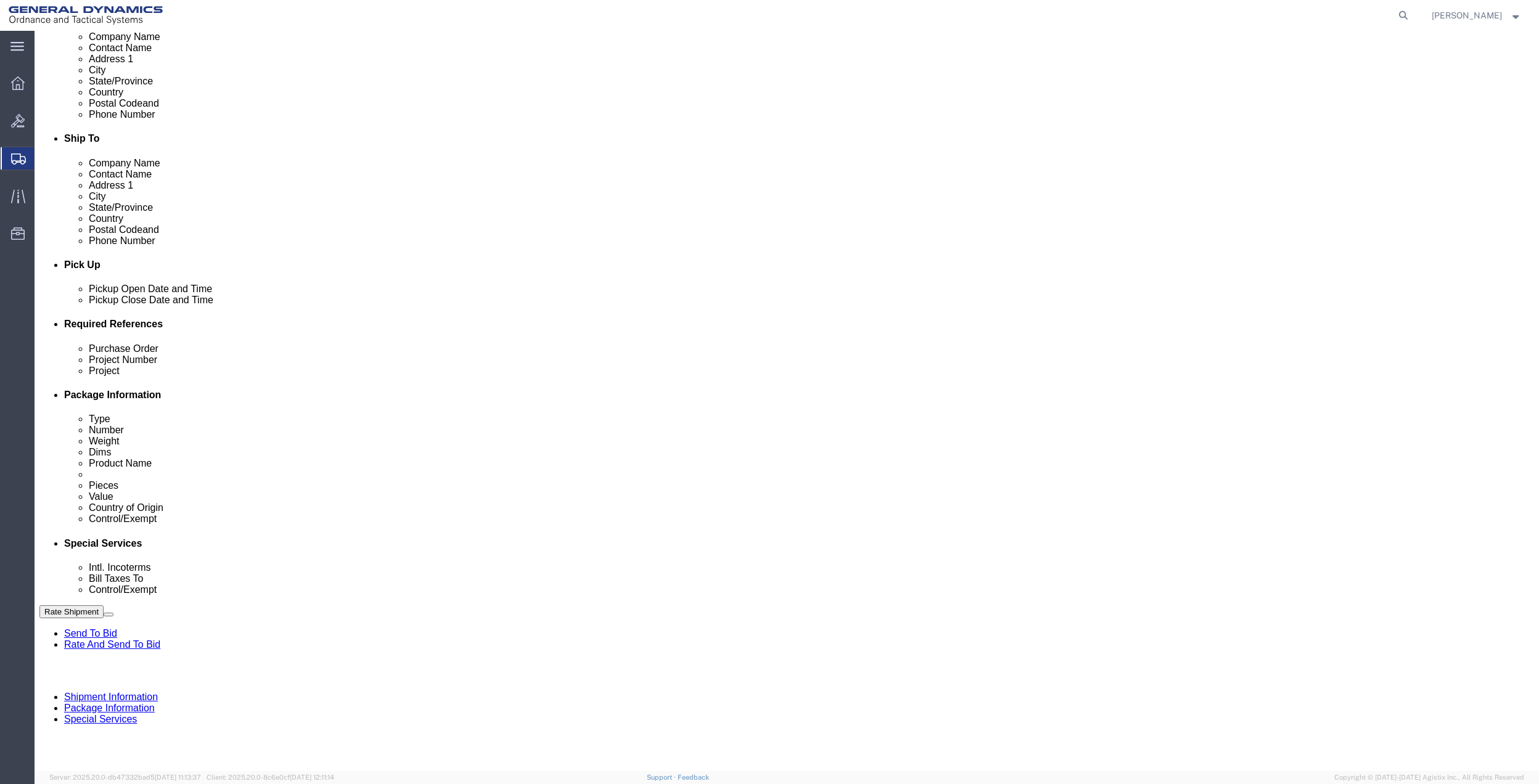
drag, startPoint x: 1175, startPoint y: 397, endPoint x: 1120, endPoint y: 440, distance: 69.8
click button "Add reference"
click input "text"
click input "9700"
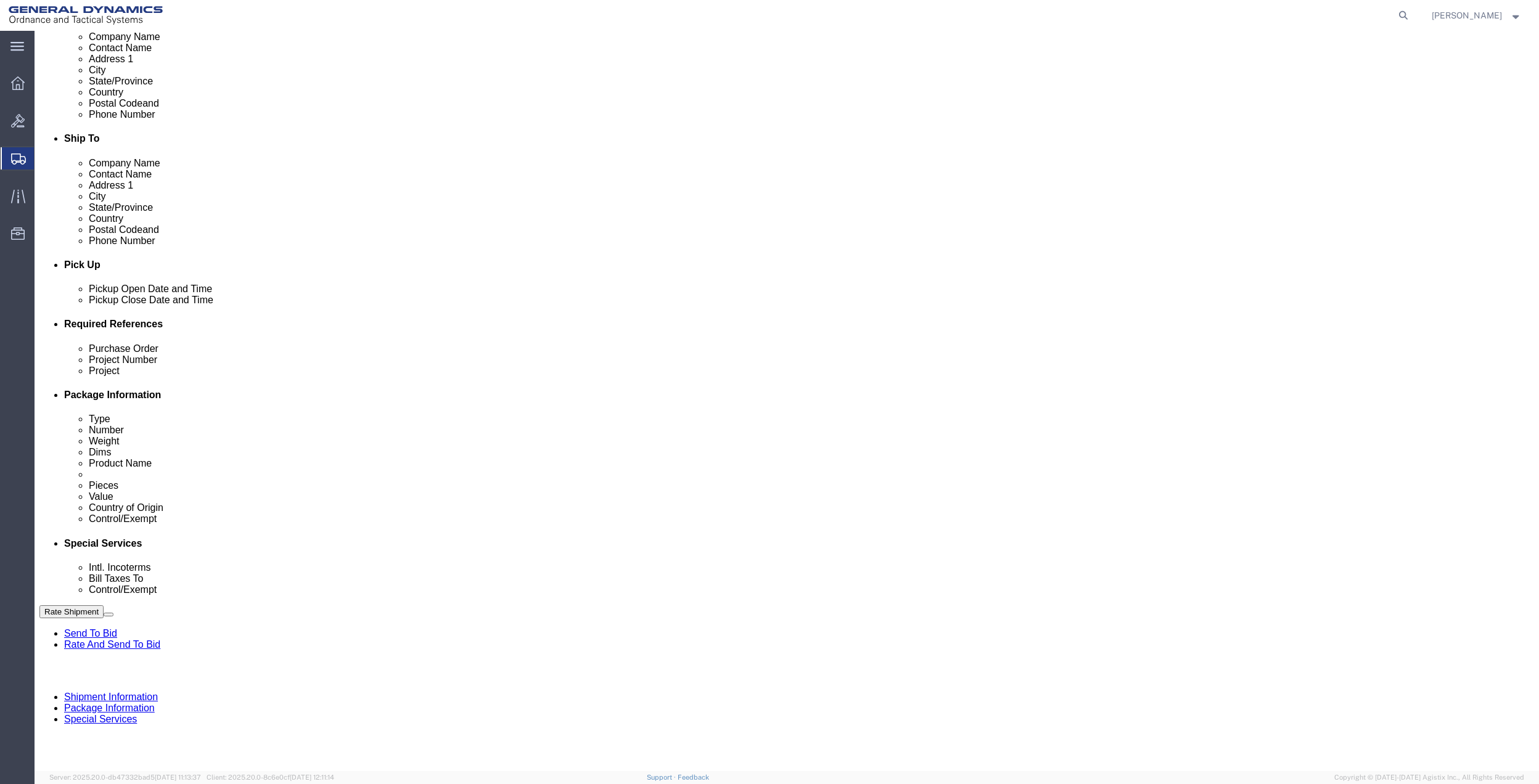
type input "9700"
paste input "9700"
type input "9700"
paste input "9700"
type input "9700"
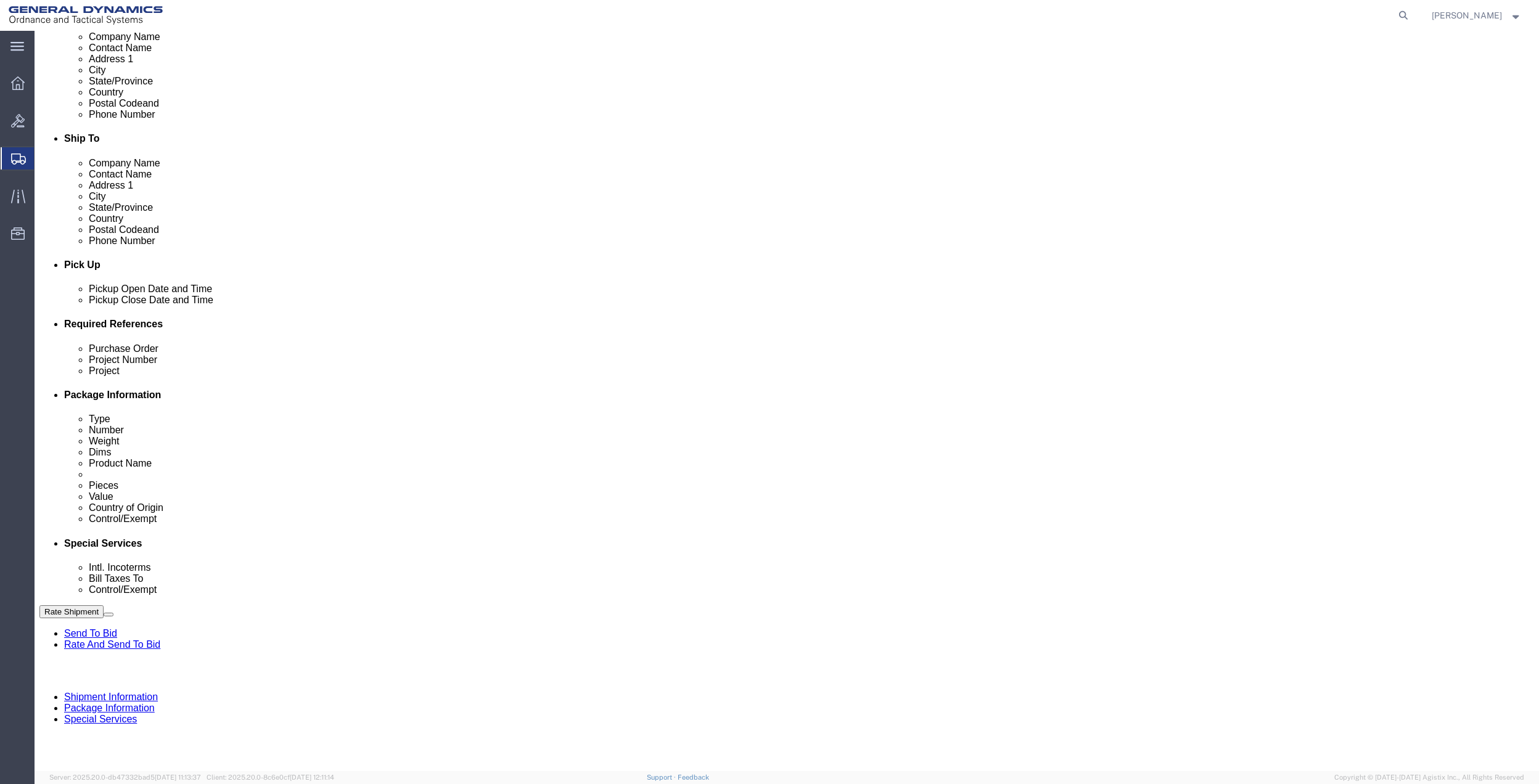
paste input "9700"
type input "9700"
click select "Select Account Type Activity ID Airline Appointment Number ASN Batch Request # …"
select select "DEPT"
click select "Select Account Type Activity ID Airline Appointment Number ASN Batch Request # …"
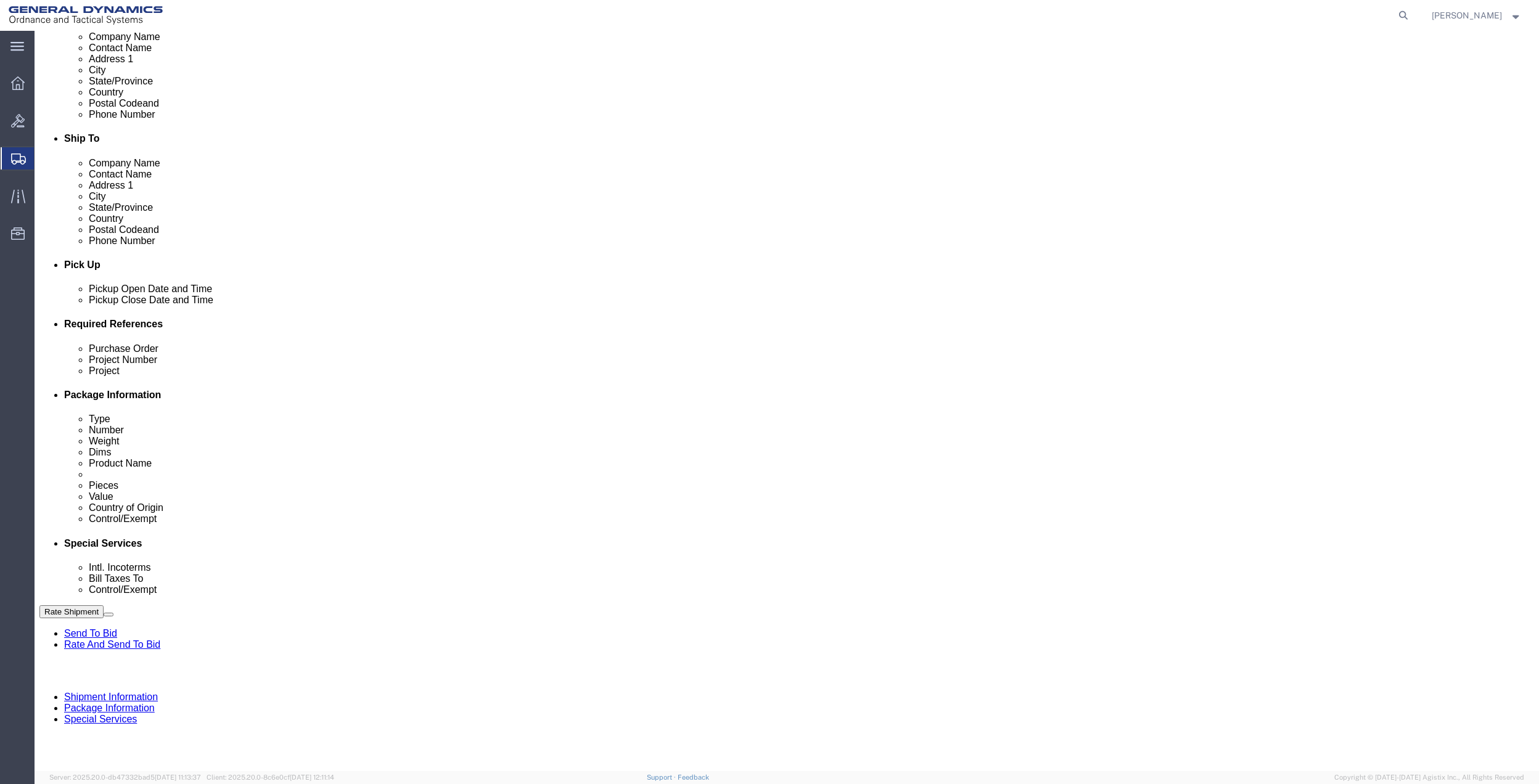
click link "Package Information"
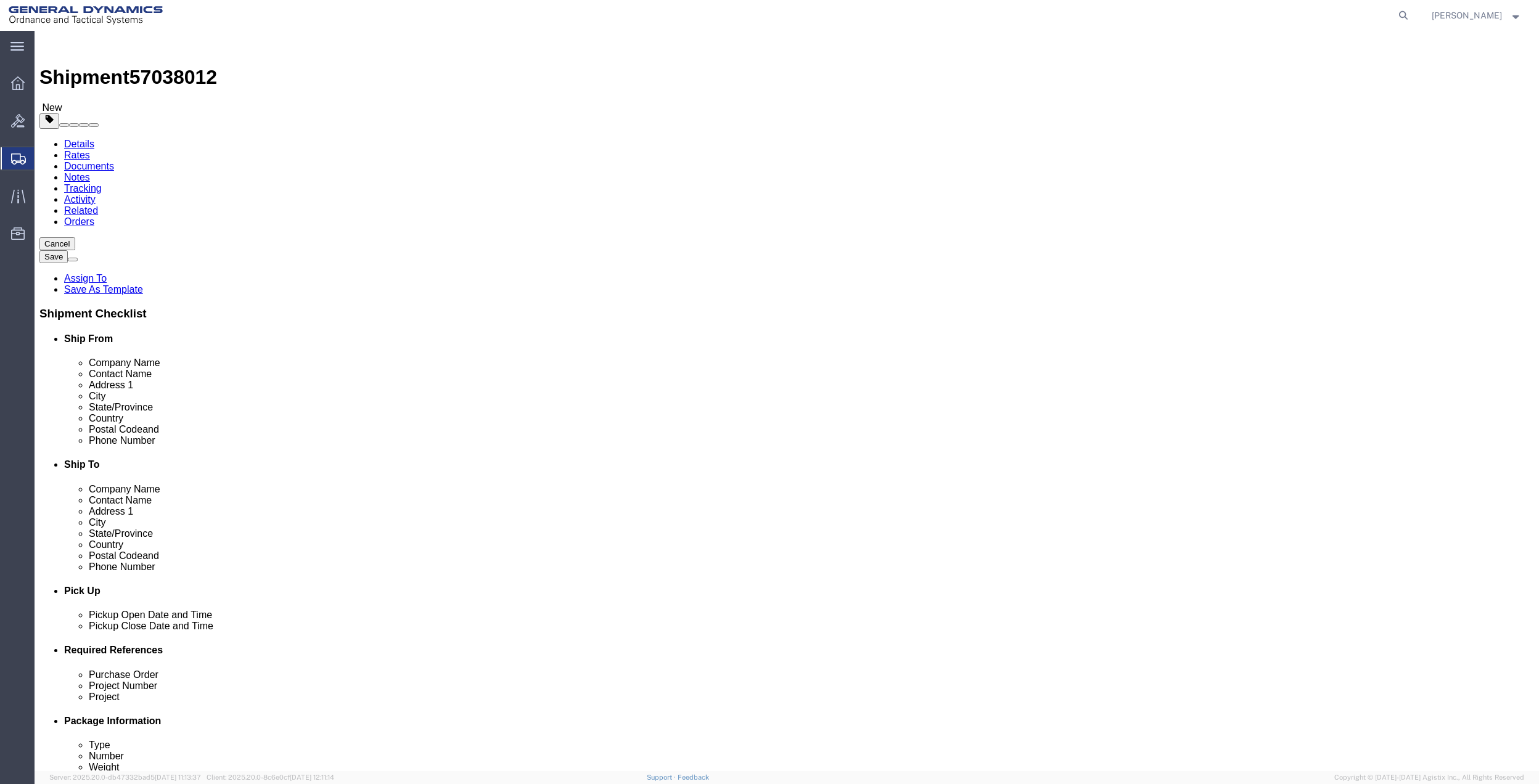
click select "Select Bale(s) Basket(s) Bolt(s) Bottle(s) Buckets Bulk Bundle(s) Can(s) Cardbo…"
select select "PAK"
click select "Select Bale(s) Basket(s) Bolt(s) Bottle(s) Buckets Bulk Bundle(s) Can(s) Cardbo…"
type input "10.25"
type input "12.75"
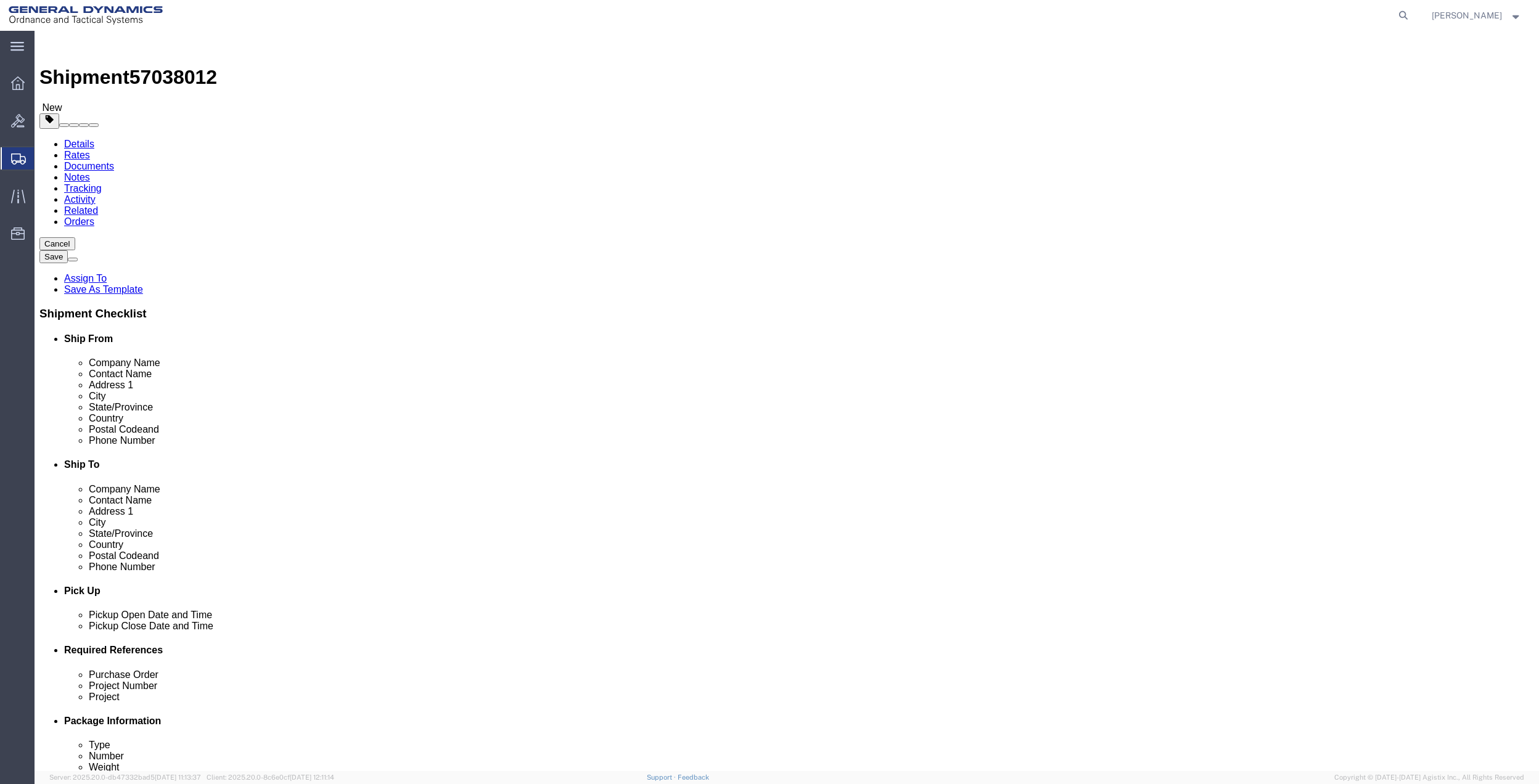
type input "1.00"
click input "0.00"
type input "1"
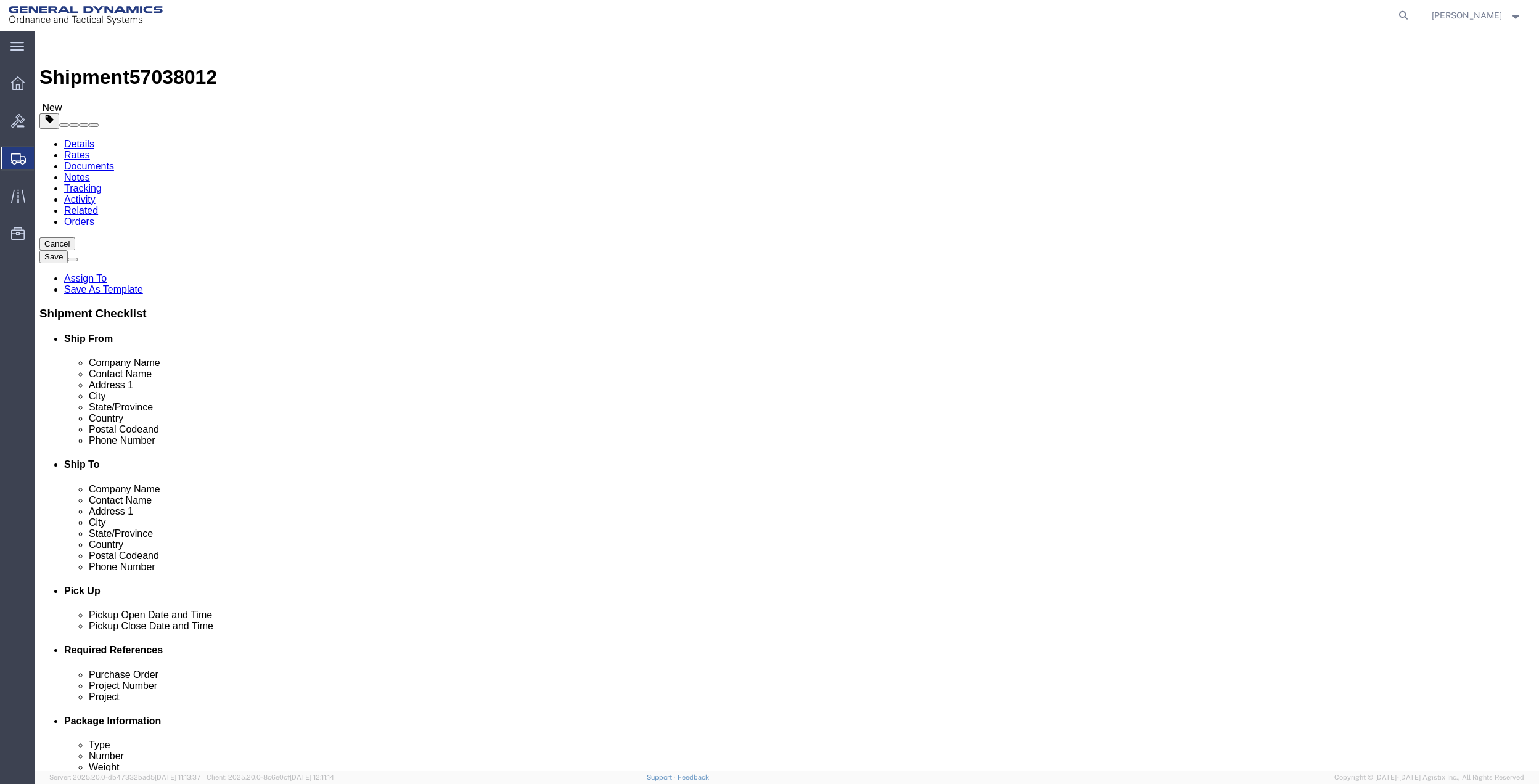
click link "Add Content"
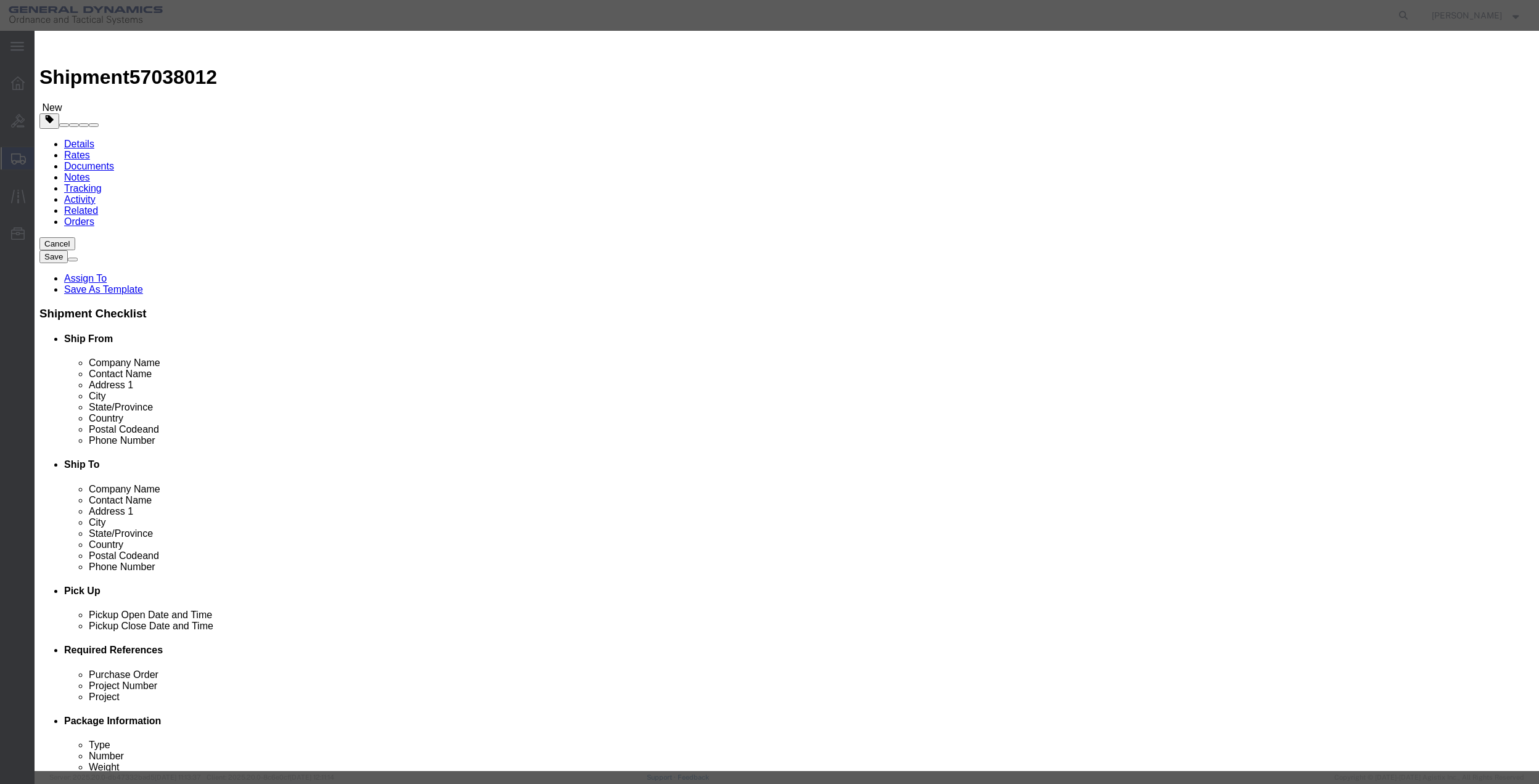
click input "text"
type input "misc"
type input "100"
click input "0"
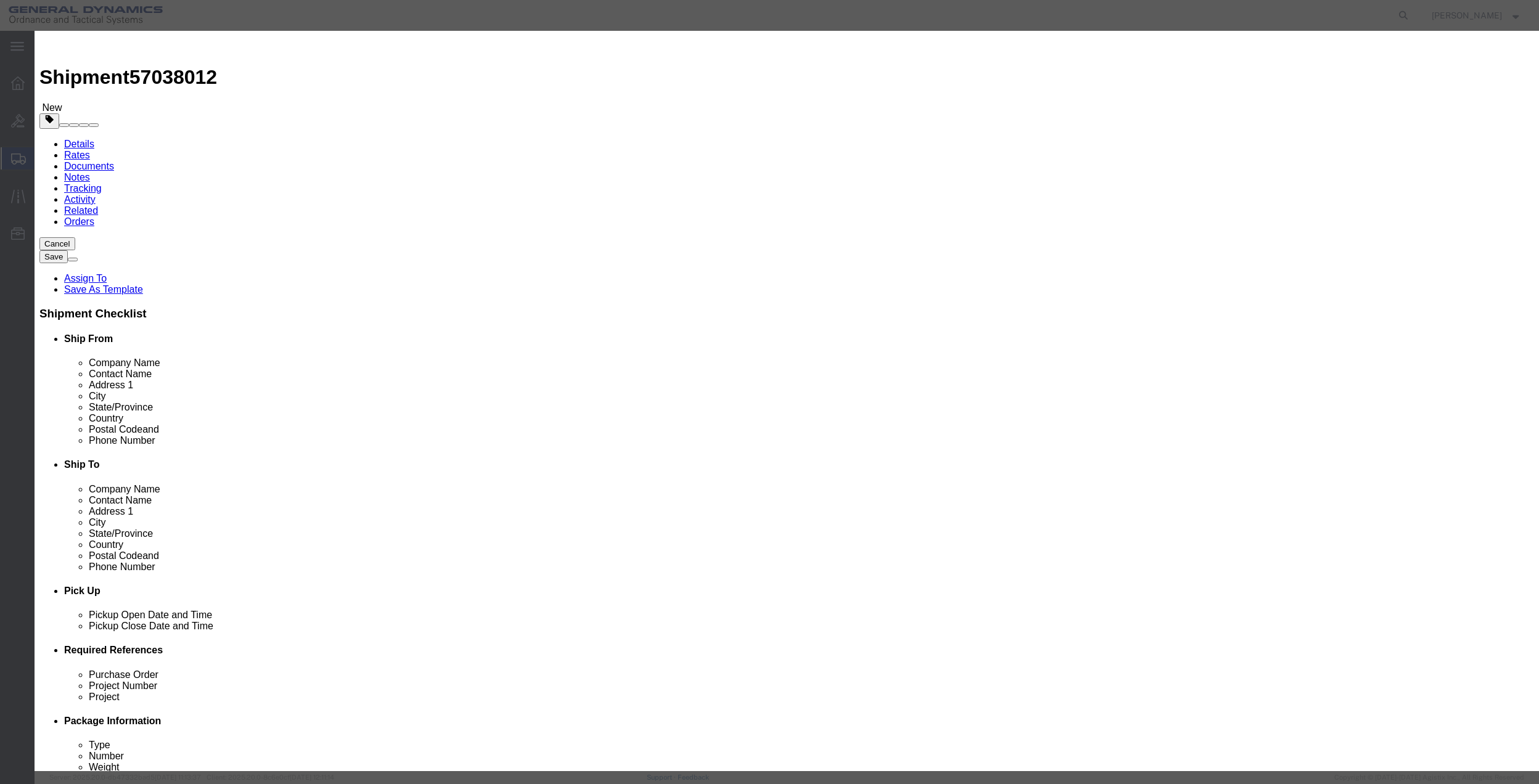
drag, startPoint x: 728, startPoint y: 442, endPoint x: 738, endPoint y: 439, distance: 10.4
click input "0"
type input "01"
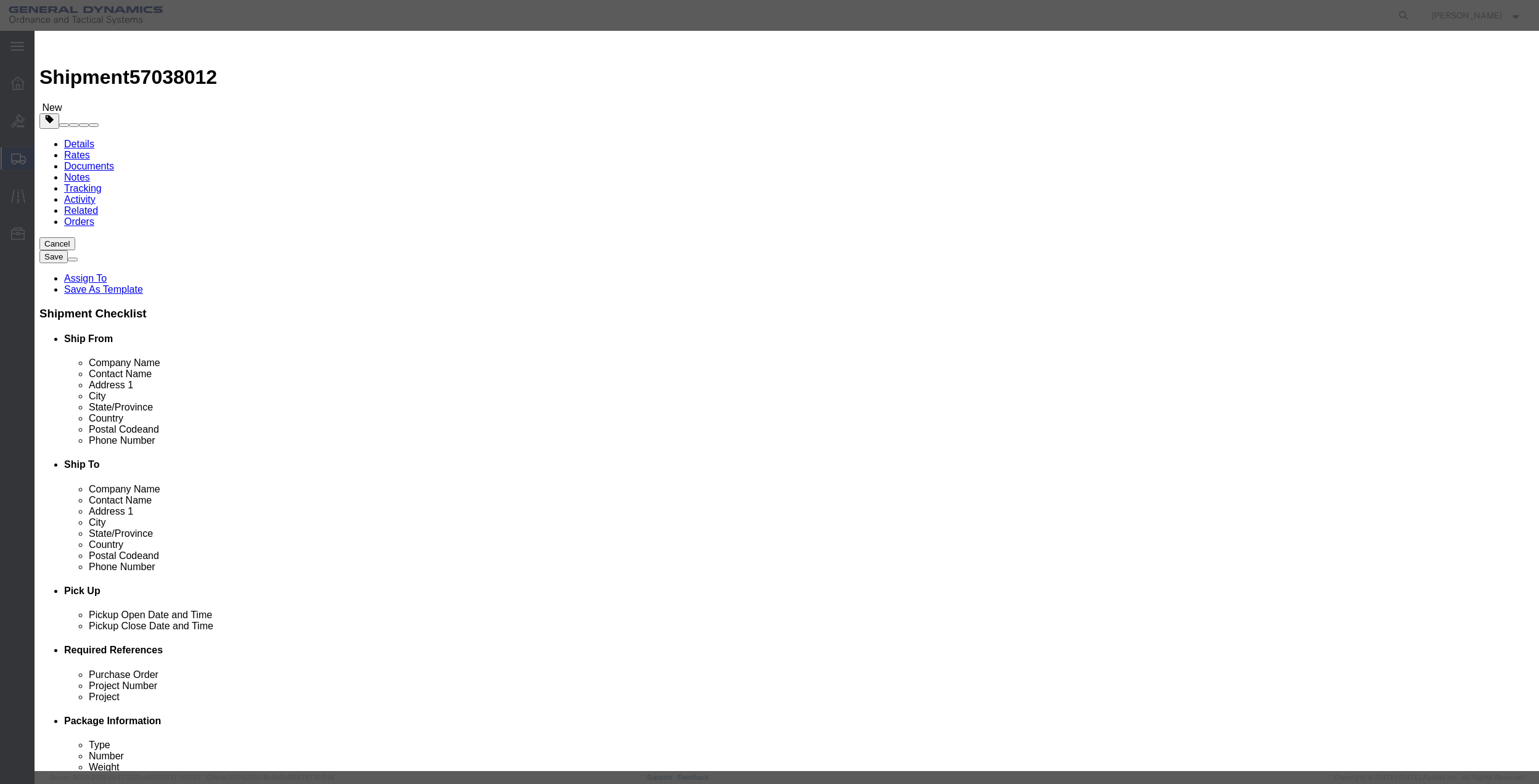
click select "Select 50 55 60 65 70 85 92.5 100 125 175 250 300 400"
select select "70"
click select "Select 50 55 60 65 70 85 92.5 100 125 175 250 300 400"
click select "Select [GEOGRAPHIC_DATA] [GEOGRAPHIC_DATA] [GEOGRAPHIC_DATA] [GEOGRAPHIC_DATA] …"
select select "US"
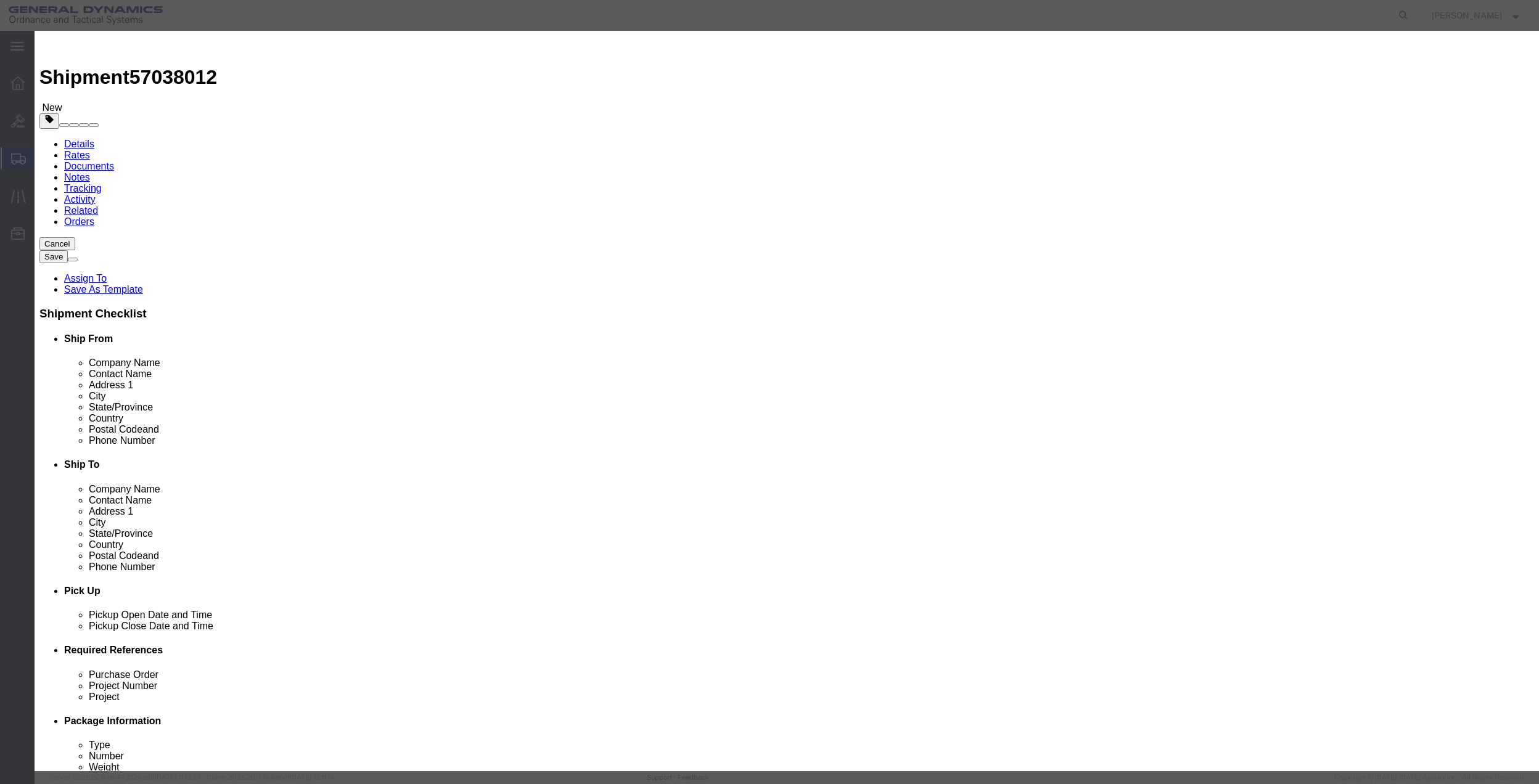
click select "Select [GEOGRAPHIC_DATA] [GEOGRAPHIC_DATA] [GEOGRAPHIC_DATA] [GEOGRAPHIC_DATA] …"
click select "Select ATF BIS DEA EPA FDA FTR ITAR OFAC Other (OPA)"
select select "FTR"
click select "Select ATF BIS DEA EPA FDA FTR ITAR OFAC Other (OPA)"
type input "4"
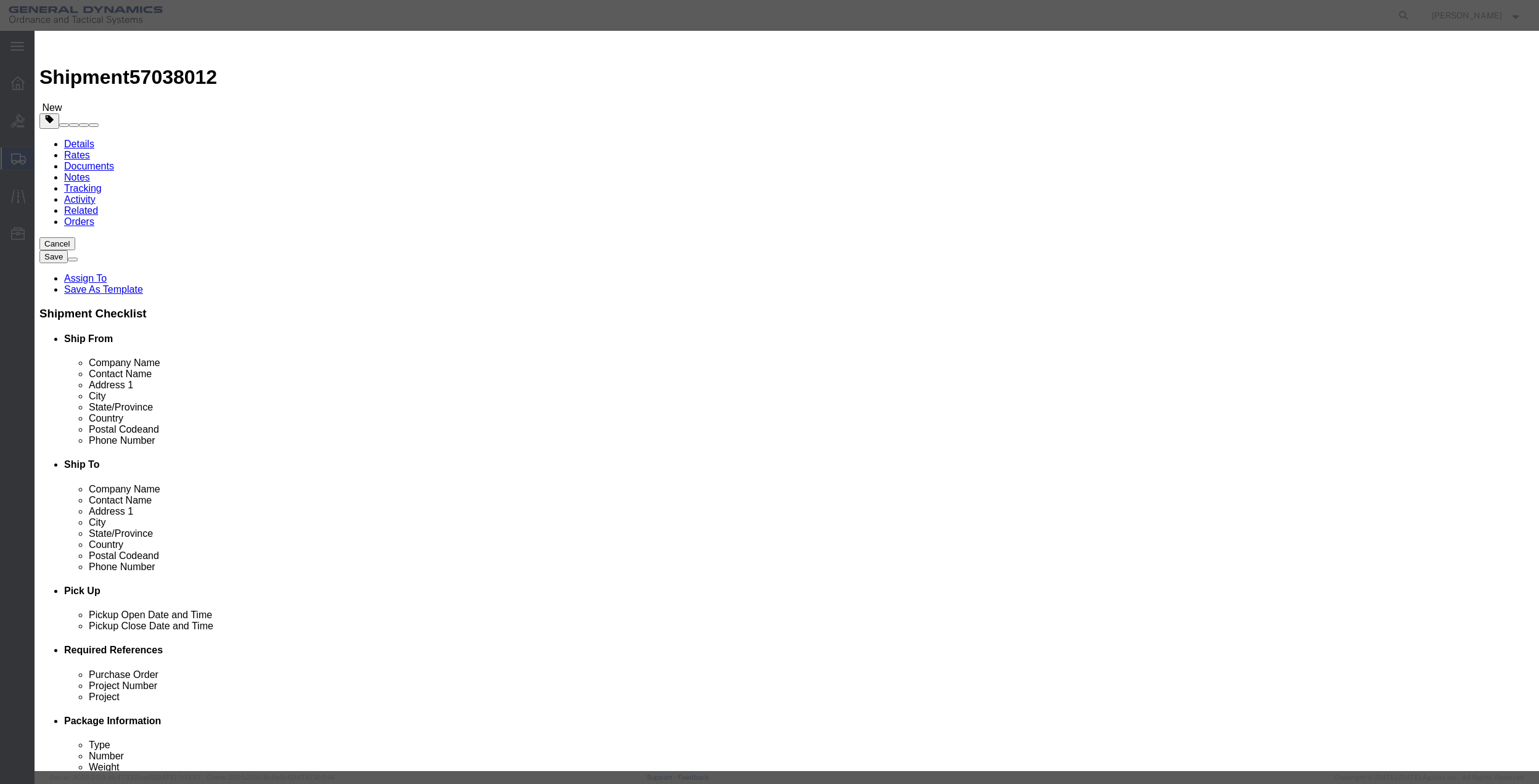
click select "Select 30.2(d)(2) 30.36 30.37(a) 30.37(f) 30.37(g) 30.37(h) 30.37(i) 30.37(j) 3…"
select select "30.36"
click select "Select 30.2(d)(2) 30.36 30.37(a) 30.37(f) 30.37(g) 30.37(h) 30.37(i) 30.37(j) 3…"
click button "Save & Close"
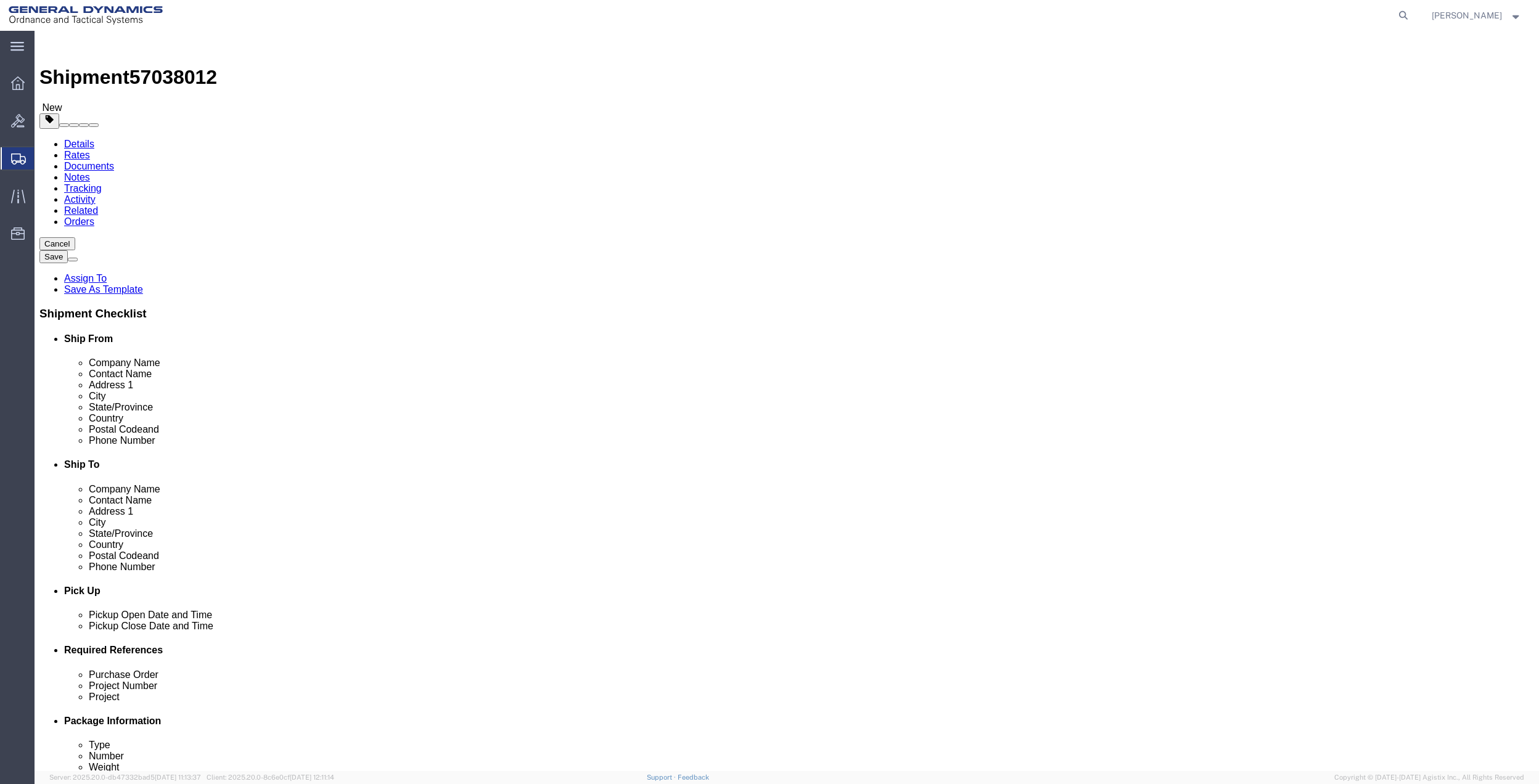
click link "Special Services"
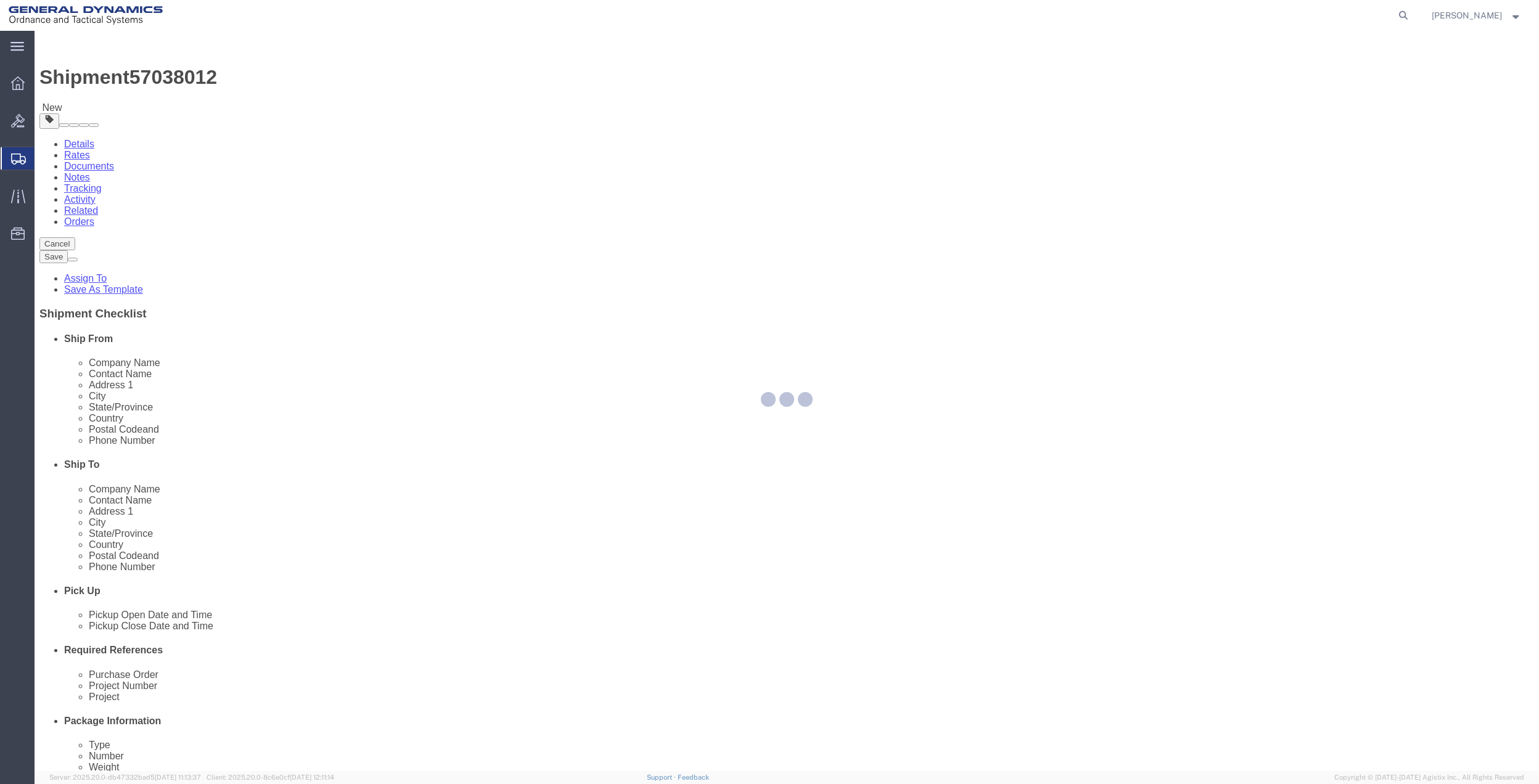
select select
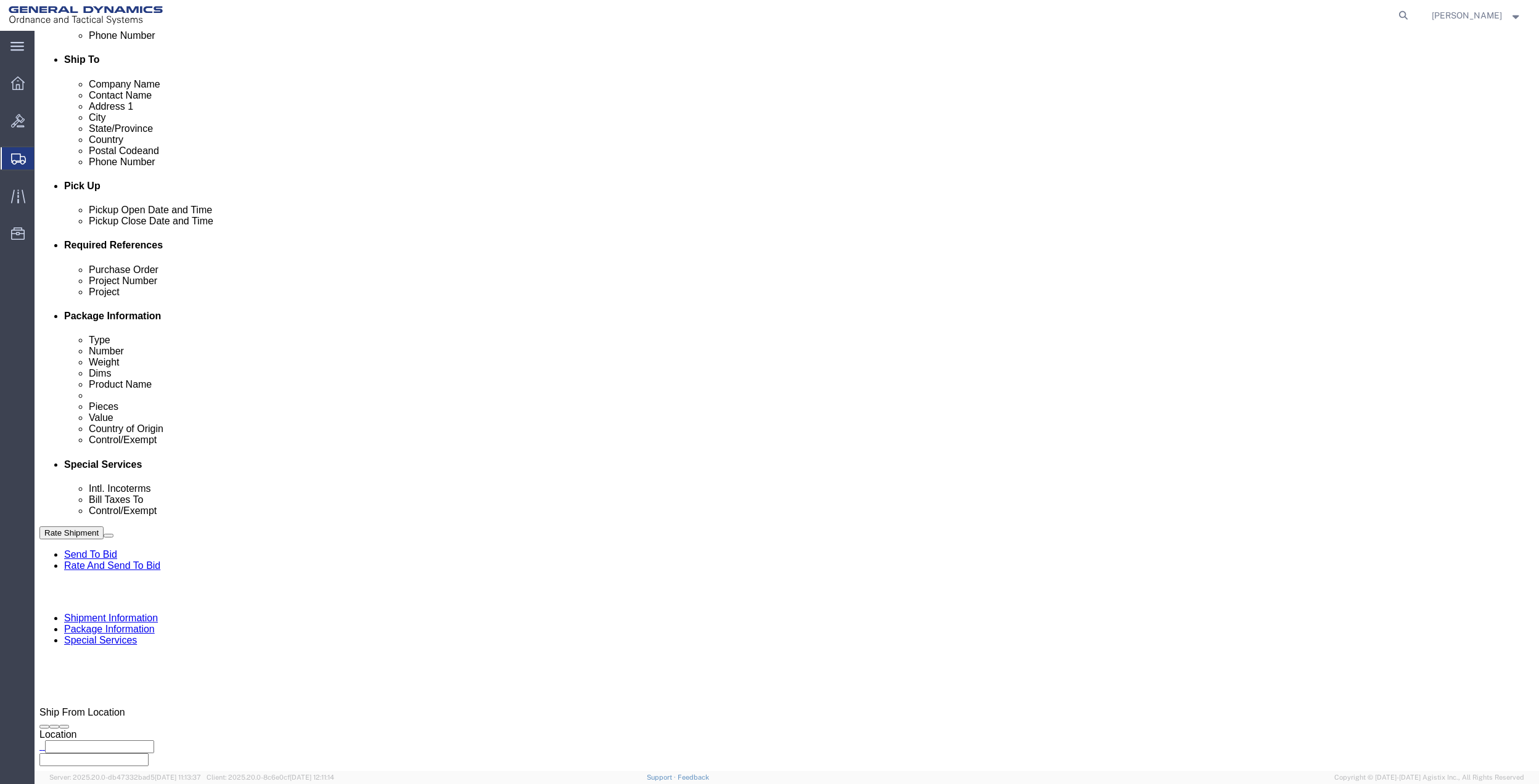
scroll to position [411, 0]
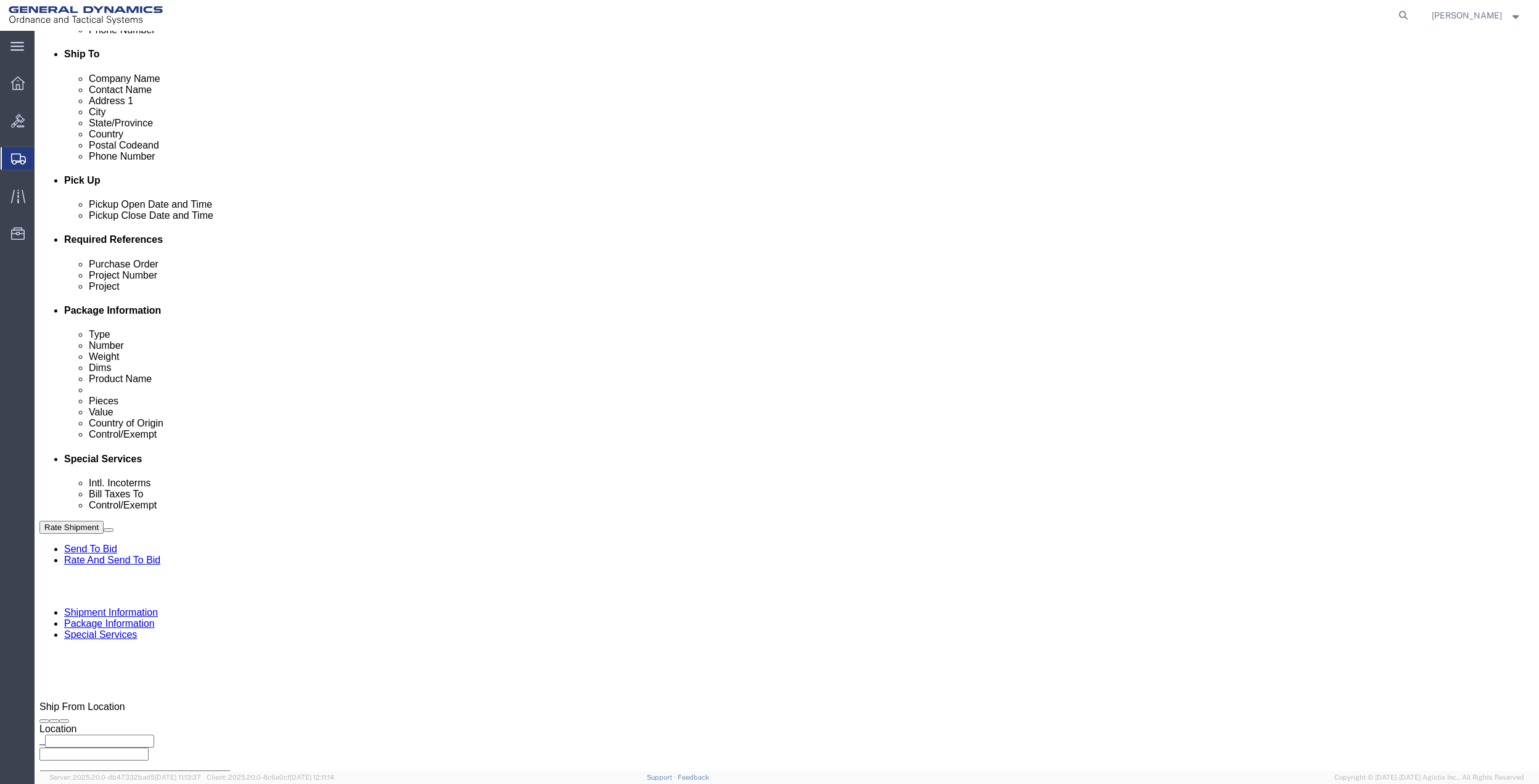
click select "Select Buyer Cost Center Department Operations Number Order Number Sales Person"
select select "COSTCENTER"
click select "Select Buyer Cost Center Department Operations Number Order Number Sales Person"
click select "Select Carriage Insurance Paid Carriage Paid To Cost and Freight Cost Insurance…"
select select "CPT"
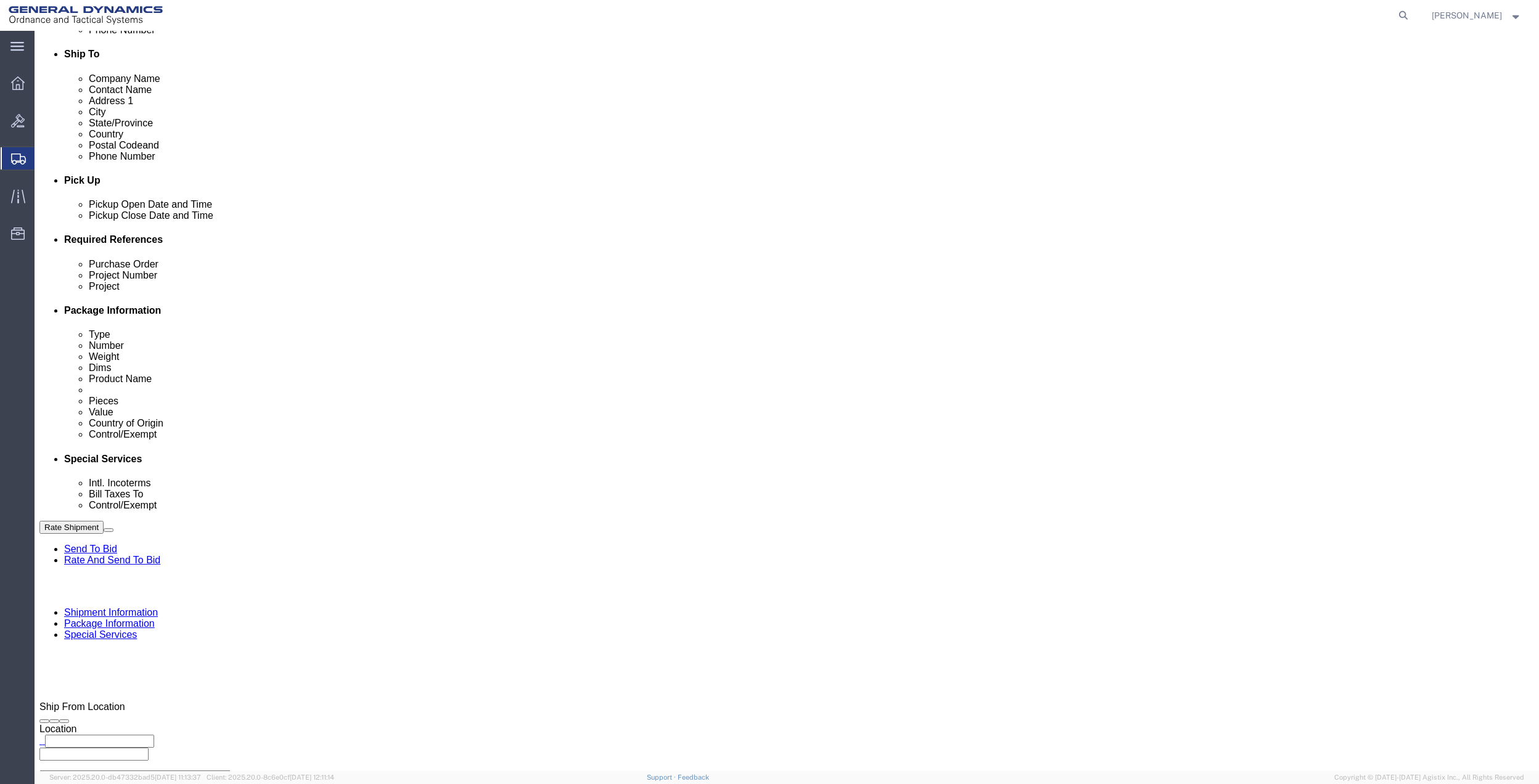
click select "Select Carriage Insurance Paid Carriage Paid To Cost and Freight Cost Insurance…"
select select "SHIP"
click select "Select Recipient Account Sender/Shipper Third Party Account"
drag, startPoint x: 295, startPoint y: 396, endPoint x: 291, endPoint y: 411, distance: 15.5
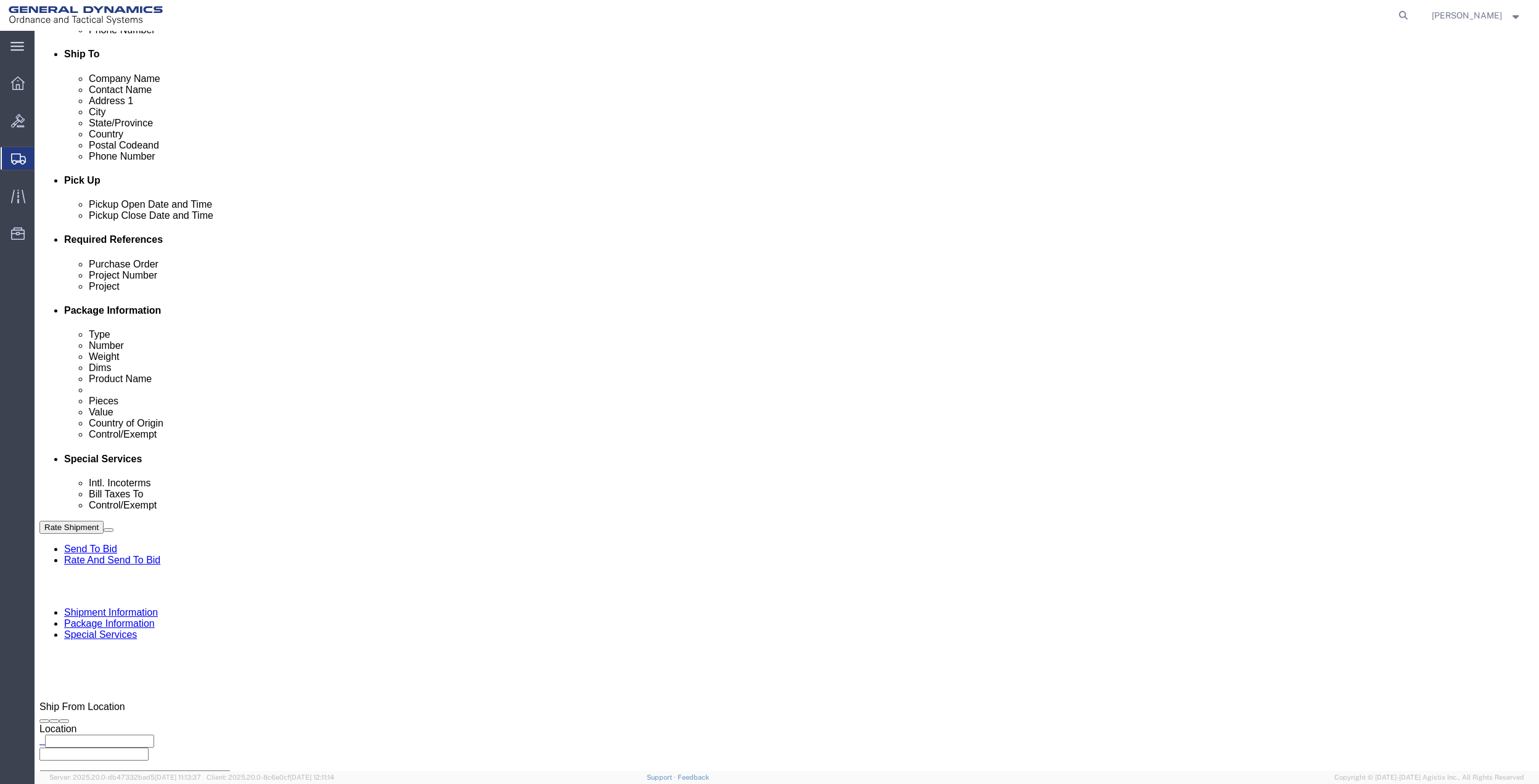
click select "Select Recipient Account Sender/Shipper Third Party Account"
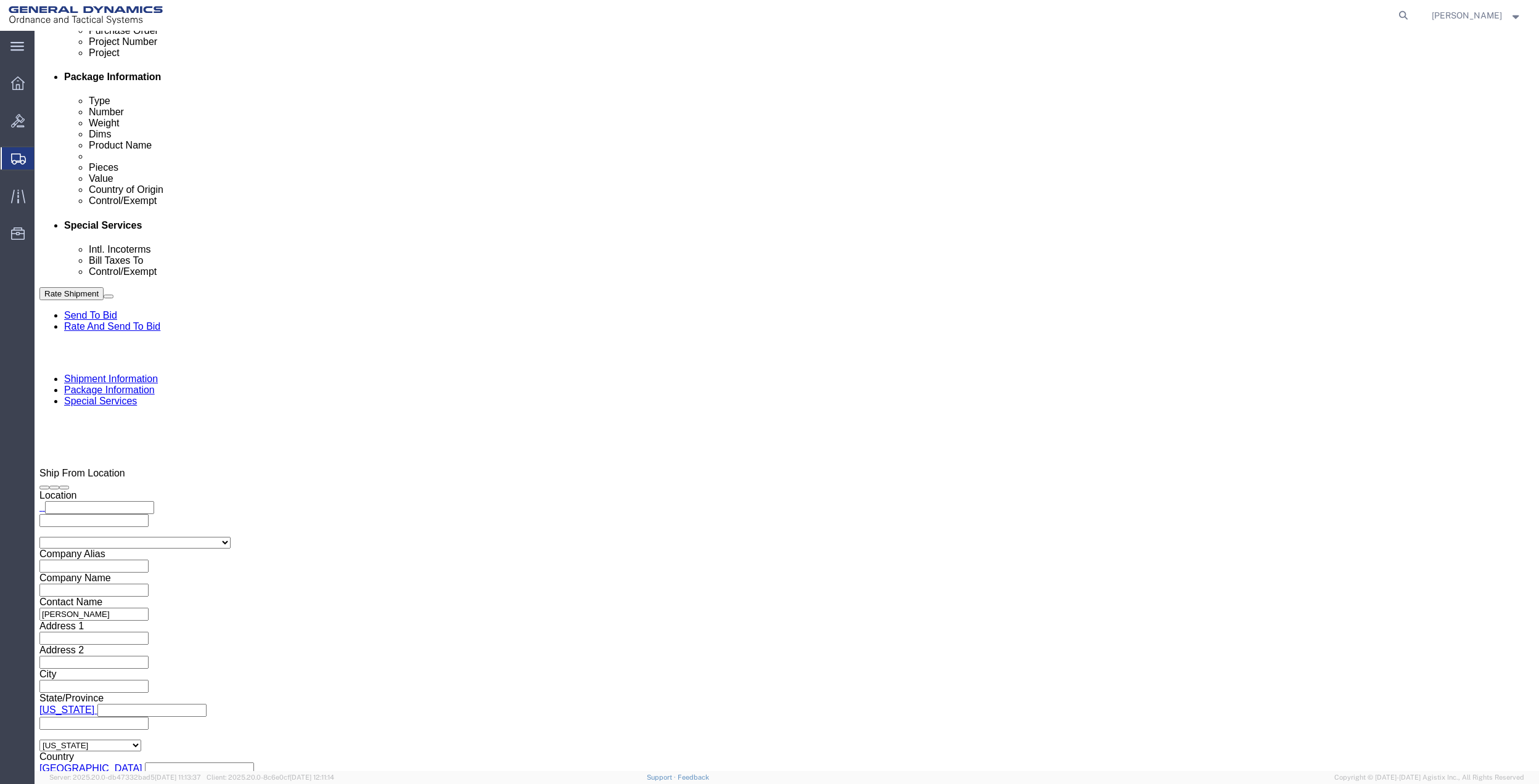
scroll to position [657, 0]
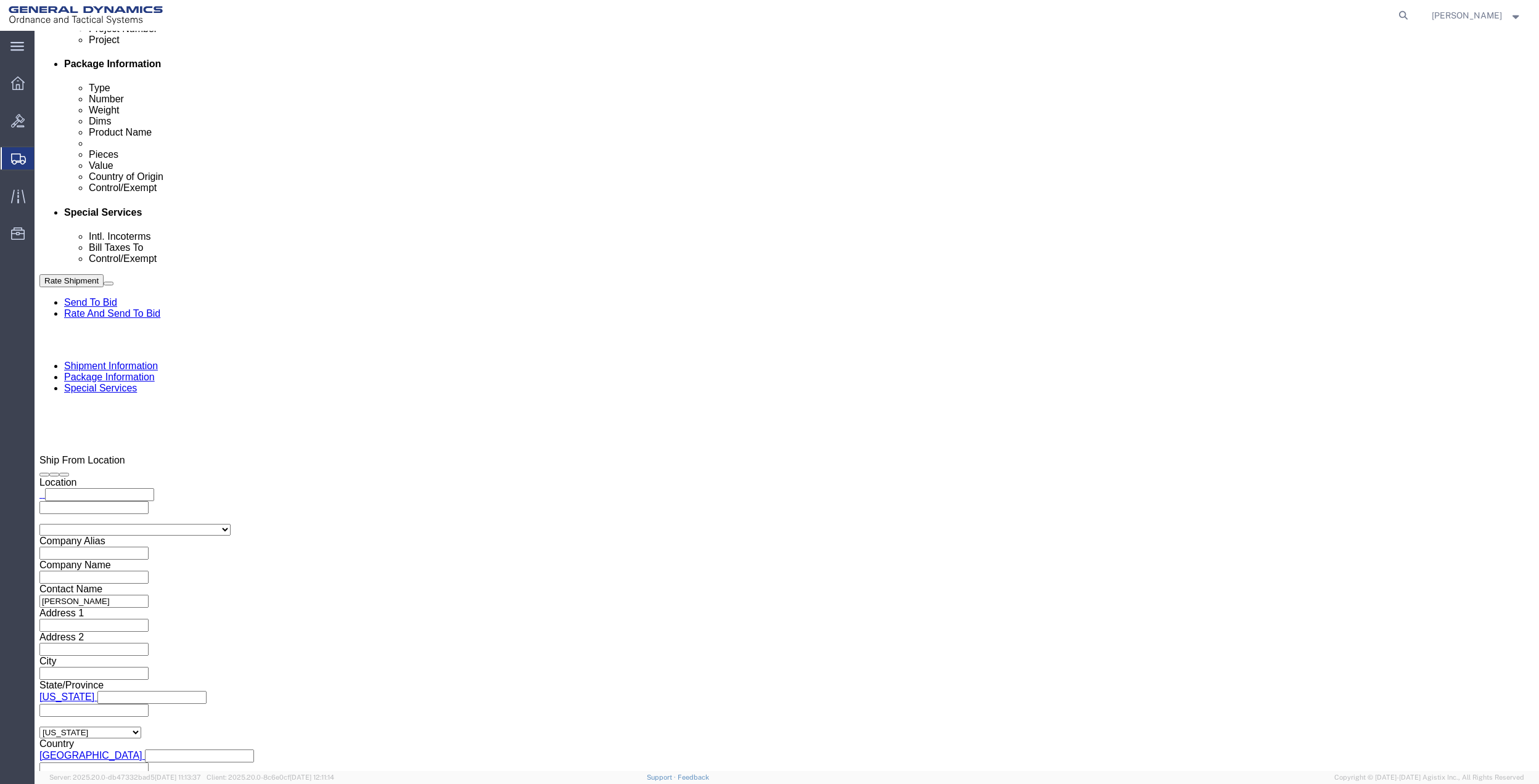
click input "text"
click p "- GEDOTS %DATA 2 LOGISTICS - (GEDOTS %DATA 2 LOGISTICS) [GEOGRAPHIC_DATA][PERSO…"
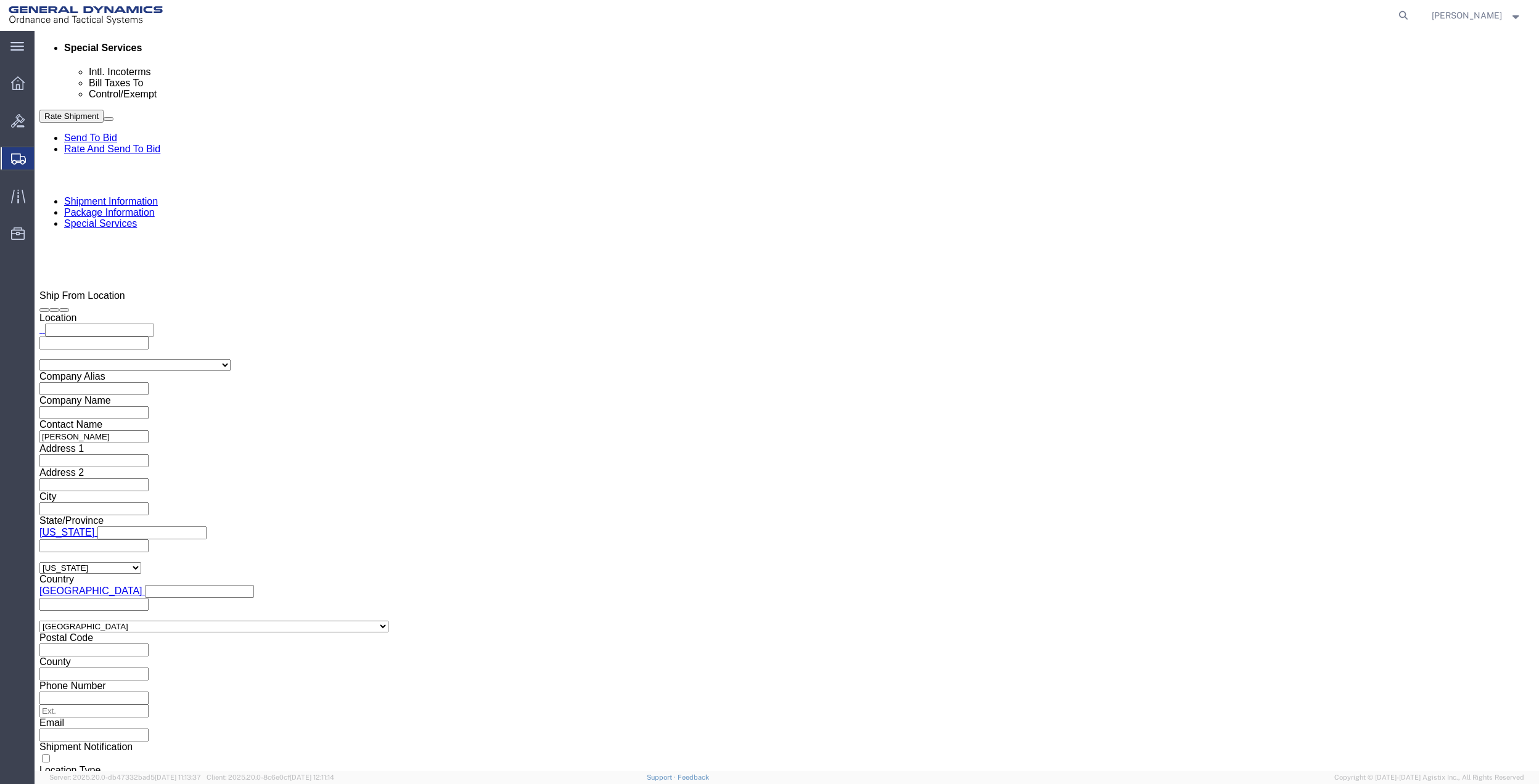
click select "Select ATF BIS DEA EPA FDA FTR ITAR OFAC Other (OPA)"
click select "Select 30.2(d)(2) 30.36 30.37(a) 30.37(f) 30.37(g) 30.37(h) 30.37(i) 30.37(j) 3…"
click button "Rate Shipment"
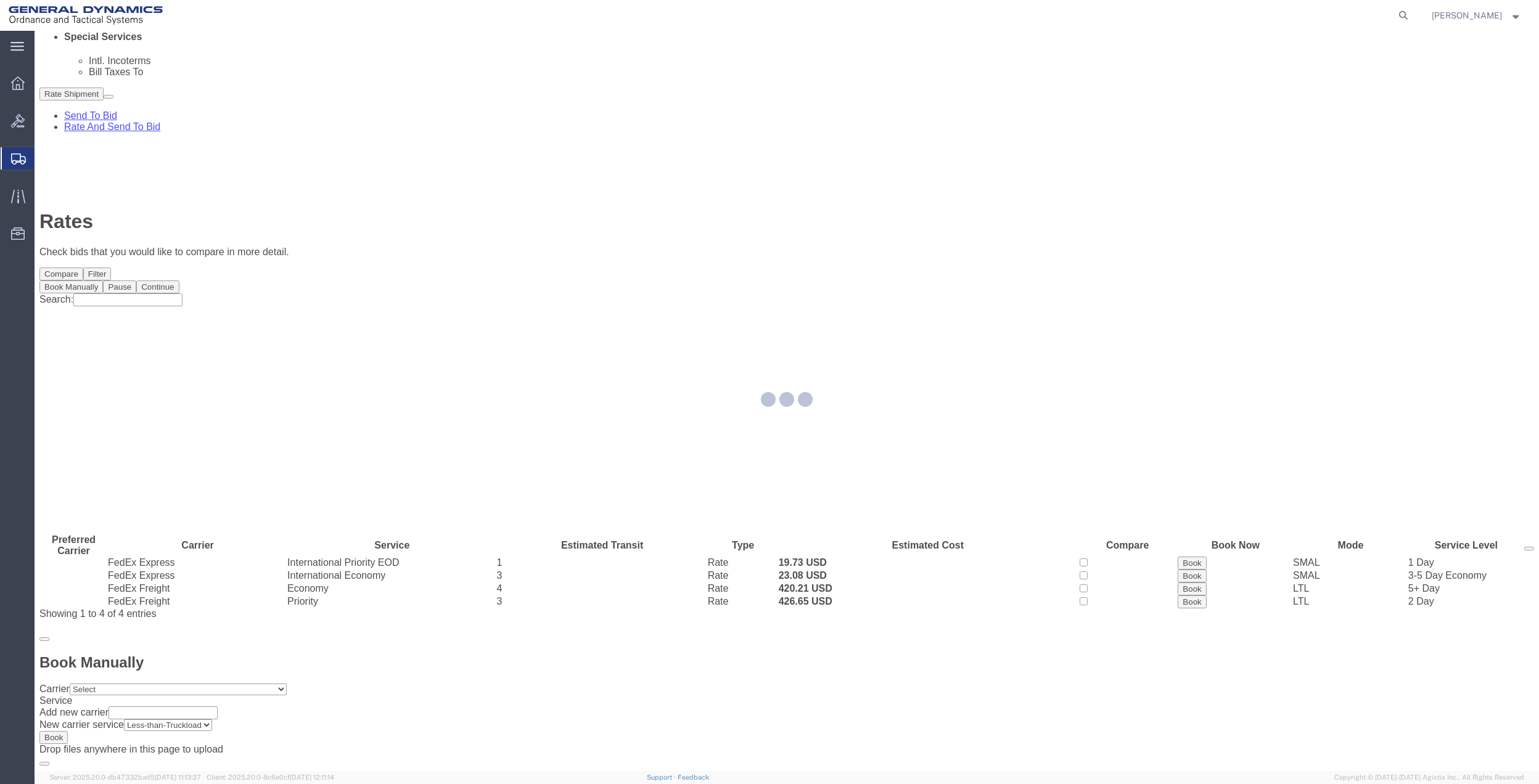
scroll to position [0, 0]
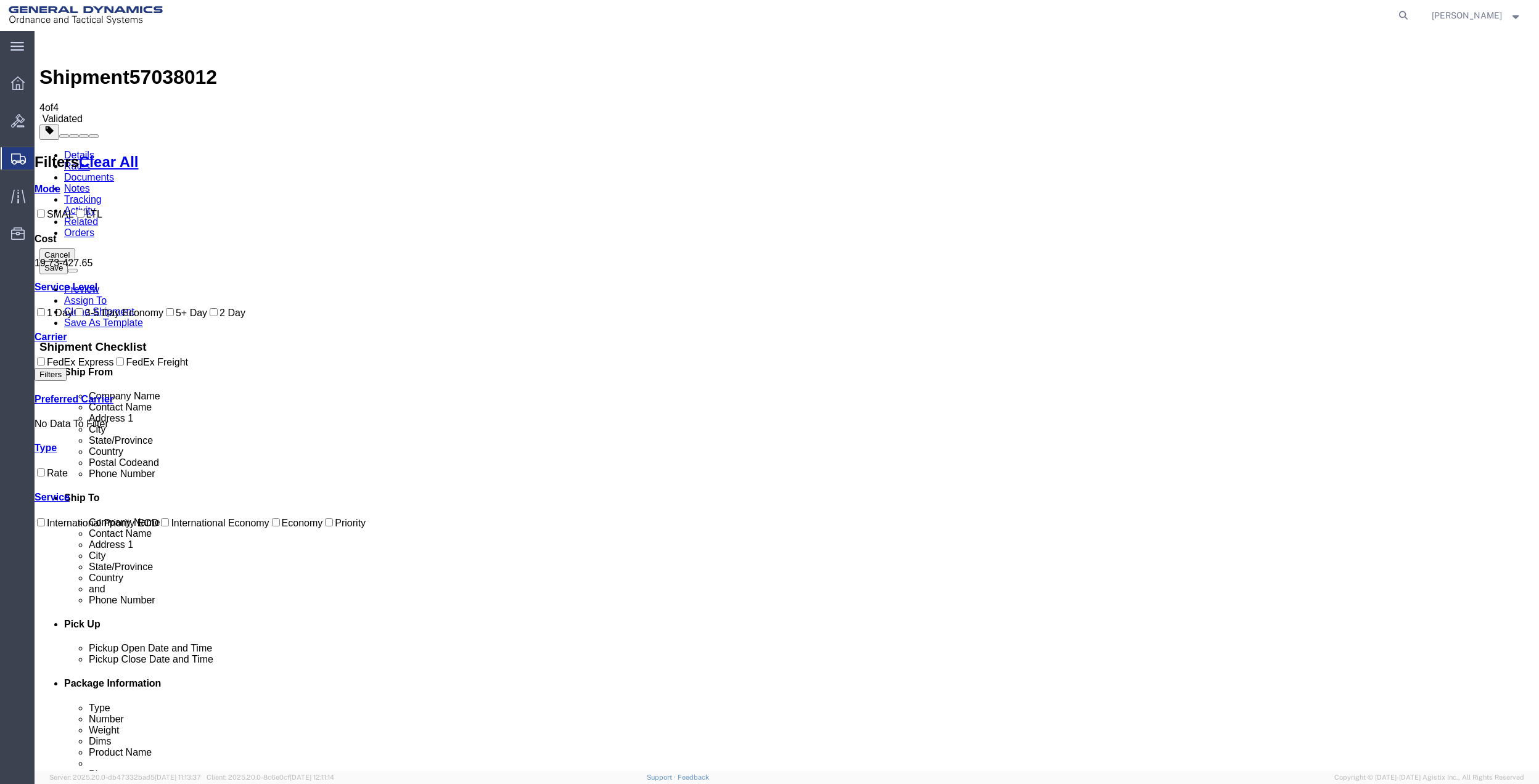
click at [79, 150] on link "Details" at bounding box center [79, 154] width 30 height 10
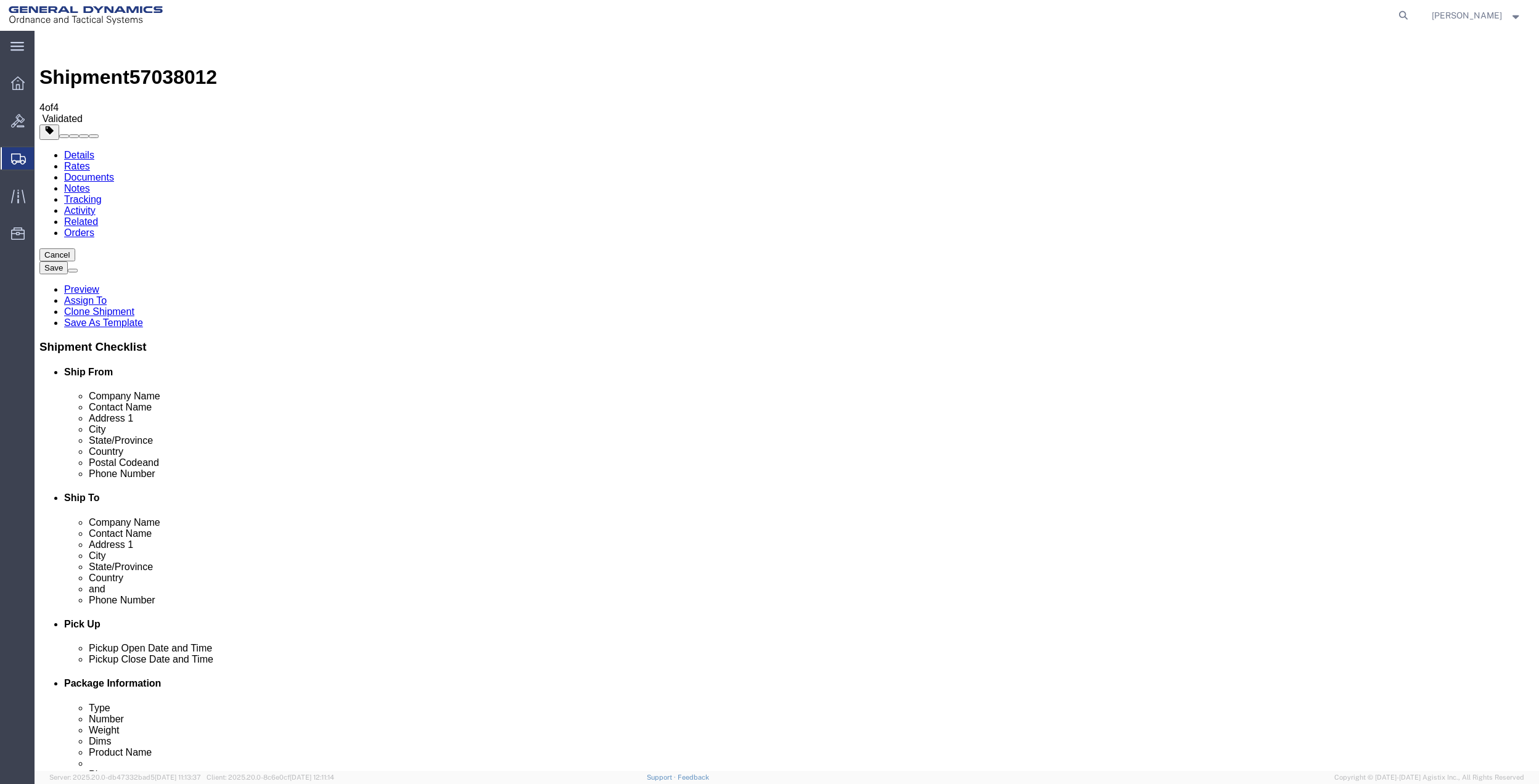
click link "Special Services"
click link "Package Information"
click dd "100.00 USD"
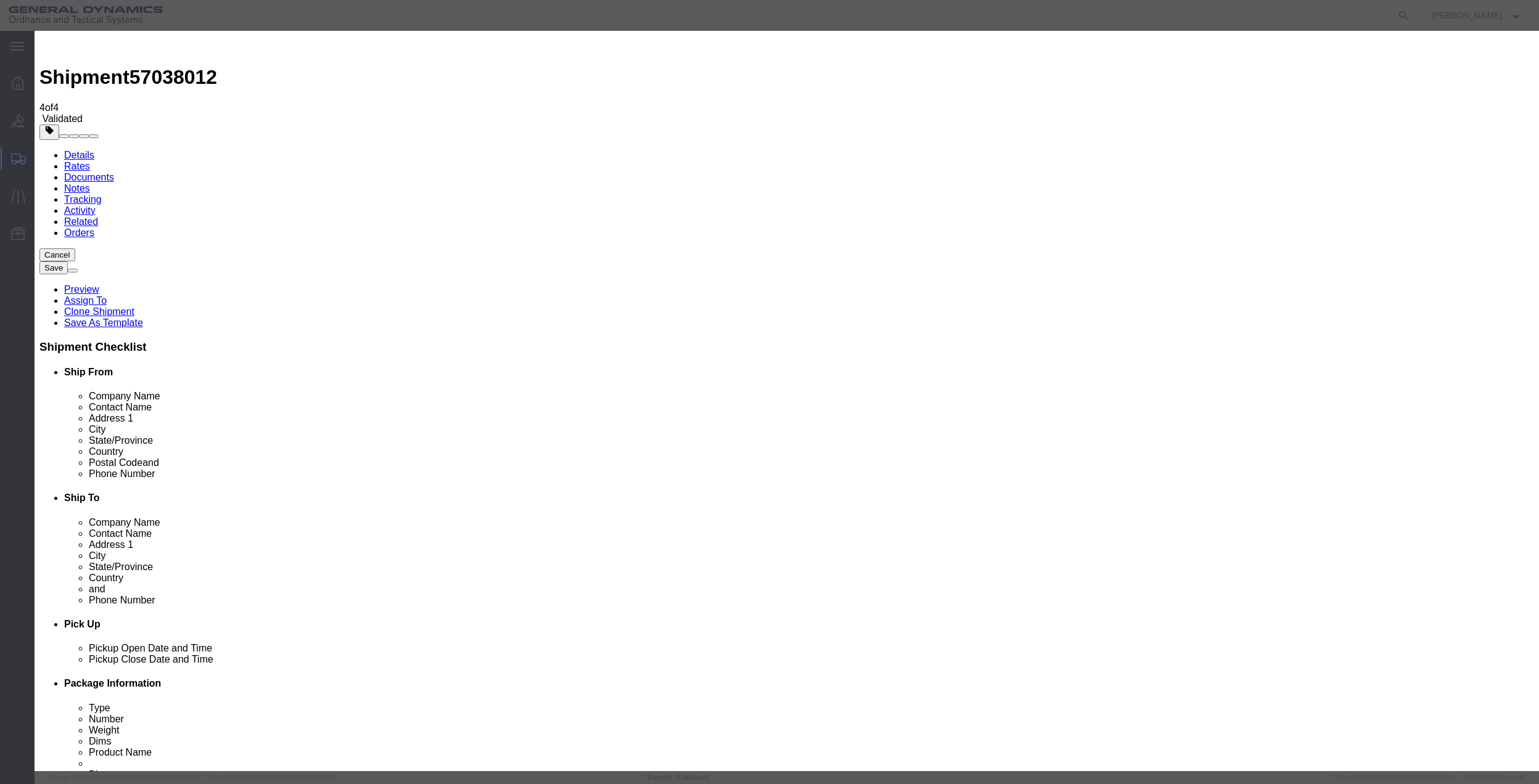
click textarea
click button "Save & Close"
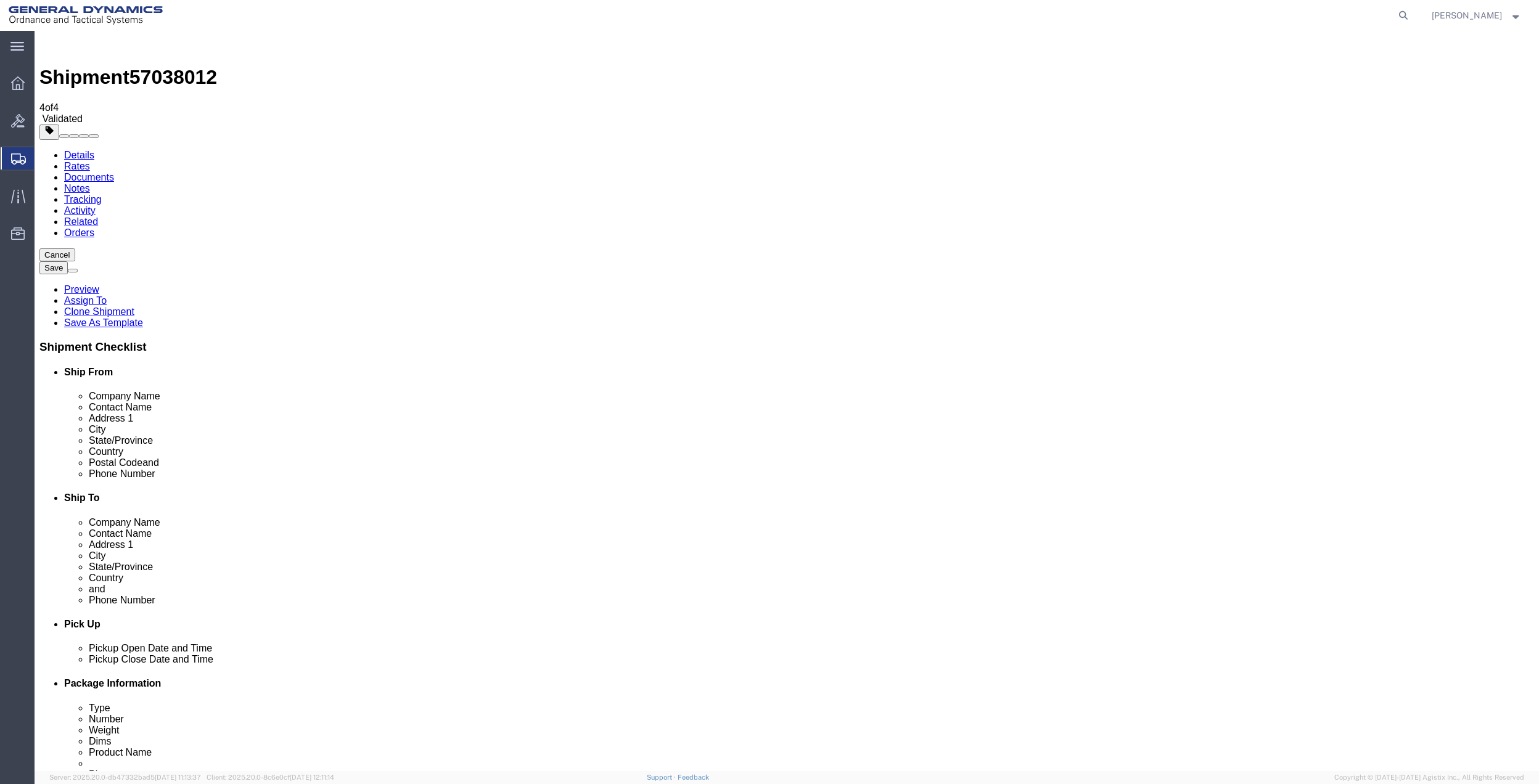
click icon
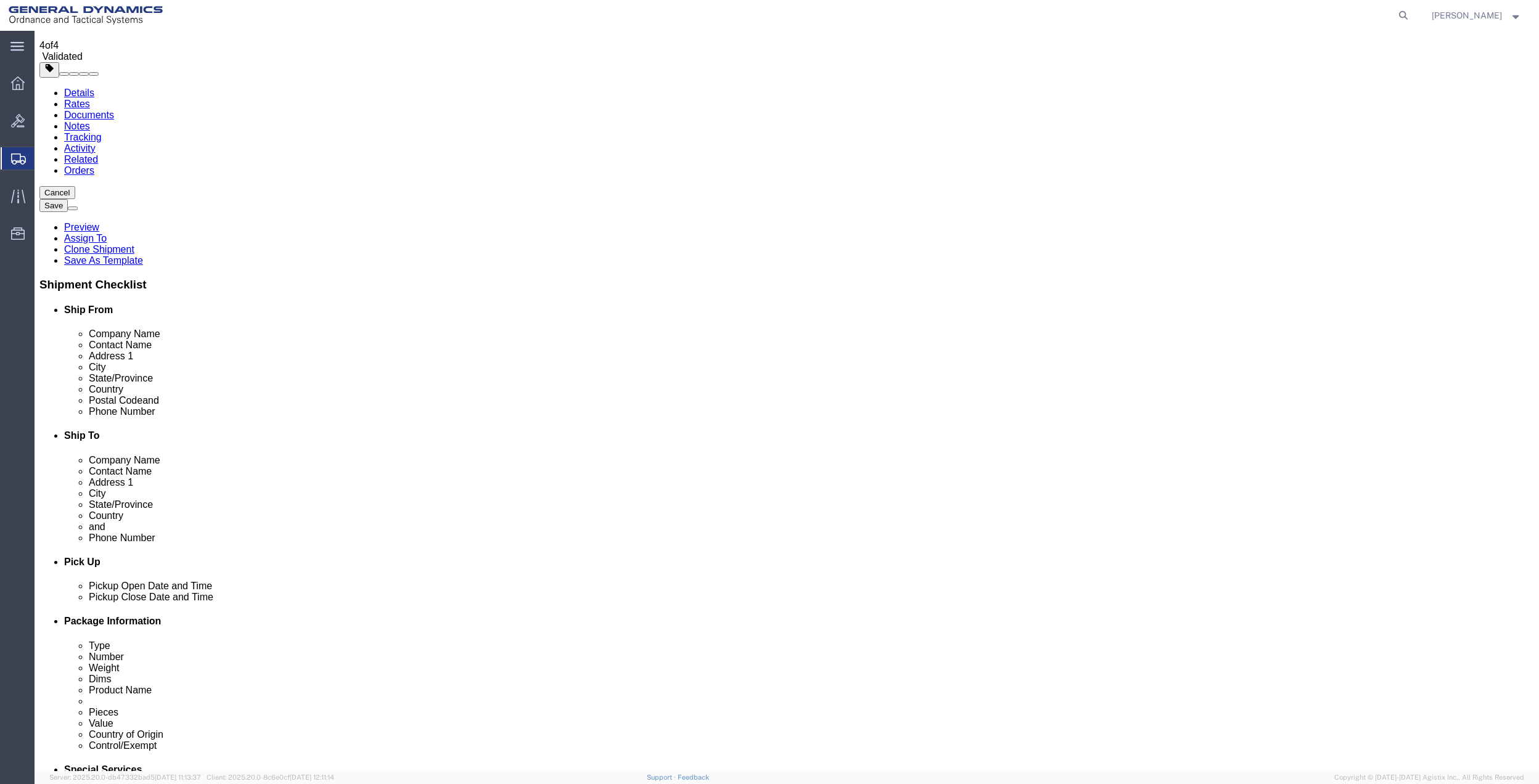
scroll to position [329, 0]
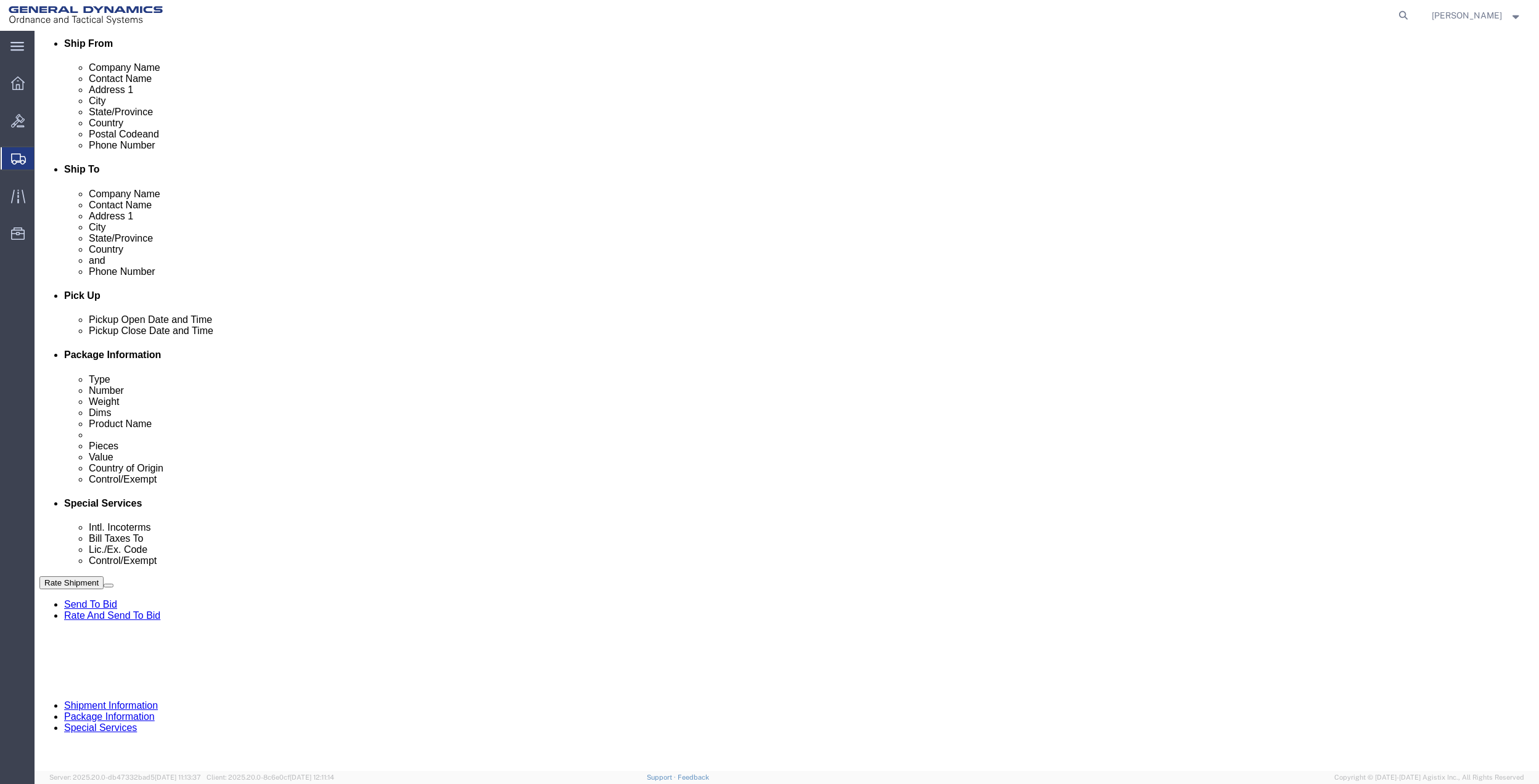
click select "Select Buyer Cost Center Department Operations Number Order Number Sales Person"
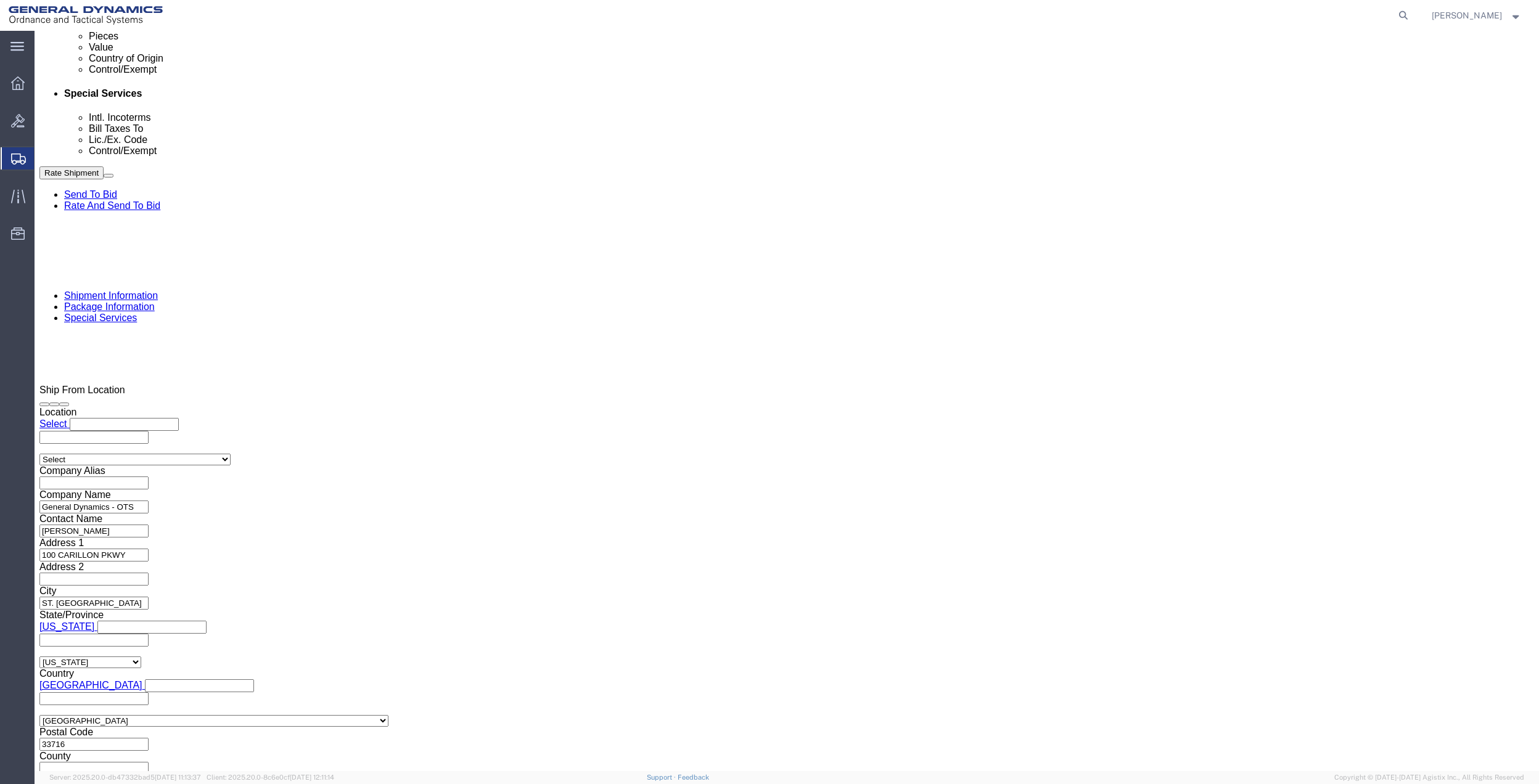
scroll to position [740, 0]
click div "Rate Shipment Send To Bid Rate And Send To Bid"
click button "Rate Shipment"
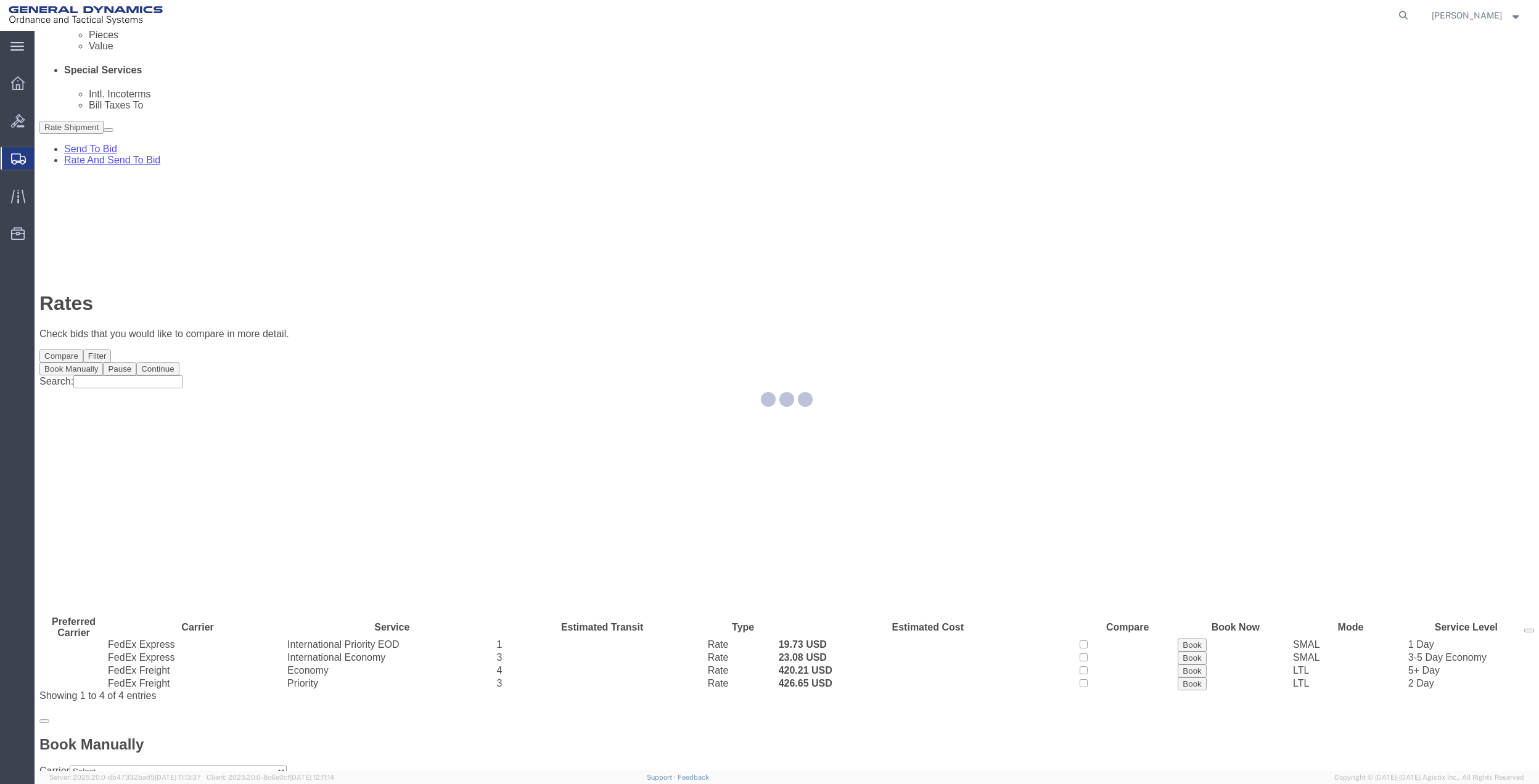
scroll to position [0, 0]
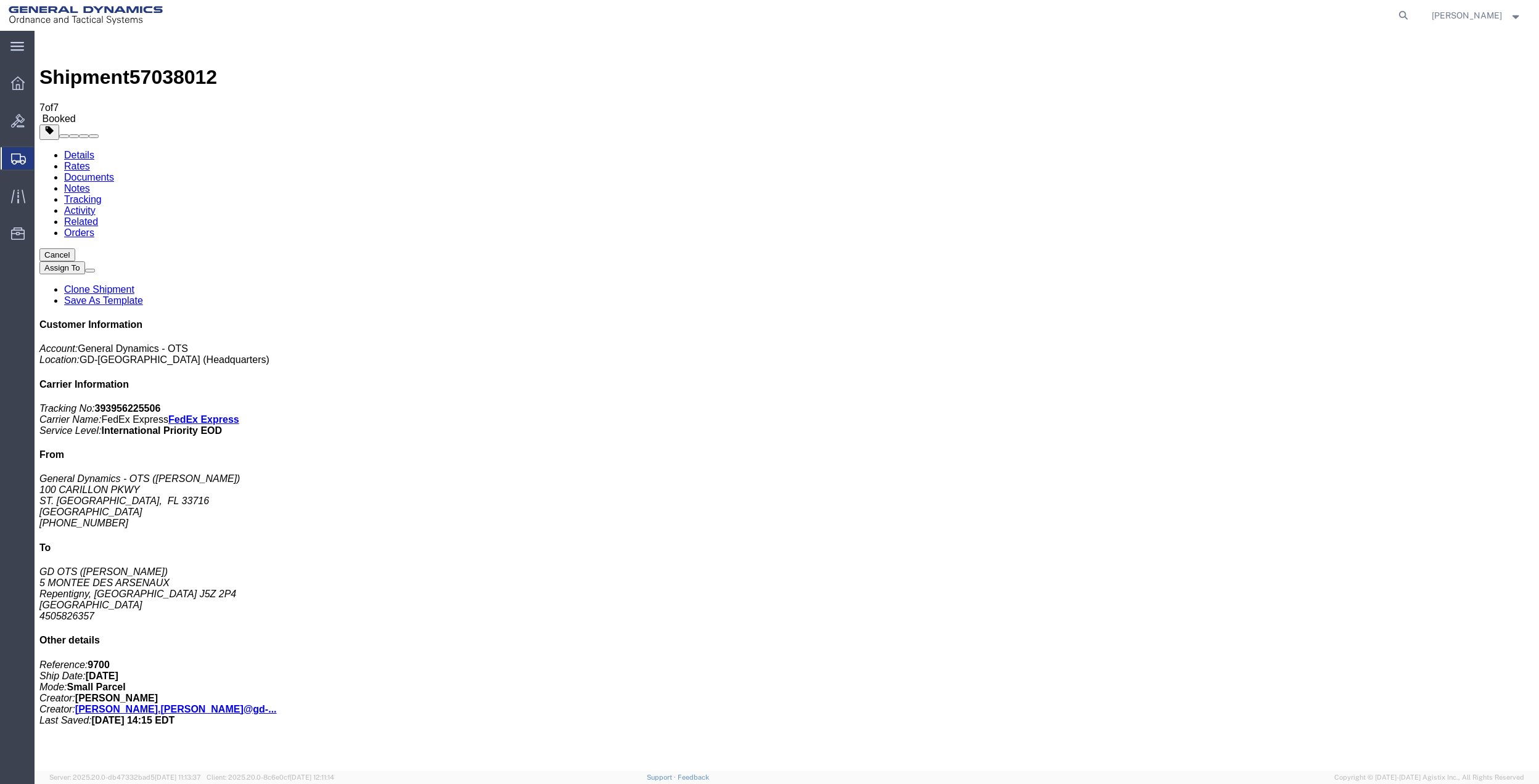
drag, startPoint x: 131, startPoint y: 319, endPoint x: 327, endPoint y: 343, distance: 197.5
